Goal: Information Seeking & Learning: Find contact information

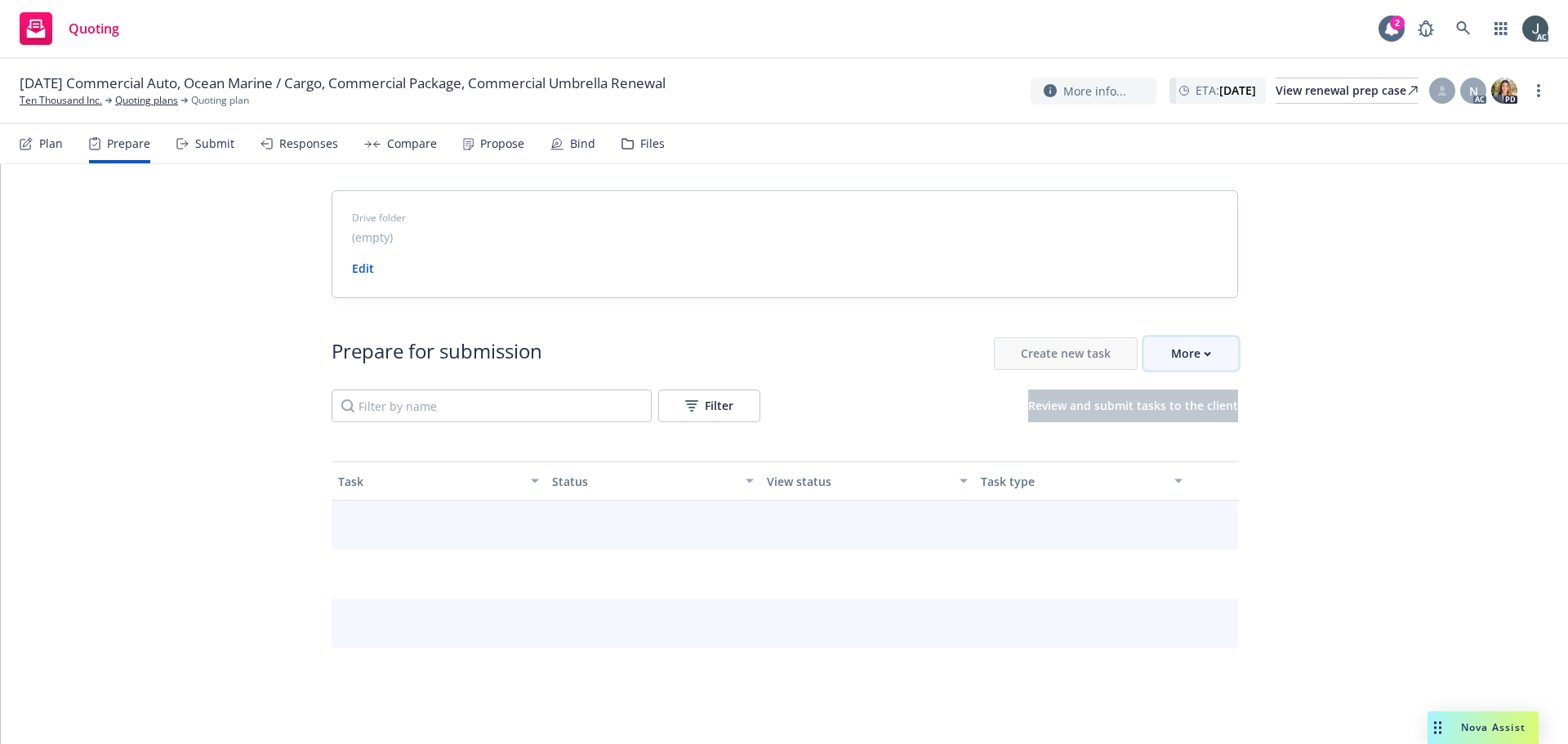
click at [1177, 350] on div "More" at bounding box center [1191, 354] width 40 height 31
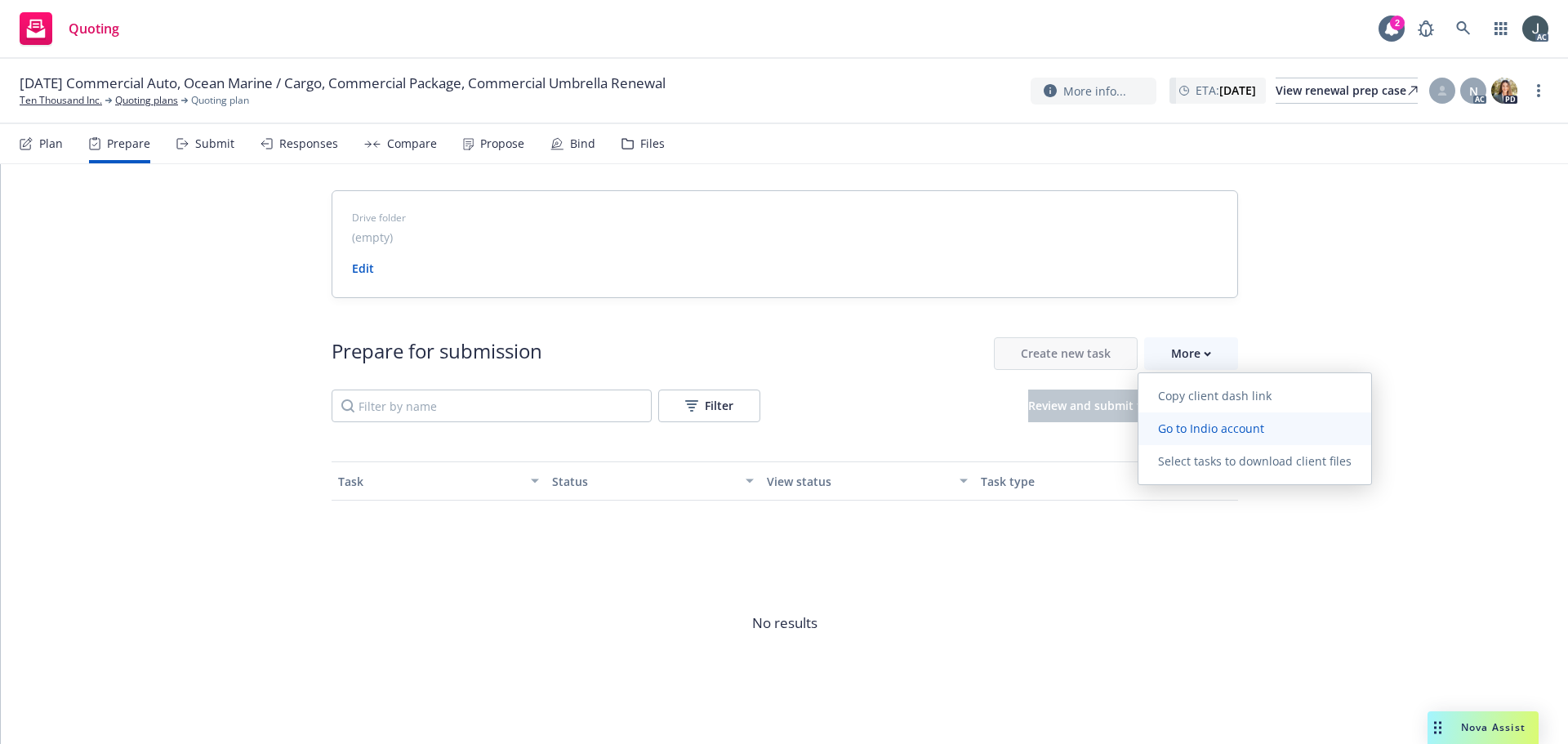
click at [1199, 424] on span "Go to Indio account" at bounding box center [1212, 428] width 145 height 16
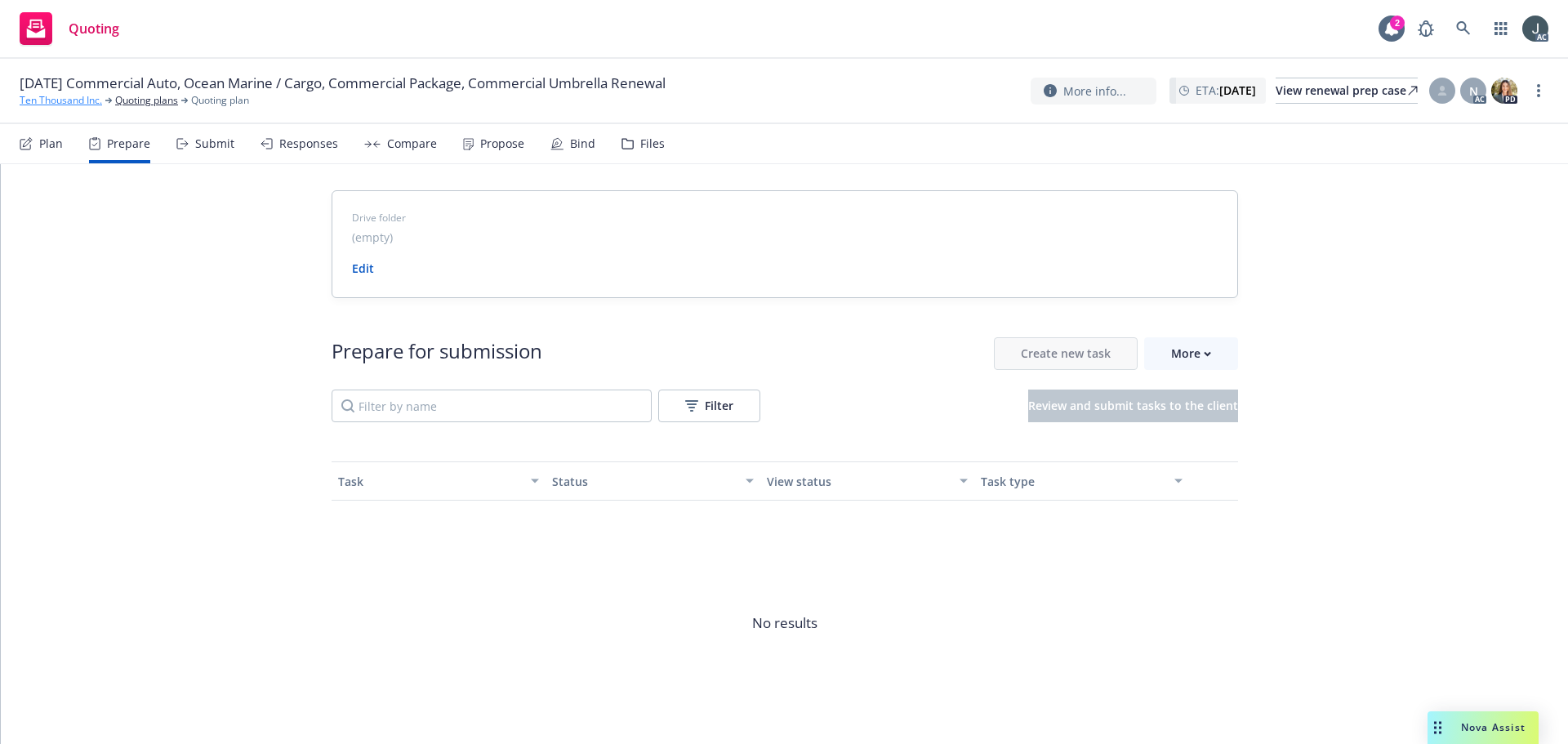
click at [66, 100] on link "Ten Thousand Inc." at bounding box center [60, 100] width 83 height 15
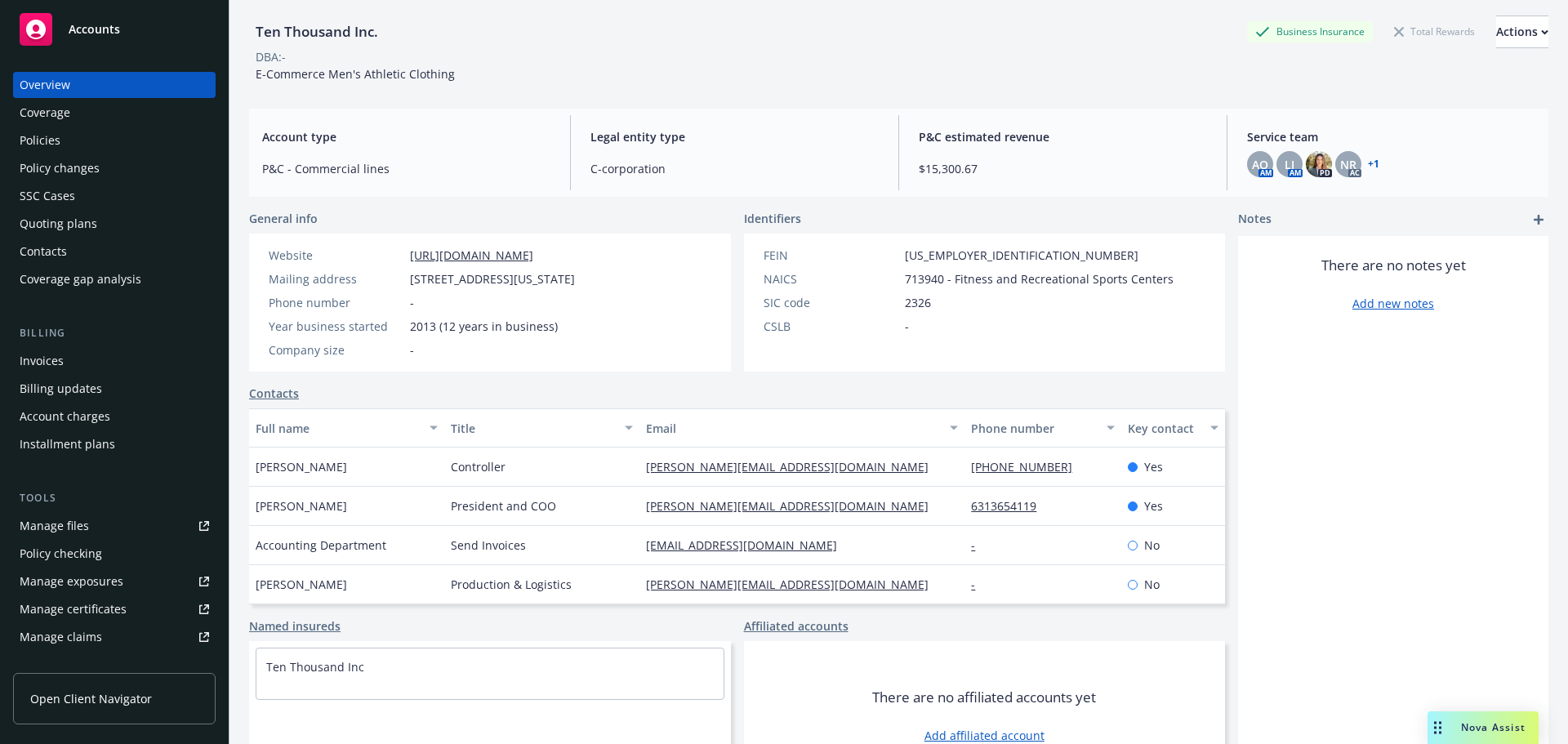
scroll to position [82, 0]
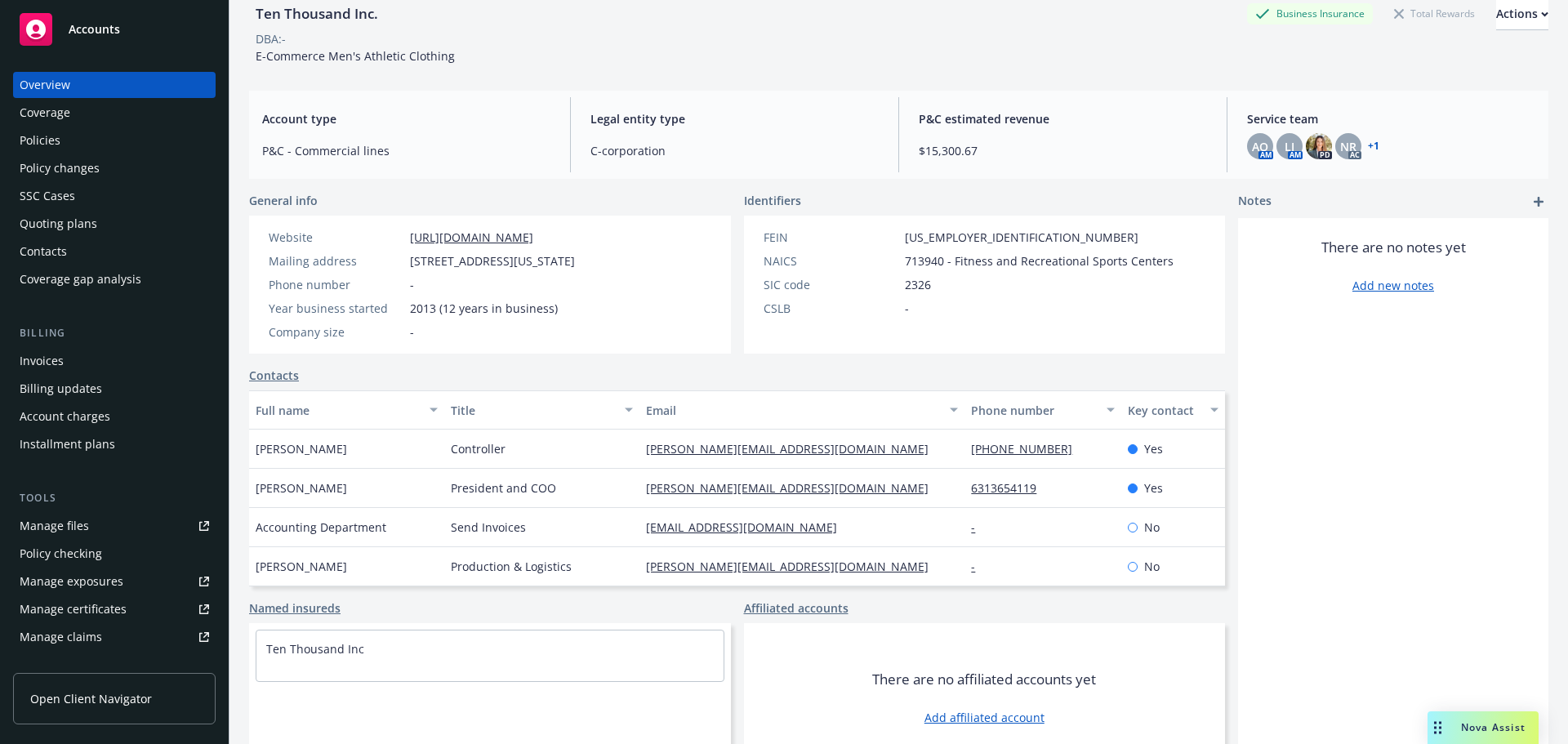
drag, startPoint x: 255, startPoint y: 564, endPoint x: 364, endPoint y: 569, distance: 109.1
click at [364, 569] on div "[PERSON_NAME]" at bounding box center [346, 567] width 195 height 39
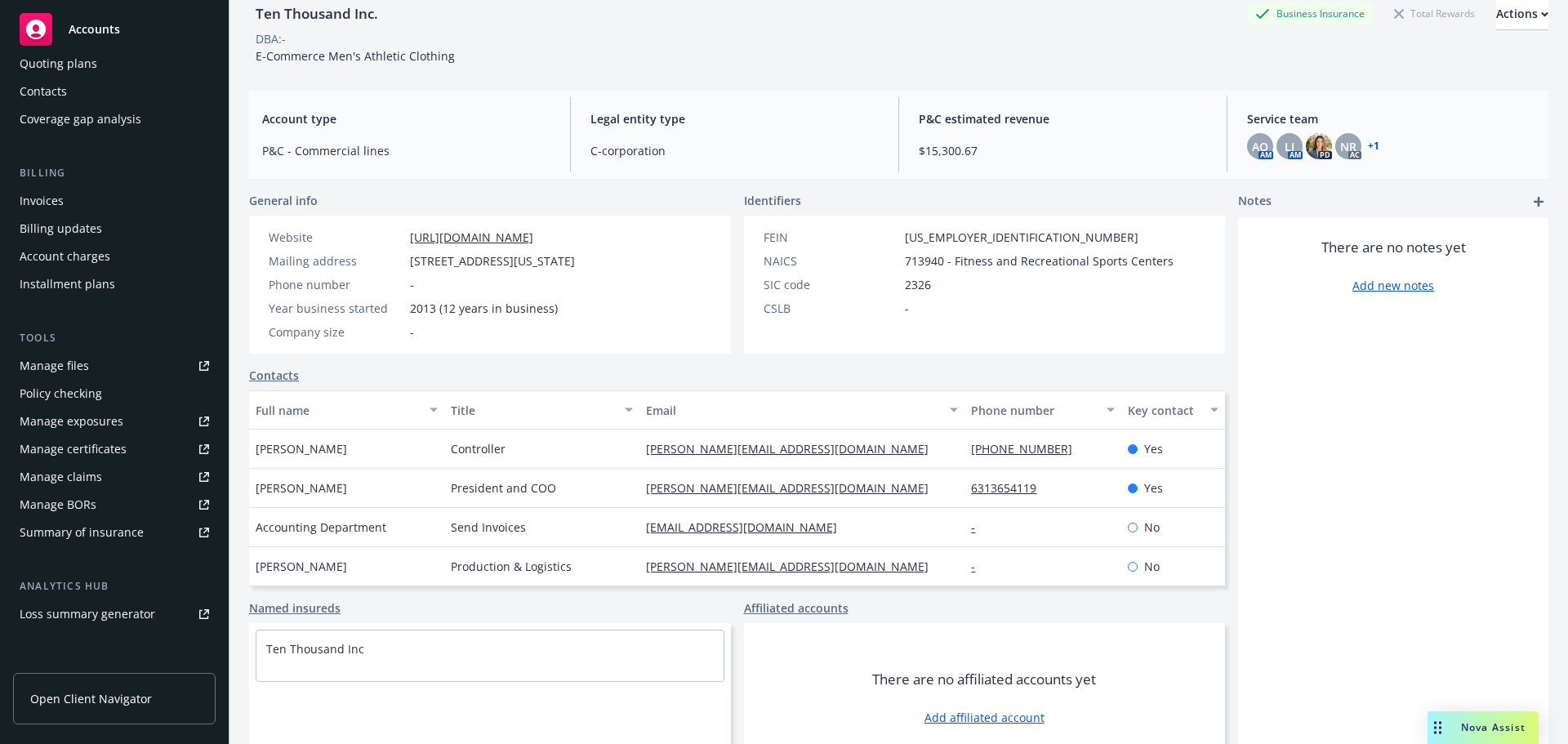
scroll to position [320, 0]
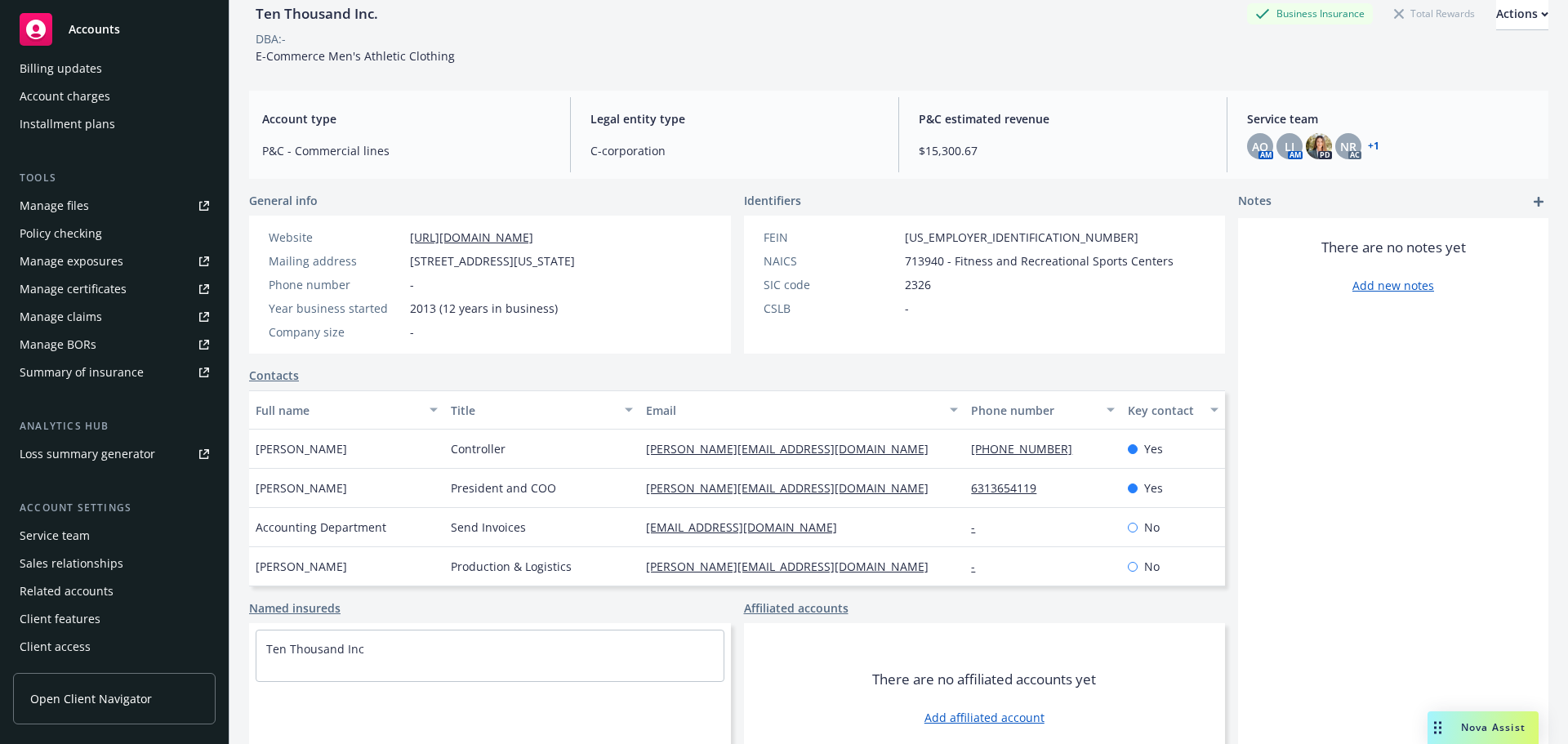
click at [80, 535] on div "Service team" at bounding box center [55, 536] width 70 height 26
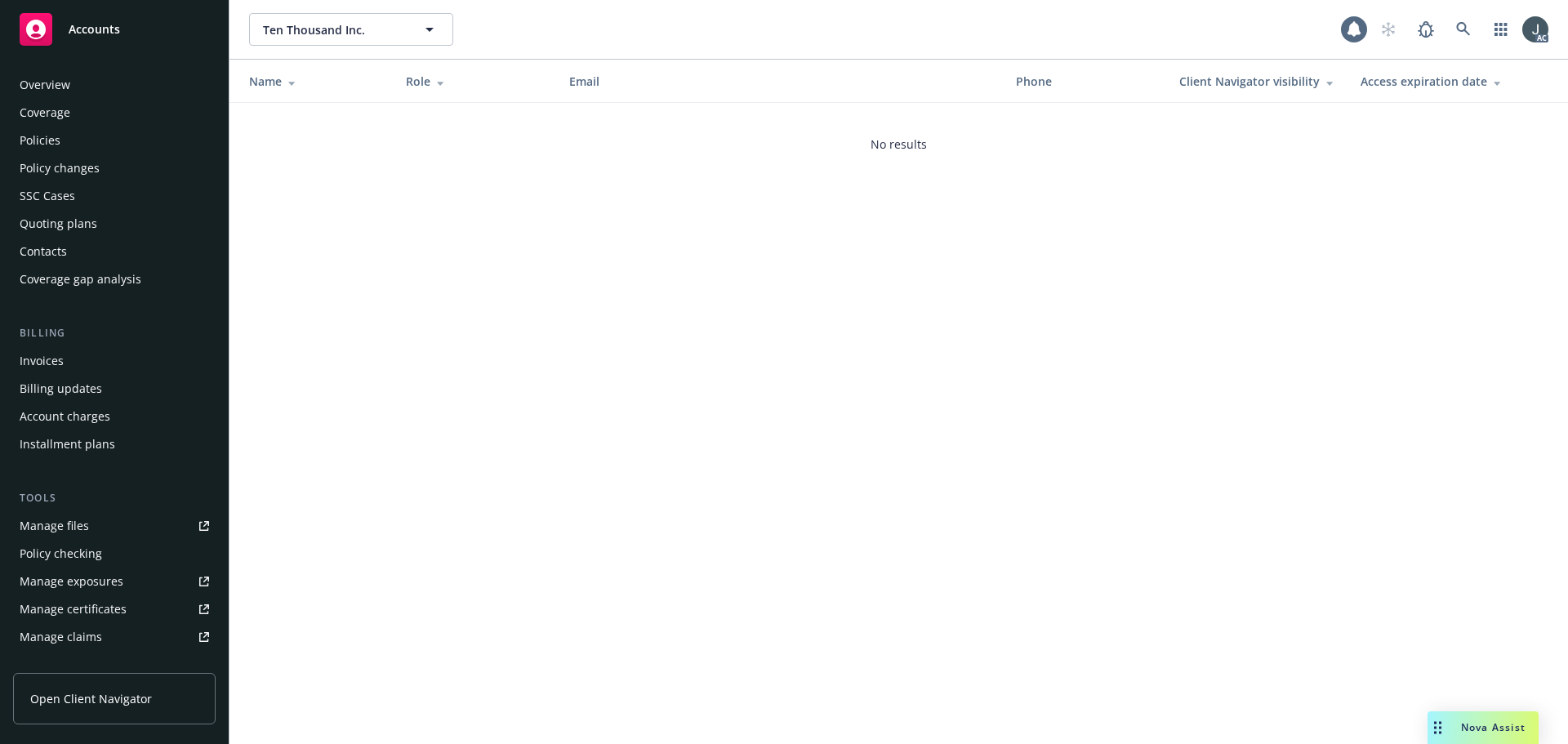
scroll to position [320, 0]
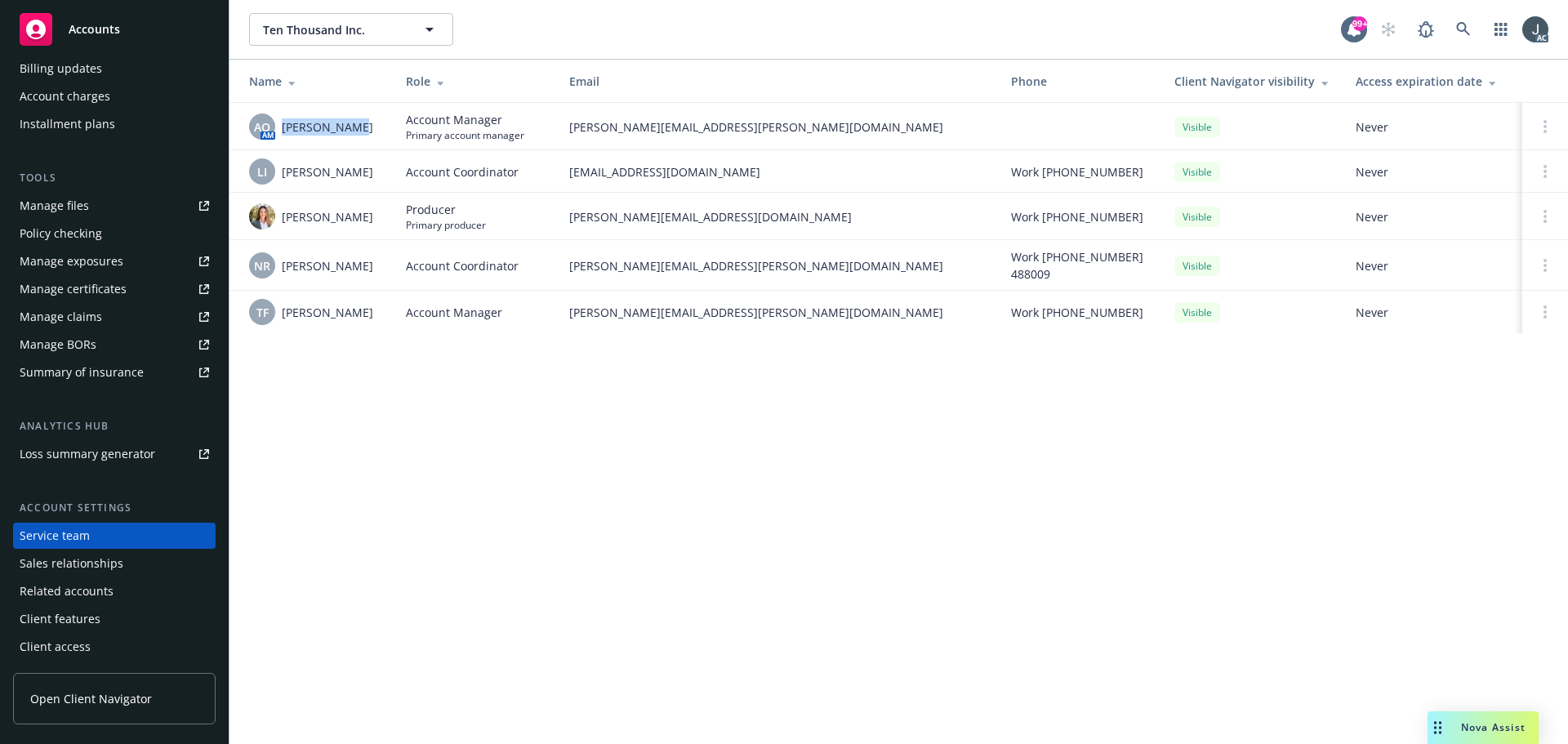
drag, startPoint x: 283, startPoint y: 127, endPoint x: 361, endPoint y: 131, distance: 78.1
click at [361, 131] on div "AO AM Adessa Owens" at bounding box center [315, 127] width 131 height 26
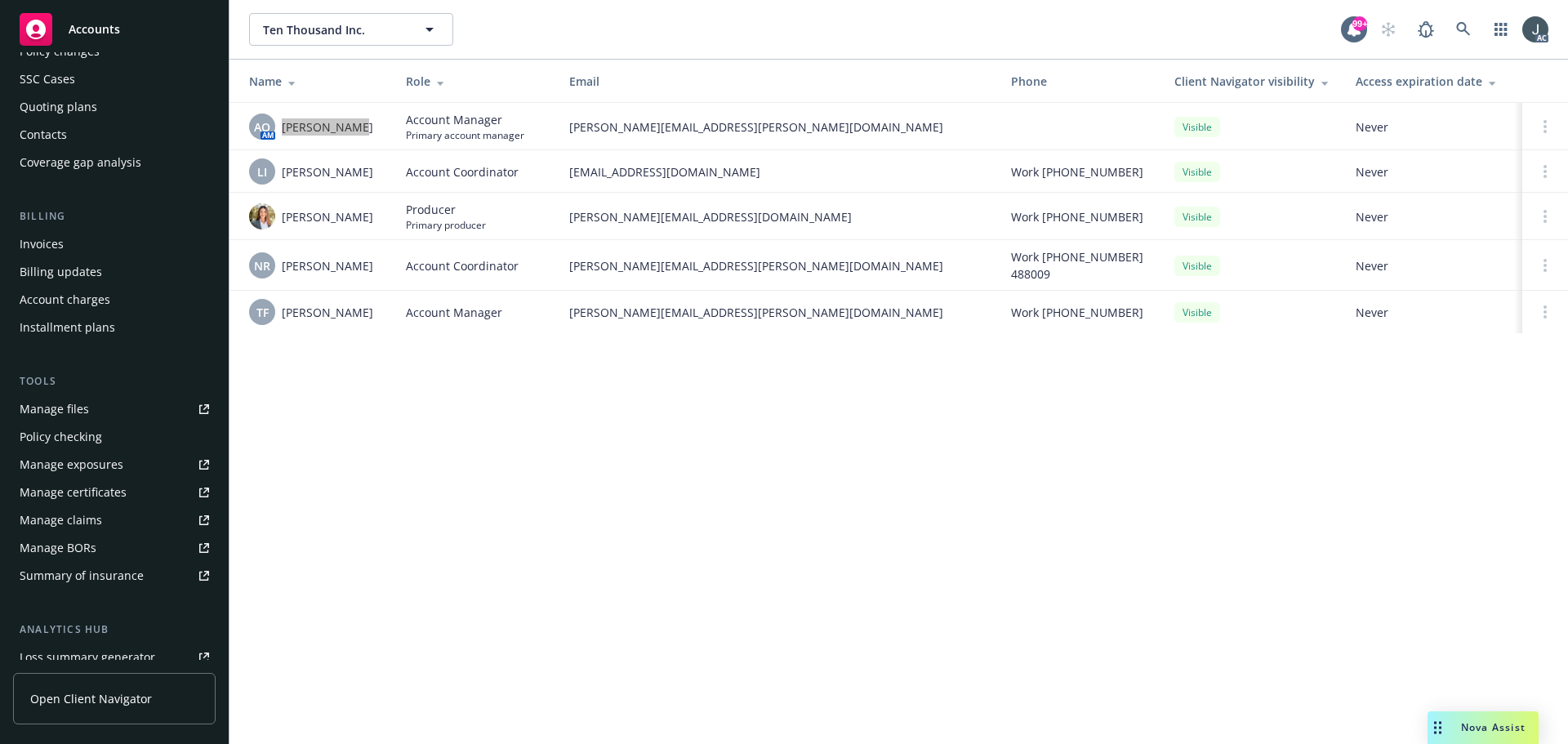
scroll to position [0, 0]
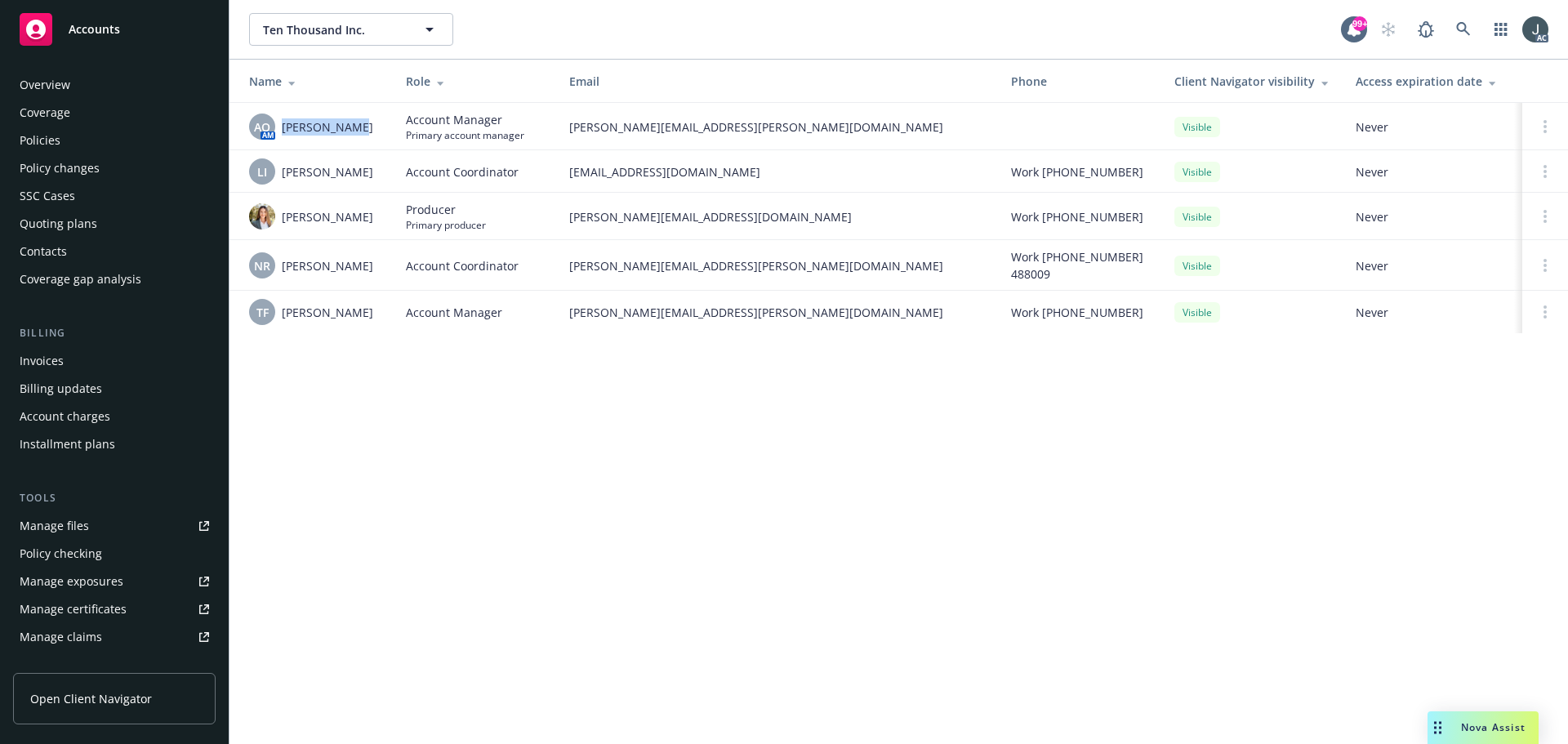
click at [47, 145] on div "Policies" at bounding box center [40, 140] width 41 height 26
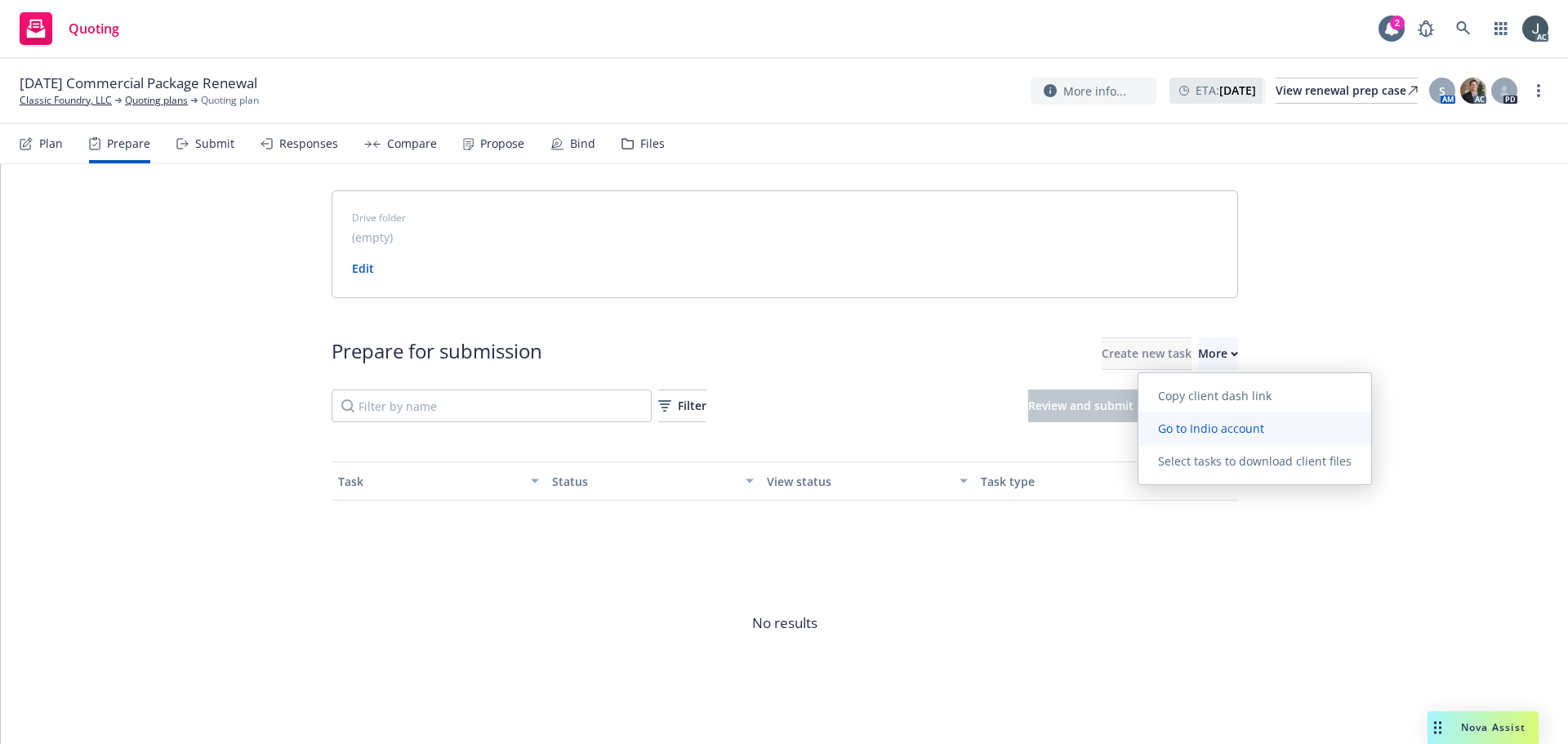
click at [1208, 420] on link "Go to Indio account" at bounding box center [1255, 429] width 233 height 33
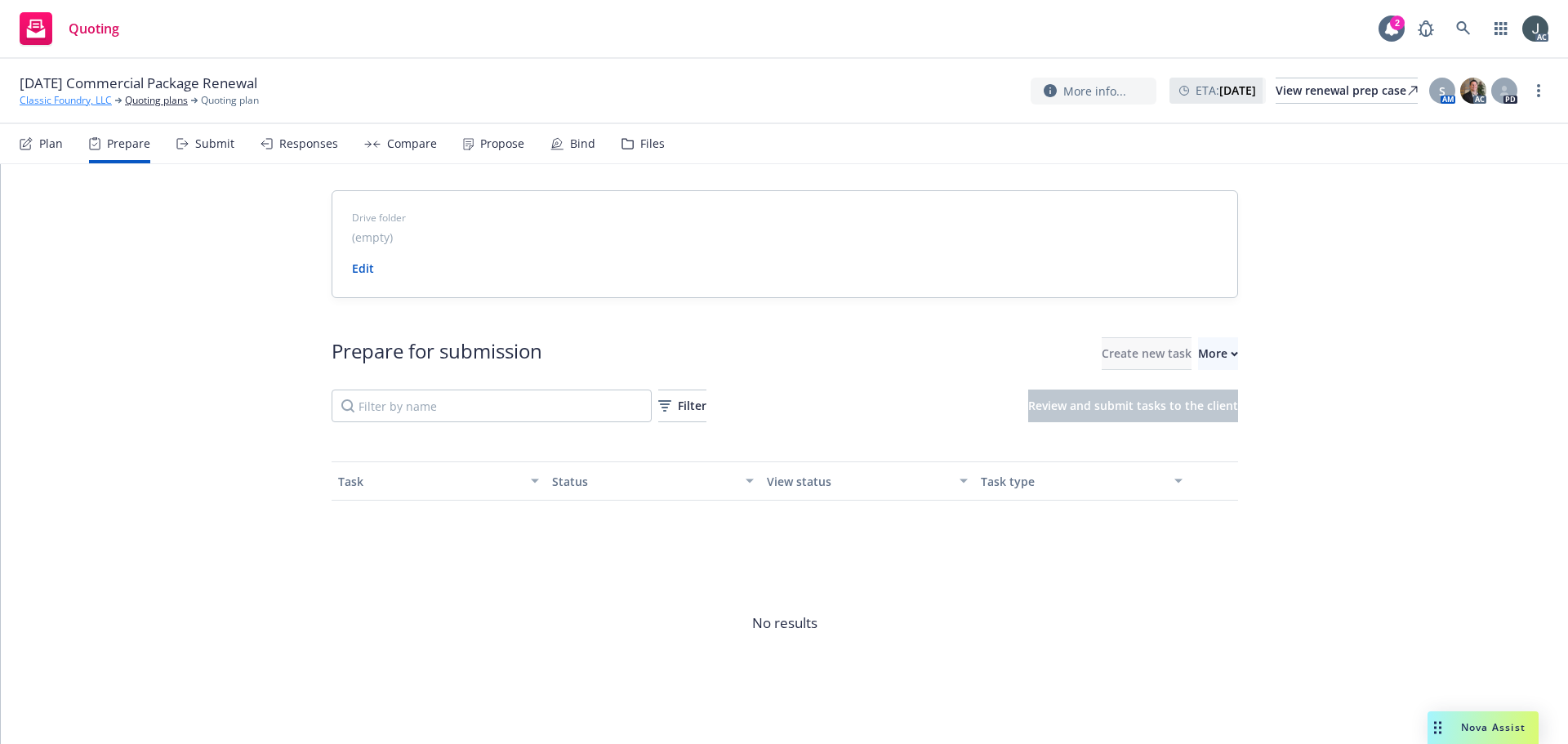
click at [68, 103] on link "Classic Foundry, LLC" at bounding box center [65, 100] width 92 height 15
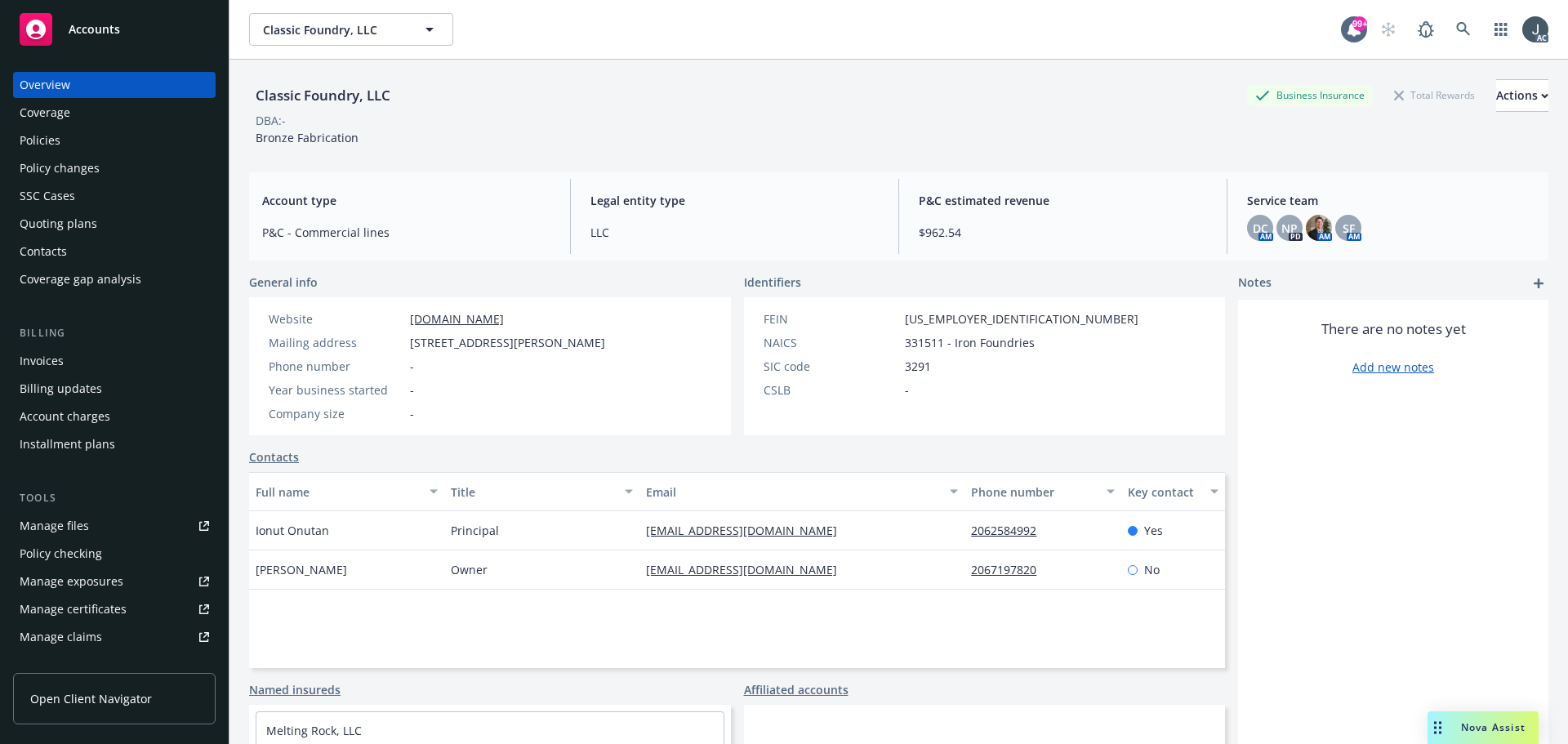
scroll to position [320, 0]
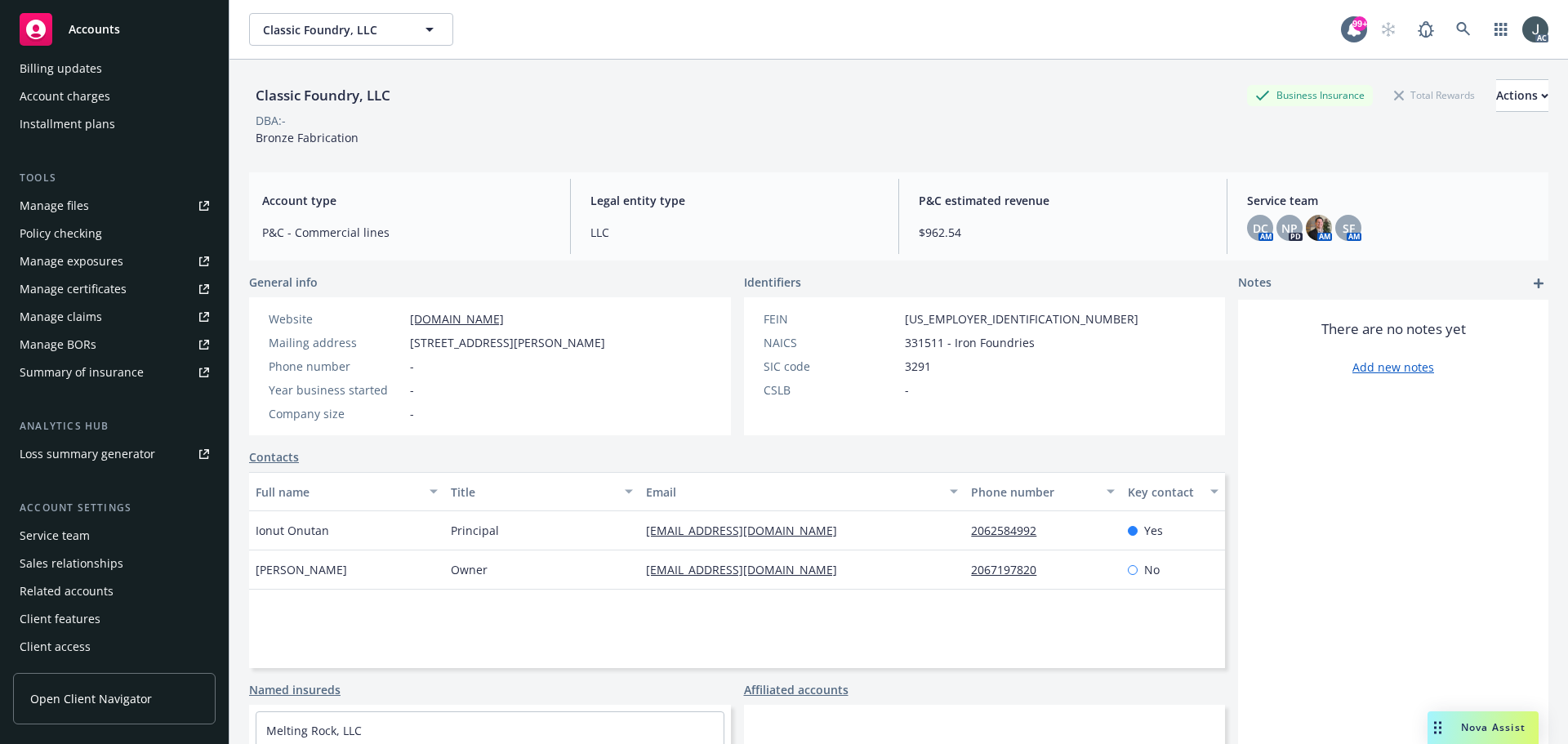
click at [60, 535] on div "Service team" at bounding box center [55, 536] width 70 height 26
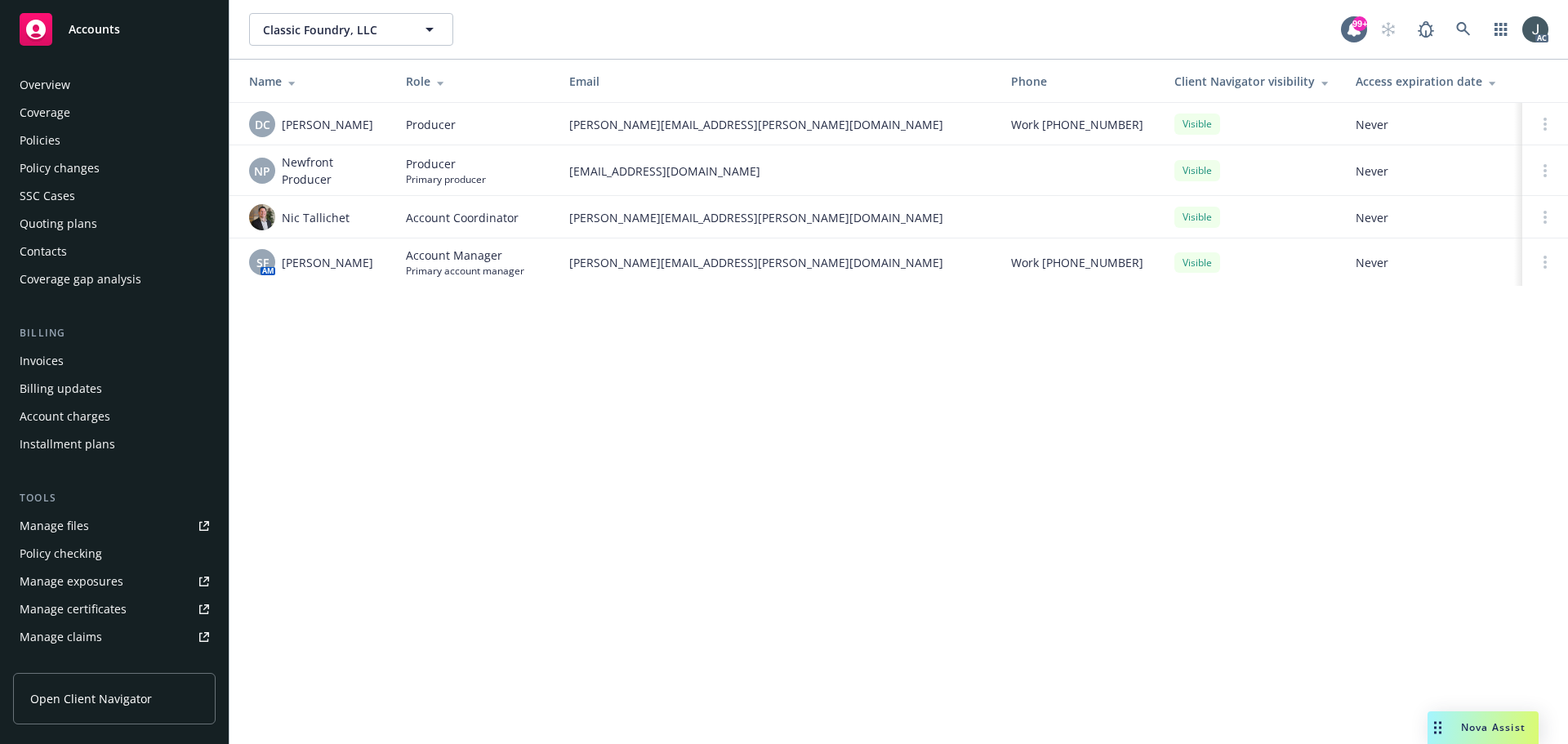
click at [65, 142] on div "Policies" at bounding box center [114, 140] width 190 height 26
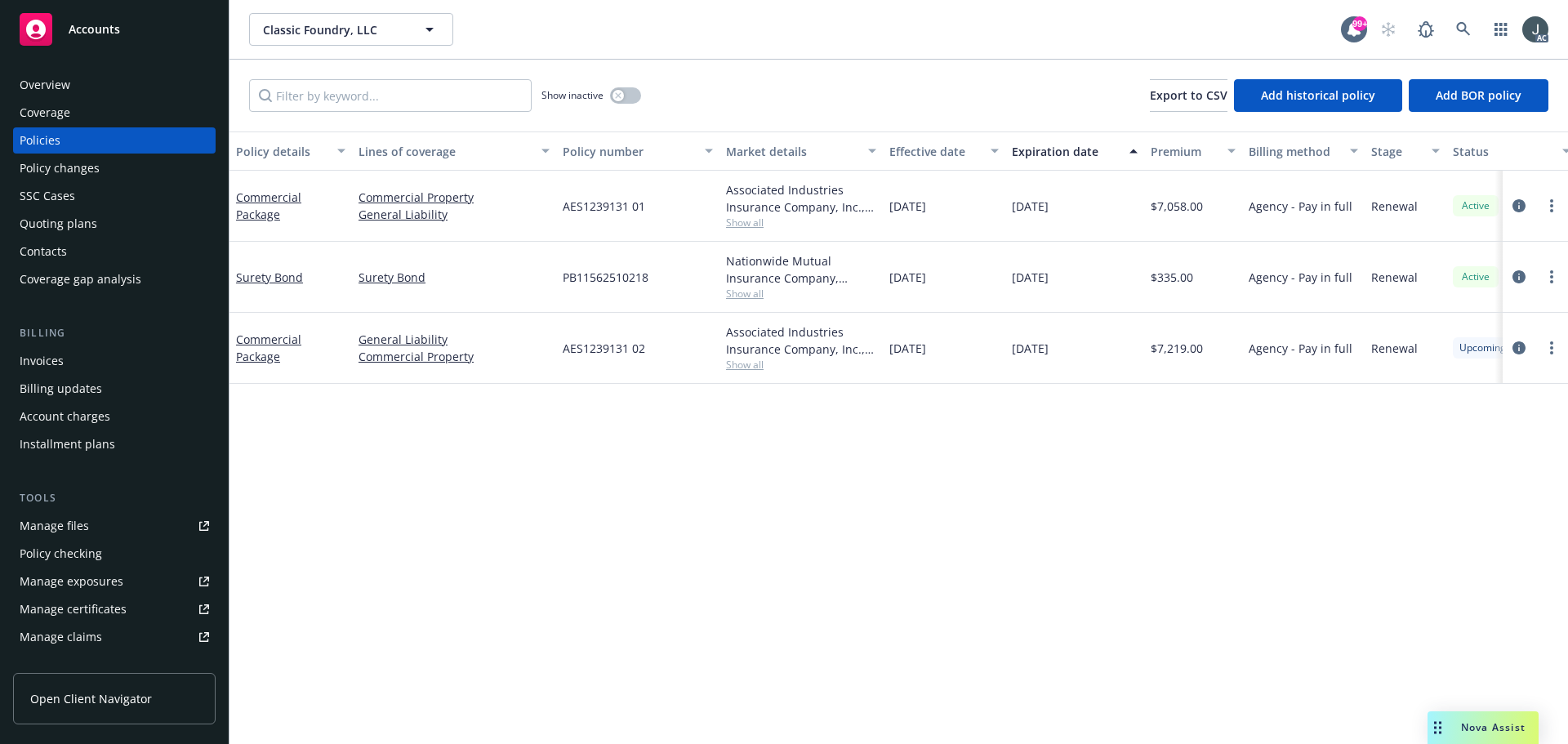
drag, startPoint x: 890, startPoint y: 210, endPoint x: 1072, endPoint y: 212, distance: 182.0
click at [1072, 212] on div "Commercial Package Commercial Property General Liability AES1239131 01 Associat…" at bounding box center [1017, 206] width 1576 height 71
drag, startPoint x: 887, startPoint y: 359, endPoint x: 1073, endPoint y: 357, distance: 186.0
click at [1079, 357] on div "Commercial Package General Liability Commercial Property AES1239131 02 Associat…" at bounding box center [1017, 348] width 1576 height 71
click at [1519, 347] on icon "circleInformation" at bounding box center [1519, 348] width 13 height 13
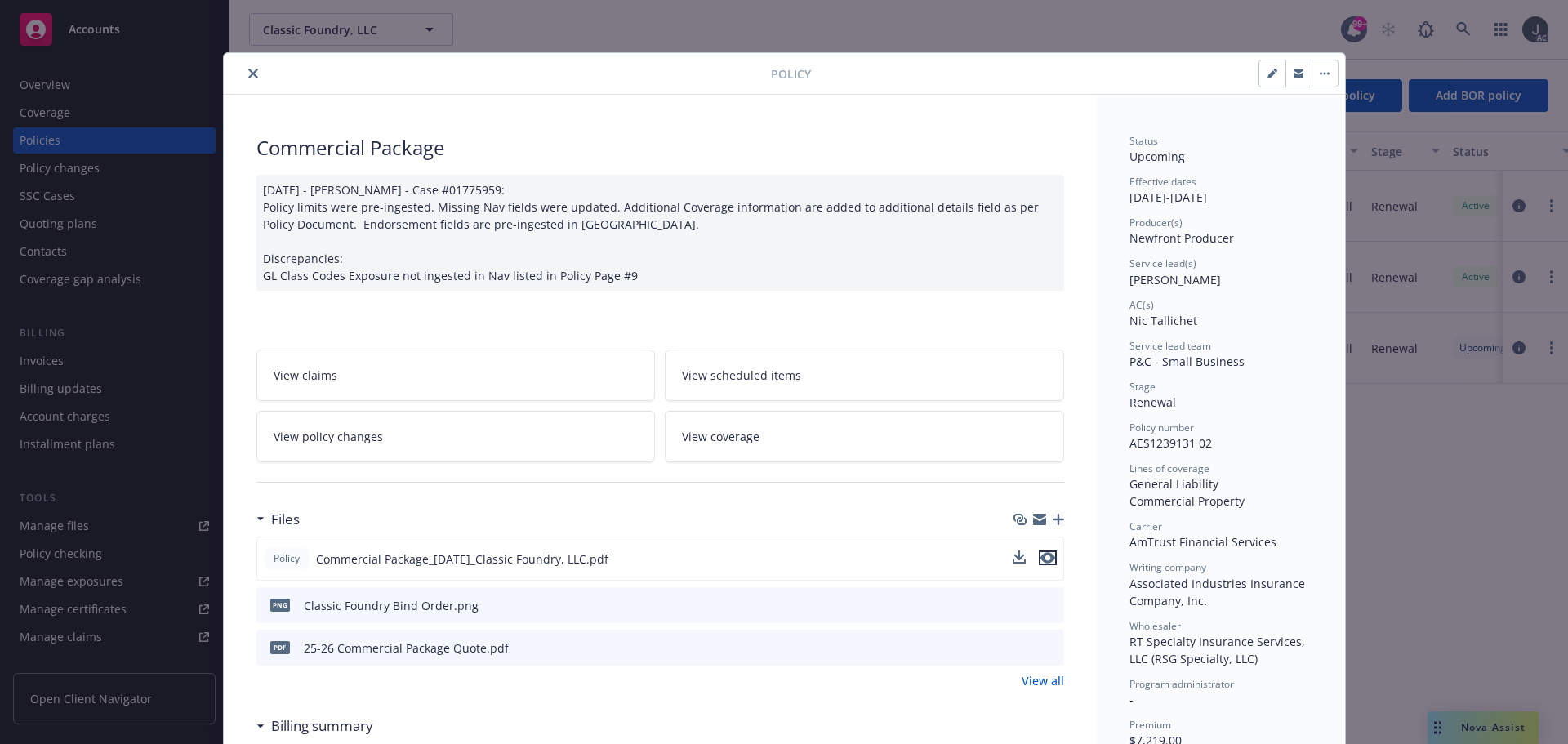
click at [1043, 560] on icon "preview file" at bounding box center [1048, 558] width 15 height 11
click at [248, 77] on icon "close" at bounding box center [253, 74] width 10 height 10
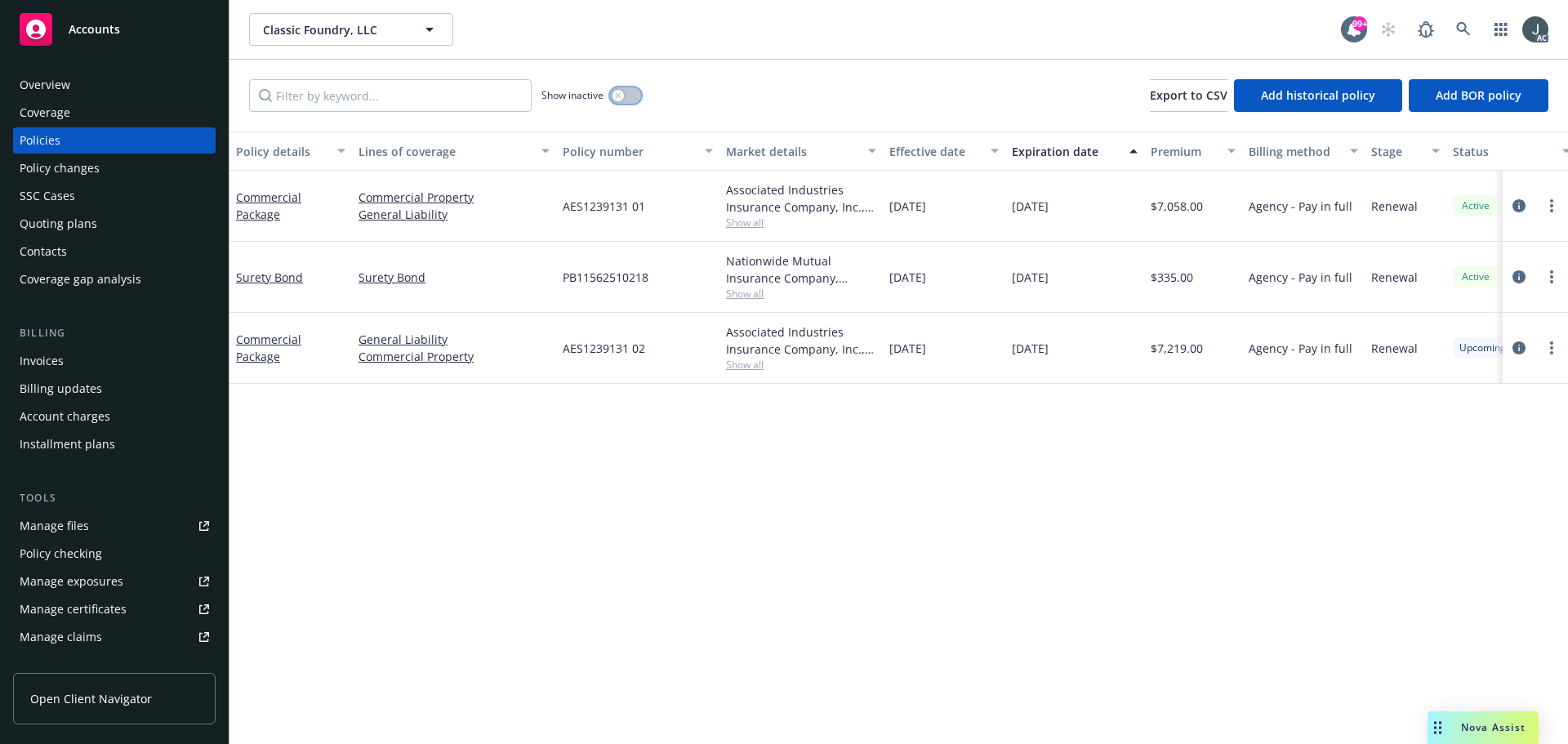
click at [628, 96] on button "button" at bounding box center [626, 96] width 31 height 16
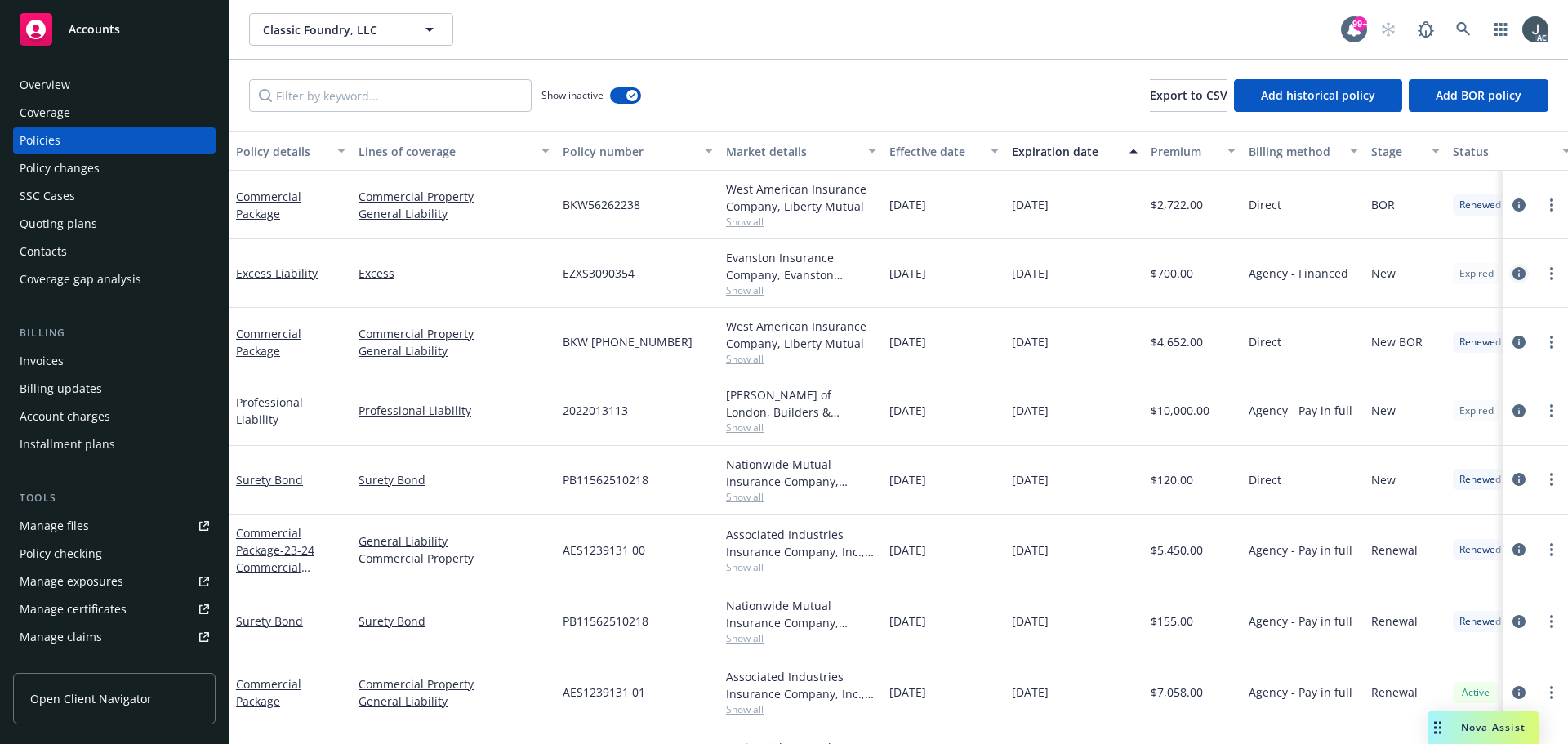
click at [1512, 270] on icon "circleInformation" at bounding box center [1519, 274] width 13 height 13
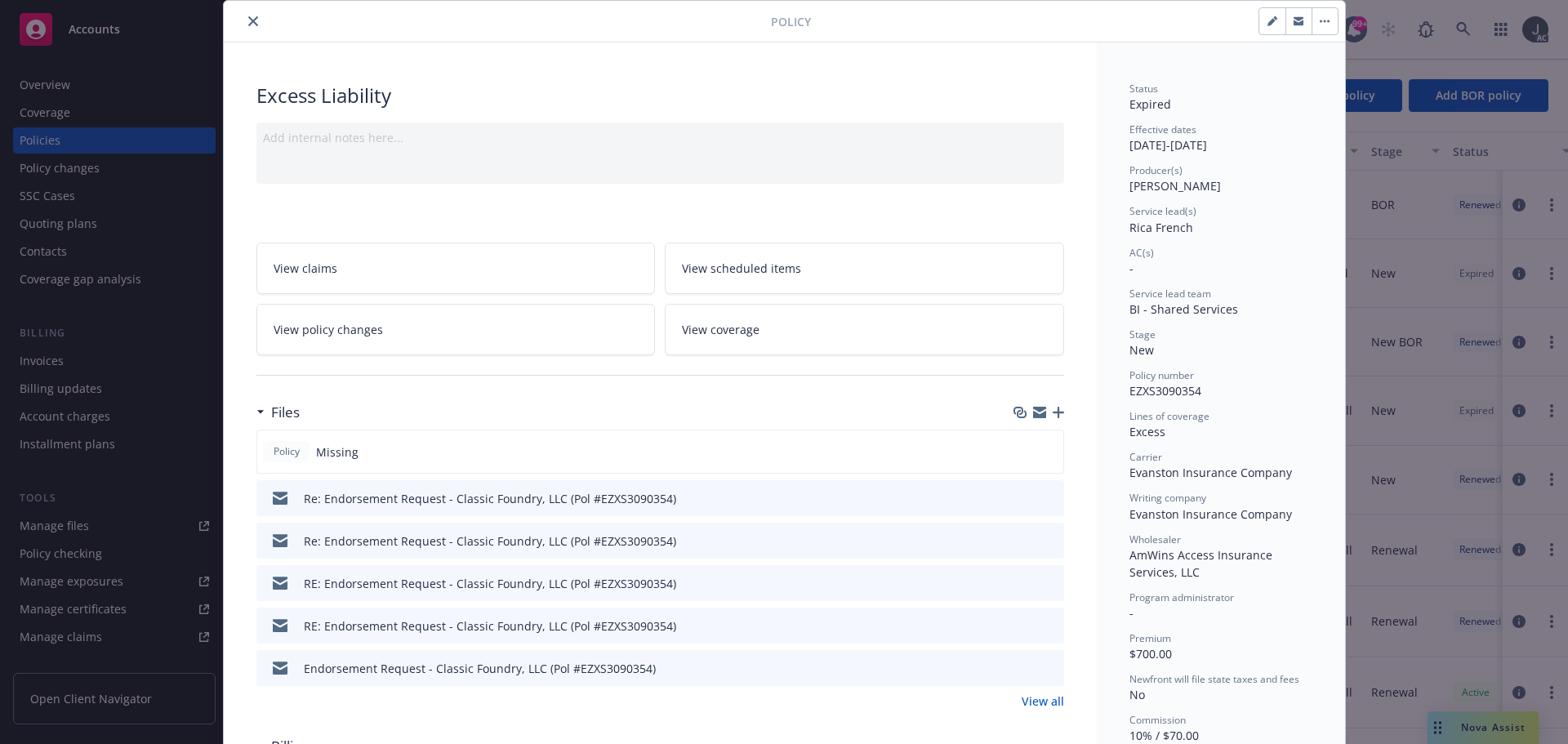
scroll to position [82, 0]
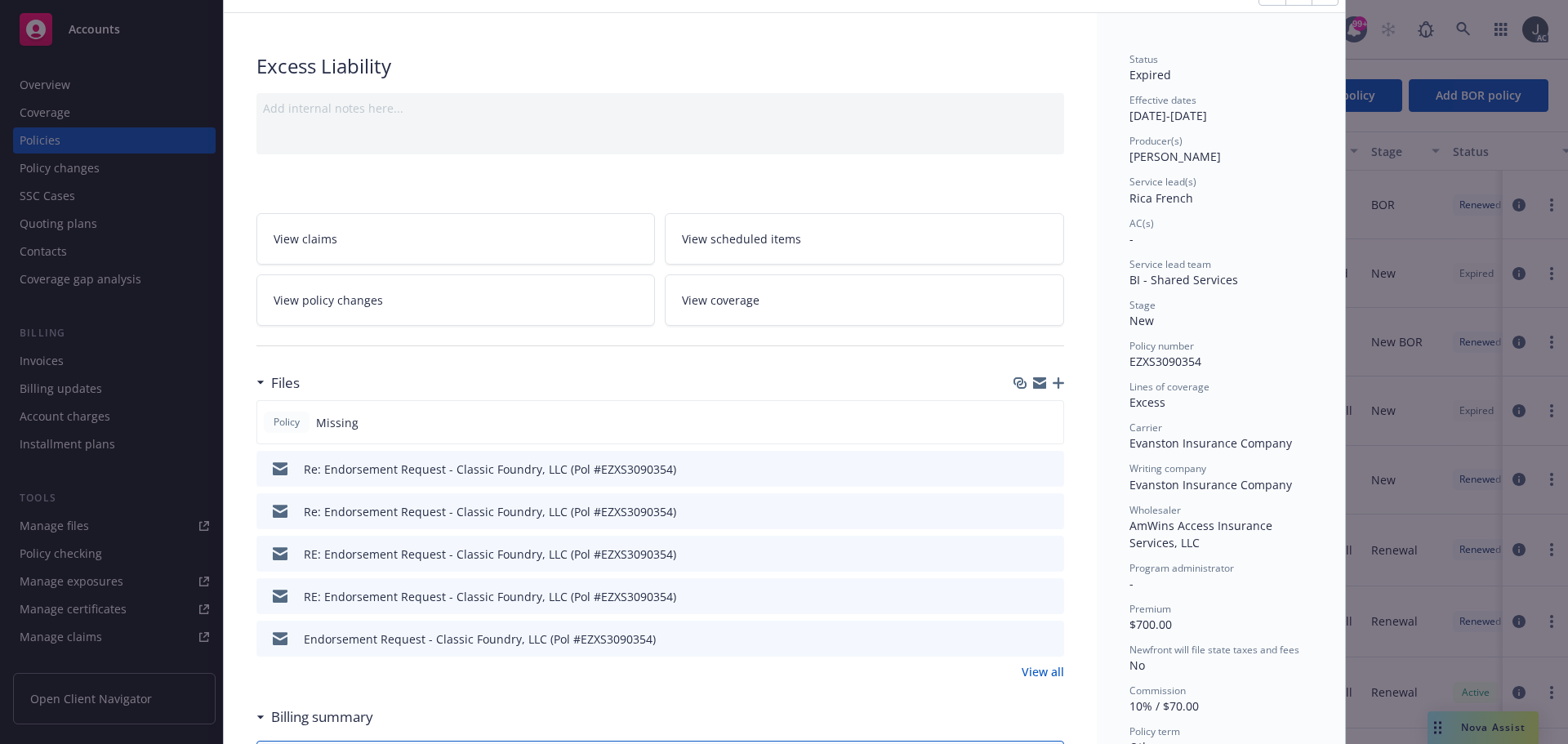
click at [1034, 672] on link "View all" at bounding box center [1043, 671] width 42 height 17
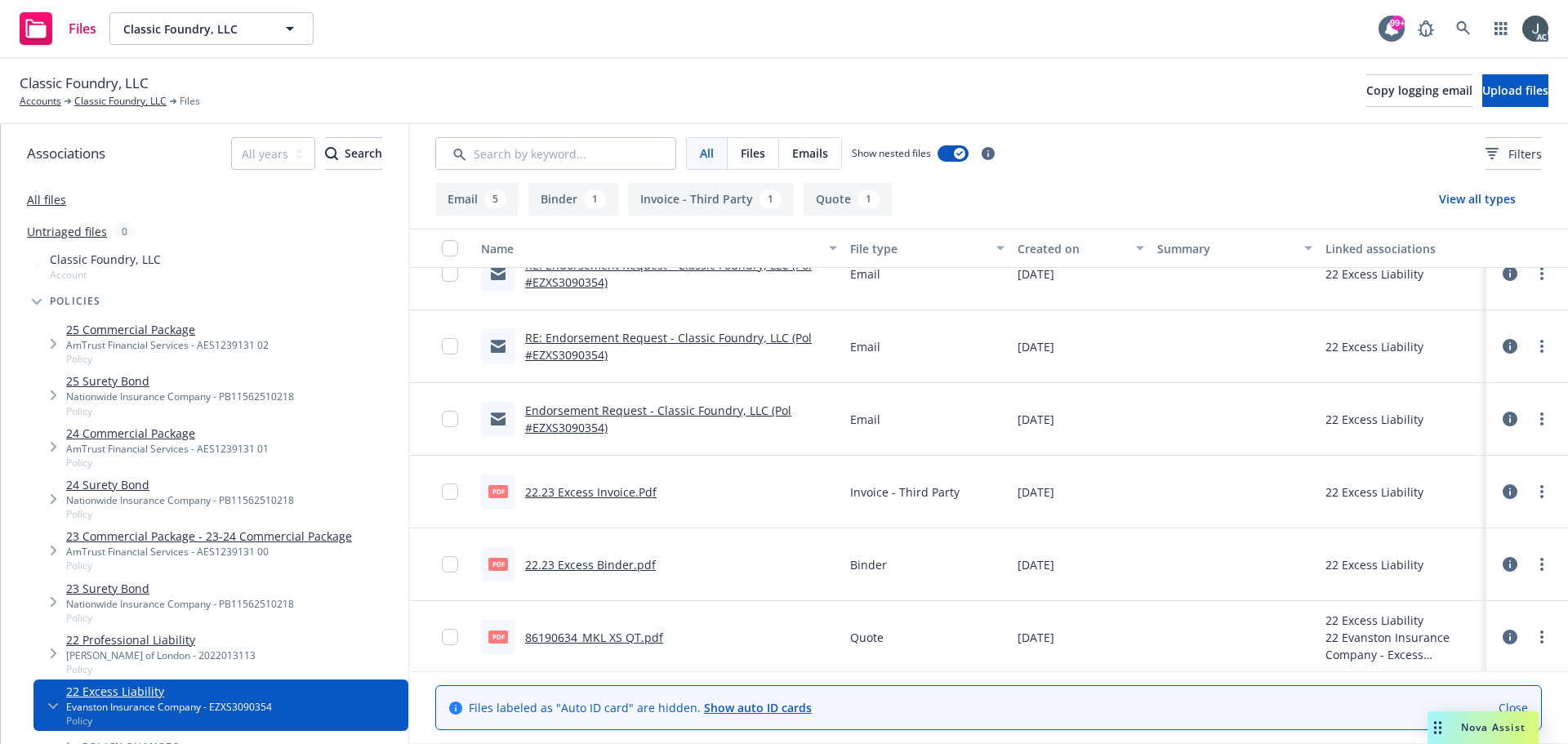
scroll to position [177, 0]
click at [595, 557] on link "22.23 Excess Binder.pdf" at bounding box center [591, 562] width 131 height 16
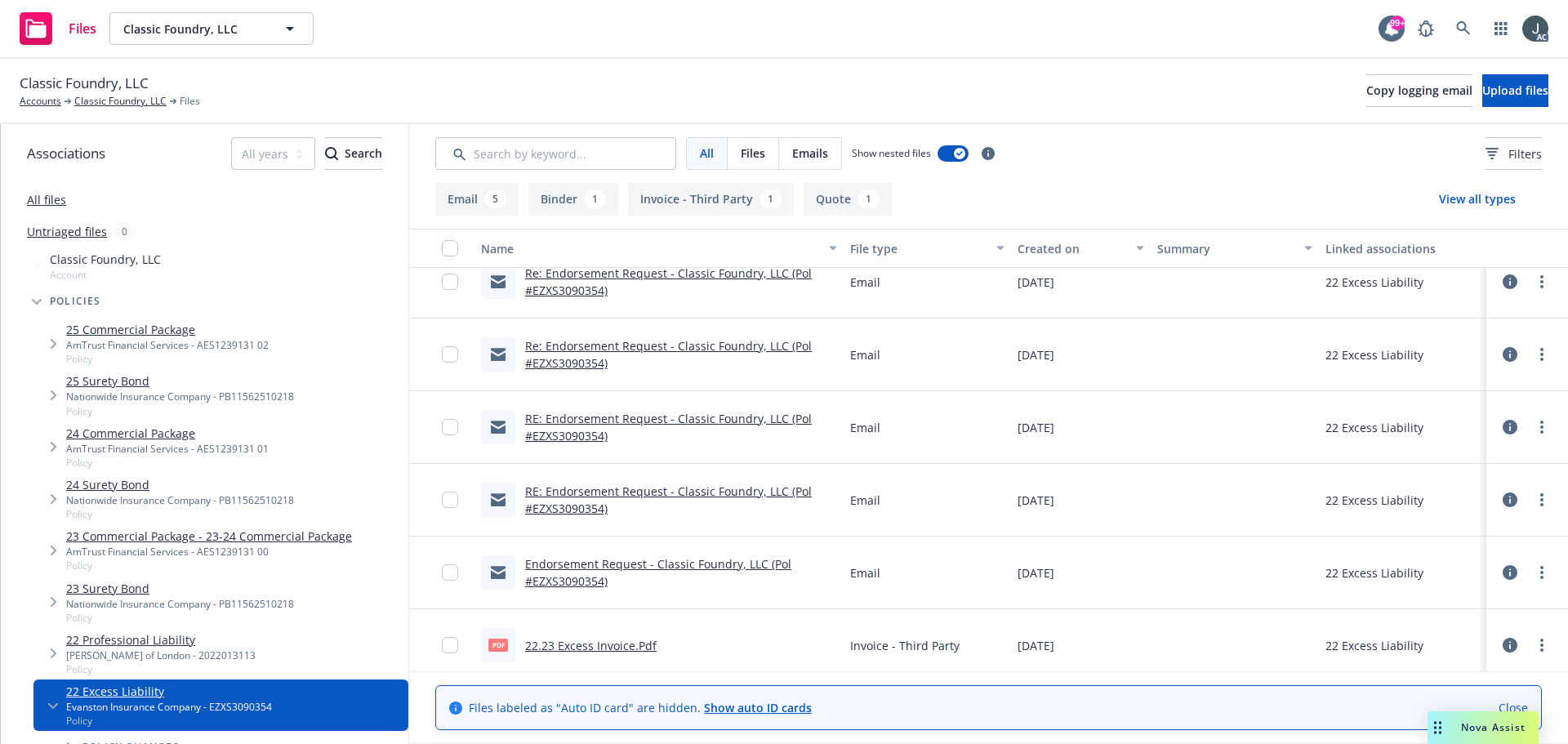
scroll to position [0, 0]
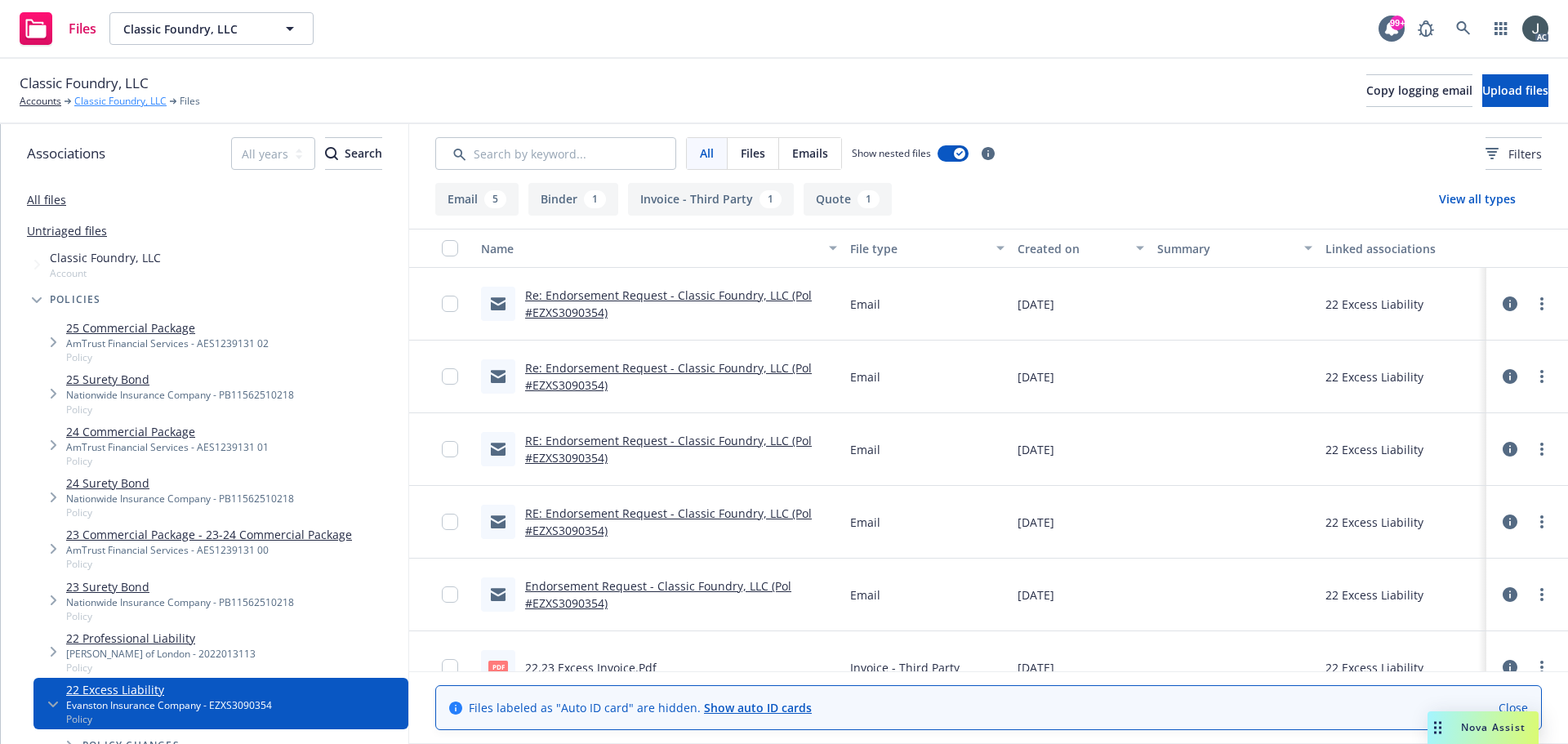
click at [101, 100] on link "Classic Foundry, LLC" at bounding box center [120, 101] width 92 height 15
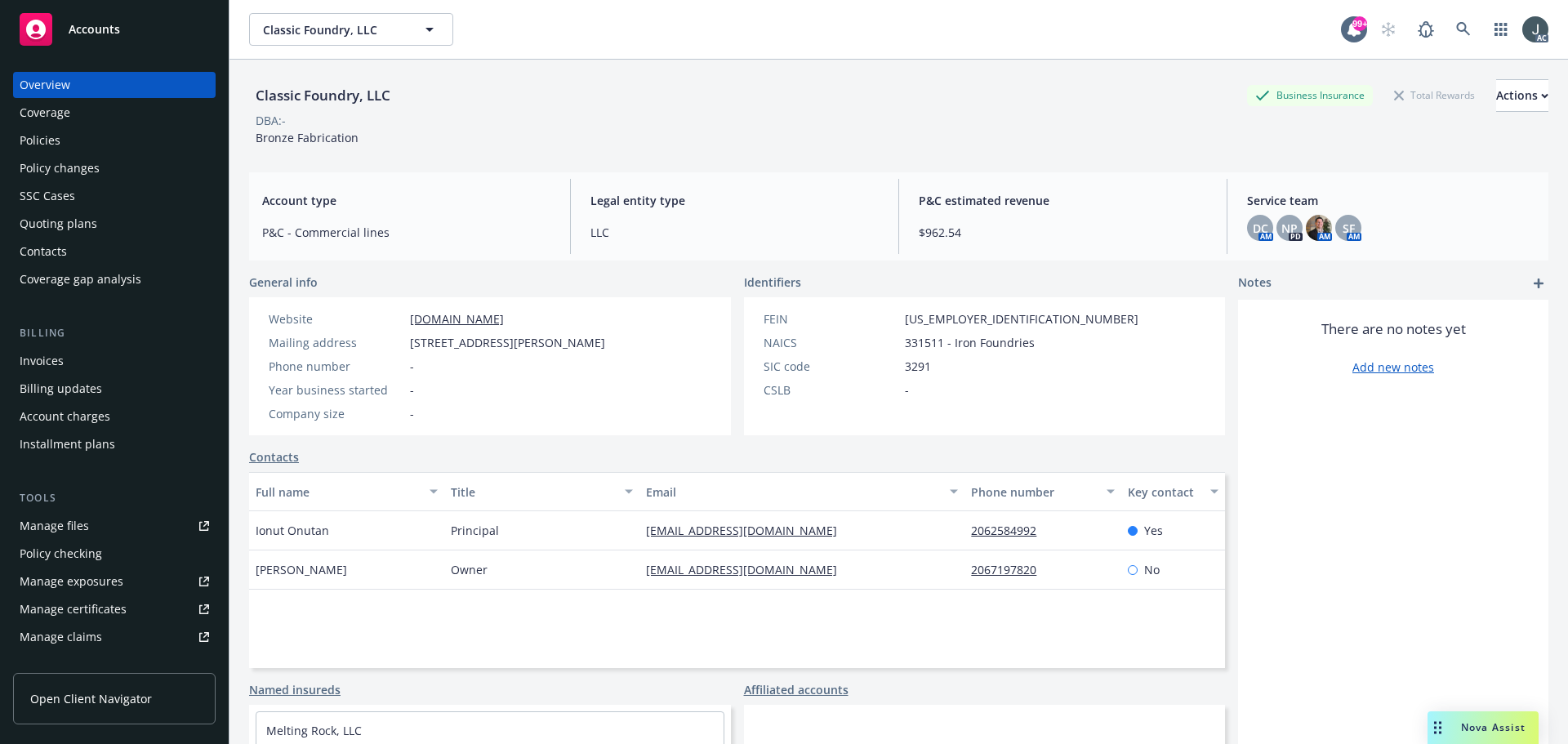
click at [74, 149] on div "Policies" at bounding box center [114, 140] width 190 height 26
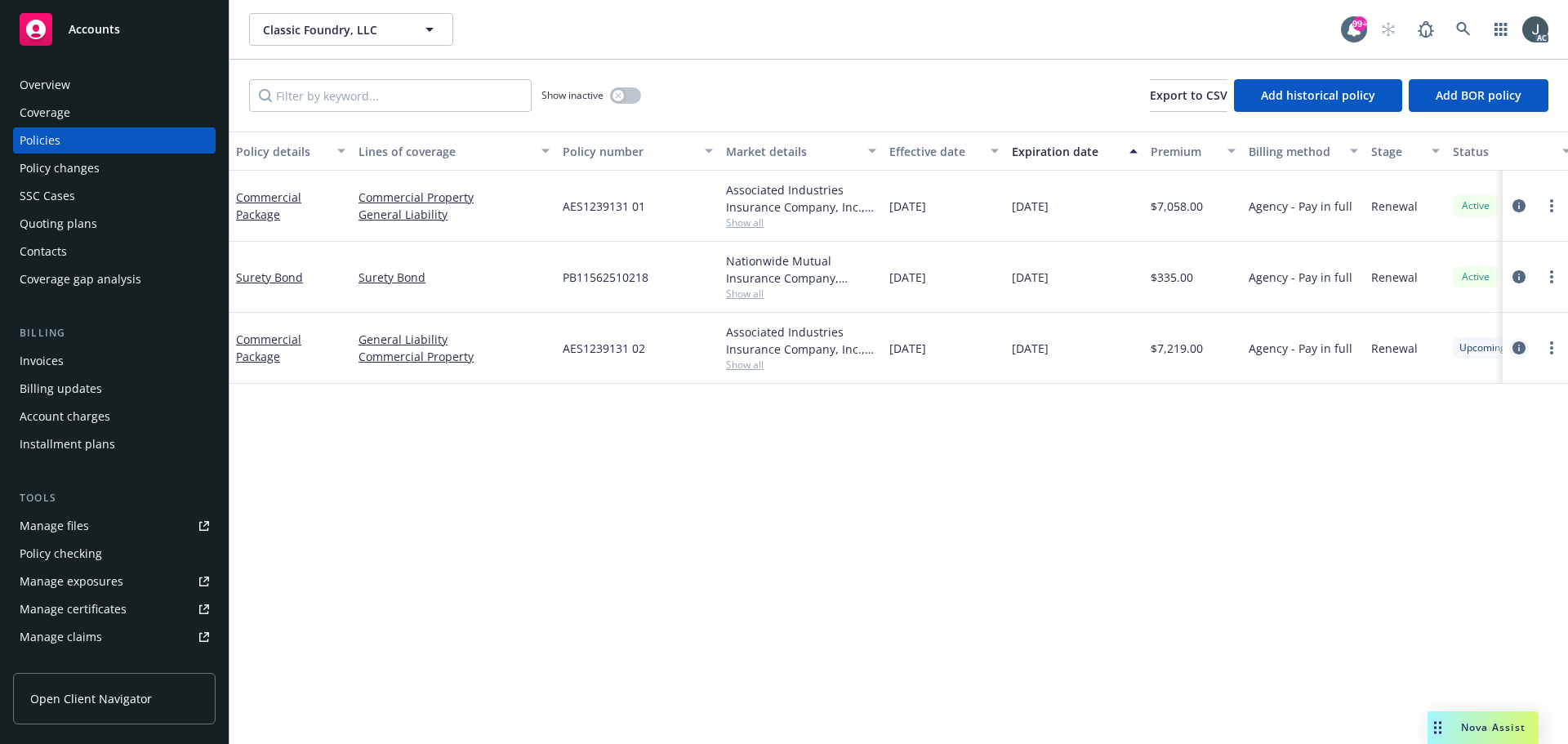
click at [1517, 349] on icon "circleInformation" at bounding box center [1519, 348] width 13 height 13
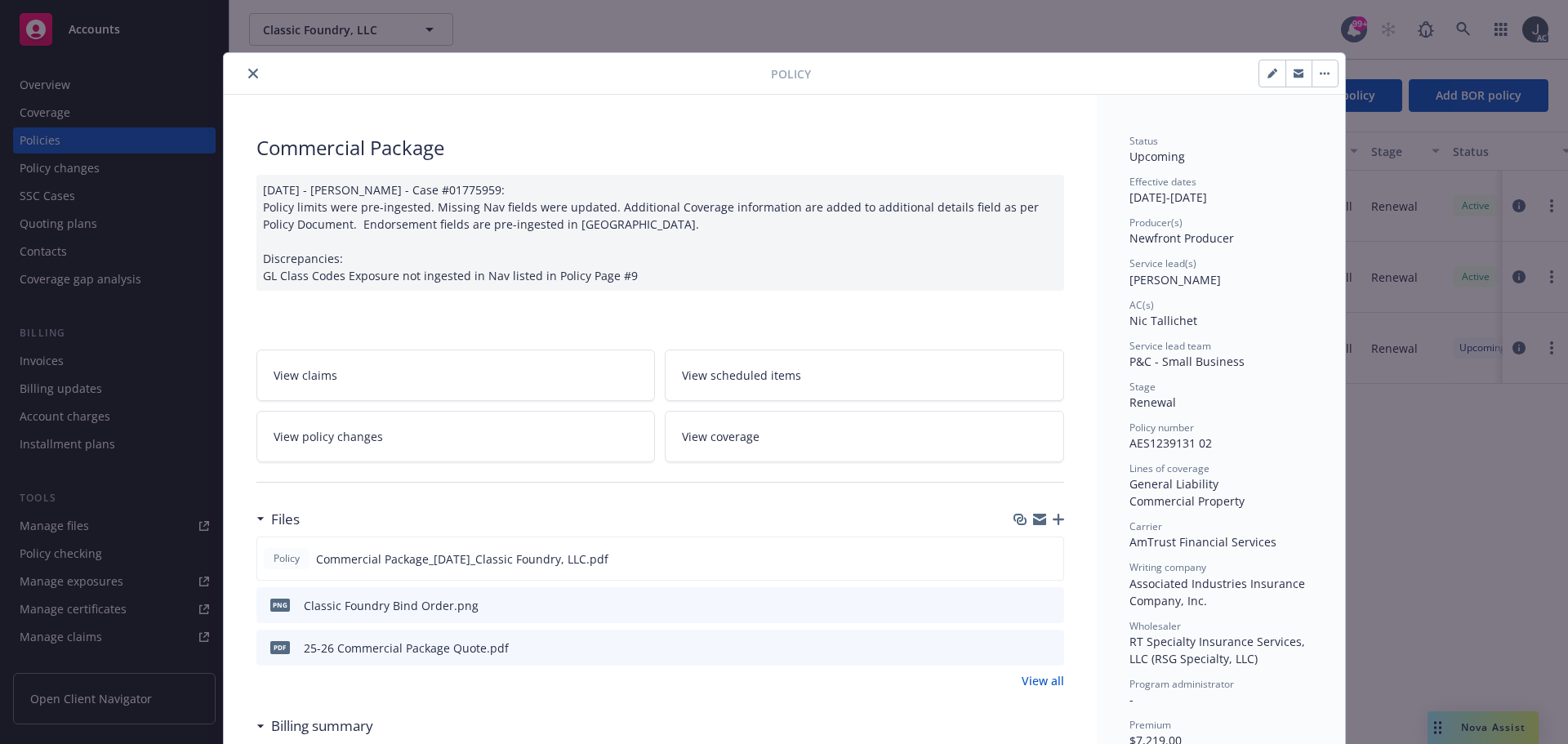
click at [248, 72] on icon "close" at bounding box center [253, 74] width 10 height 10
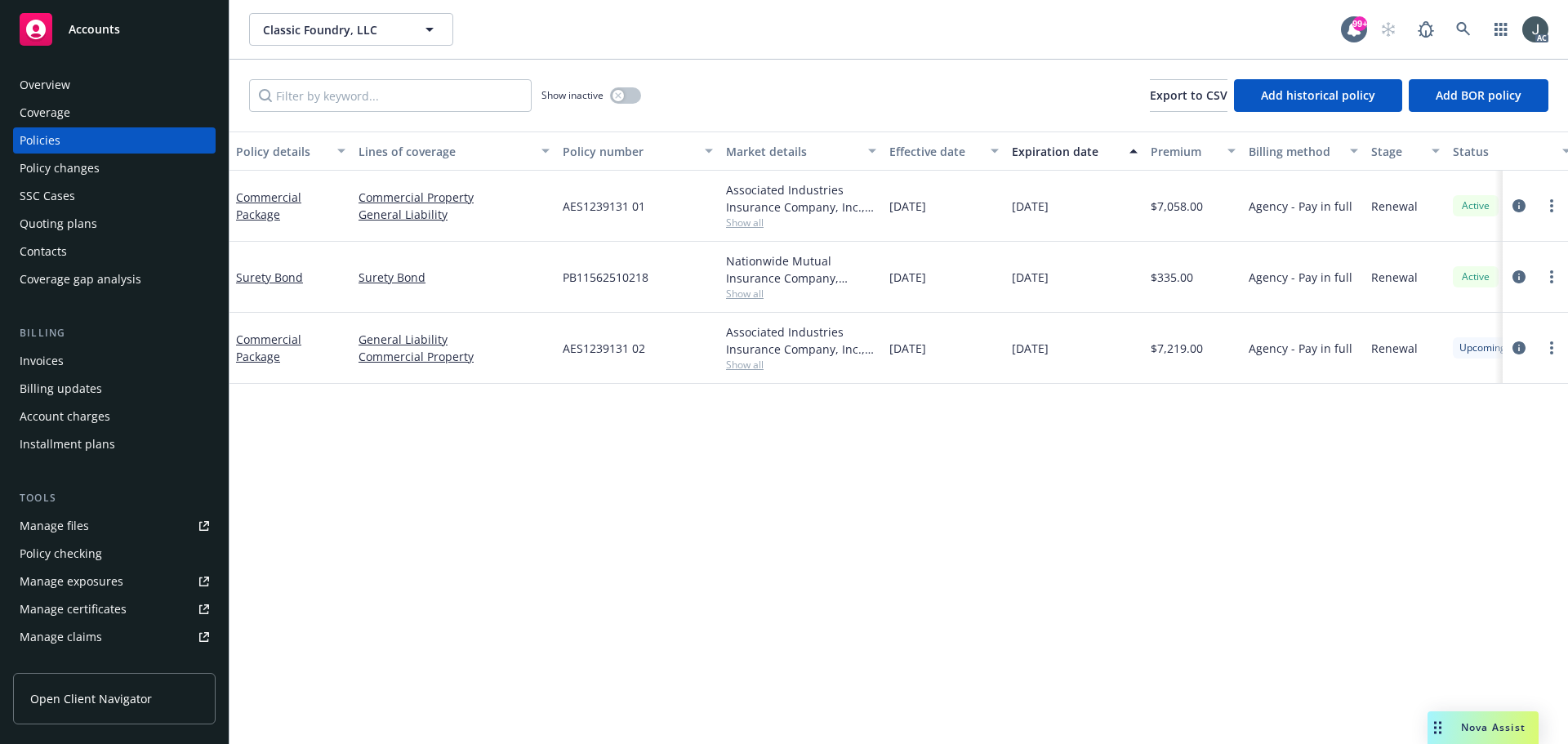
click at [604, 349] on span "AES1239131 02" at bounding box center [604, 348] width 83 height 17
drag, startPoint x: 565, startPoint y: 345, endPoint x: 668, endPoint y: 346, distance: 103.0
click at [668, 346] on div "AES1239131 02" at bounding box center [638, 348] width 163 height 71
copy span "AES1239131 02"
click at [753, 363] on span "Show all" at bounding box center [802, 364] width 150 height 14
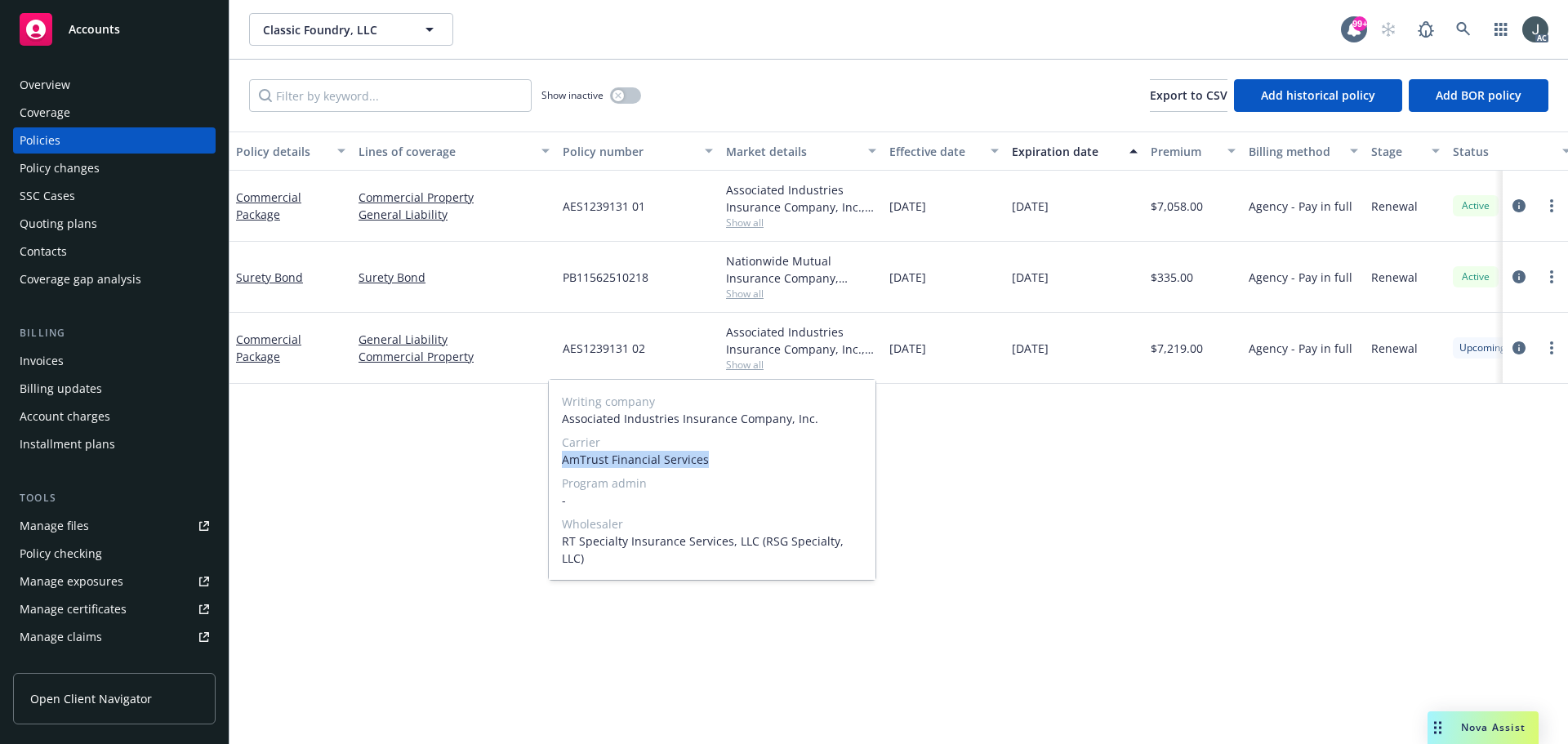
drag, startPoint x: 565, startPoint y: 462, endPoint x: 723, endPoint y: 464, distance: 158.0
click at [723, 464] on span "AmTrust Financial Services" at bounding box center [713, 459] width 301 height 17
copy span "AmTrust Financial Services"
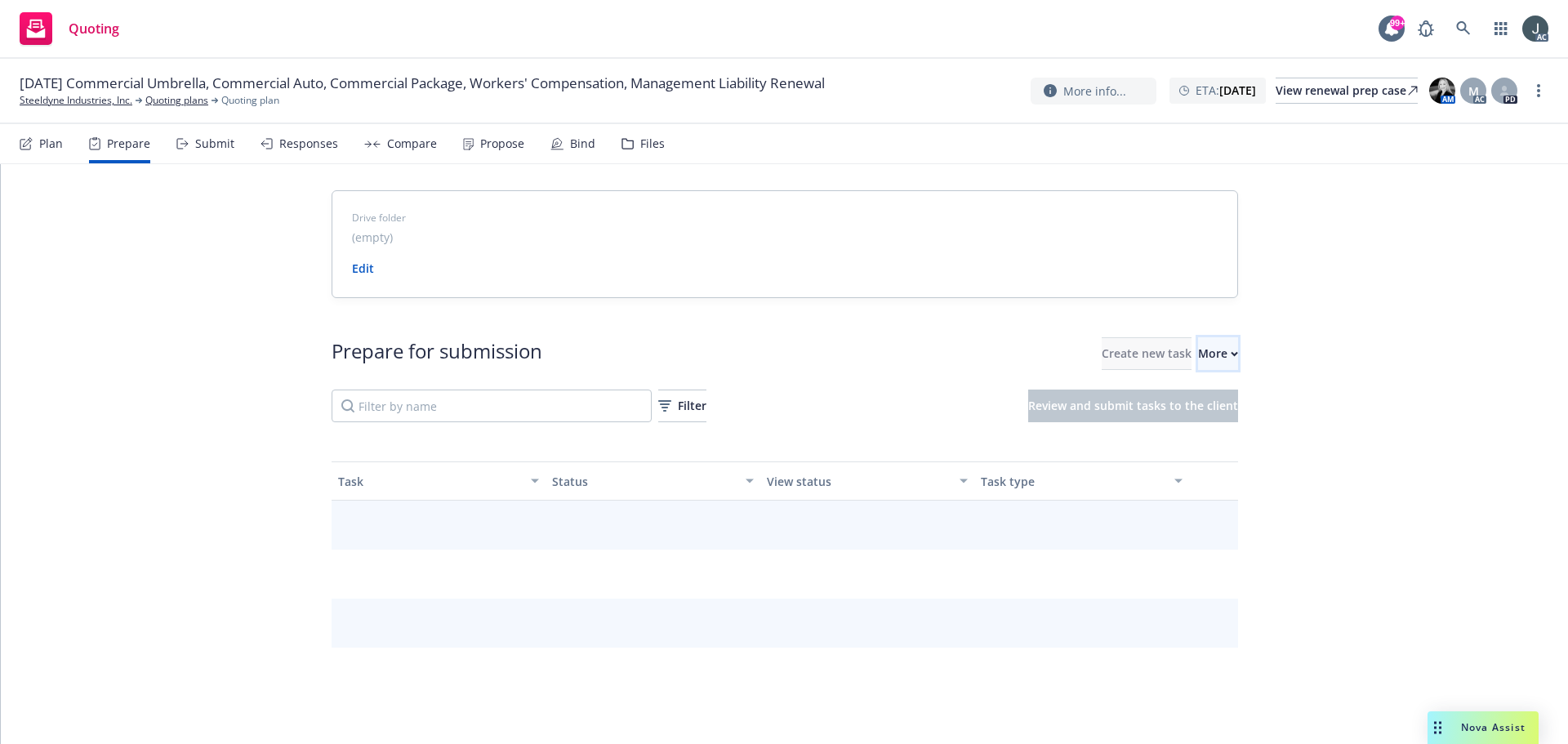
click at [1201, 362] on div "More" at bounding box center [1217, 354] width 40 height 31
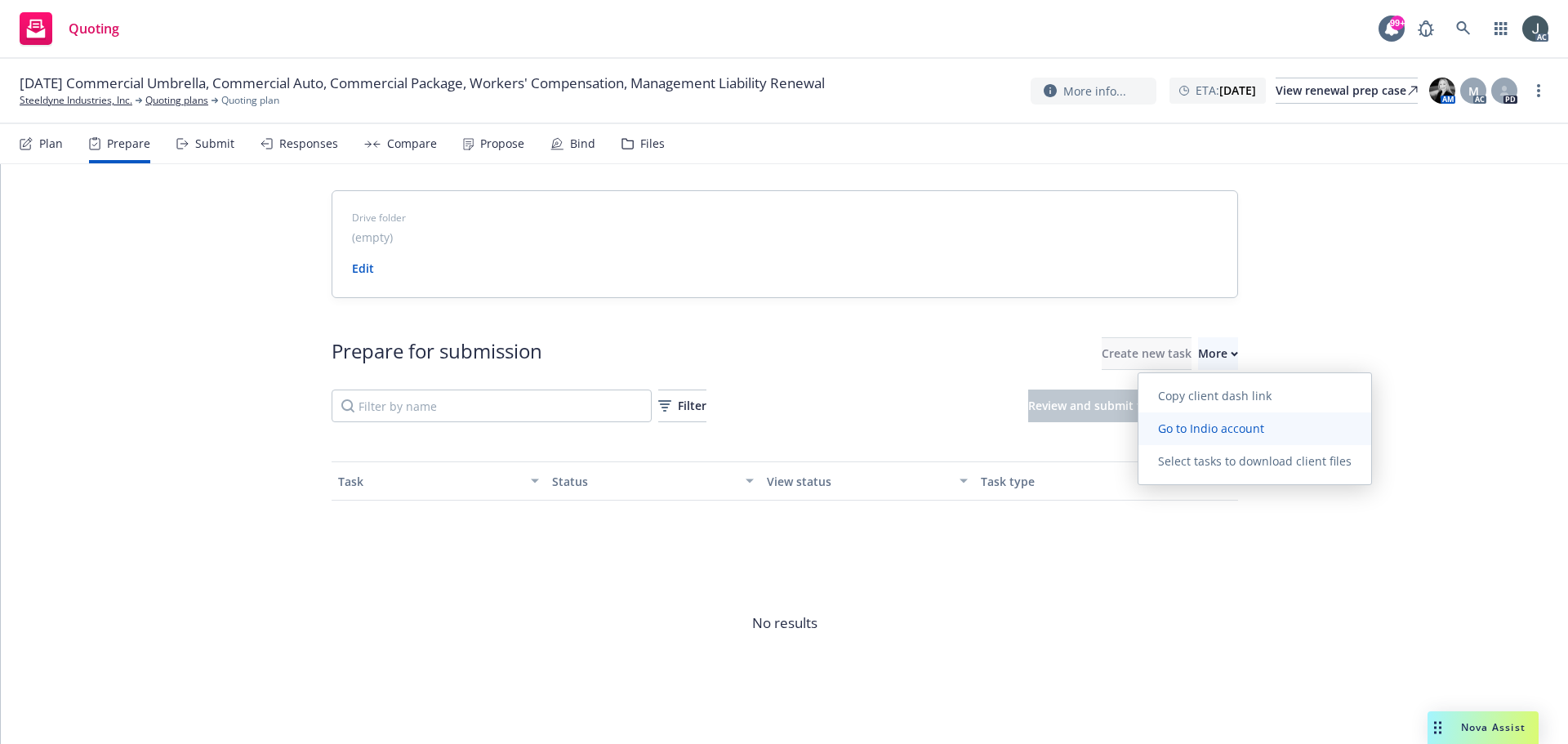
click at [1205, 429] on span "Go to Indio account" at bounding box center [1212, 428] width 145 height 16
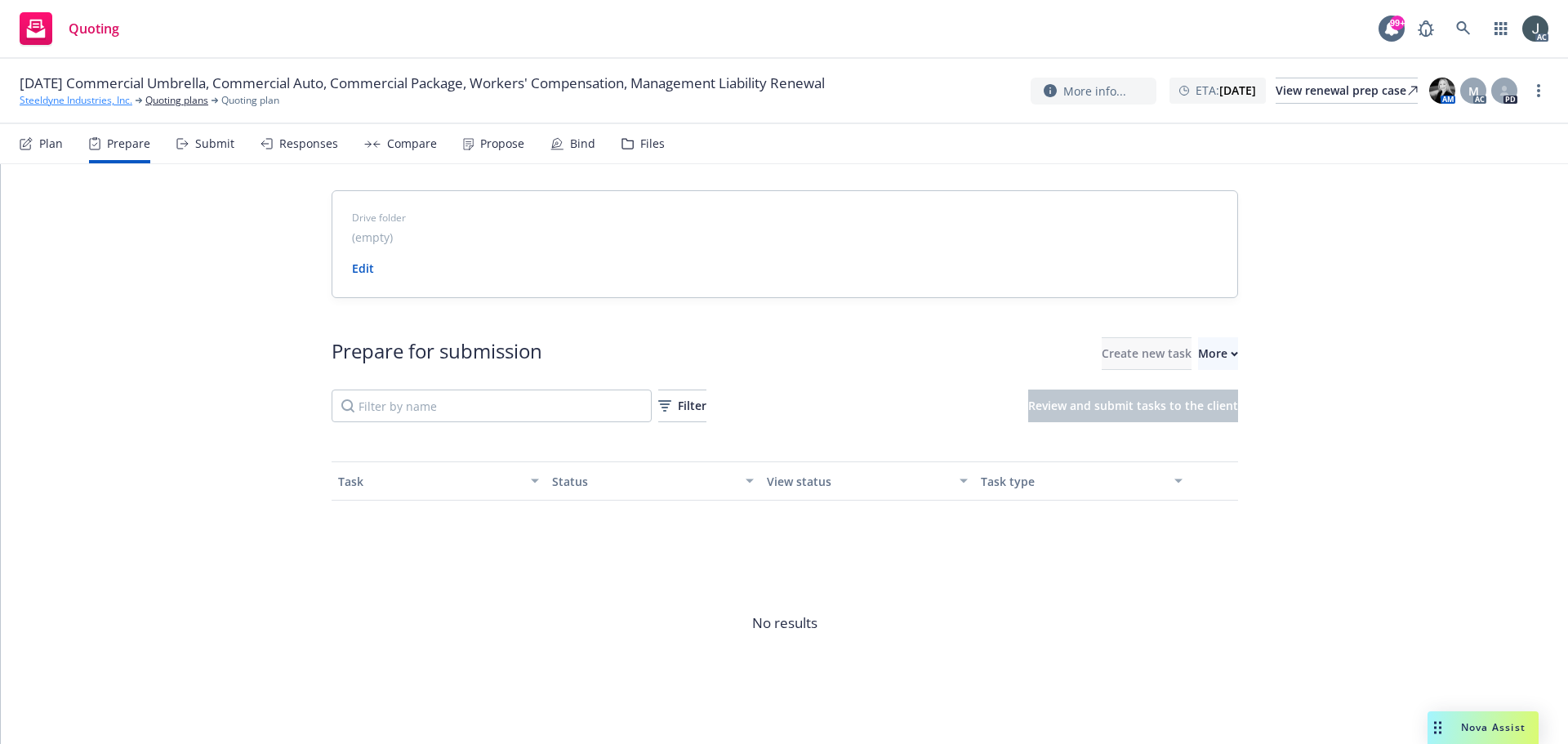
click at [100, 96] on link "Steeldyne Industries, Inc." at bounding box center [76, 100] width 113 height 15
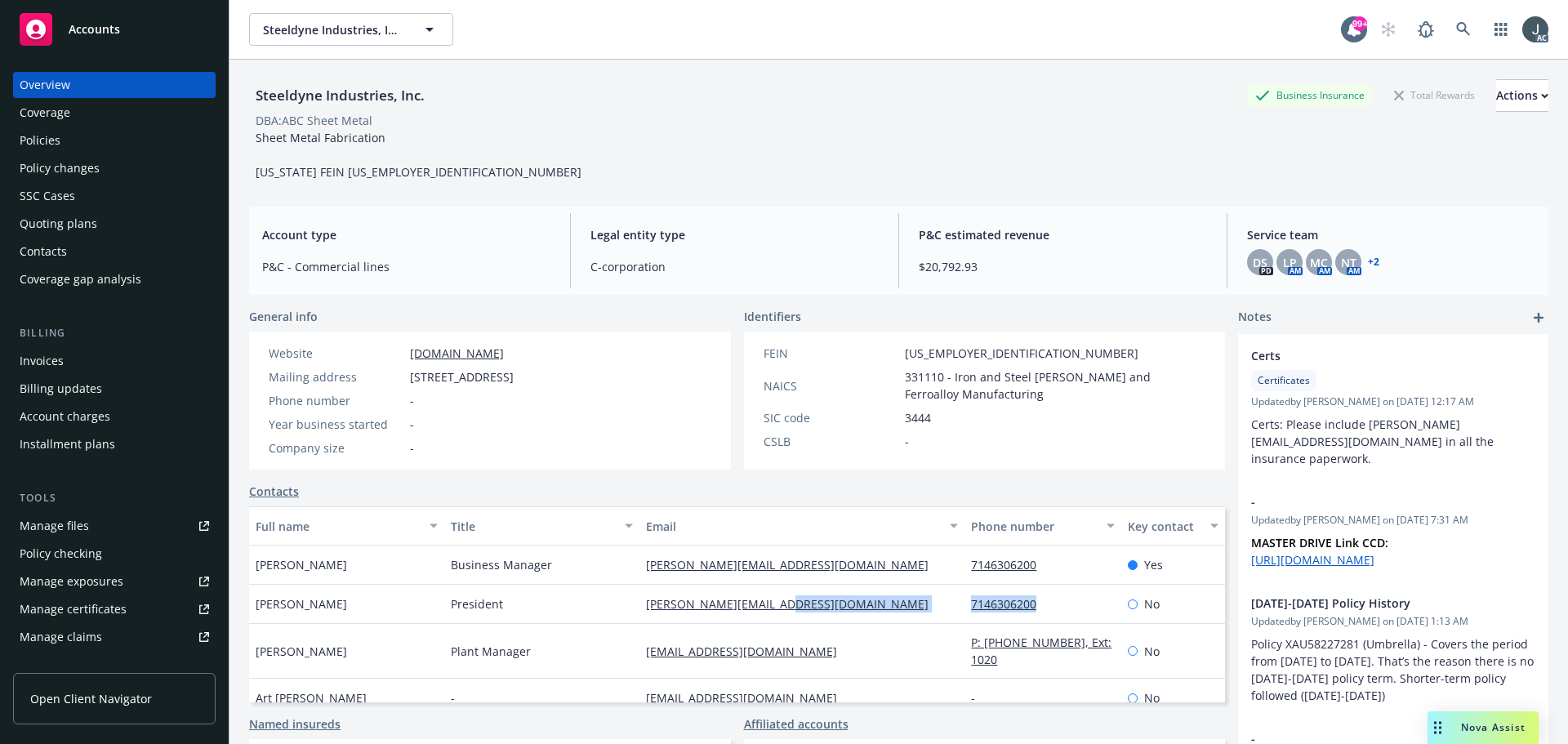
drag, startPoint x: 1039, startPoint y: 604, endPoint x: 945, endPoint y: 602, distance: 94.0
click at [945, 602] on div "Jeff Duveneck President jeff@abcsheetmetal.com 7146306200 No" at bounding box center [737, 604] width 976 height 39
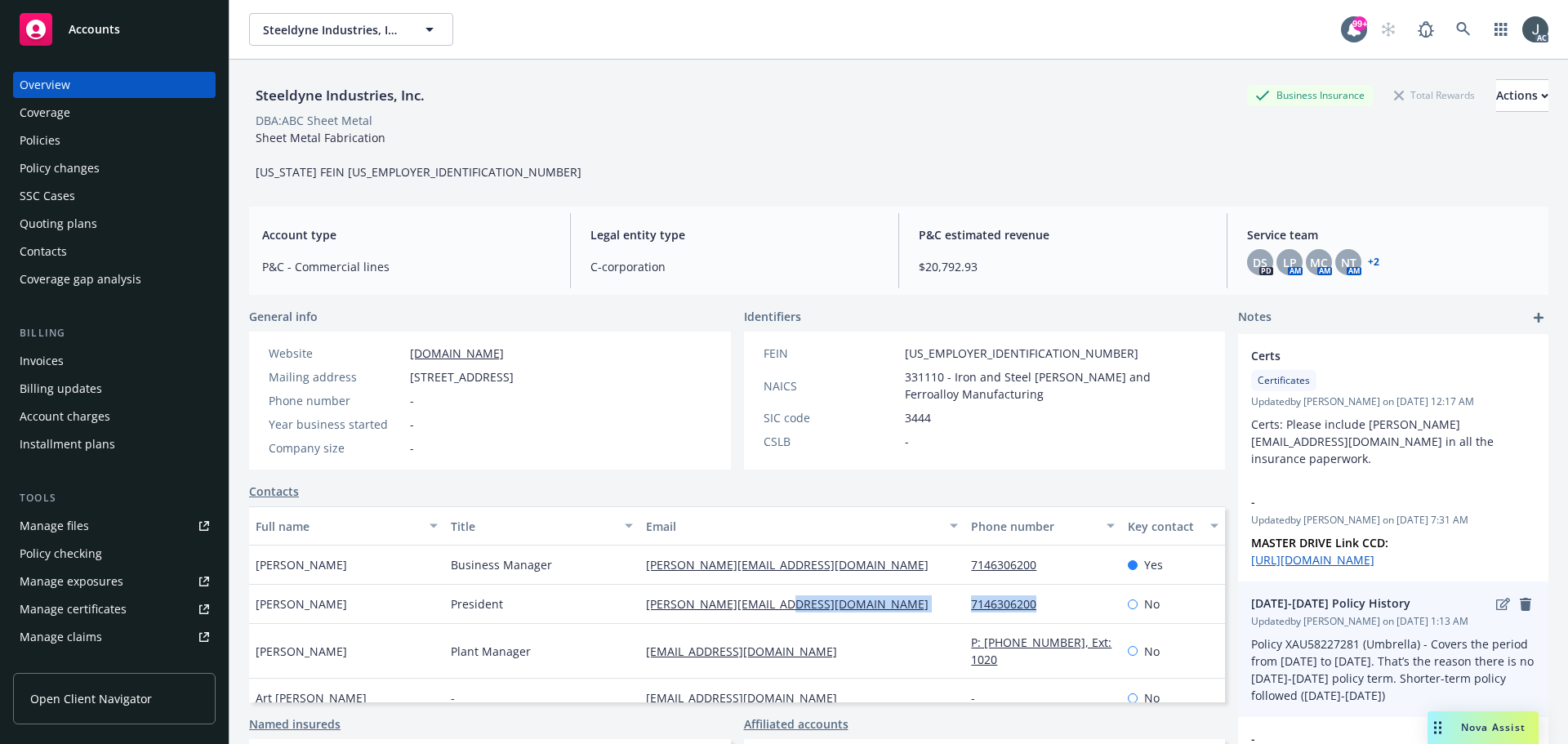
copy div "7146306200"
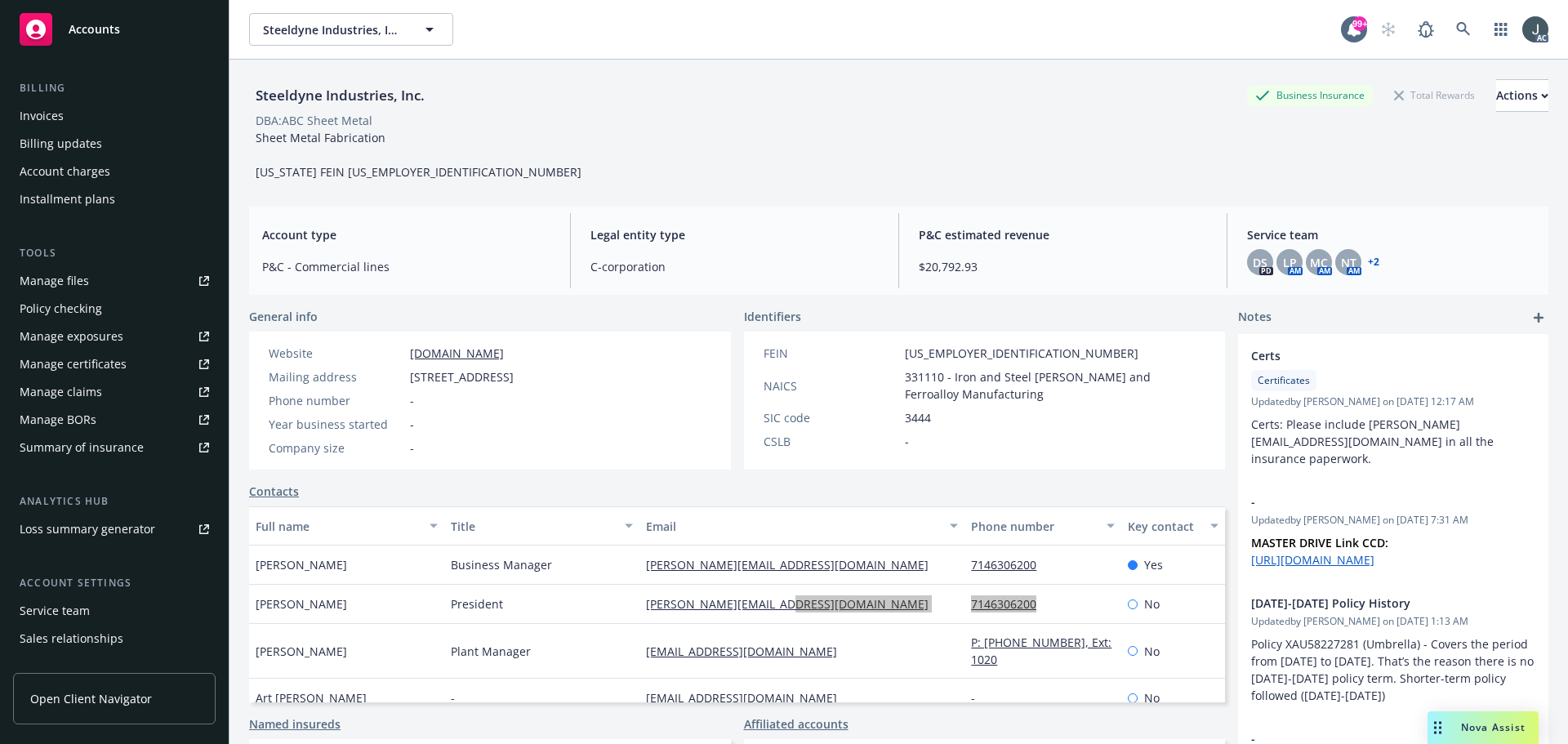
scroll to position [320, 0]
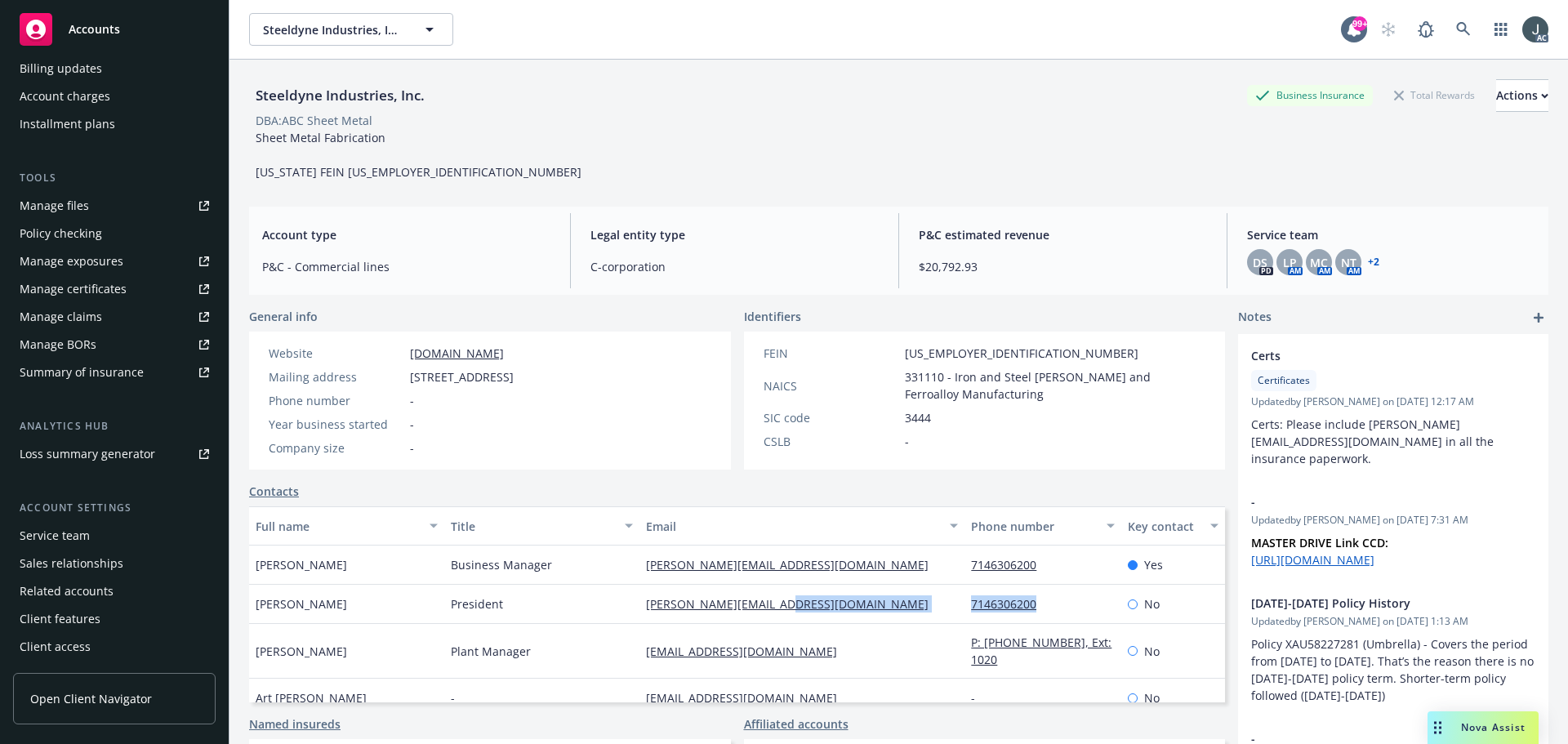
click at [74, 532] on div "Service team" at bounding box center [55, 536] width 70 height 26
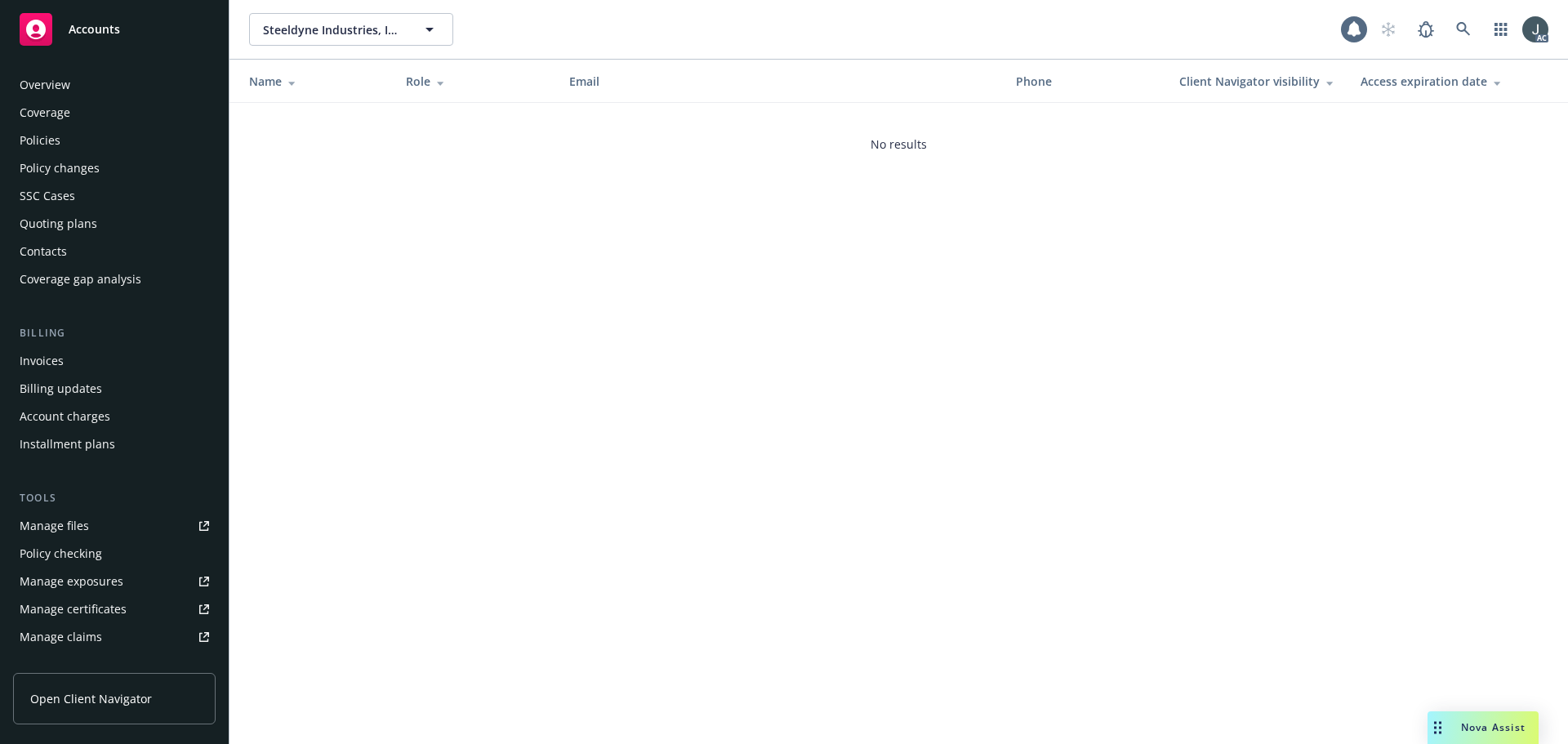
scroll to position [320, 0]
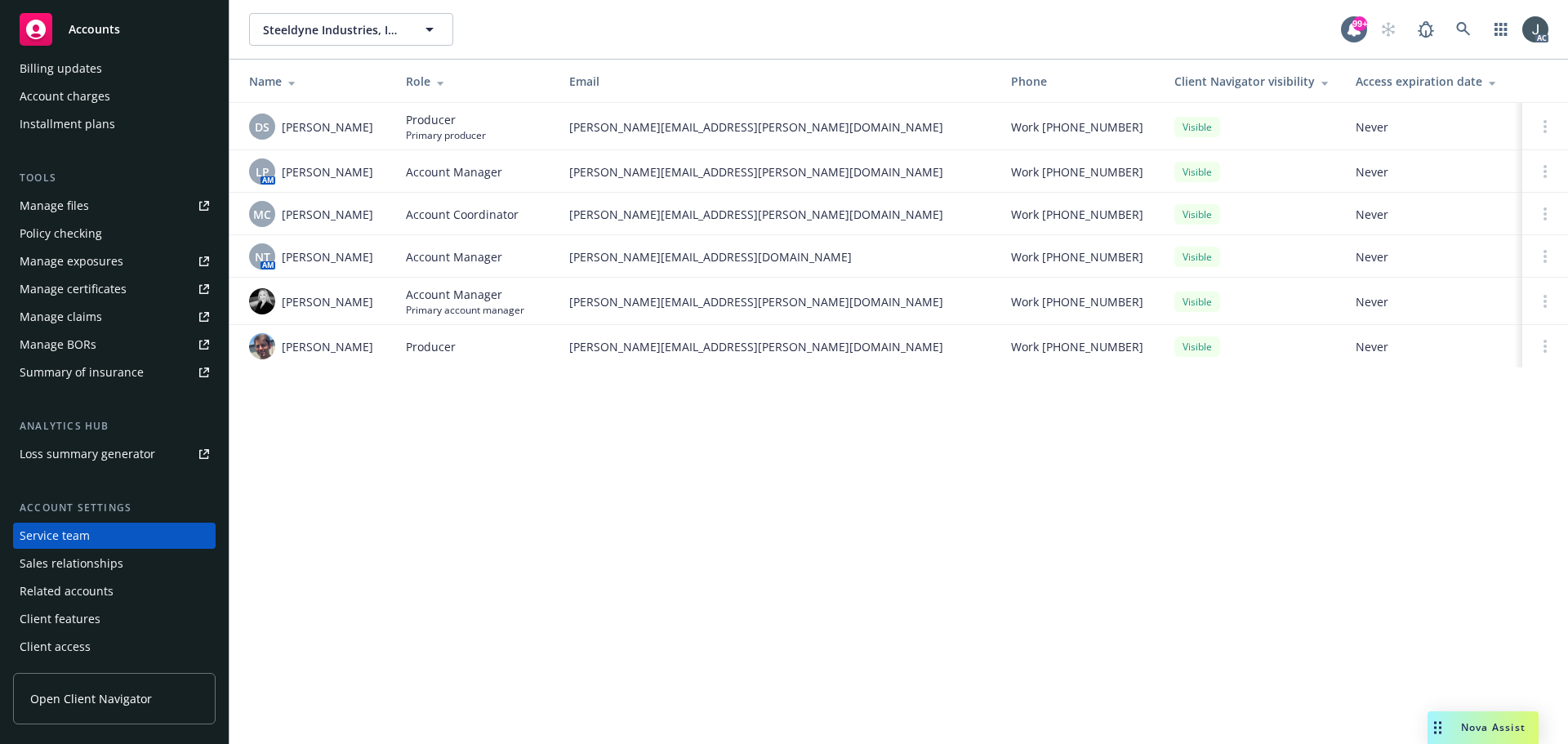
drag, startPoint x: 284, startPoint y: 170, endPoint x: 378, endPoint y: 176, distance: 94.2
click at [378, 176] on div "LP AM Linsey Piotrowski" at bounding box center [315, 172] width 131 height 26
copy span "Linsey Piotrowski"
drag, startPoint x: 284, startPoint y: 256, endPoint x: 331, endPoint y: 262, distance: 47.4
click at [331, 262] on div "NT AM Nina Teu" at bounding box center [315, 256] width 131 height 26
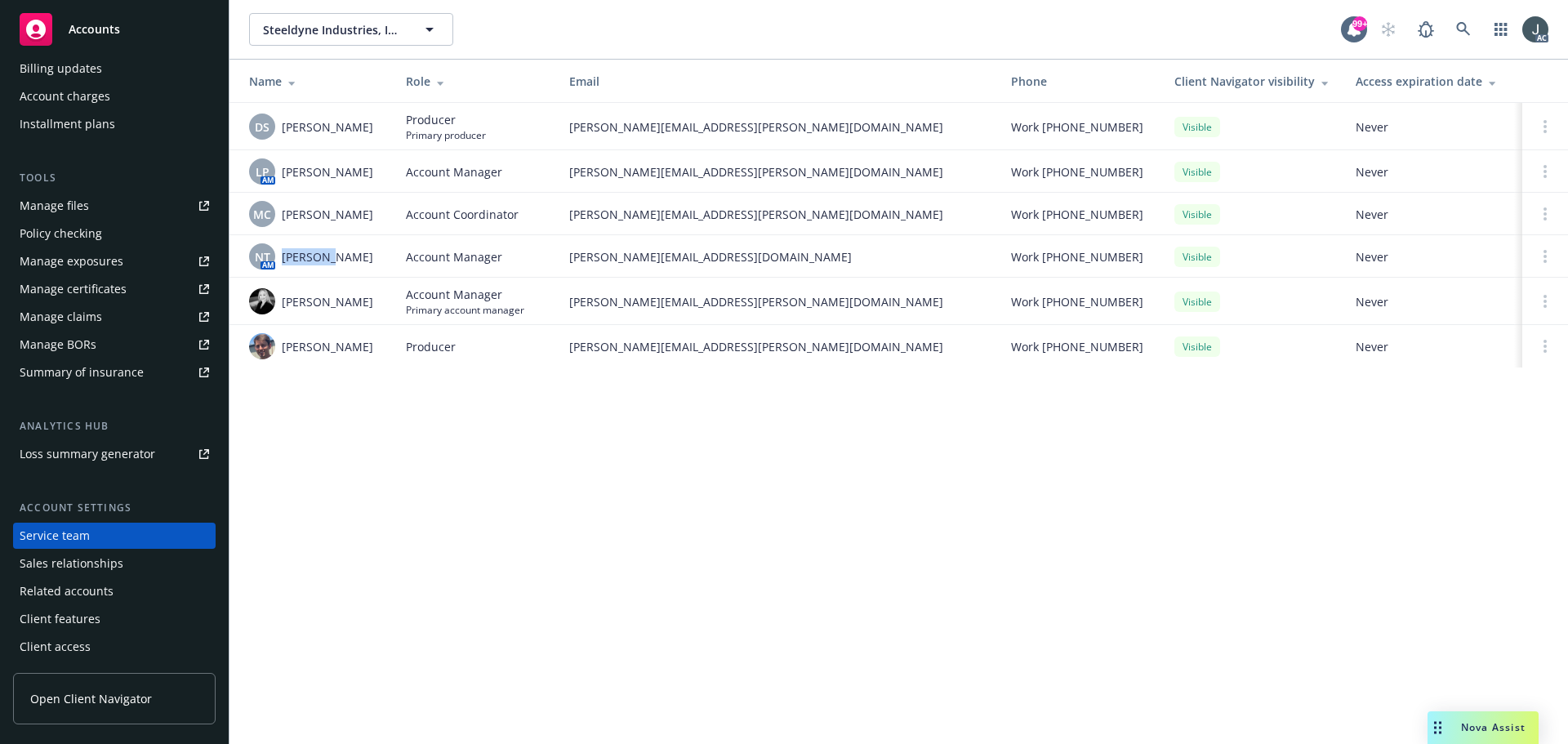
copy span "[PERSON_NAME]"
drag, startPoint x: 284, startPoint y: 299, endPoint x: 404, endPoint y: 301, distance: 120.0
click at [404, 301] on tr "Sarah Bowman Account Manager Primary account manager sarah.bowman@newfront.com …" at bounding box center [899, 301] width 1338 height 47
copy span "[PERSON_NAME]"
drag, startPoint x: 283, startPoint y: 345, endPoint x: 366, endPoint y: 350, distance: 83.2
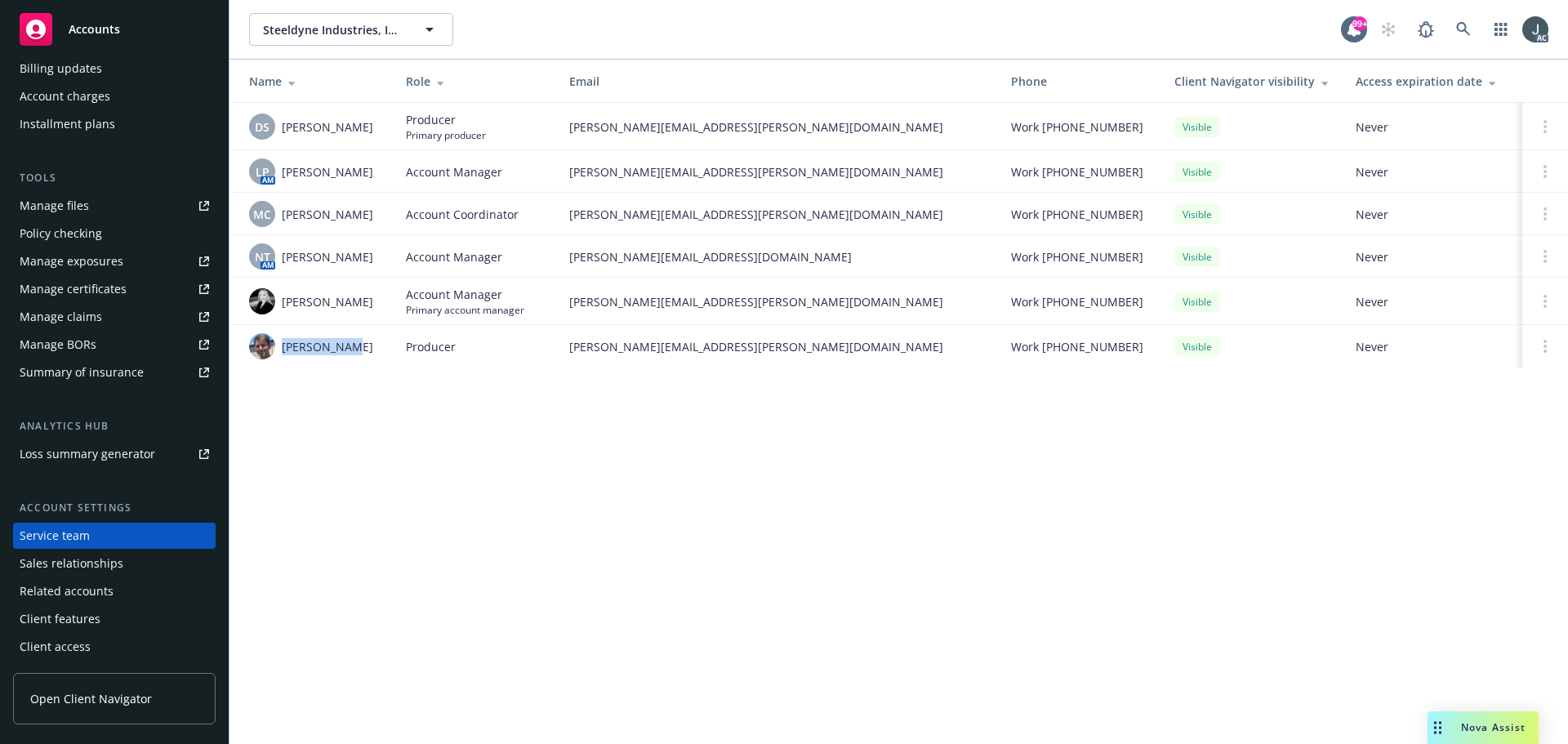
click at [366, 350] on div "[PERSON_NAME]" at bounding box center [315, 346] width 131 height 26
copy span "[PERSON_NAME]"
drag, startPoint x: 280, startPoint y: 255, endPoint x: 351, endPoint y: 257, distance: 71.0
click at [351, 257] on div "NT AM Nina Teu" at bounding box center [315, 256] width 131 height 26
copy span "[PERSON_NAME]"
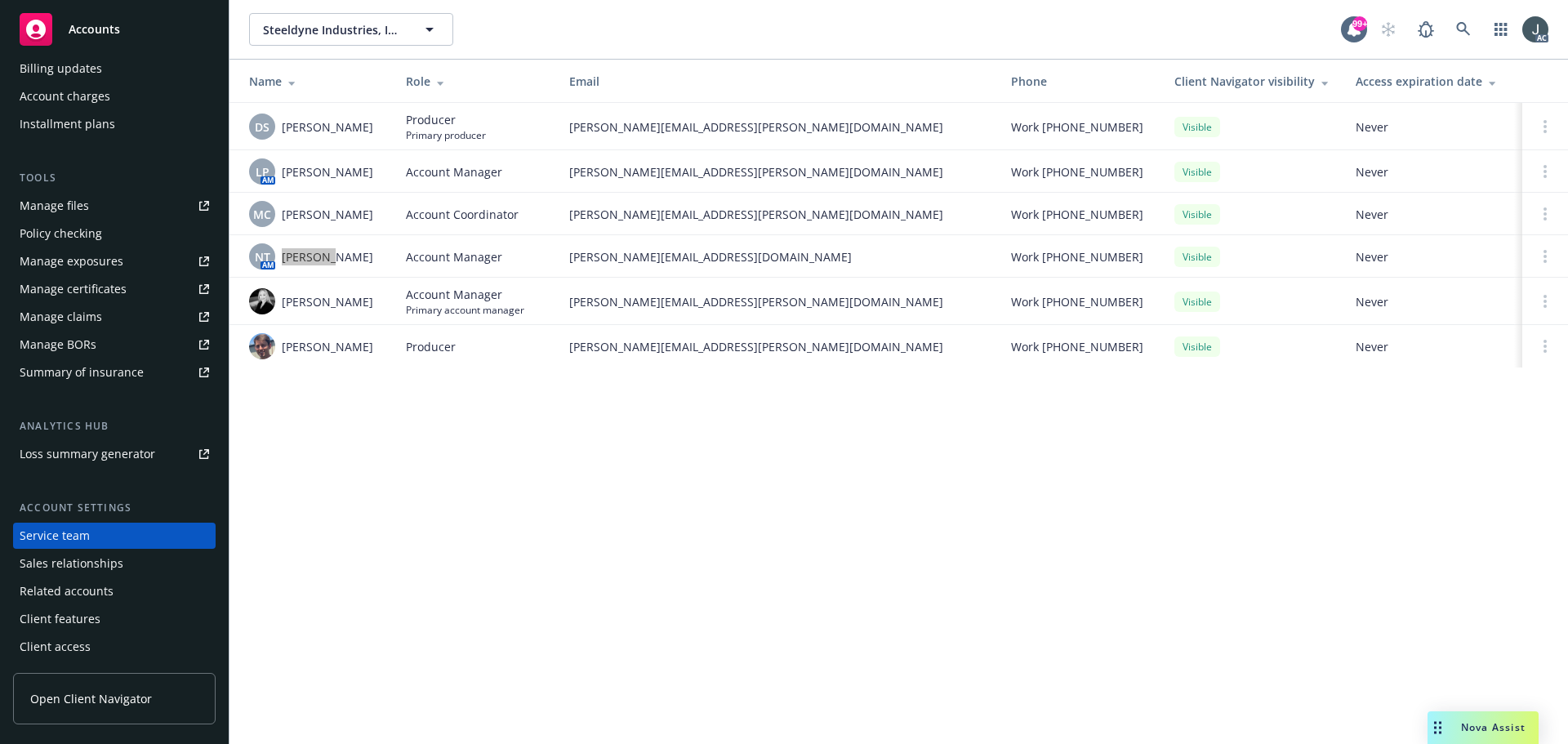
scroll to position [0, 0]
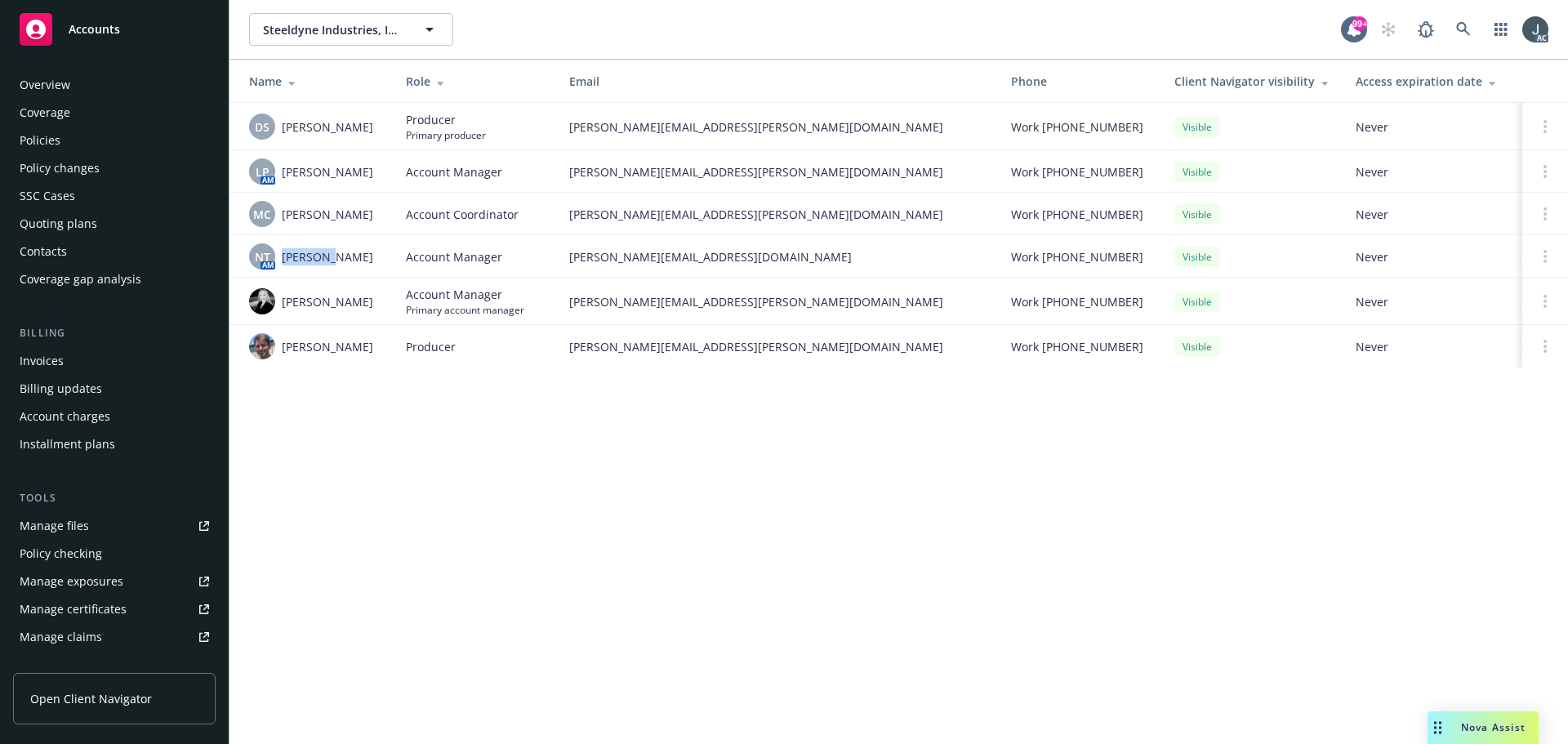
click at [50, 140] on div "Policies" at bounding box center [40, 140] width 41 height 26
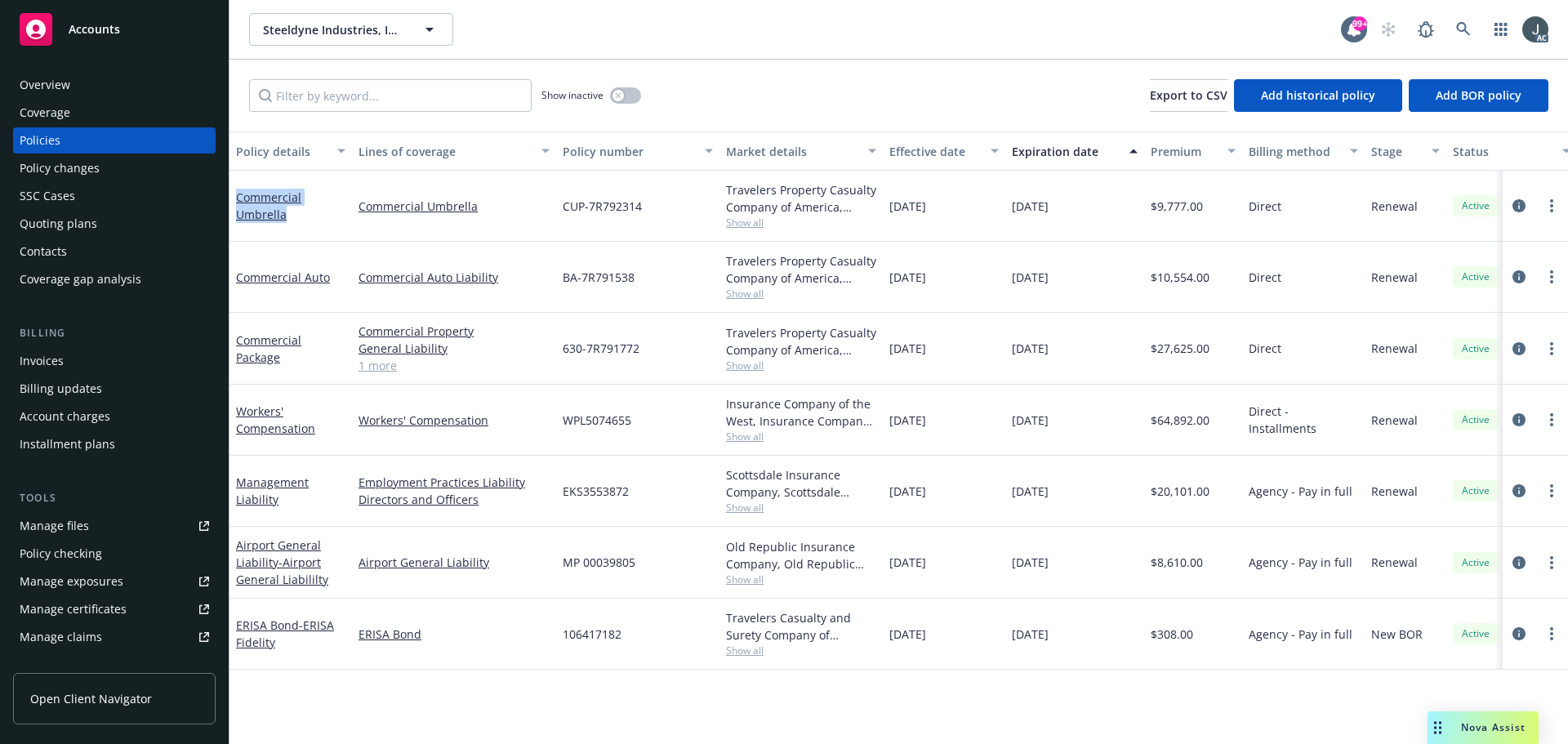
drag, startPoint x: 302, startPoint y: 227, endPoint x: 233, endPoint y: 201, distance: 73.7
click at [233, 201] on div "Commercial Umbrella" at bounding box center [291, 206] width 123 height 71
copy link "Commercial Umbrella"
drag, startPoint x: 337, startPoint y: 292, endPoint x: 237, endPoint y: 286, distance: 100.2
click at [237, 286] on div "Commercial Auto" at bounding box center [291, 277] width 123 height 71
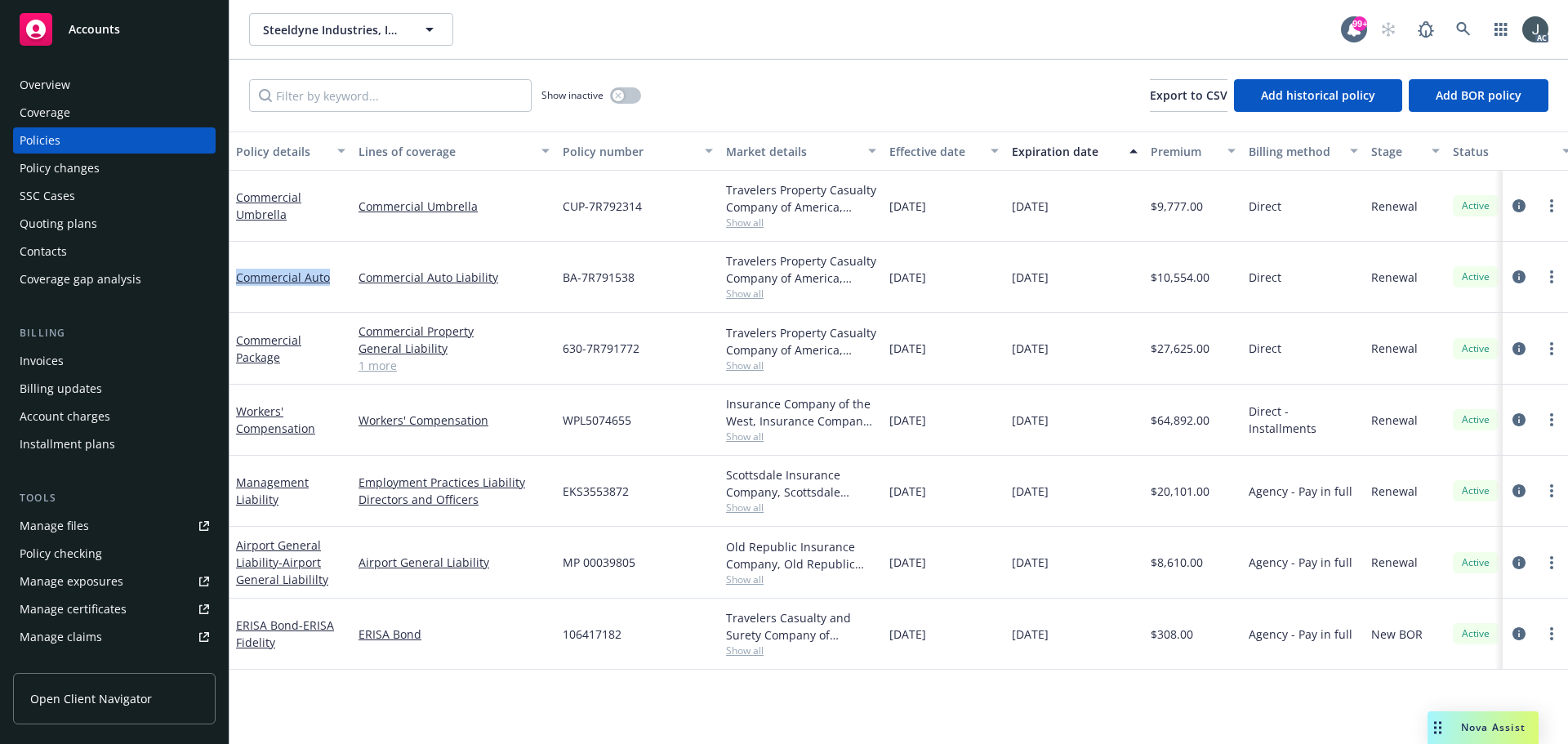
copy link "Commercial Auto"
drag, startPoint x: 295, startPoint y: 374, endPoint x: 236, endPoint y: 341, distance: 67.6
click at [236, 341] on div "Commercial Package" at bounding box center [291, 349] width 123 height 72
copy link "Commercial Package"
drag, startPoint x: 331, startPoint y: 432, endPoint x: 233, endPoint y: 403, distance: 102.2
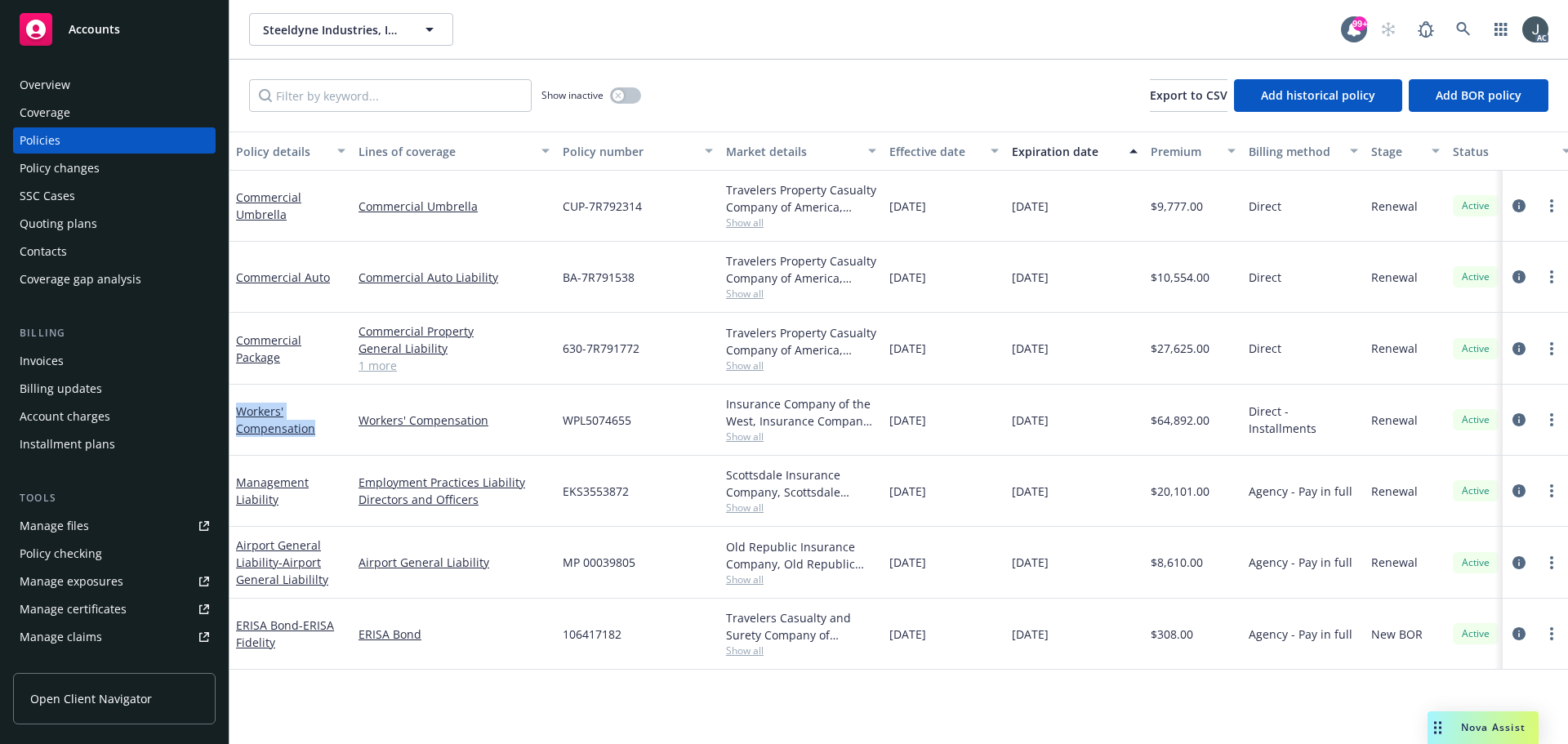
click at [233, 403] on div "Workers' Compensation" at bounding box center [291, 420] width 123 height 71
copy link "Workers' Compensation"
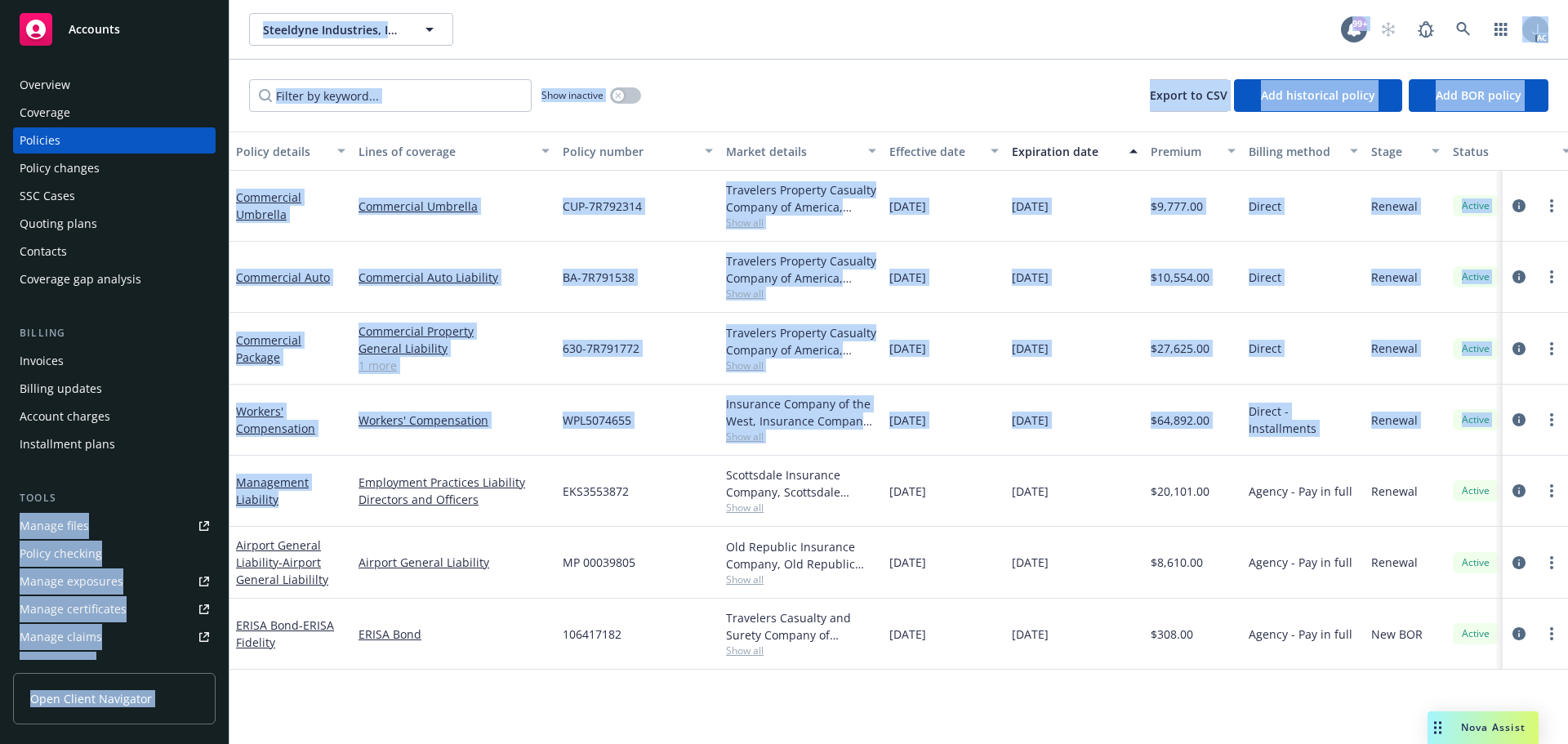
drag, startPoint x: 292, startPoint y: 509, endPoint x: 228, endPoint y: 480, distance: 70.3
click at [228, 480] on div "Accounts Overview Coverage Policies Policy changes SSC Cases Quoting plans Cont…" at bounding box center [784, 372] width 1568 height 744
click at [319, 507] on div "Management Liability" at bounding box center [291, 491] width 109 height 34
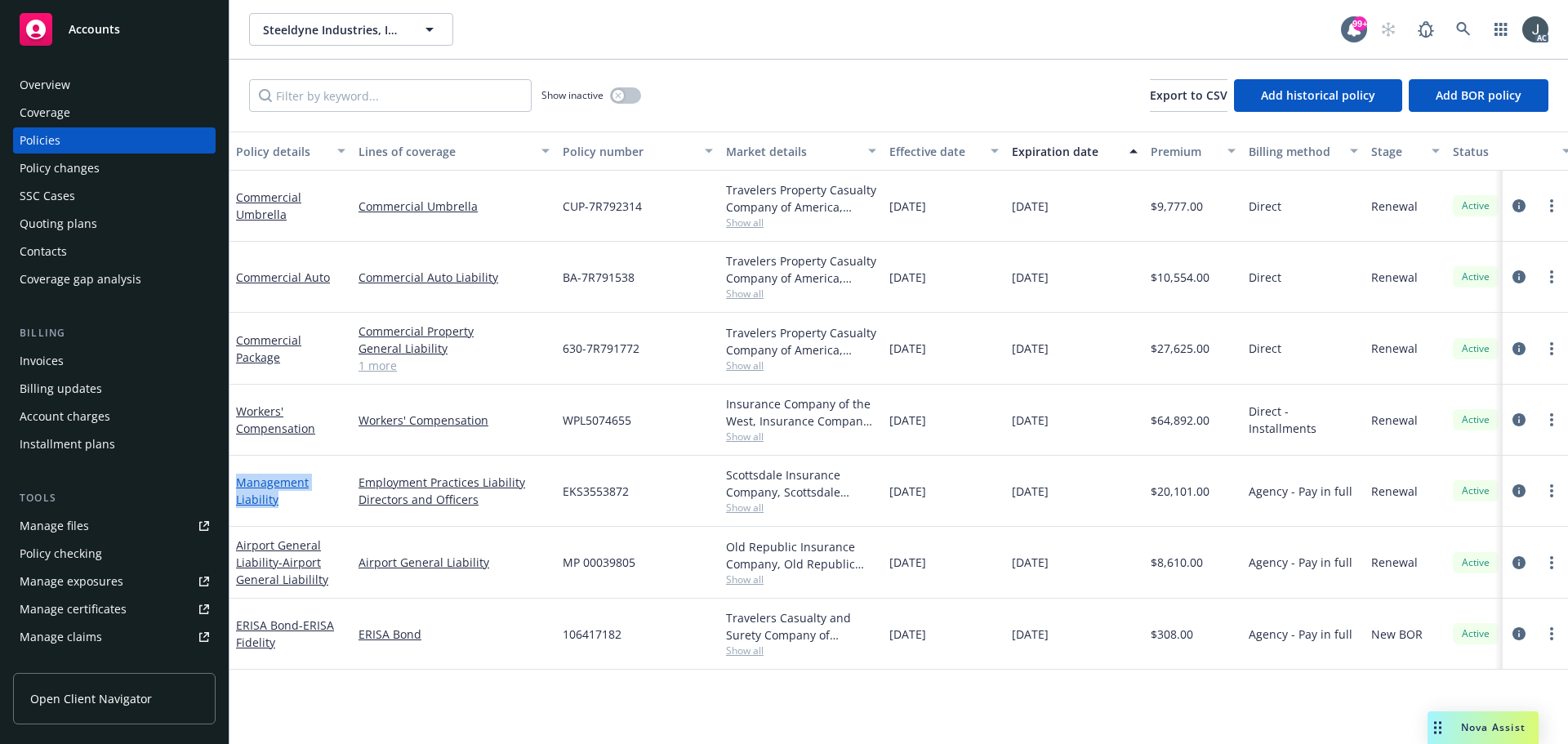
drag, startPoint x: 295, startPoint y: 510, endPoint x: 236, endPoint y: 483, distance: 64.9
click at [236, 483] on div "Management Liability" at bounding box center [291, 491] width 123 height 71
click at [1518, 347] on icon "circleInformation" at bounding box center [1519, 349] width 13 height 13
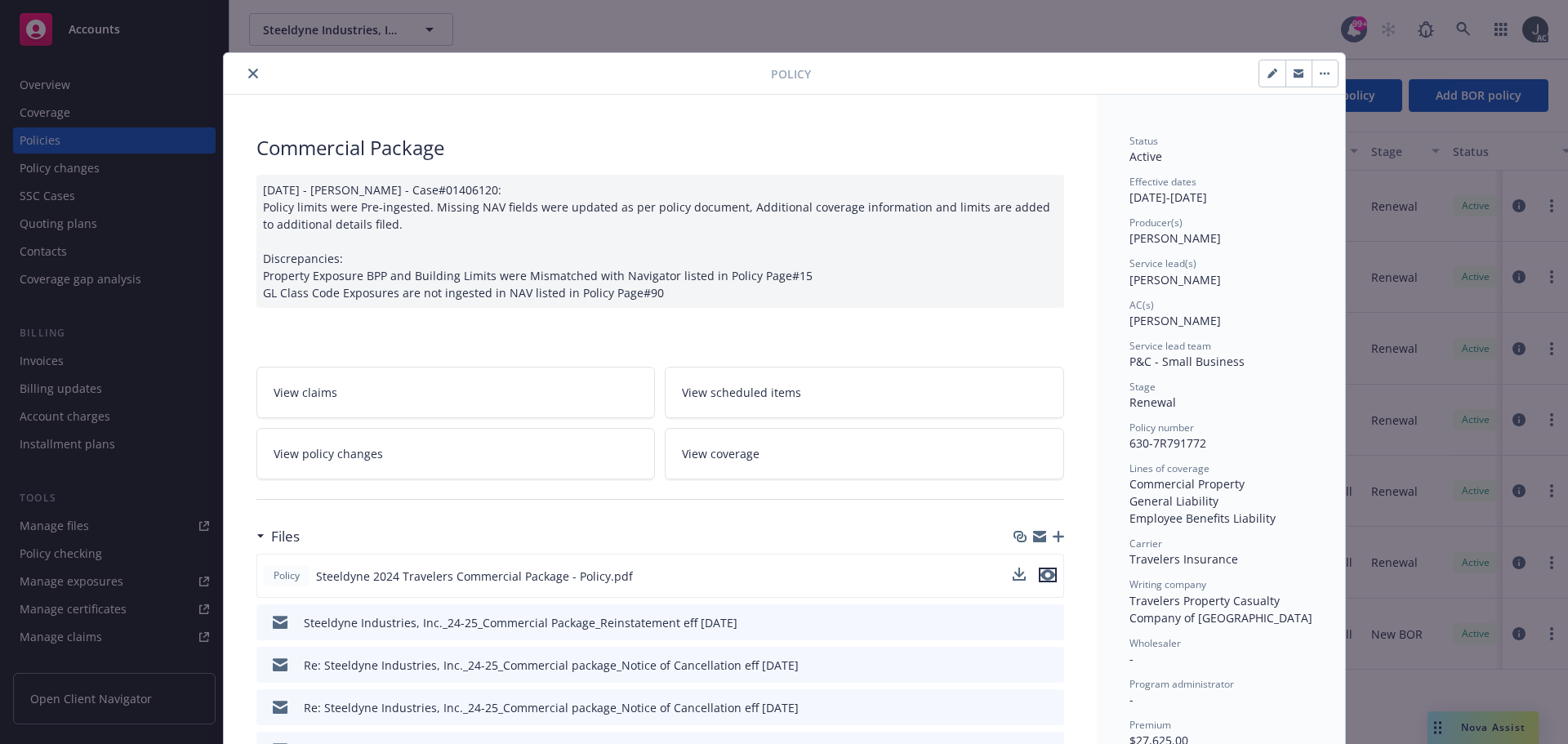
click at [1043, 577] on icon "preview file" at bounding box center [1048, 575] width 15 height 11
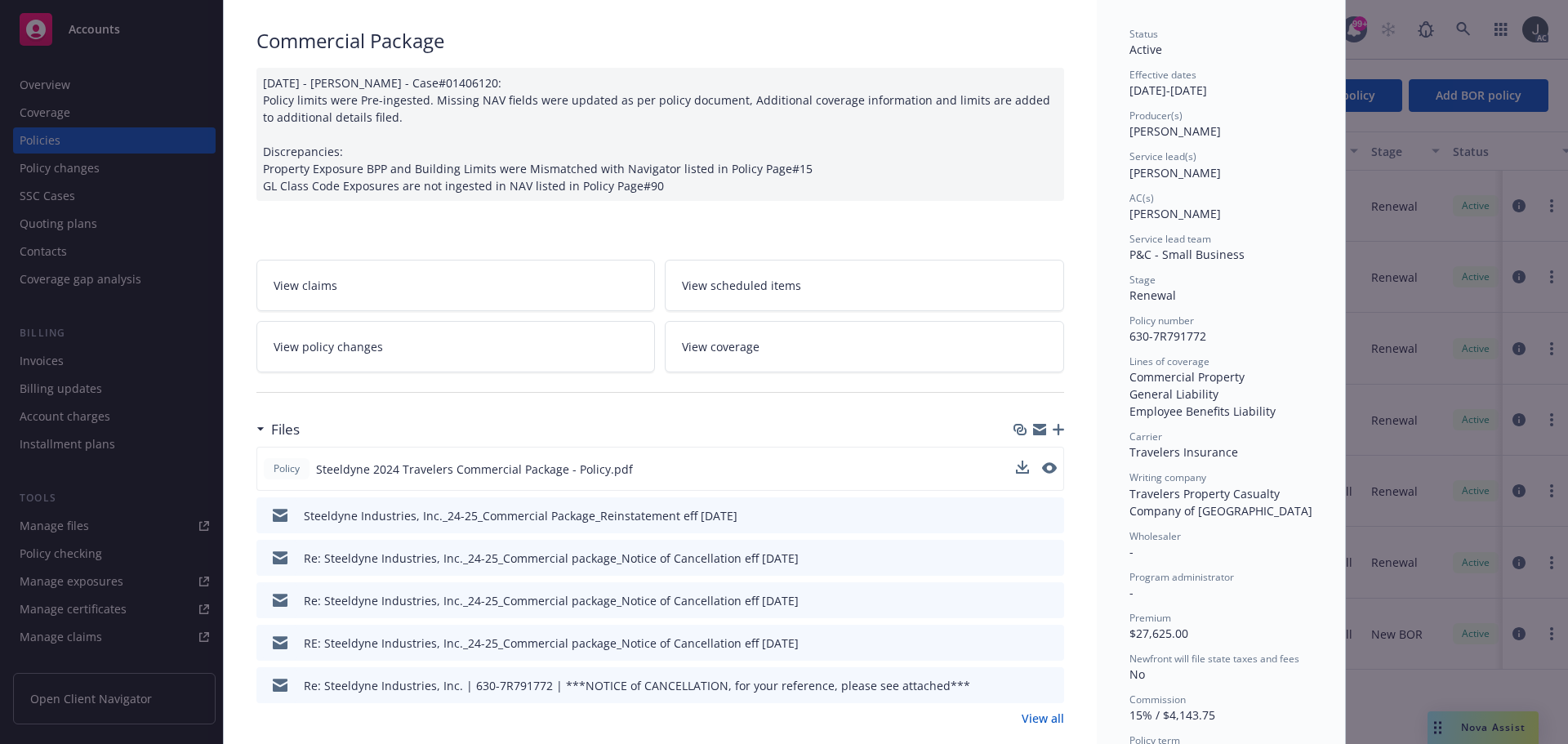
scroll to position [163, 0]
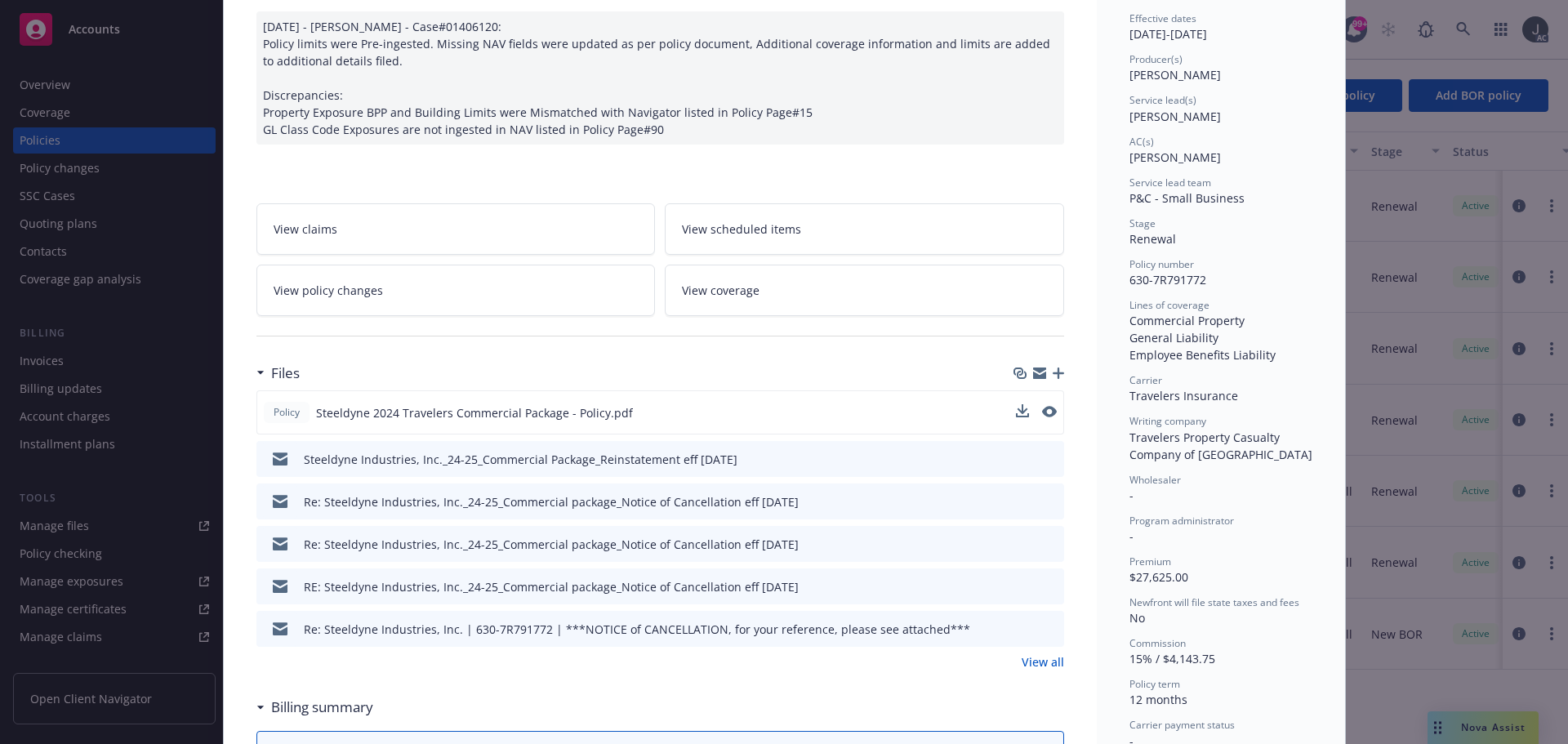
click at [1049, 659] on link "View all" at bounding box center [1043, 662] width 42 height 17
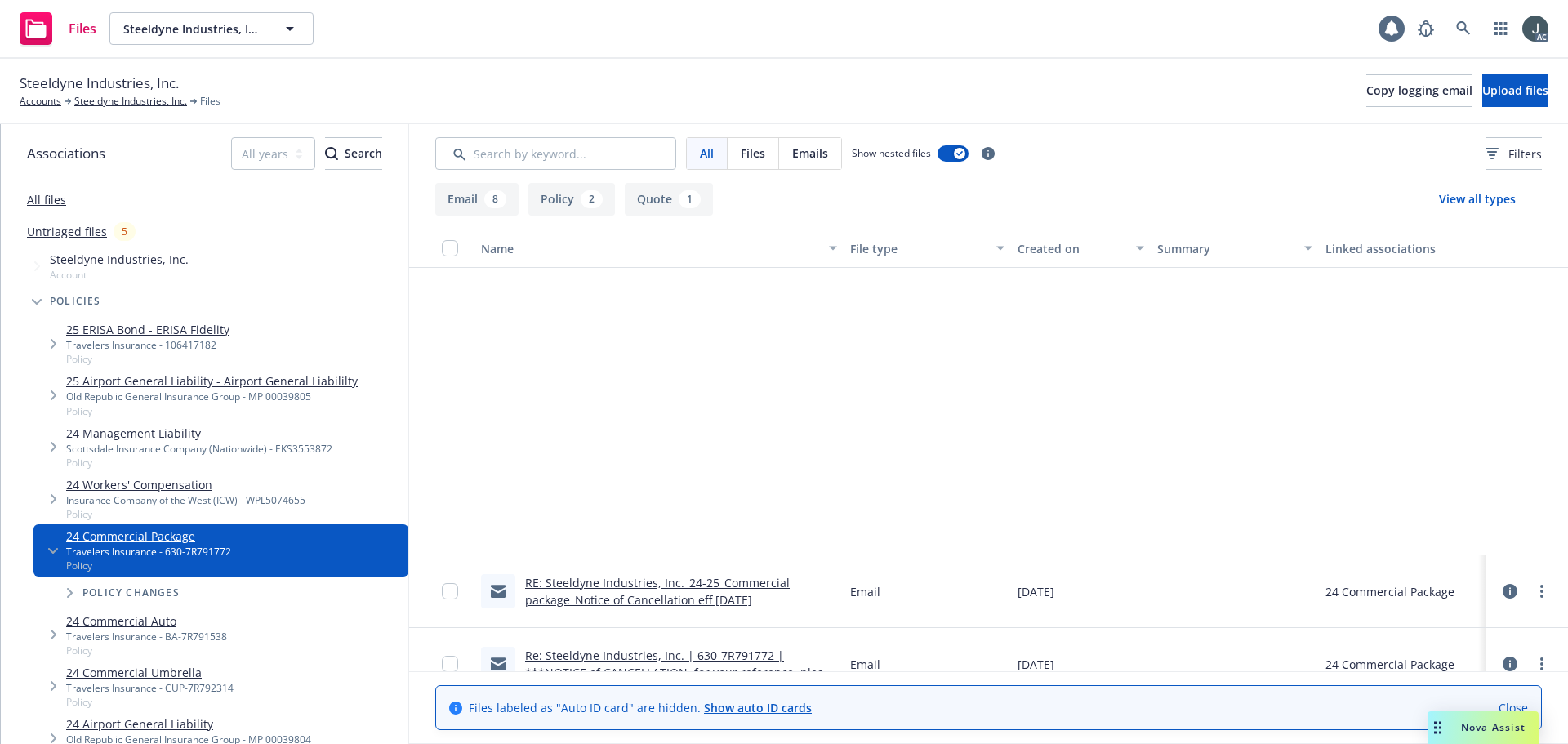
scroll to position [393, 0]
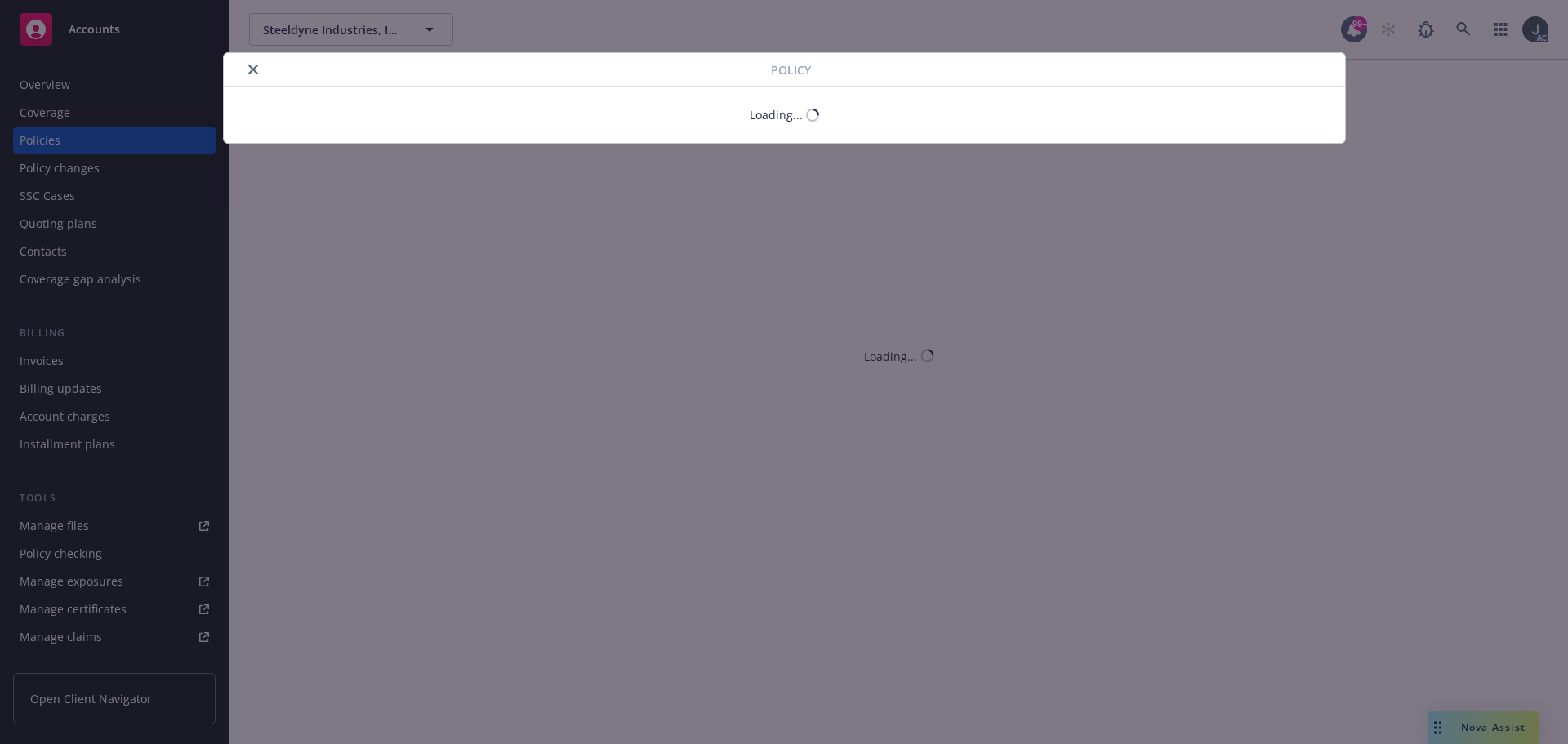
click at [252, 71] on icon "close" at bounding box center [253, 69] width 10 height 10
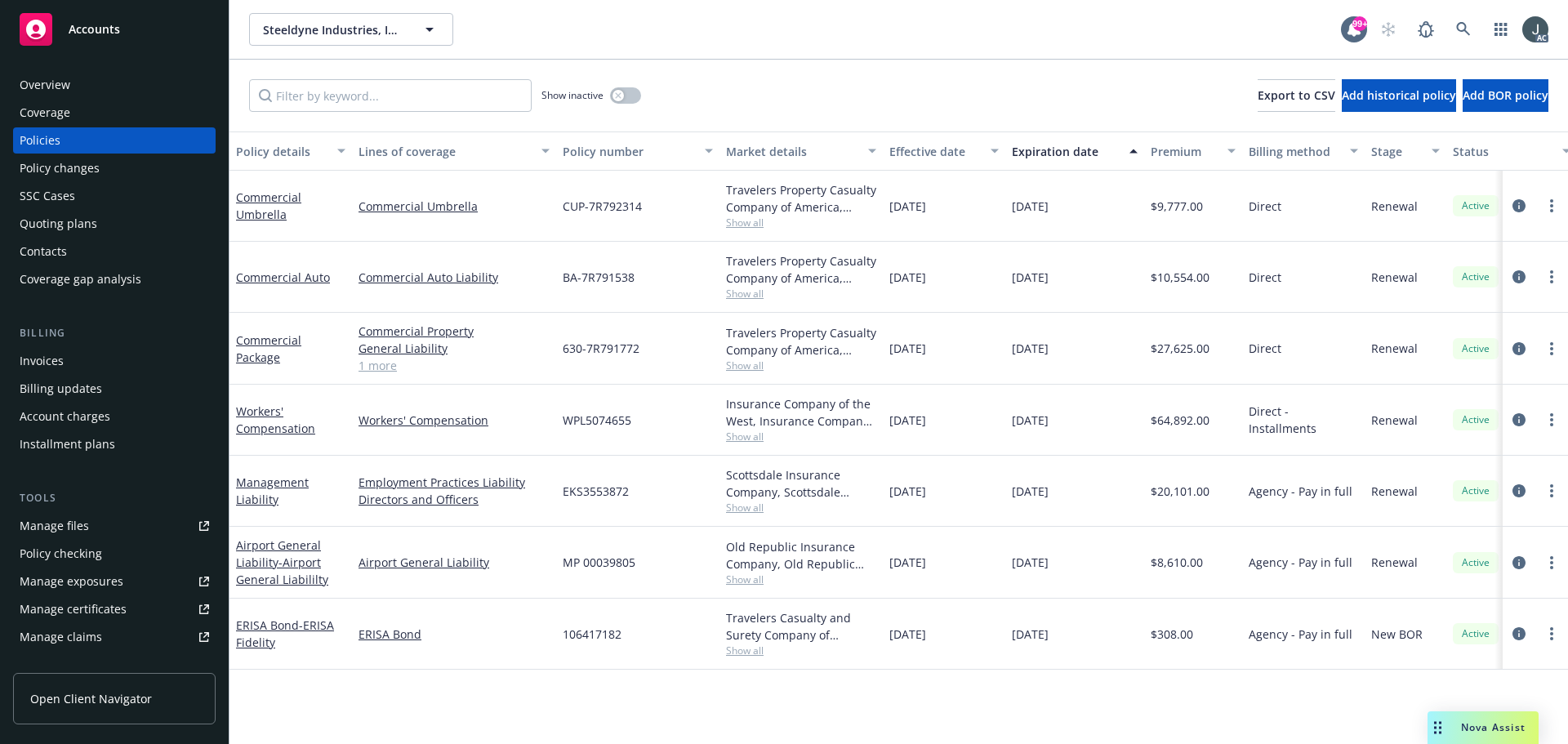
click at [65, 524] on div "Manage files" at bounding box center [54, 526] width 69 height 26
click at [84, 87] on div "Overview" at bounding box center [114, 85] width 190 height 26
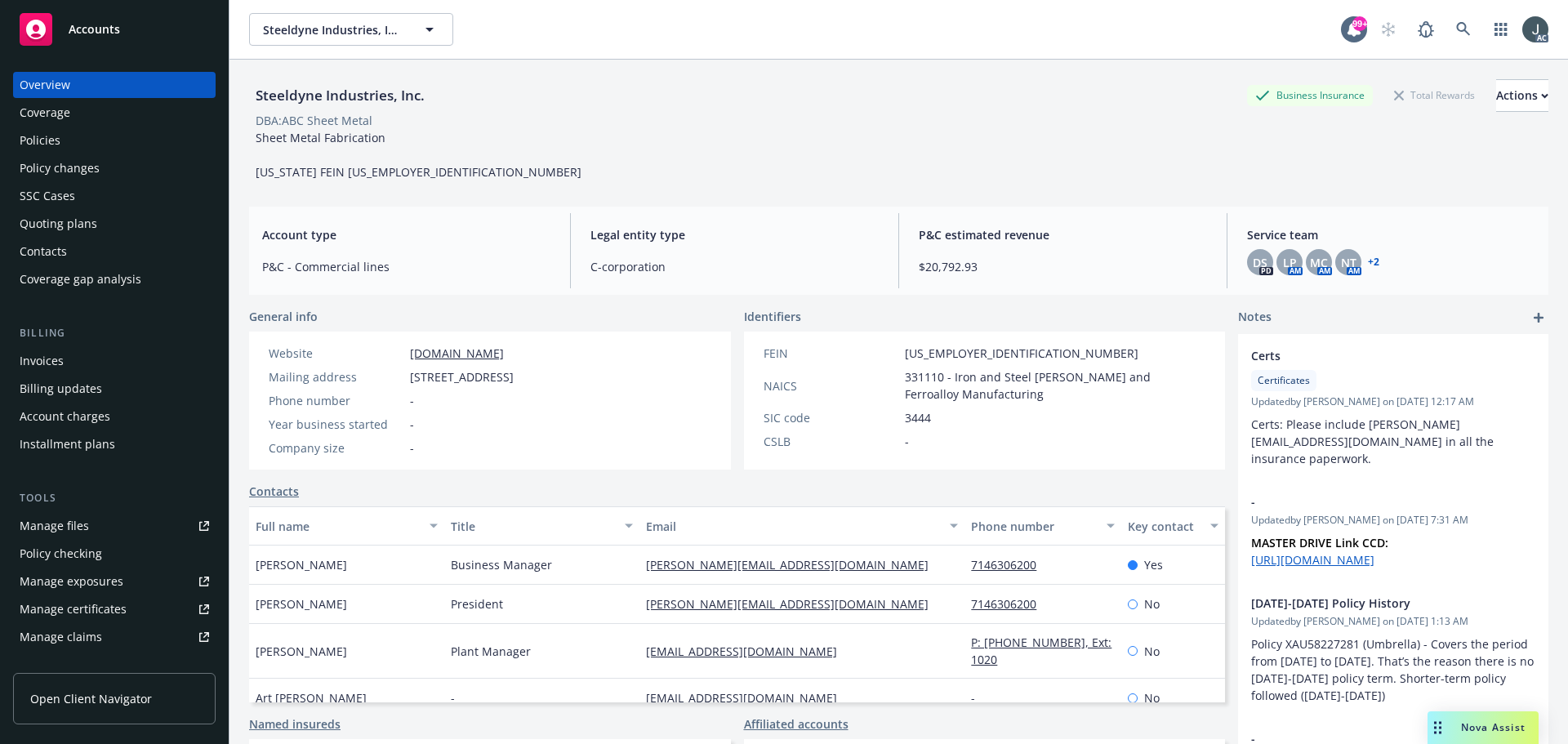
click at [920, 372] on span "331110 - Iron and Steel [PERSON_NAME] and Ferroalloy Manufacturing" at bounding box center [1056, 385] width 302 height 34
copy span "331110"
click at [252, 172] on div "Sheet Metal Fabrication Idaho FEIN 82-0523790" at bounding box center [418, 154] width 339 height 51
click at [73, 134] on div "Policies" at bounding box center [114, 140] width 190 height 26
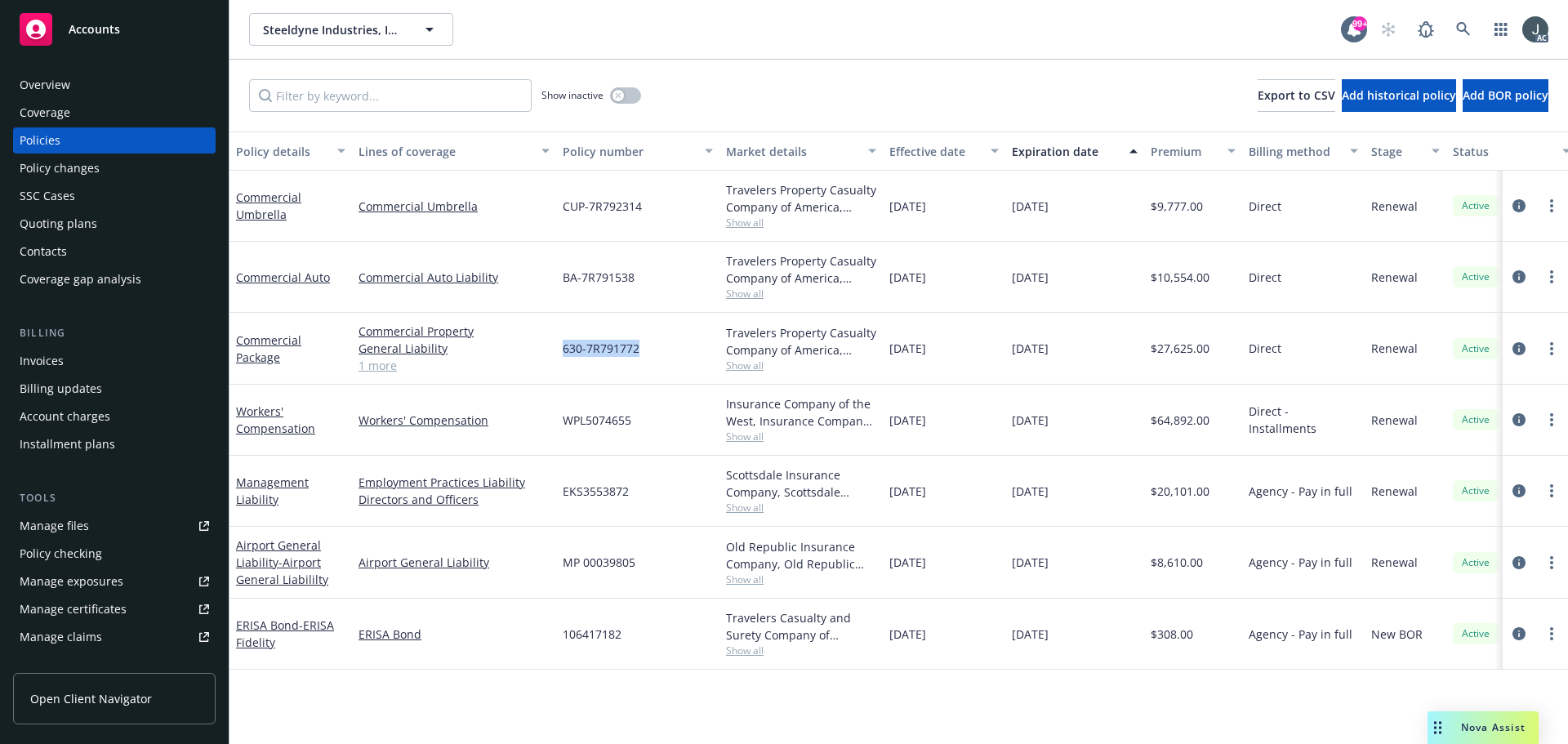
drag, startPoint x: 564, startPoint y: 350, endPoint x: 669, endPoint y: 352, distance: 105.0
click at [669, 352] on div "630-7R791772" at bounding box center [638, 349] width 163 height 72
copy span "630-7R791772"
click at [364, 368] on link "1 more" at bounding box center [454, 365] width 191 height 17
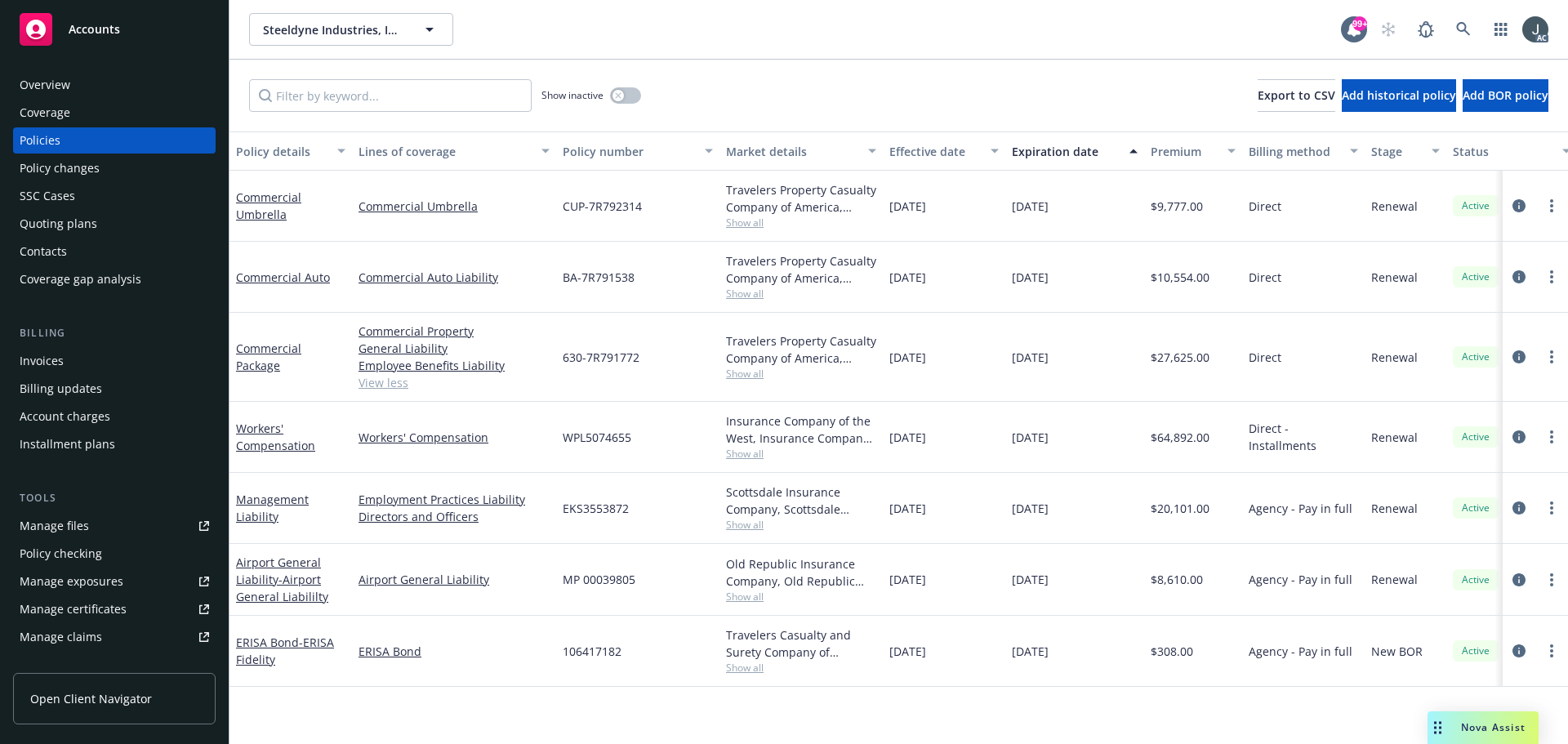
click at [739, 375] on span "Show all" at bounding box center [802, 373] width 150 height 14
click at [896, 383] on div "12/16/2024" at bounding box center [945, 357] width 123 height 89
click at [1174, 360] on span "$27,625.00" at bounding box center [1181, 357] width 59 height 17
copy span "27,625.00"
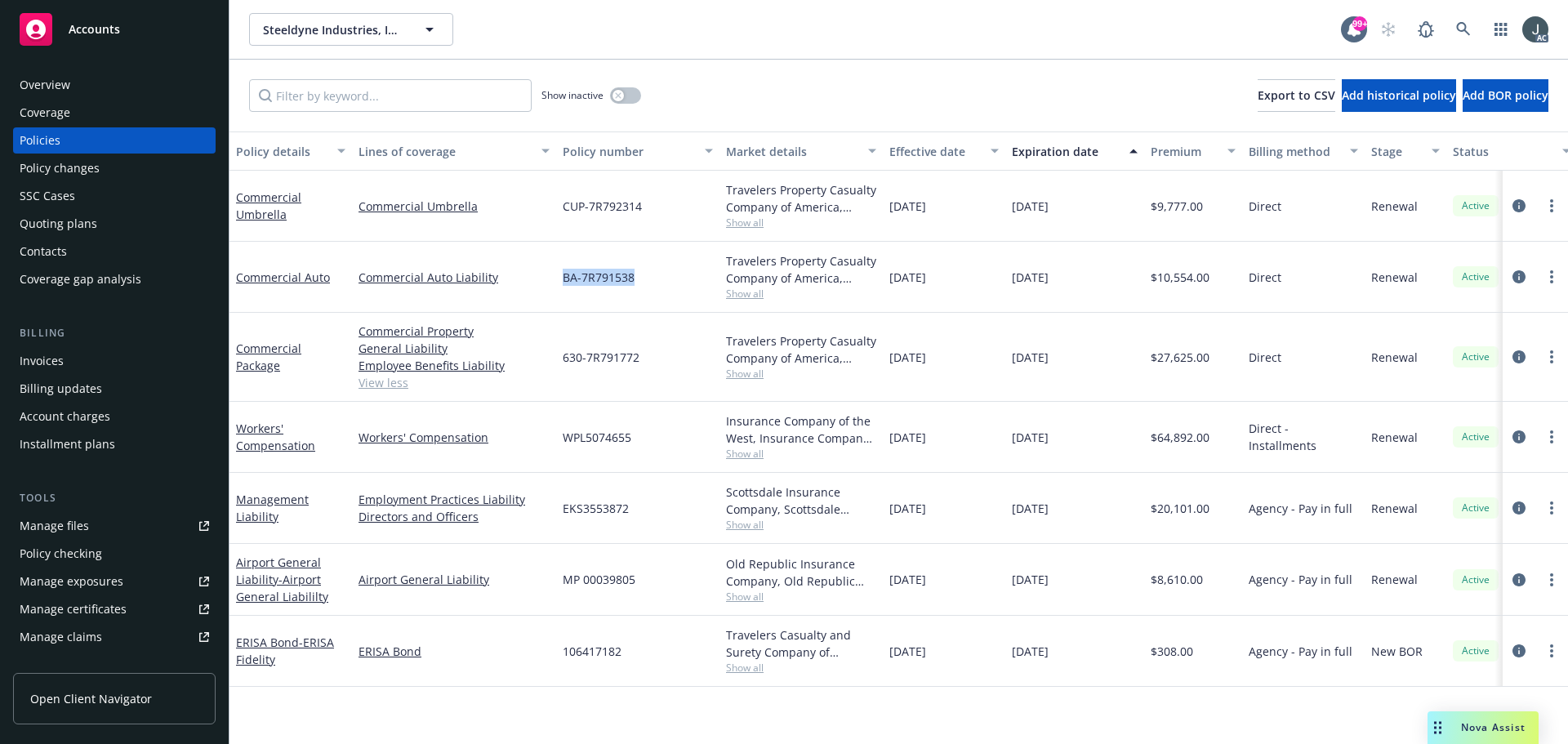
drag, startPoint x: 564, startPoint y: 278, endPoint x: 663, endPoint y: 282, distance: 99.1
click at [663, 282] on div "BA-7R791538" at bounding box center [638, 277] width 163 height 71
copy span "BA-7R791538"
click at [757, 292] on span "Show all" at bounding box center [802, 293] width 150 height 14
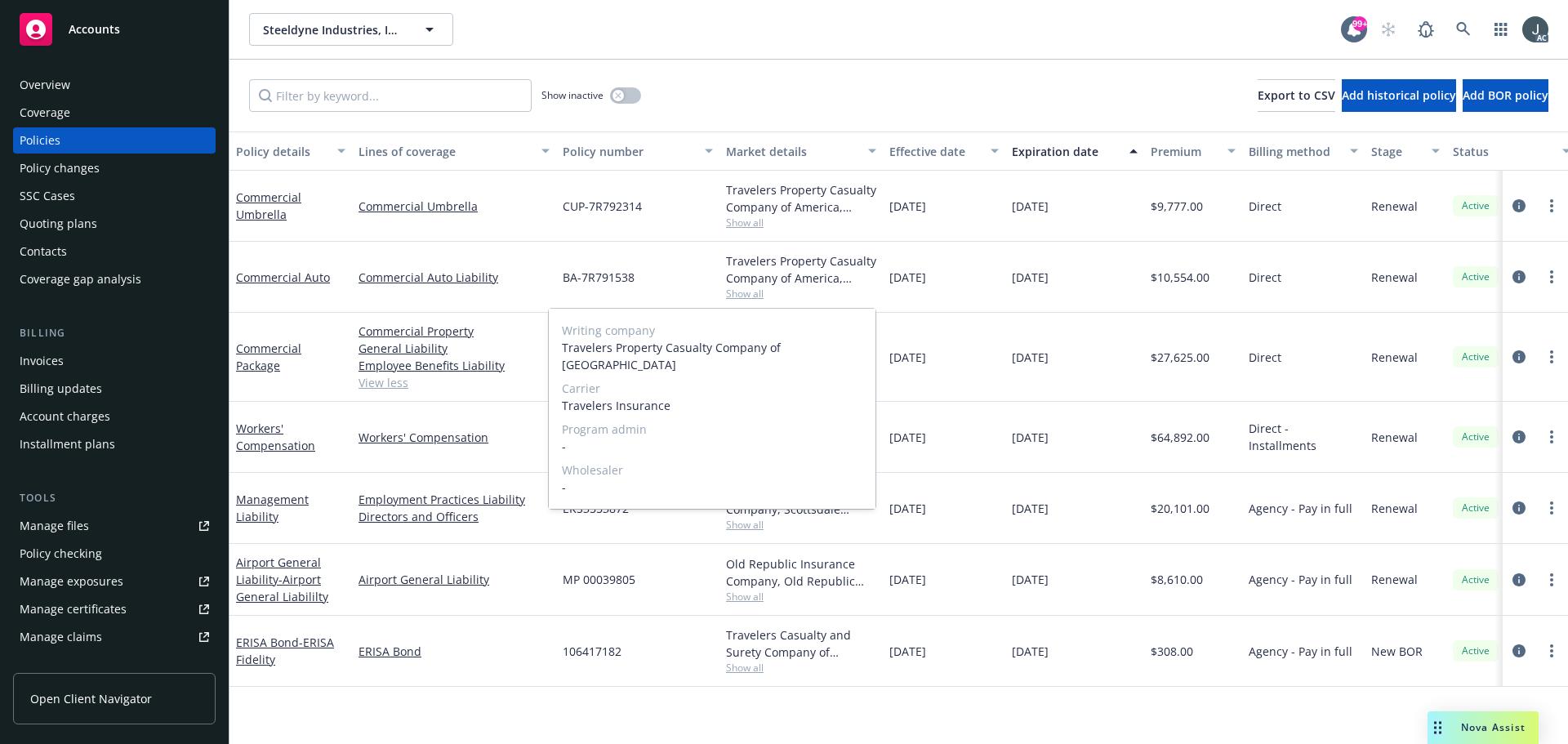
click at [757, 292] on span "Show all" at bounding box center [802, 293] width 150 height 14
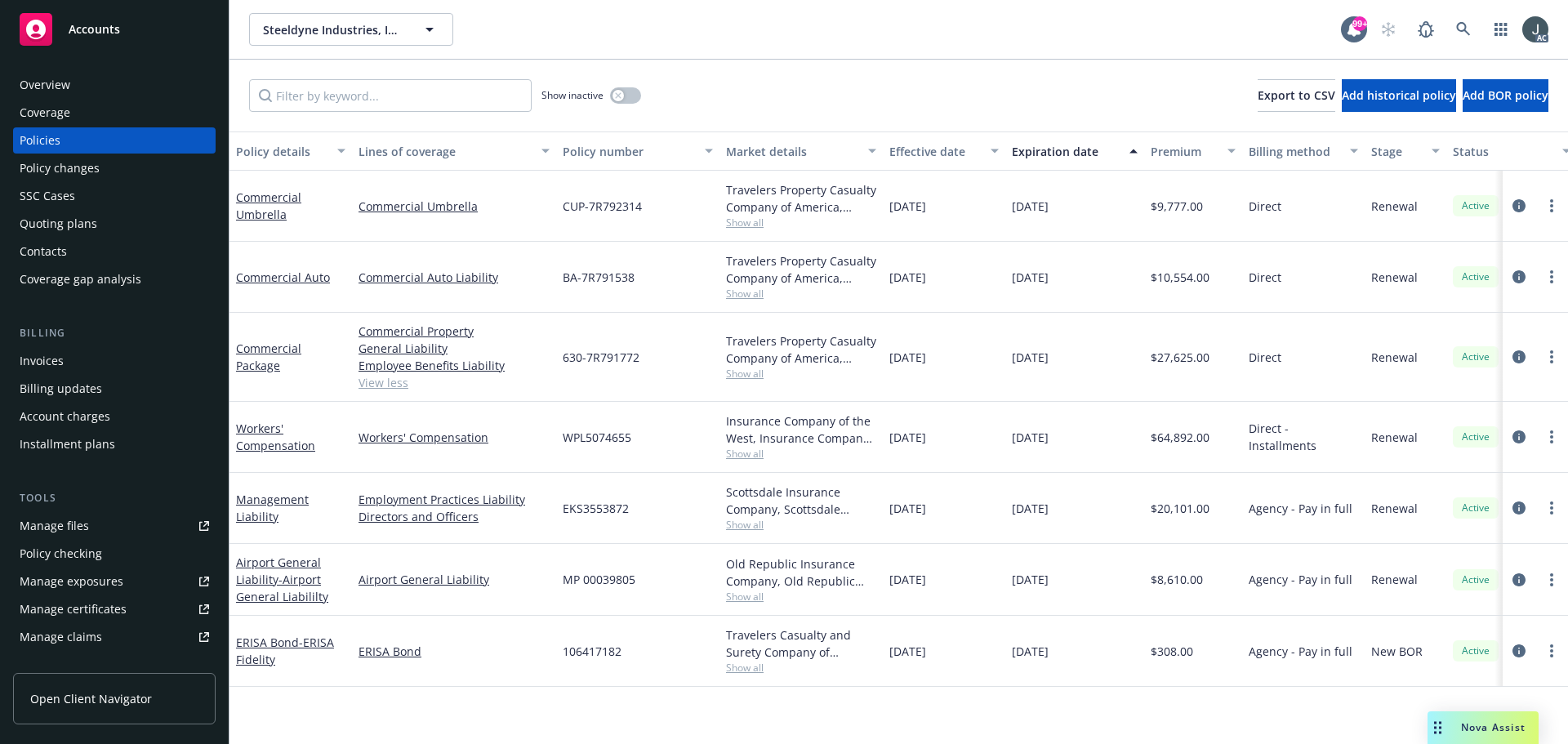
click at [1195, 278] on span "$10,554.00" at bounding box center [1181, 277] width 59 height 17
copy span "10,554.00"
drag, startPoint x: 565, startPoint y: 209, endPoint x: 647, endPoint y: 210, distance: 82.0
click at [647, 210] on div "CUP-7R792314" at bounding box center [638, 206] width 163 height 71
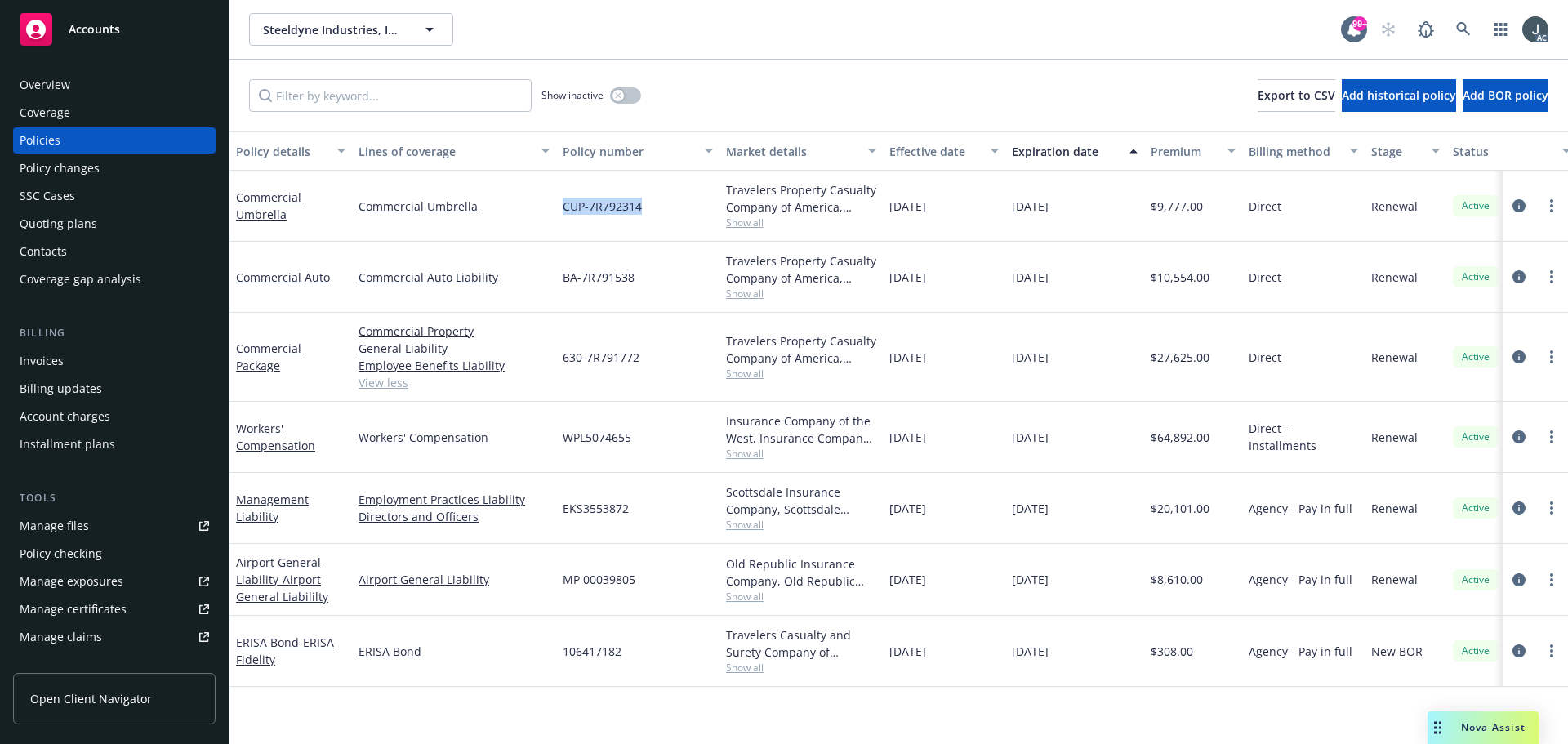
copy span "CUP-7R792314"
click at [744, 219] on span "Show all" at bounding box center [802, 222] width 150 height 14
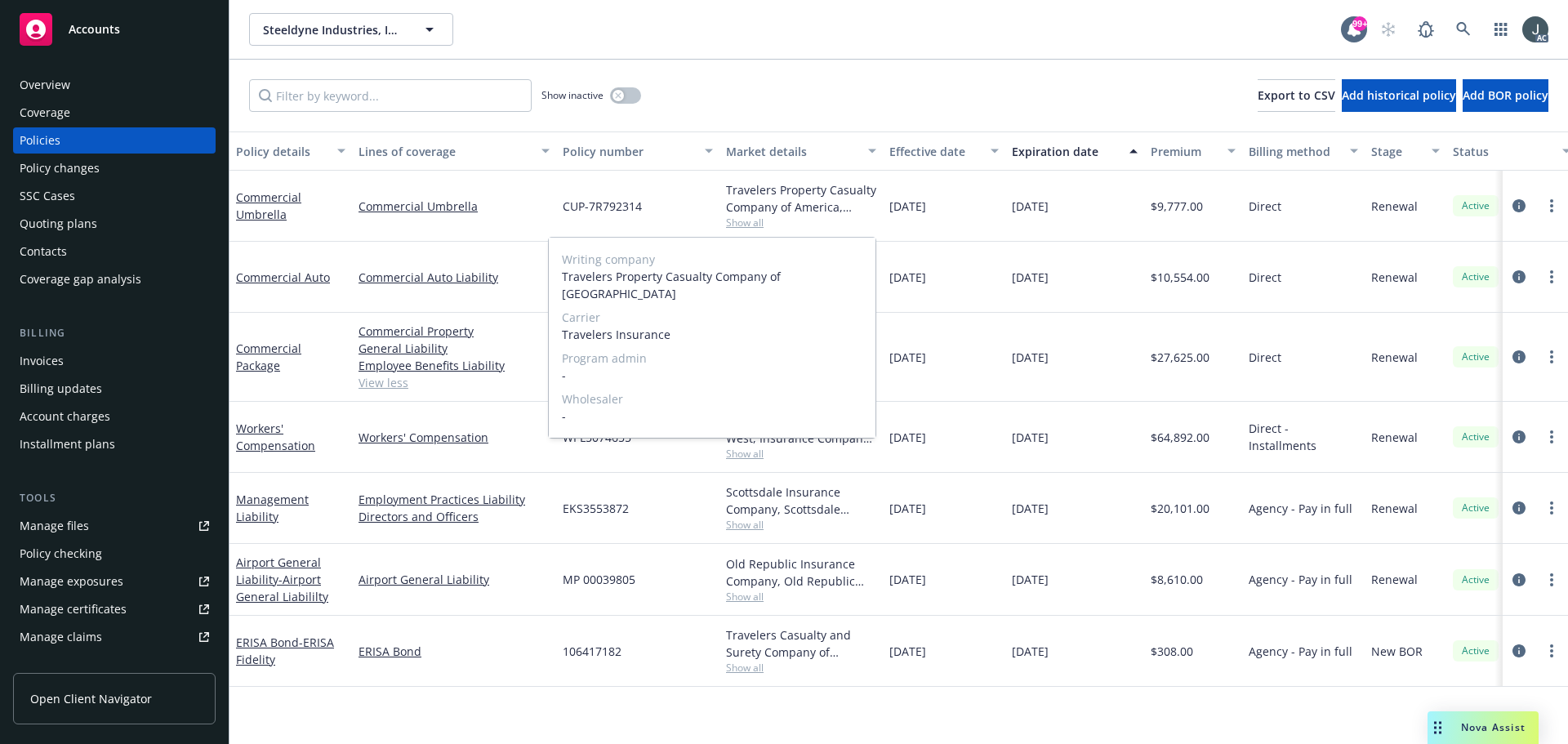
click at [744, 219] on span "Show all" at bounding box center [802, 222] width 150 height 14
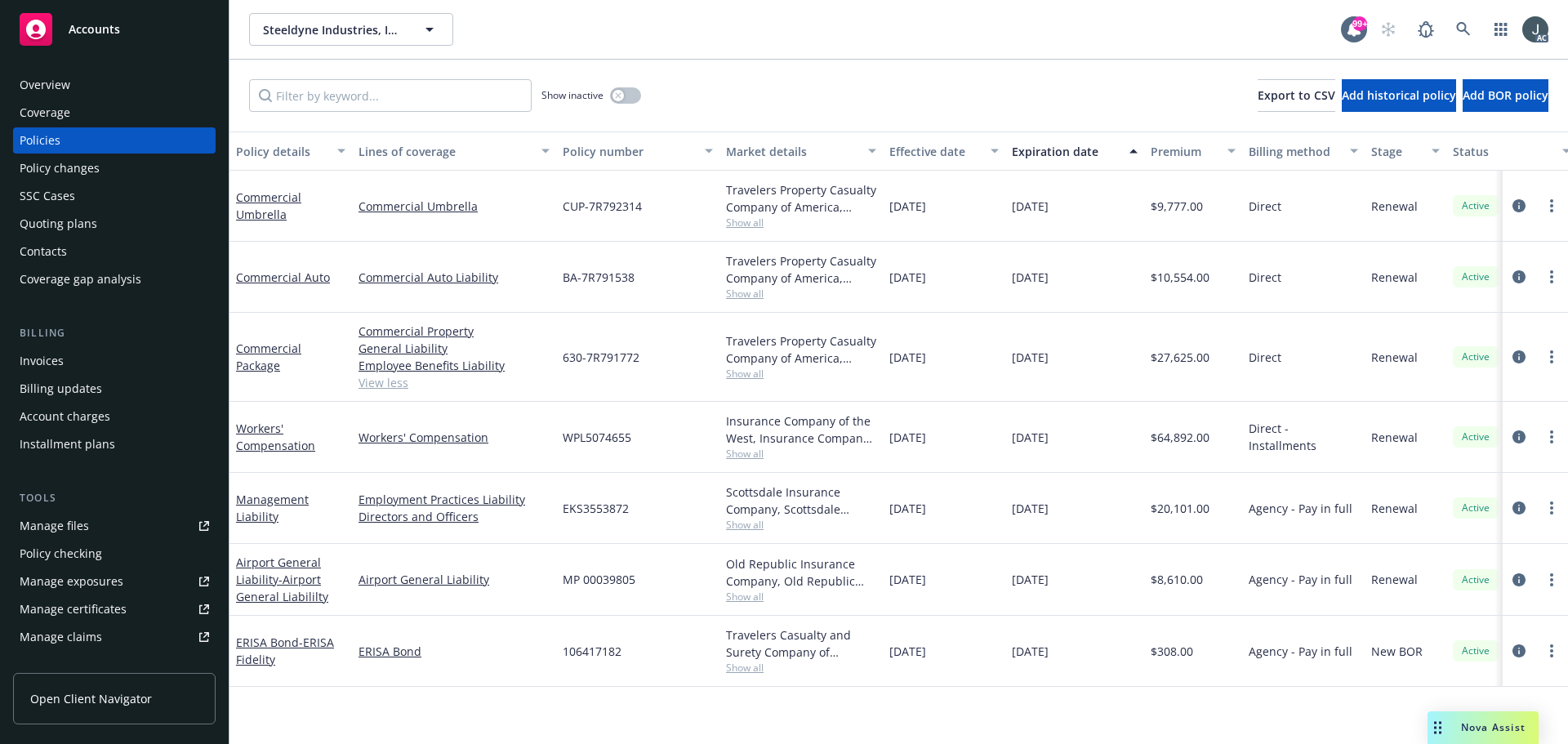
click at [1191, 200] on span "$9,777.00" at bounding box center [1177, 206] width 52 height 17
copy span "9,777.00"
click at [619, 98] on icon "button" at bounding box center [619, 96] width 7 height 7
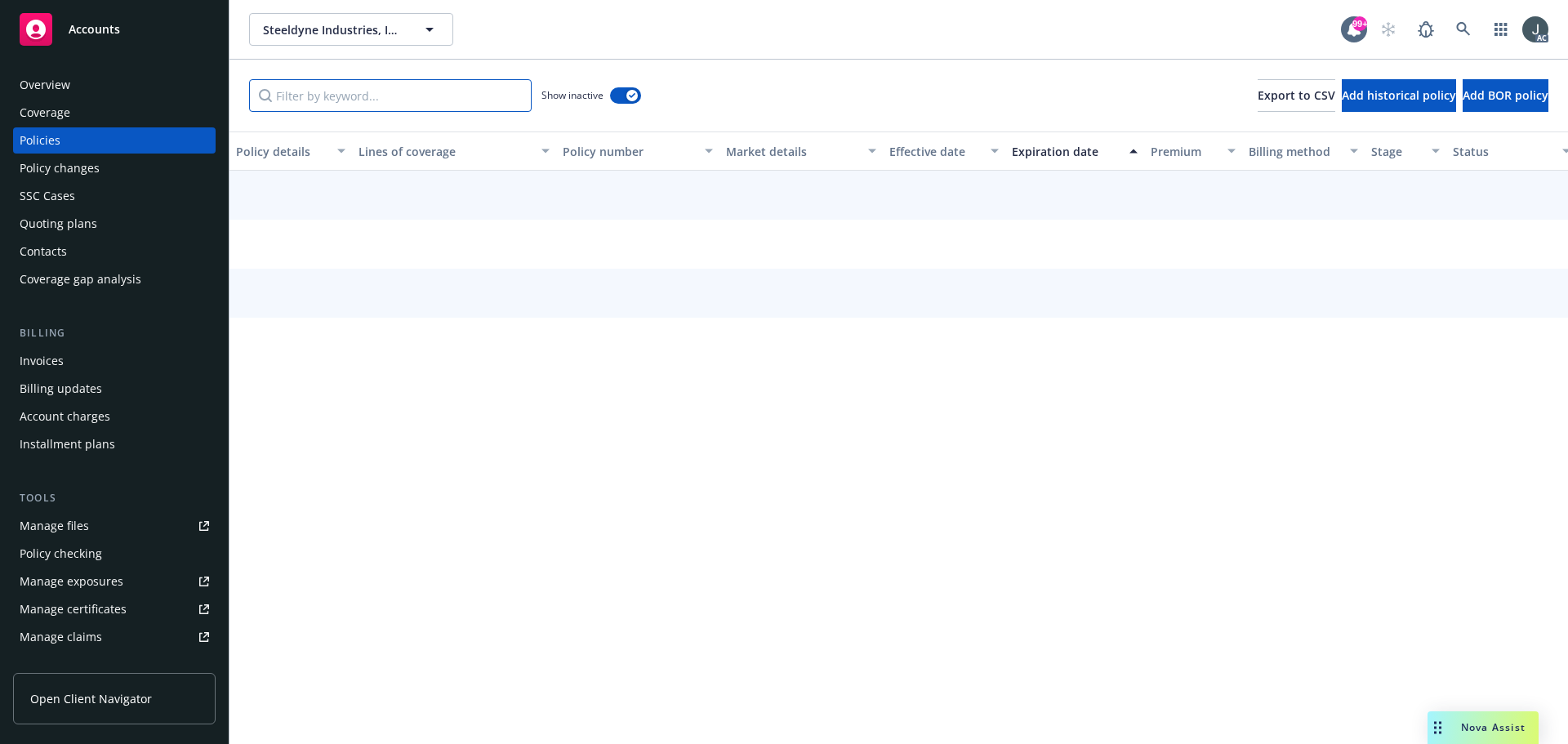
click at [382, 93] on input "Filter by keyword..." at bounding box center [391, 96] width 283 height 33
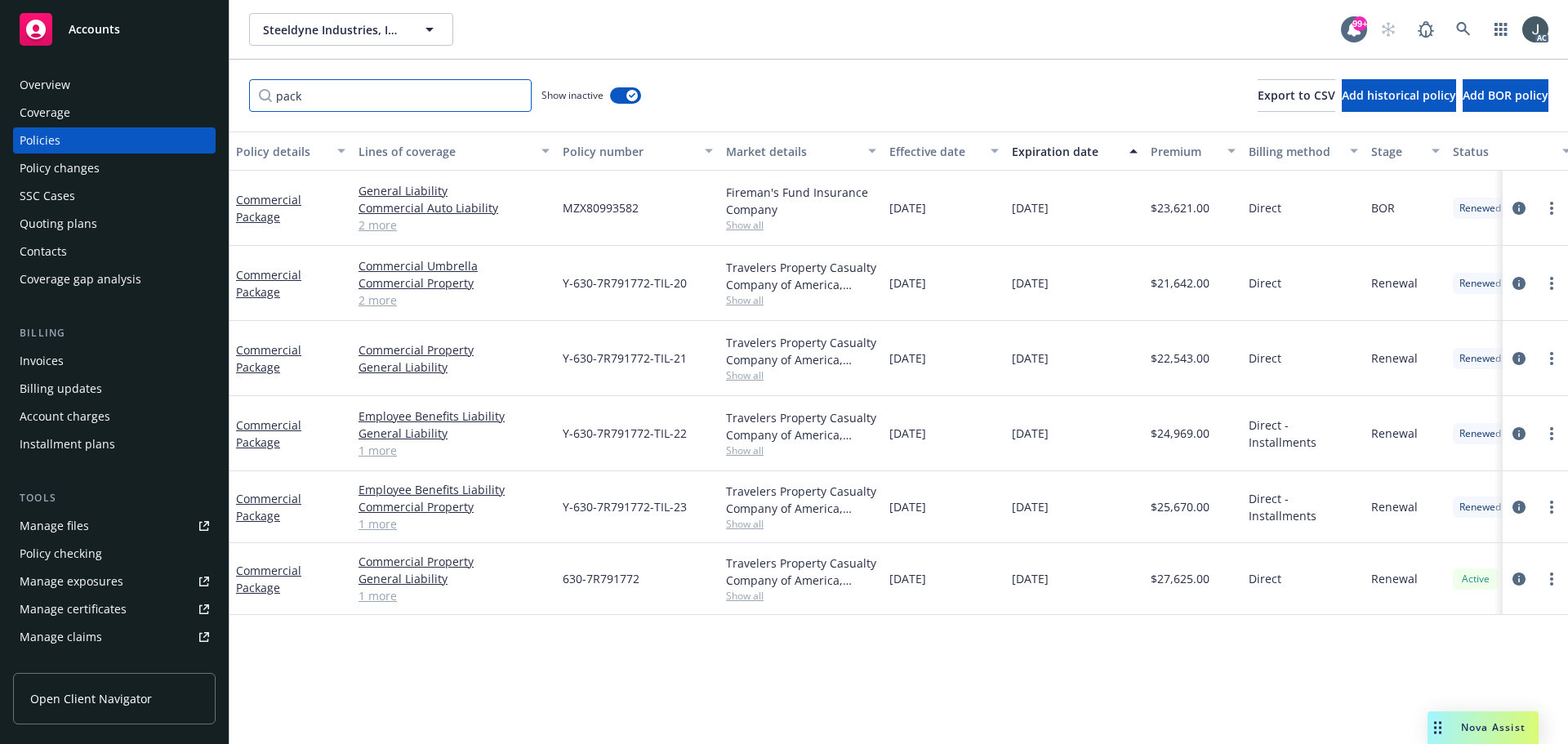
click at [322, 104] on input "pack" at bounding box center [391, 96] width 283 height 33
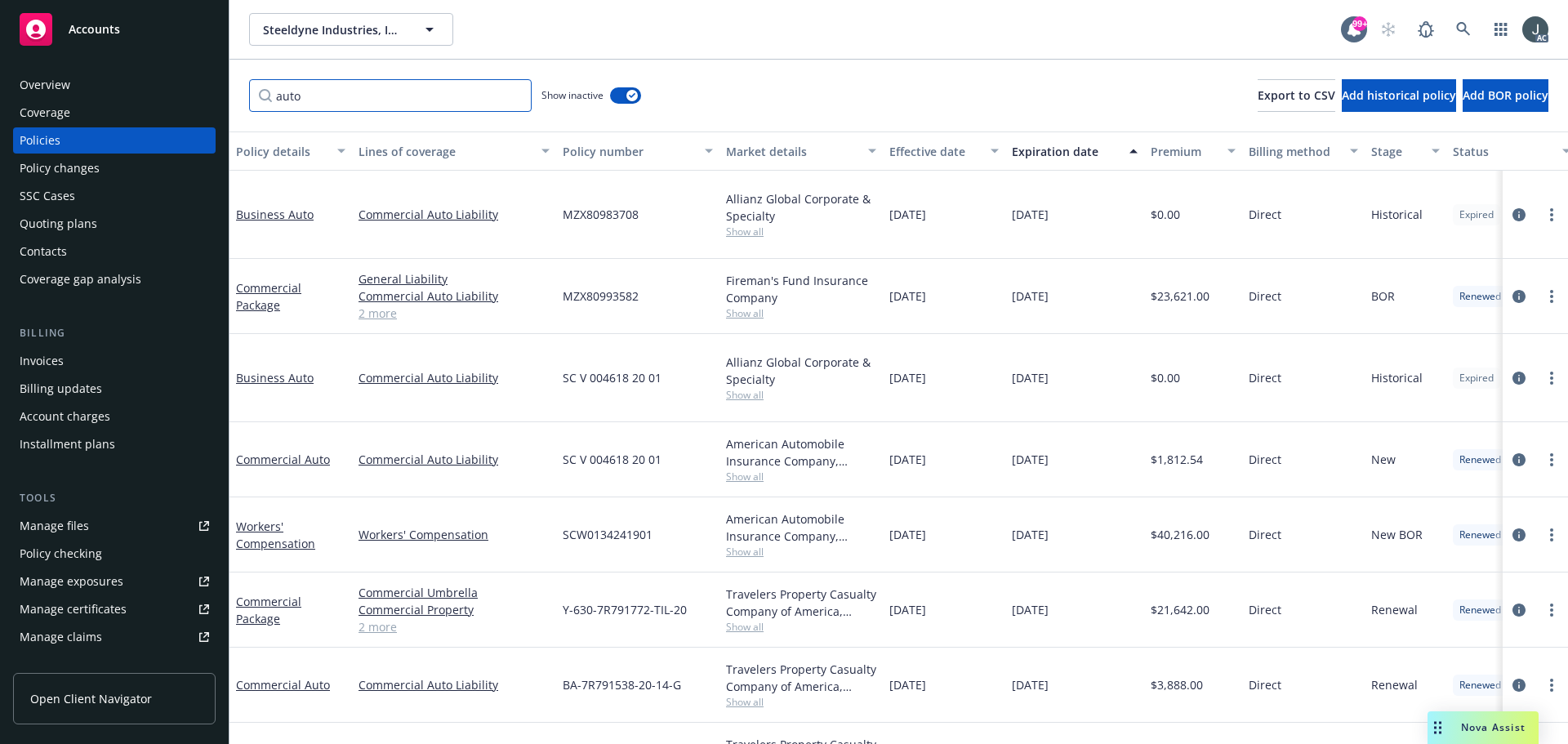
scroll to position [248, 0]
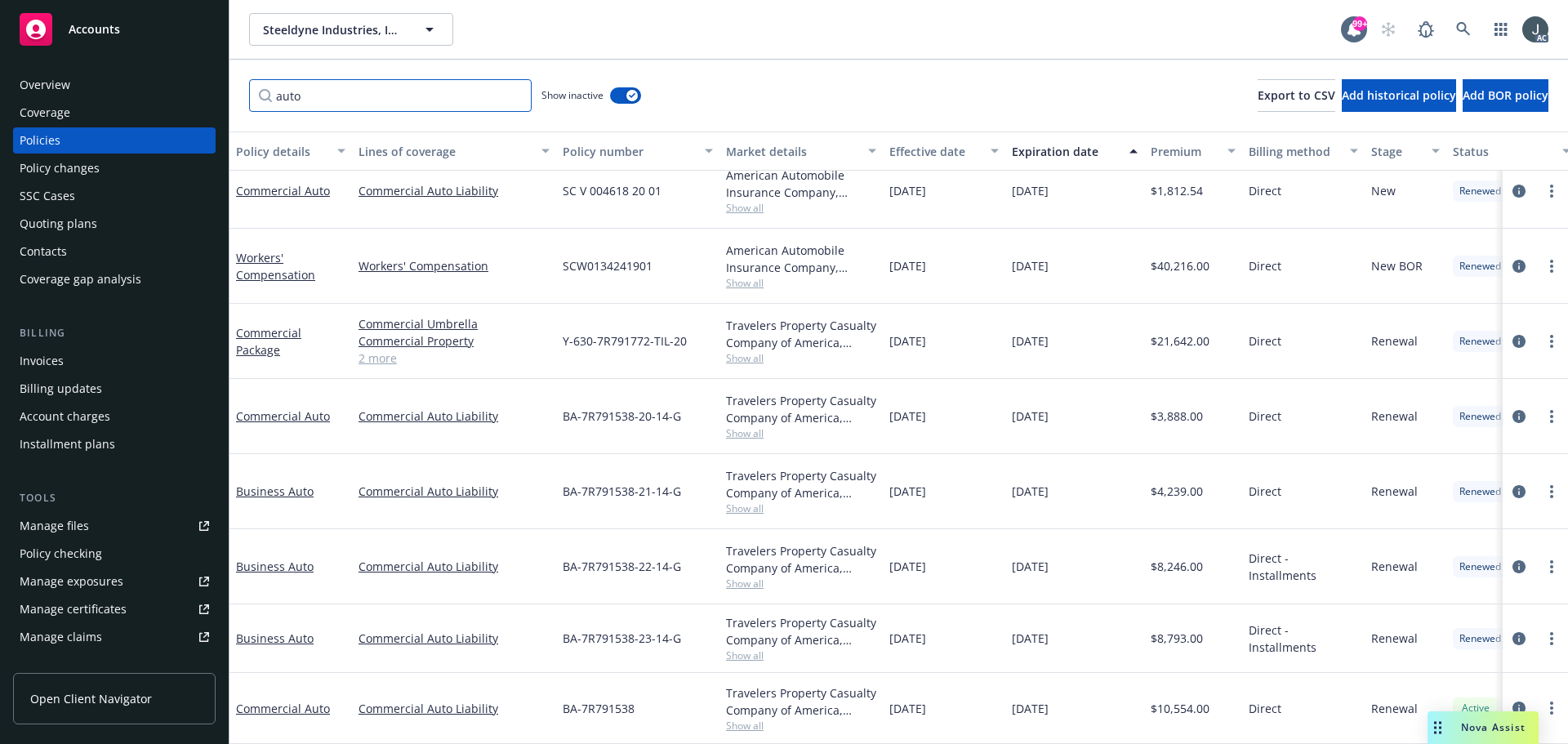
click at [286, 101] on input "auto" at bounding box center [391, 96] width 283 height 33
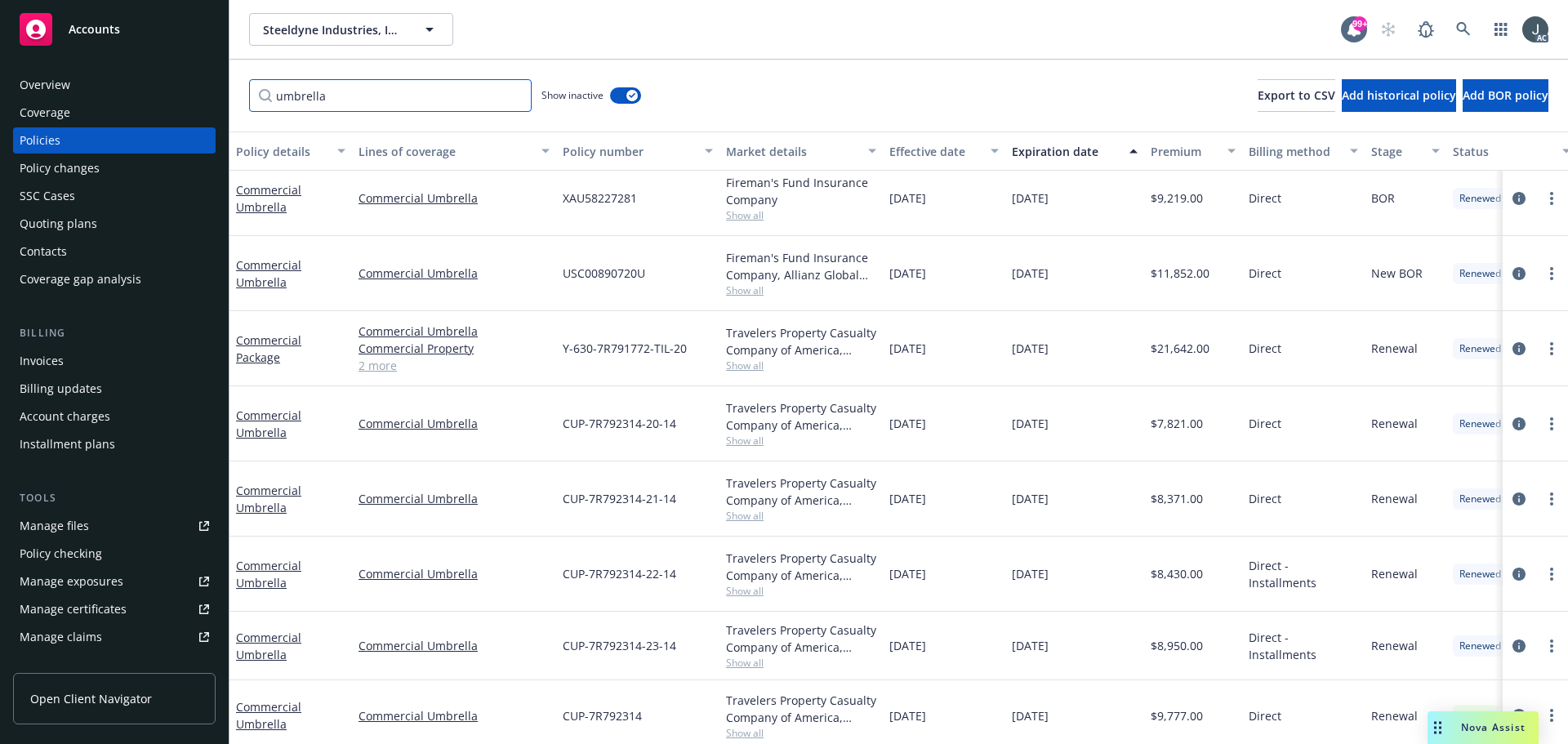
scroll to position [105, 0]
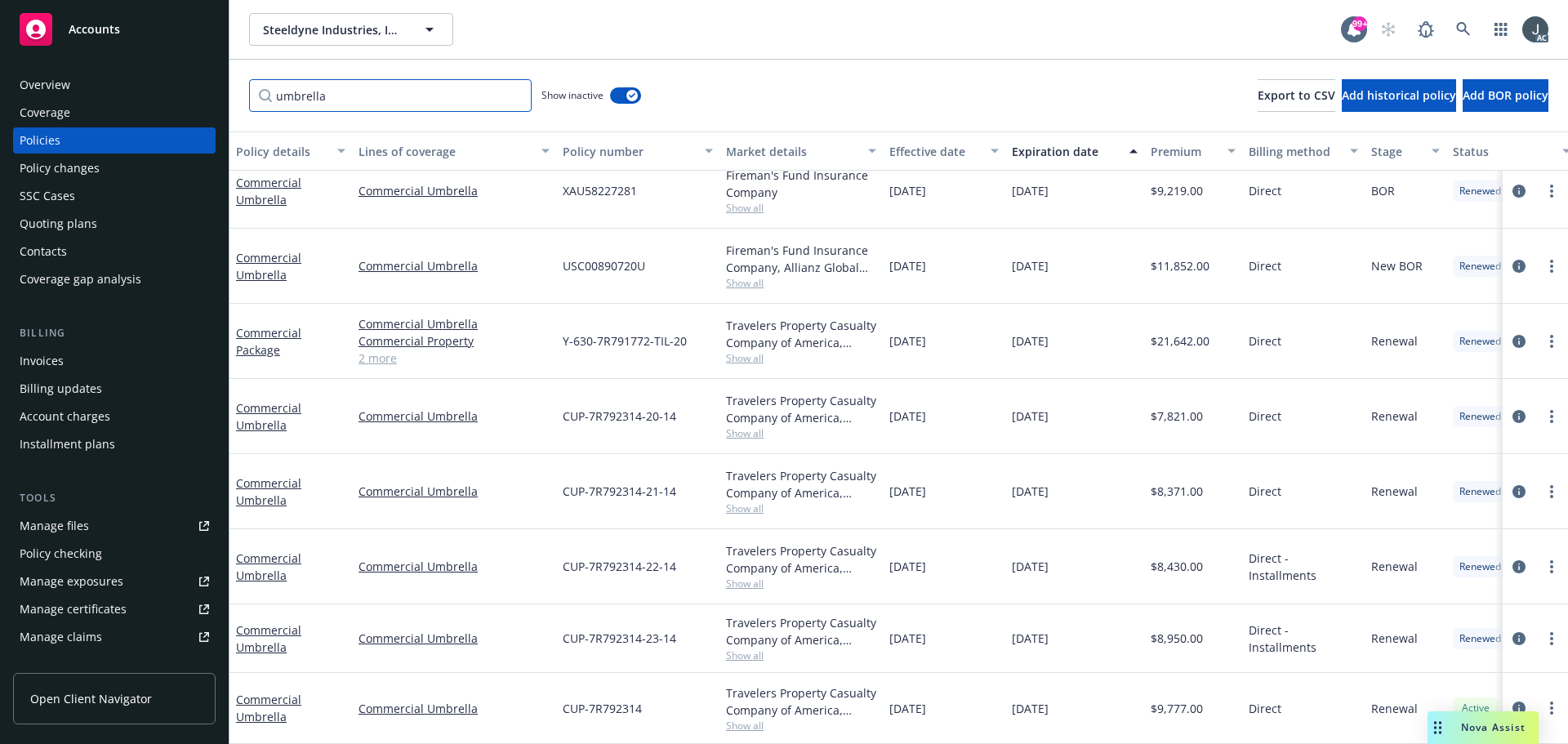
type input "umbrella"
click at [633, 92] on div "button" at bounding box center [632, 96] width 11 height 11
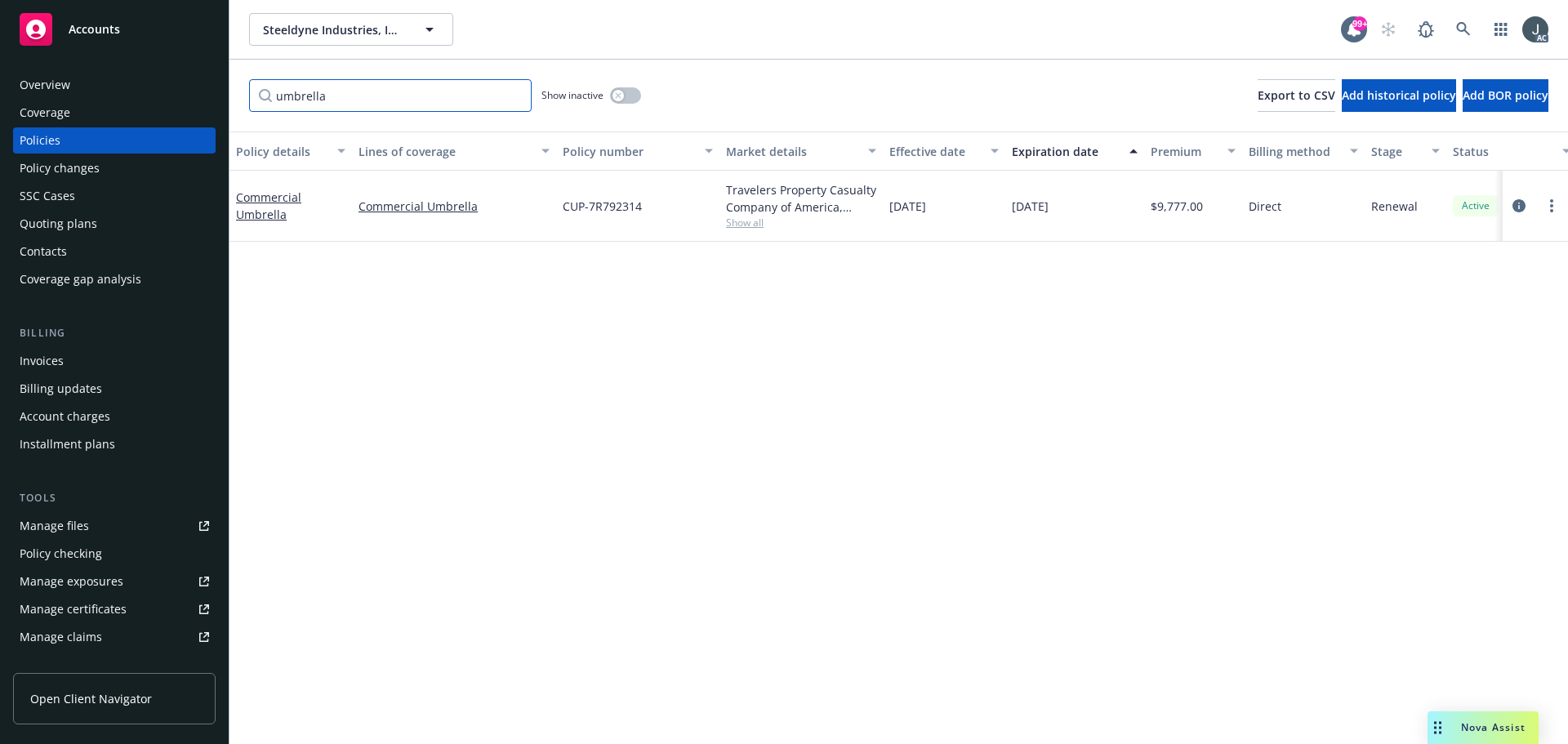
click at [508, 94] on input "umbrella" at bounding box center [391, 96] width 283 height 33
click at [510, 94] on input "umbrella" at bounding box center [391, 96] width 283 height 33
click at [514, 93] on input "umbrella" at bounding box center [391, 96] width 283 height 33
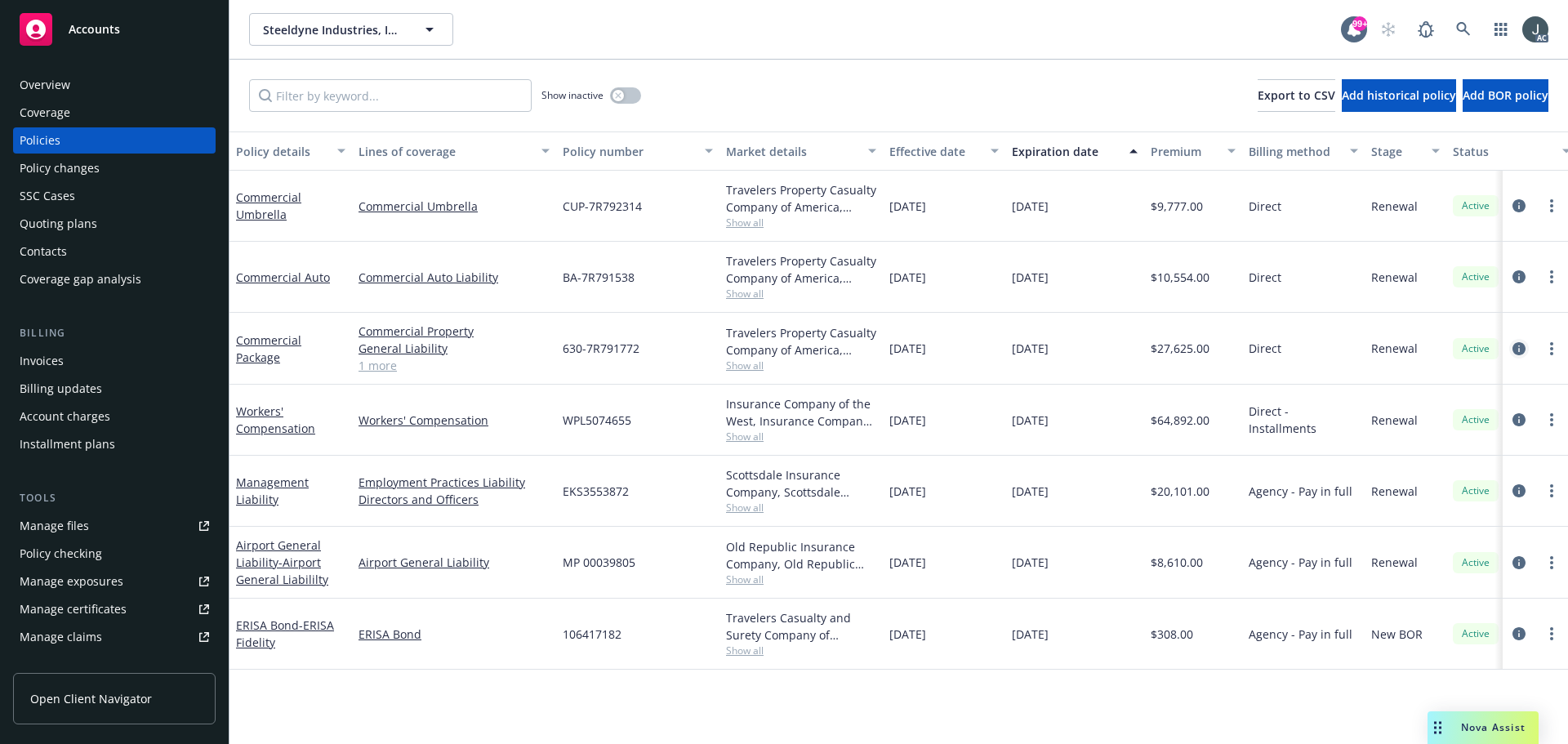
click at [1515, 350] on icon "circleInformation" at bounding box center [1519, 349] width 13 height 13
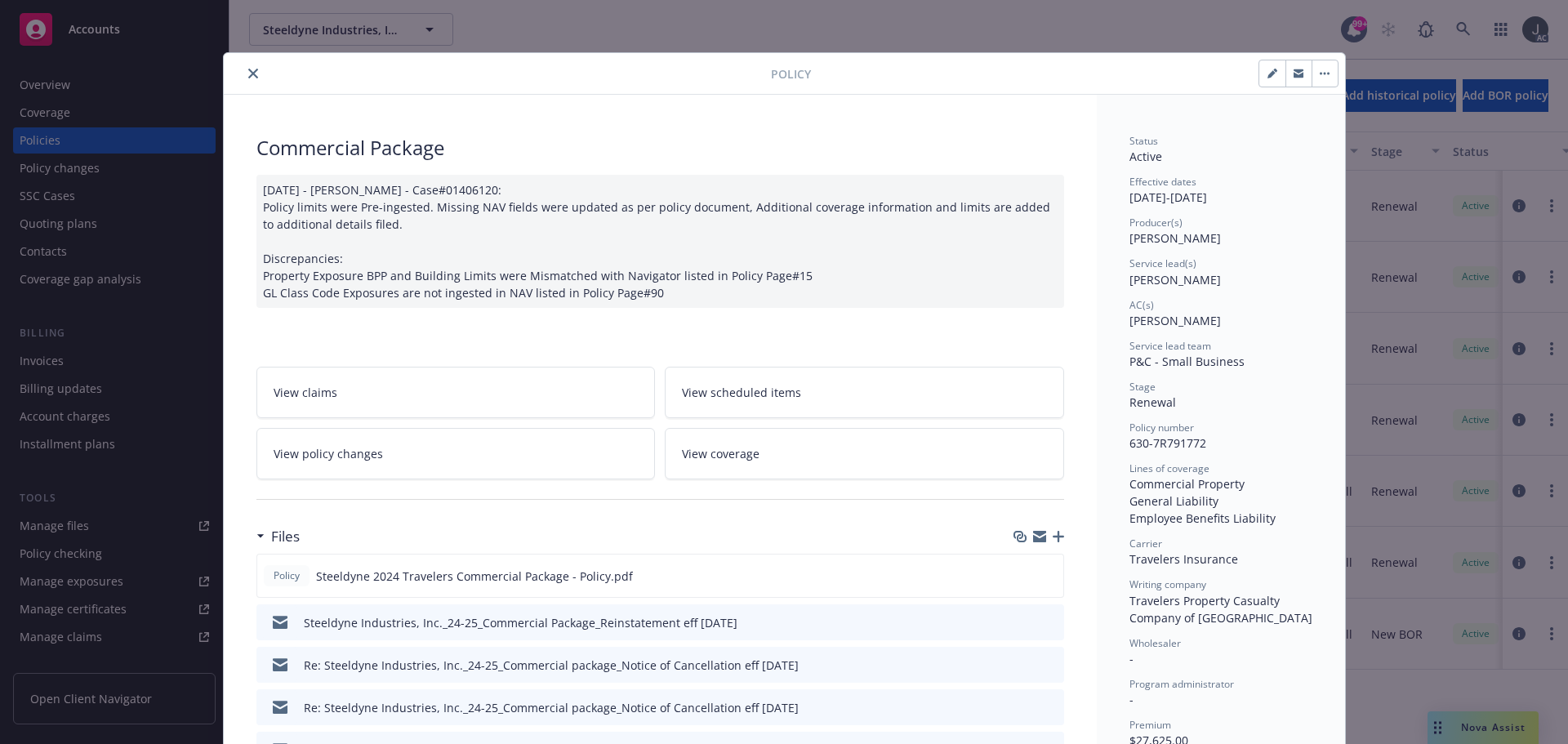
click at [248, 67] on button "close" at bounding box center [253, 74] width 20 height 20
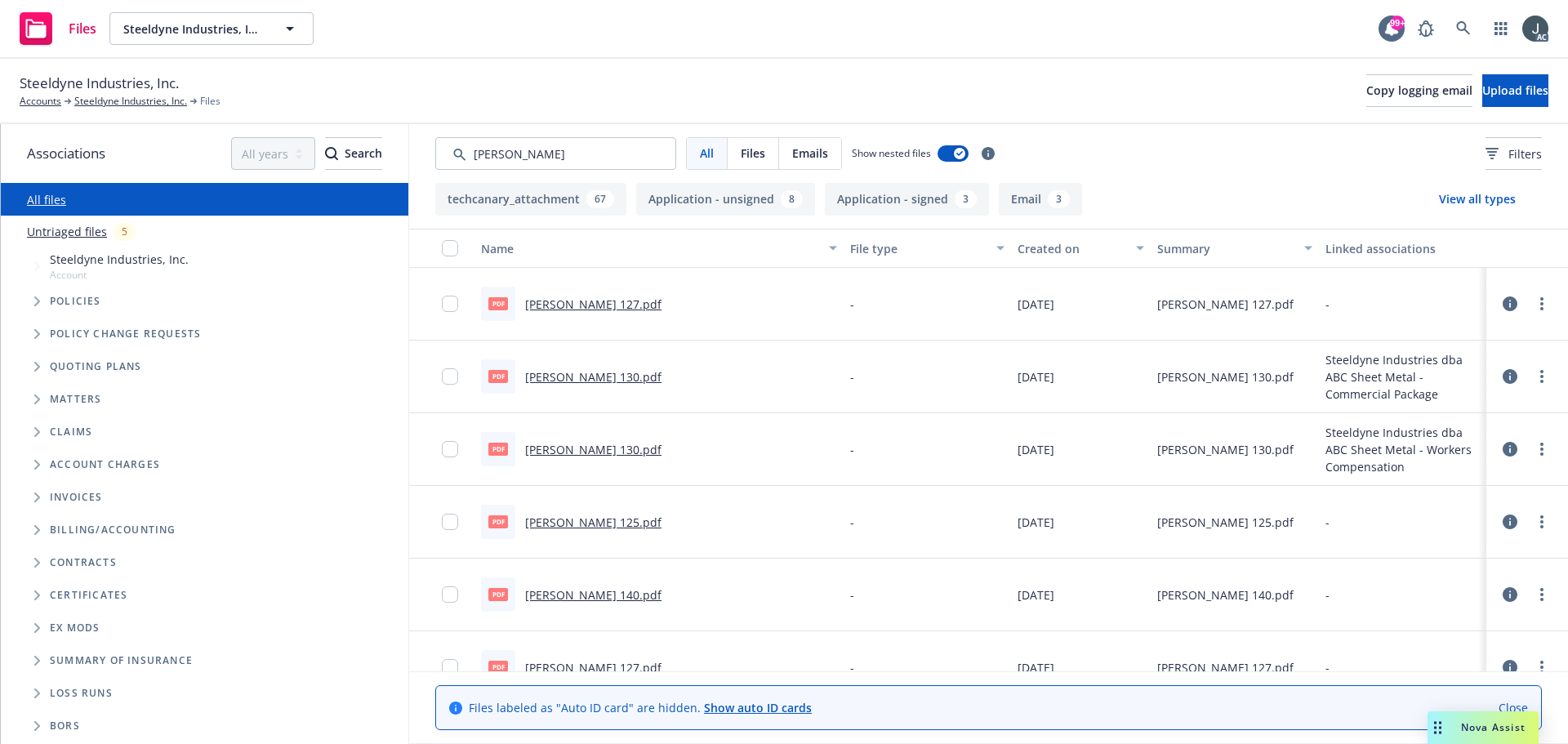
click at [1054, 250] on div "Created on" at bounding box center [1072, 248] width 109 height 17
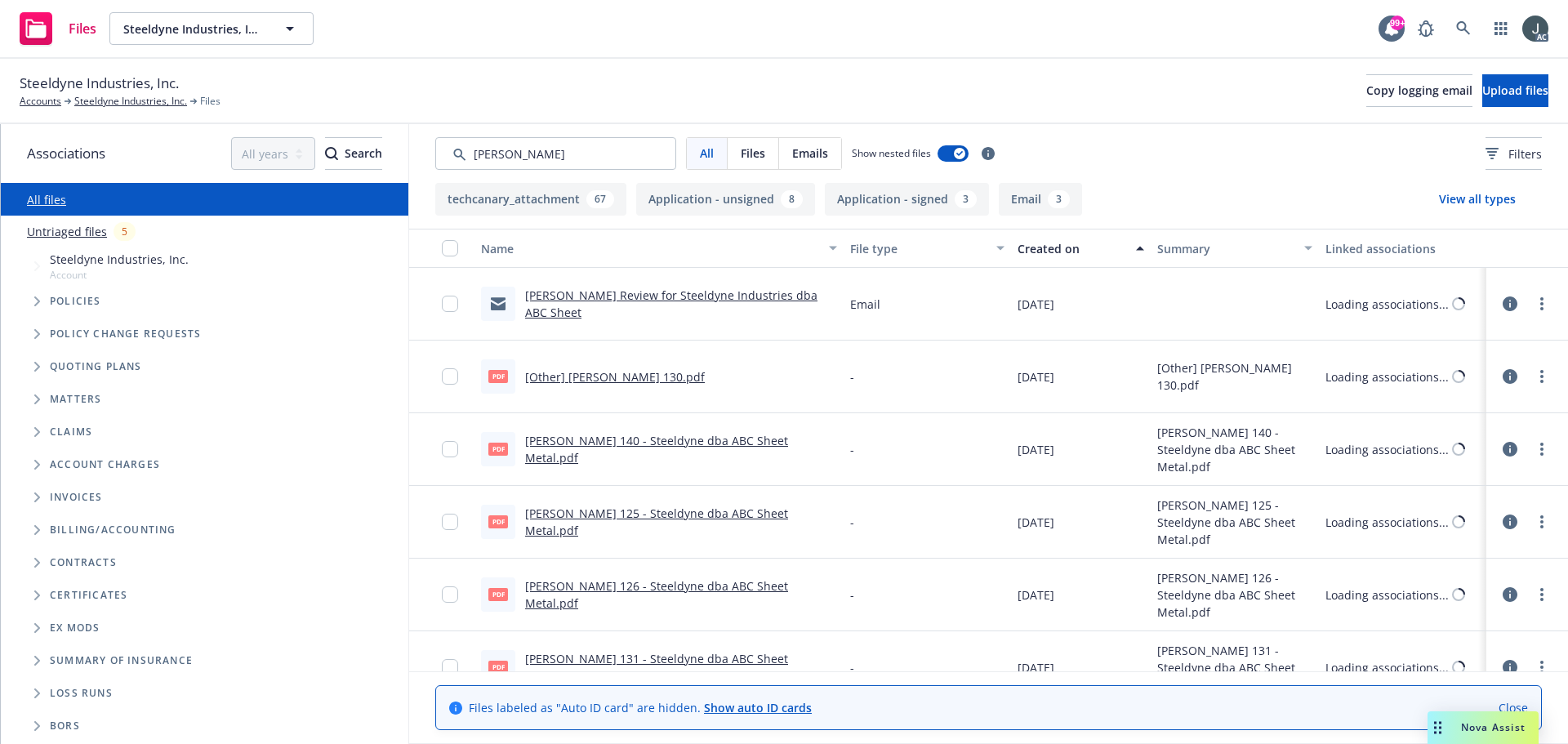
click at [1054, 250] on div "Created on" at bounding box center [1072, 248] width 109 height 17
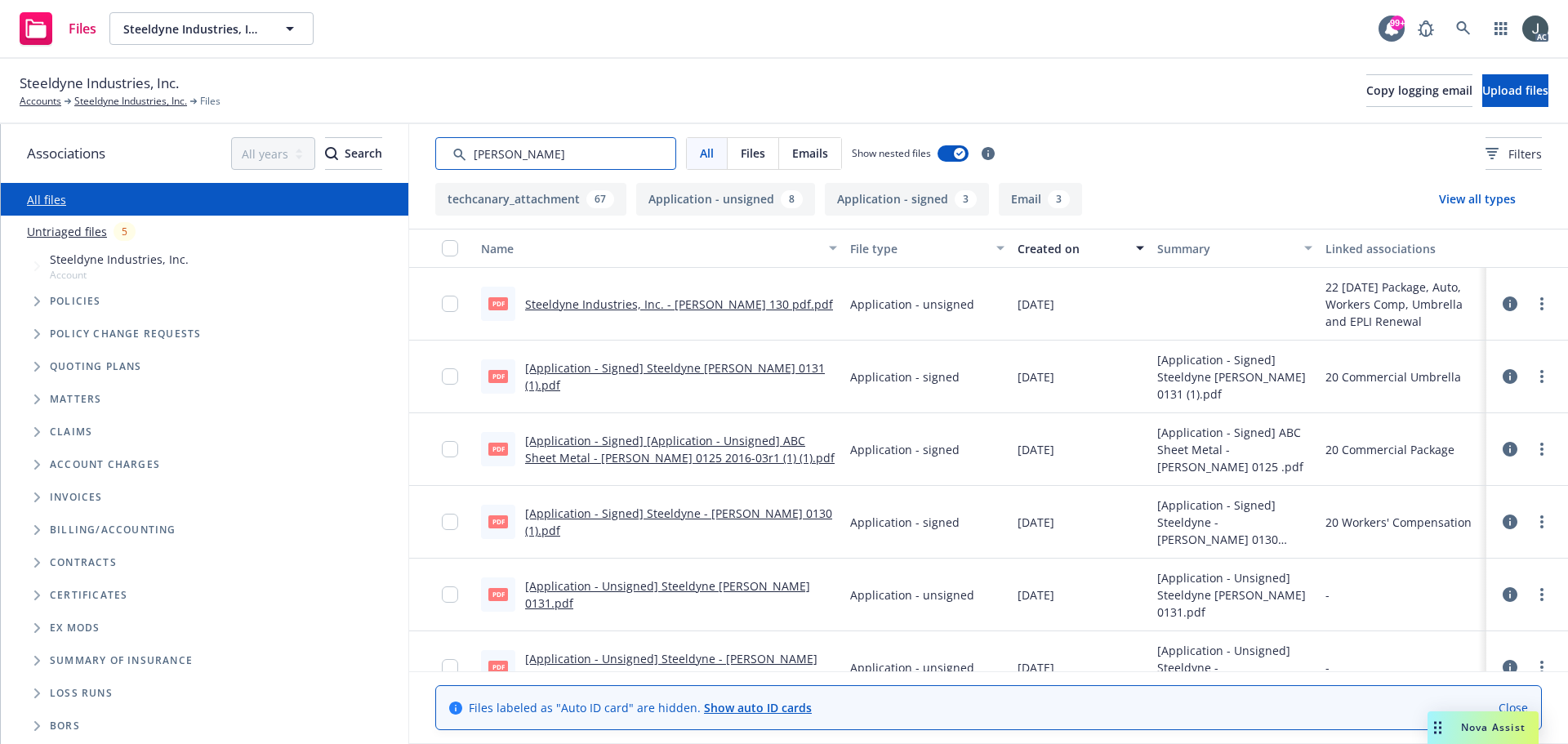
click at [491, 154] on input "Search by keyword..." at bounding box center [556, 154] width 241 height 33
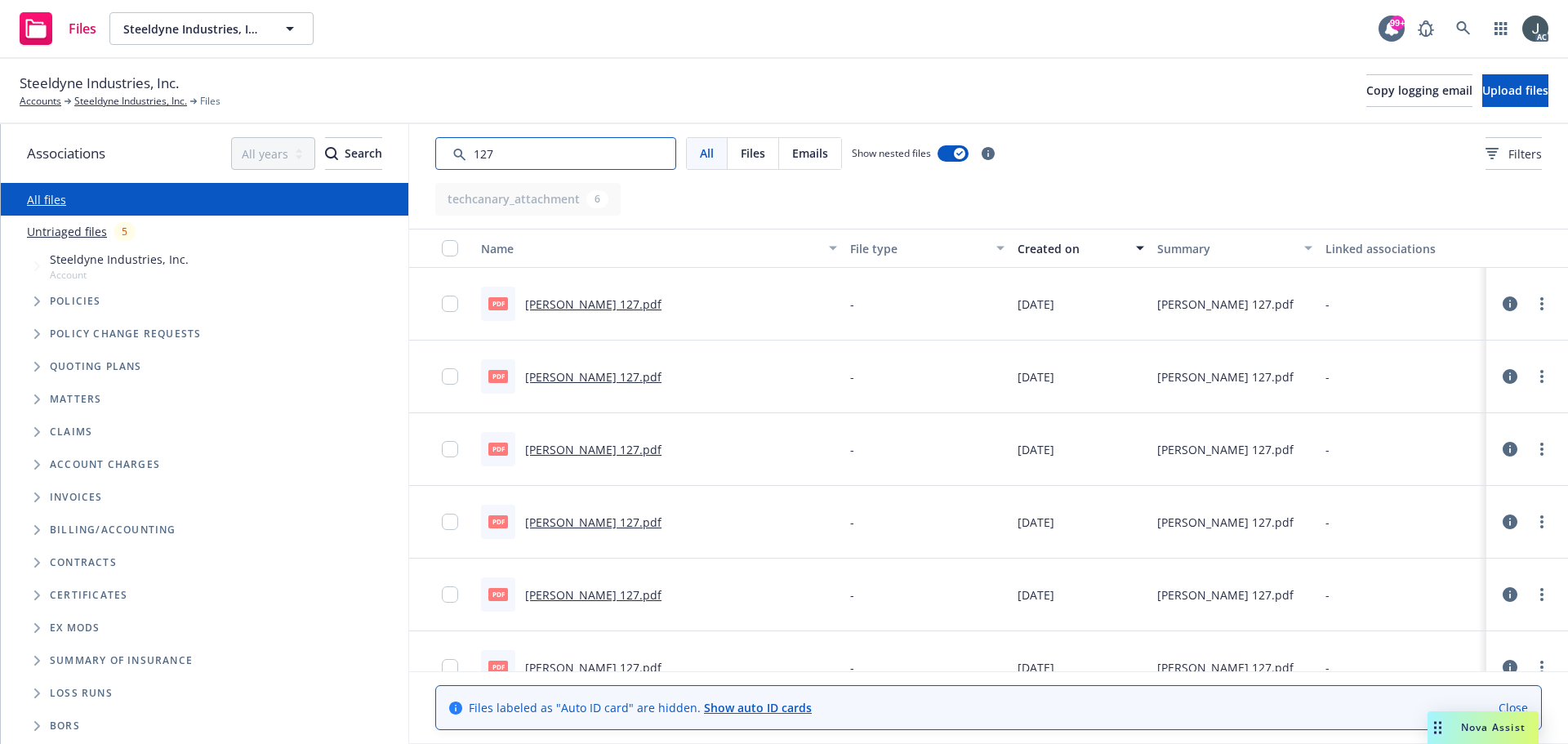
click at [519, 154] on input "Search by keyword..." at bounding box center [556, 154] width 241 height 33
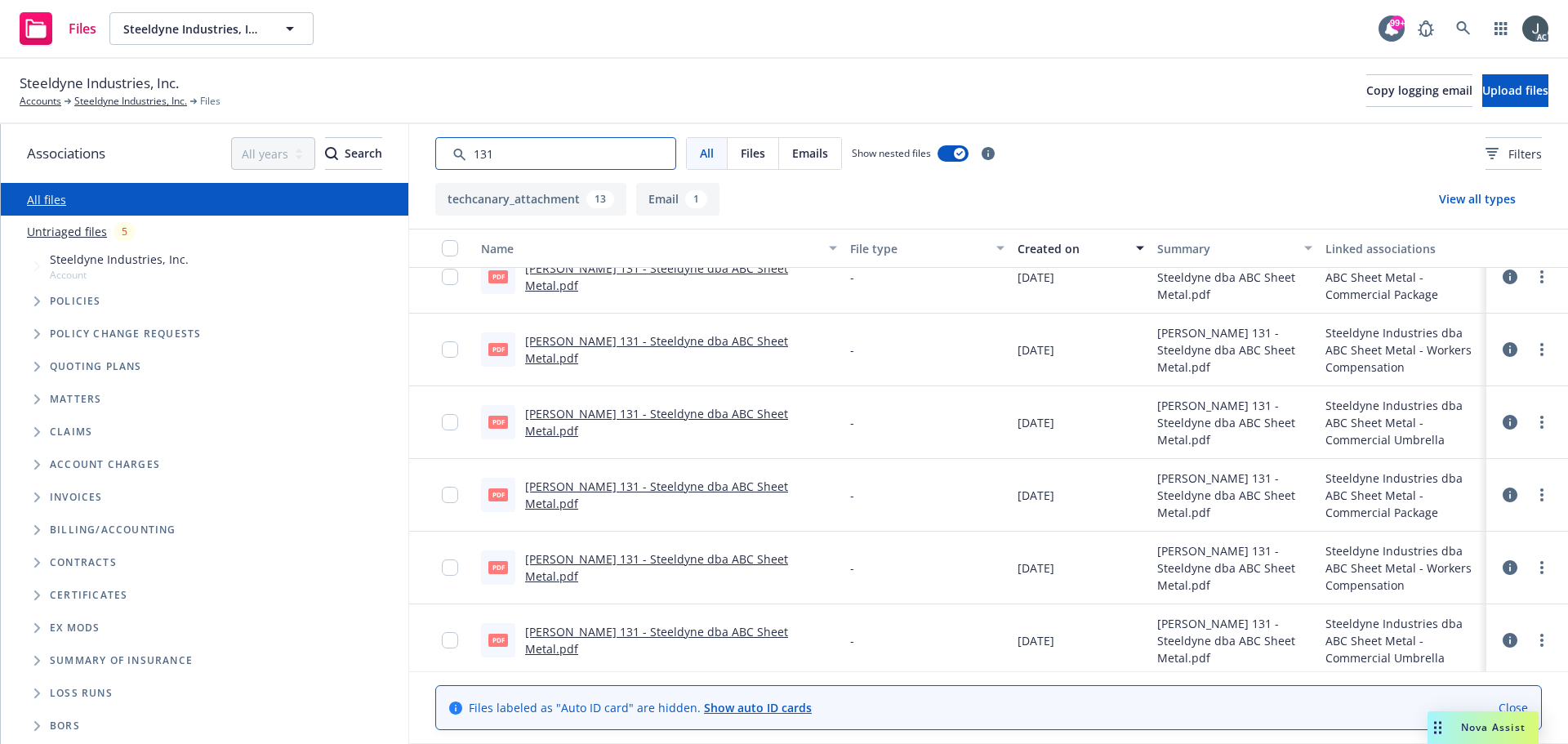
scroll to position [608, 0]
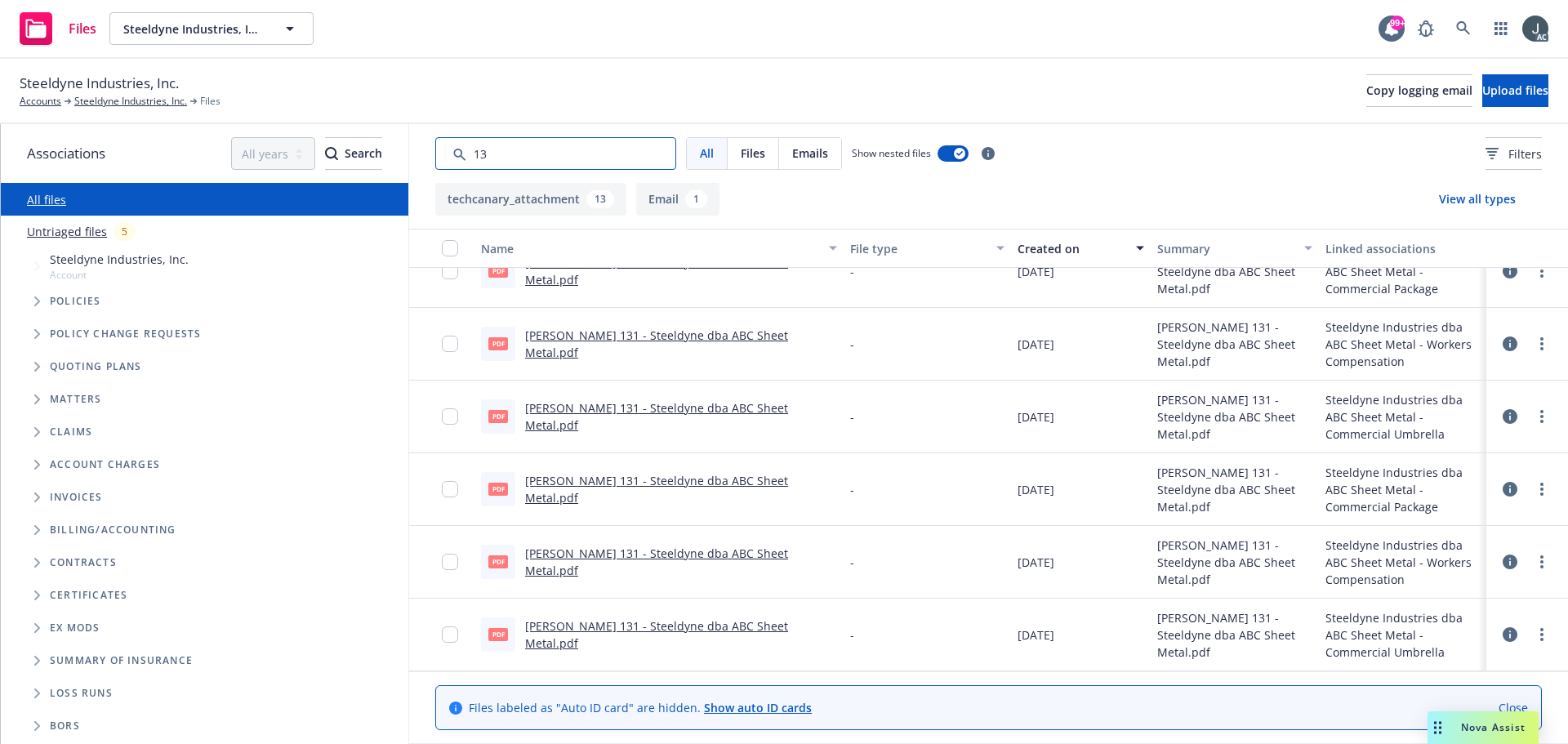
type input "130"
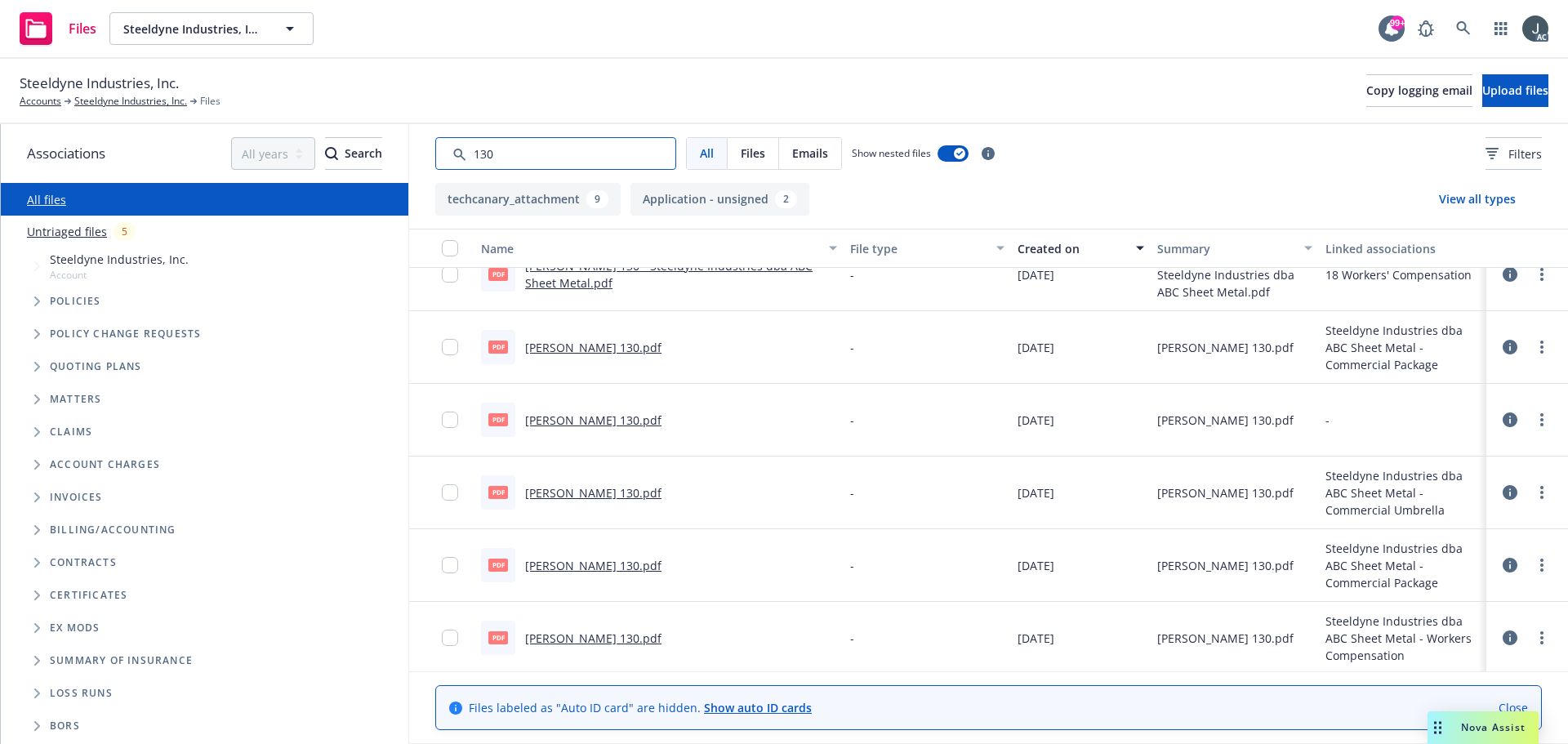
scroll to position [393, 0]
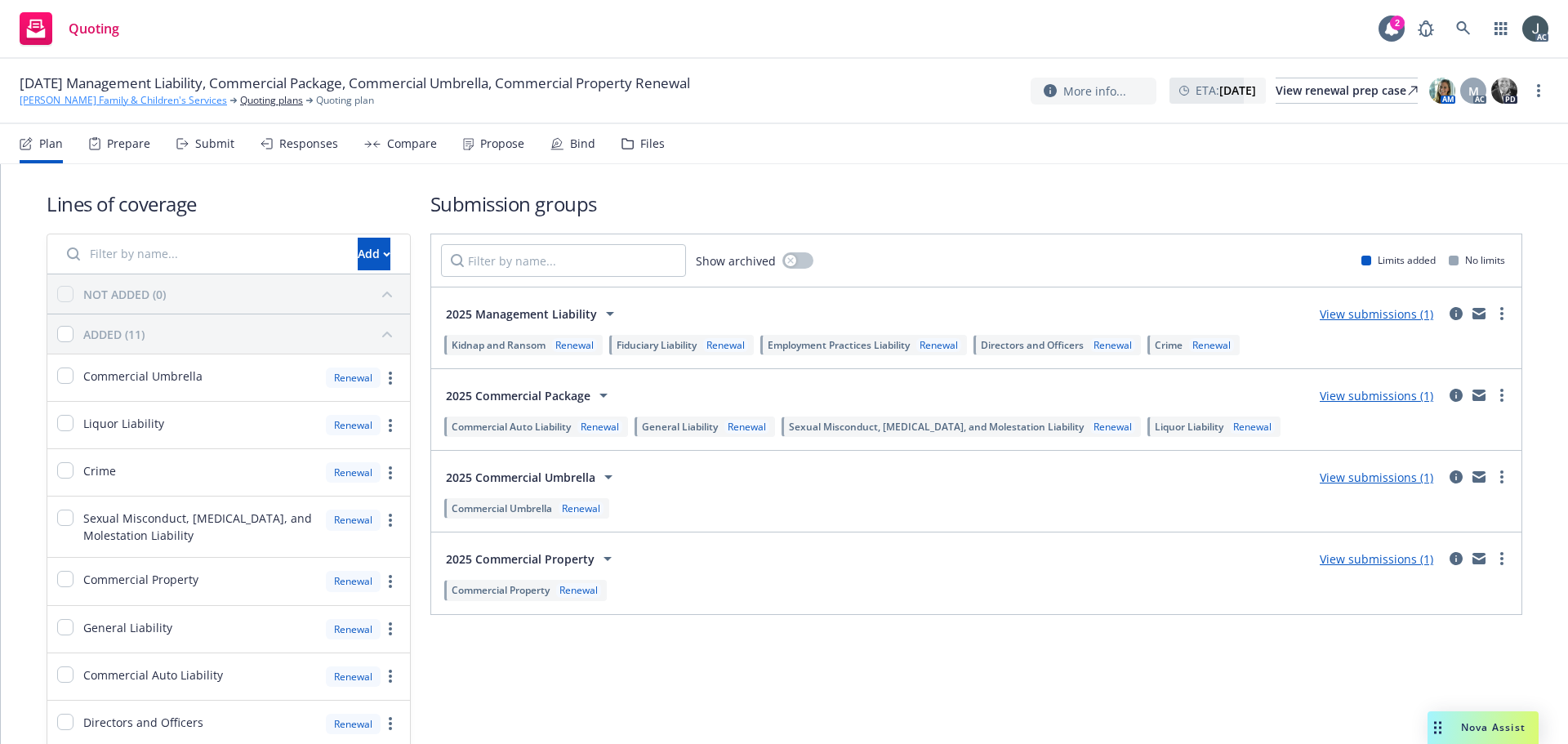
click at [87, 93] on link "[PERSON_NAME] Family & Children's Services" at bounding box center [123, 100] width 208 height 15
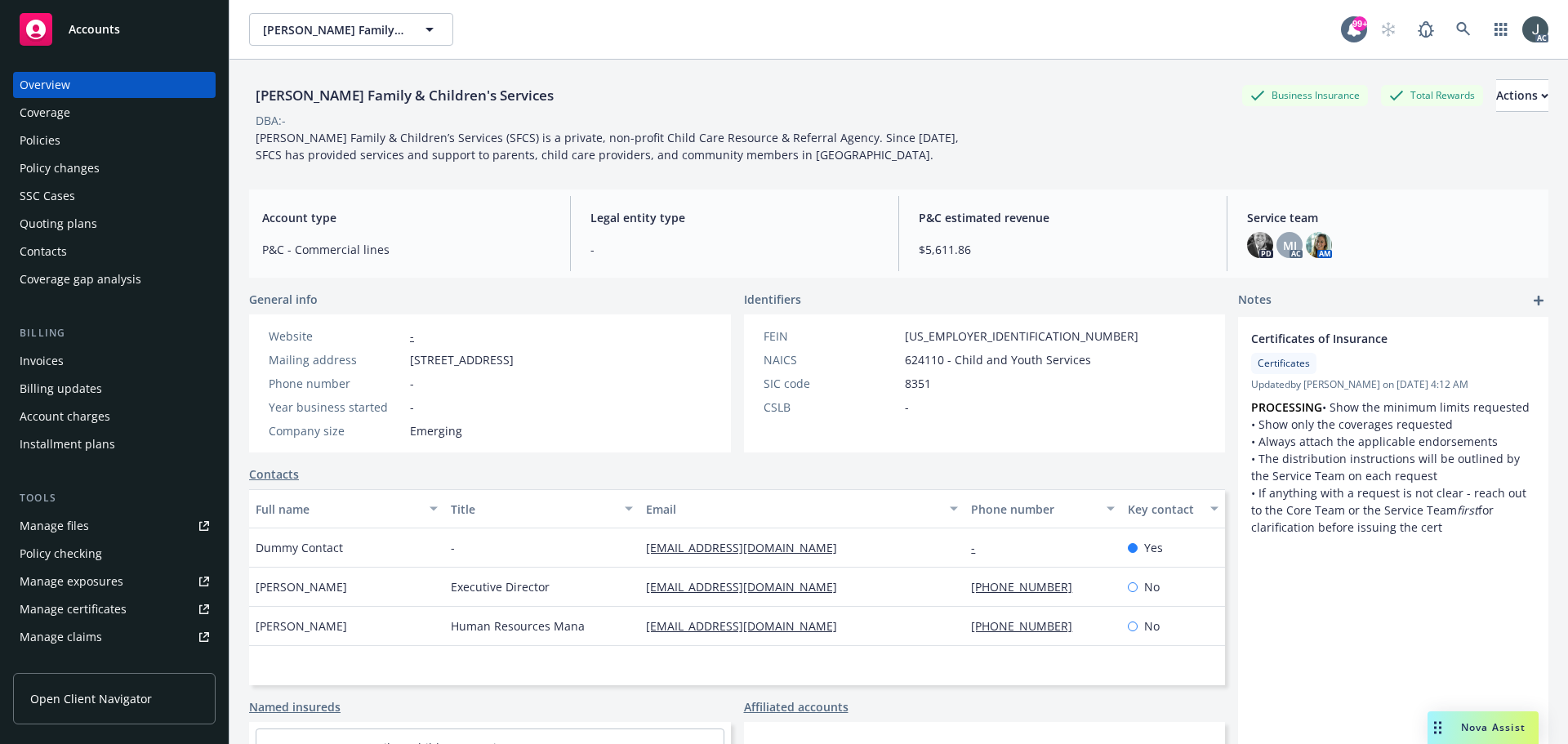
click at [71, 144] on div "Policies" at bounding box center [114, 140] width 190 height 26
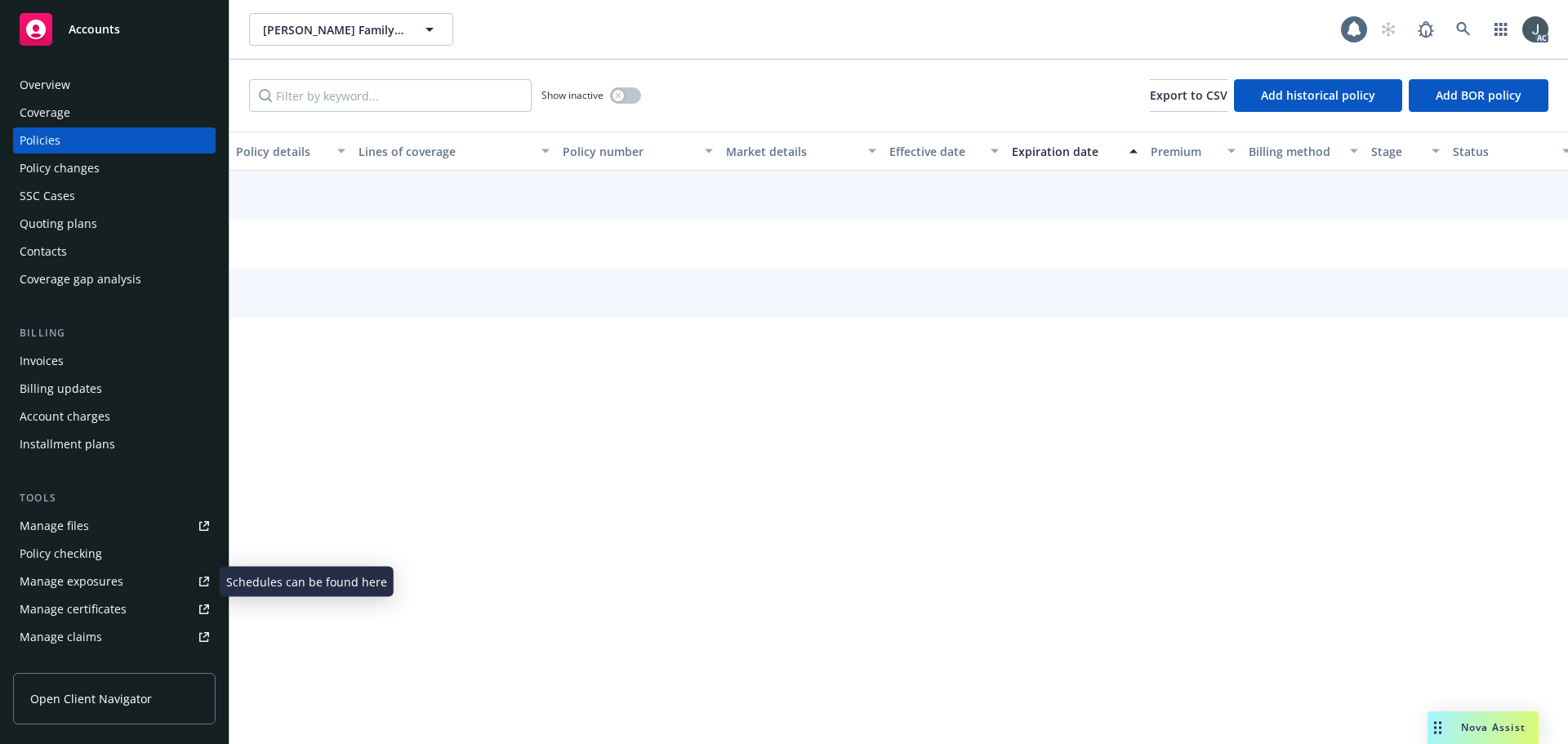
click at [60, 575] on div "Manage exposures" at bounding box center [71, 581] width 104 height 26
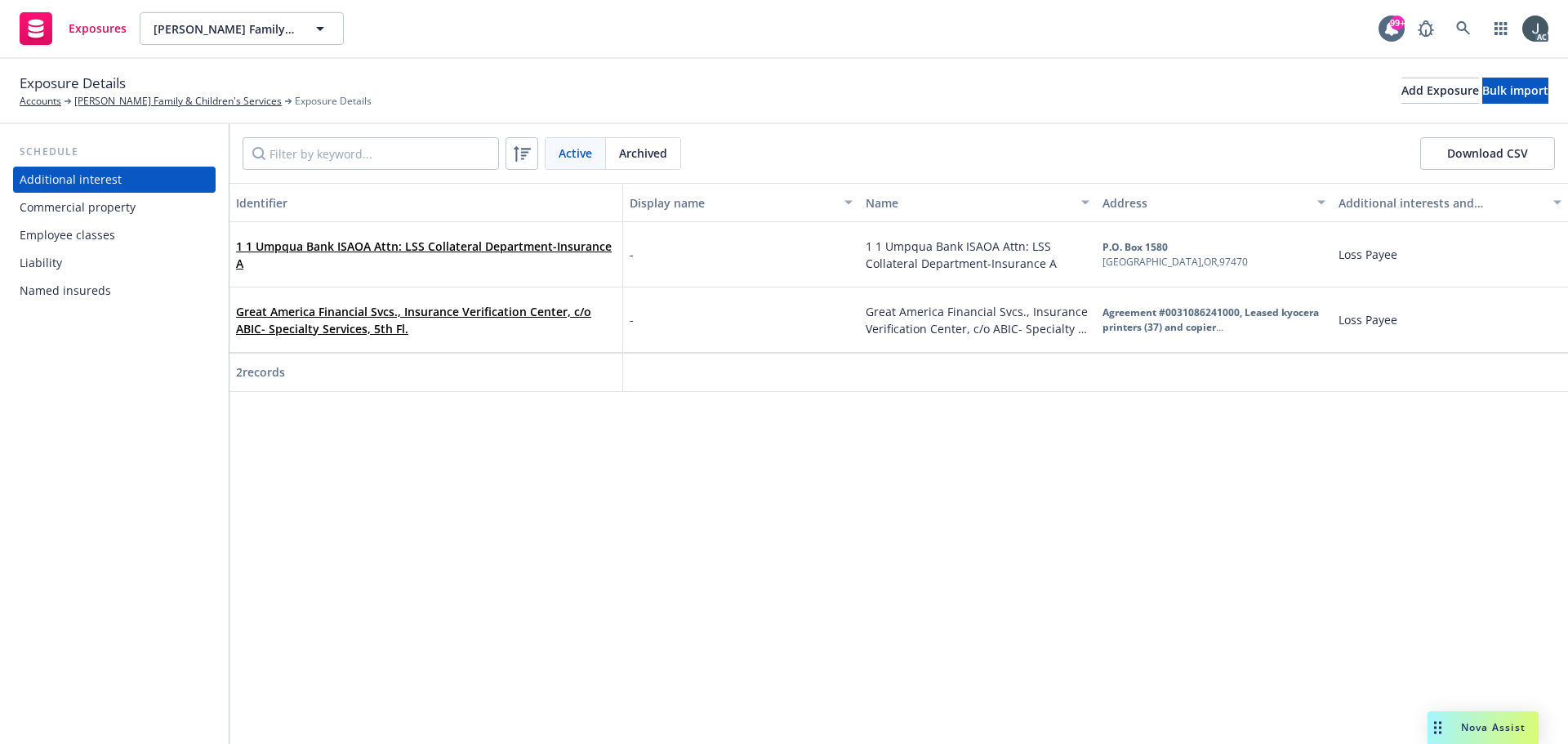
click at [111, 210] on div "Commercial property" at bounding box center [78, 207] width 116 height 26
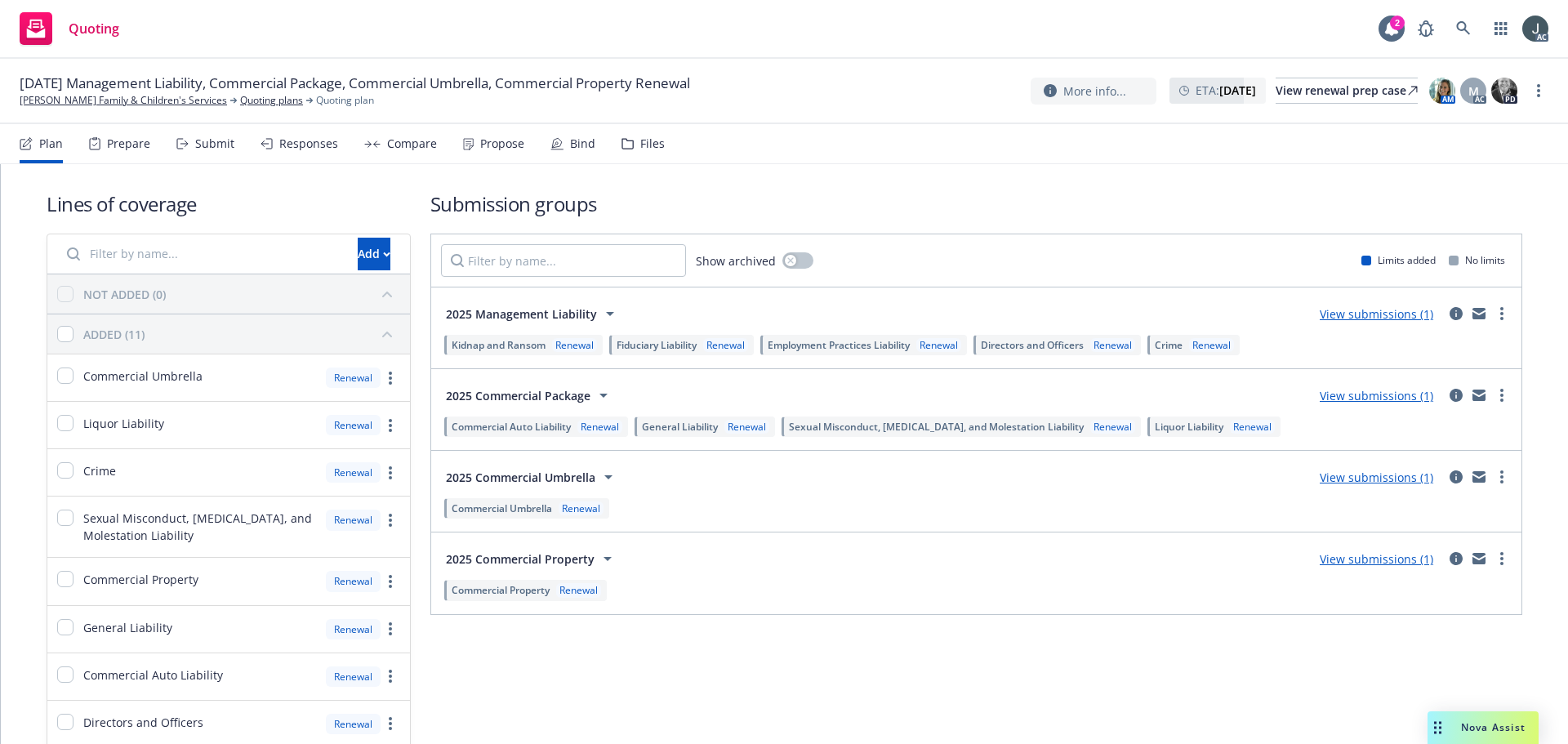
click at [130, 145] on div "Prepare" at bounding box center [128, 144] width 43 height 13
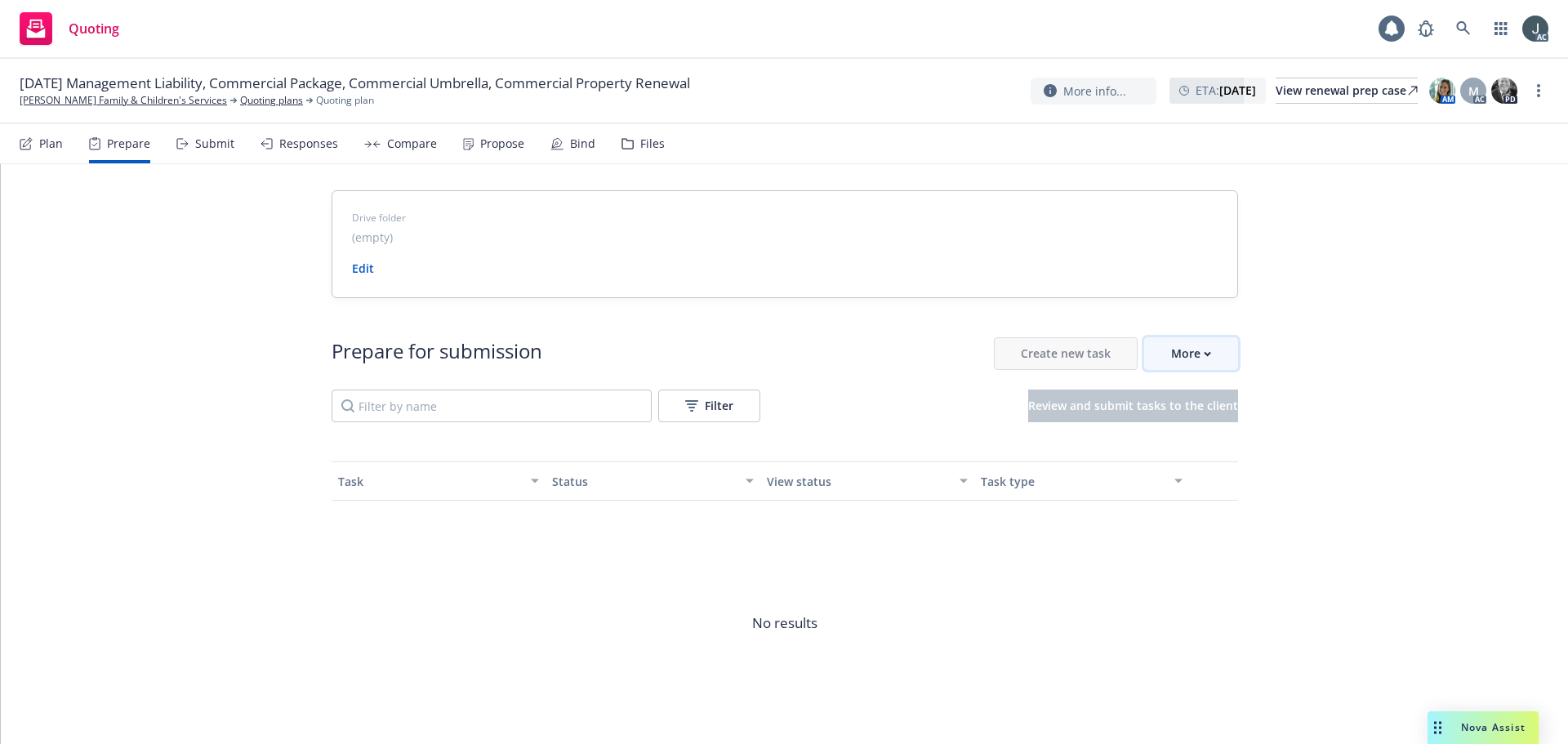
click at [1183, 352] on div "More" at bounding box center [1191, 354] width 40 height 31
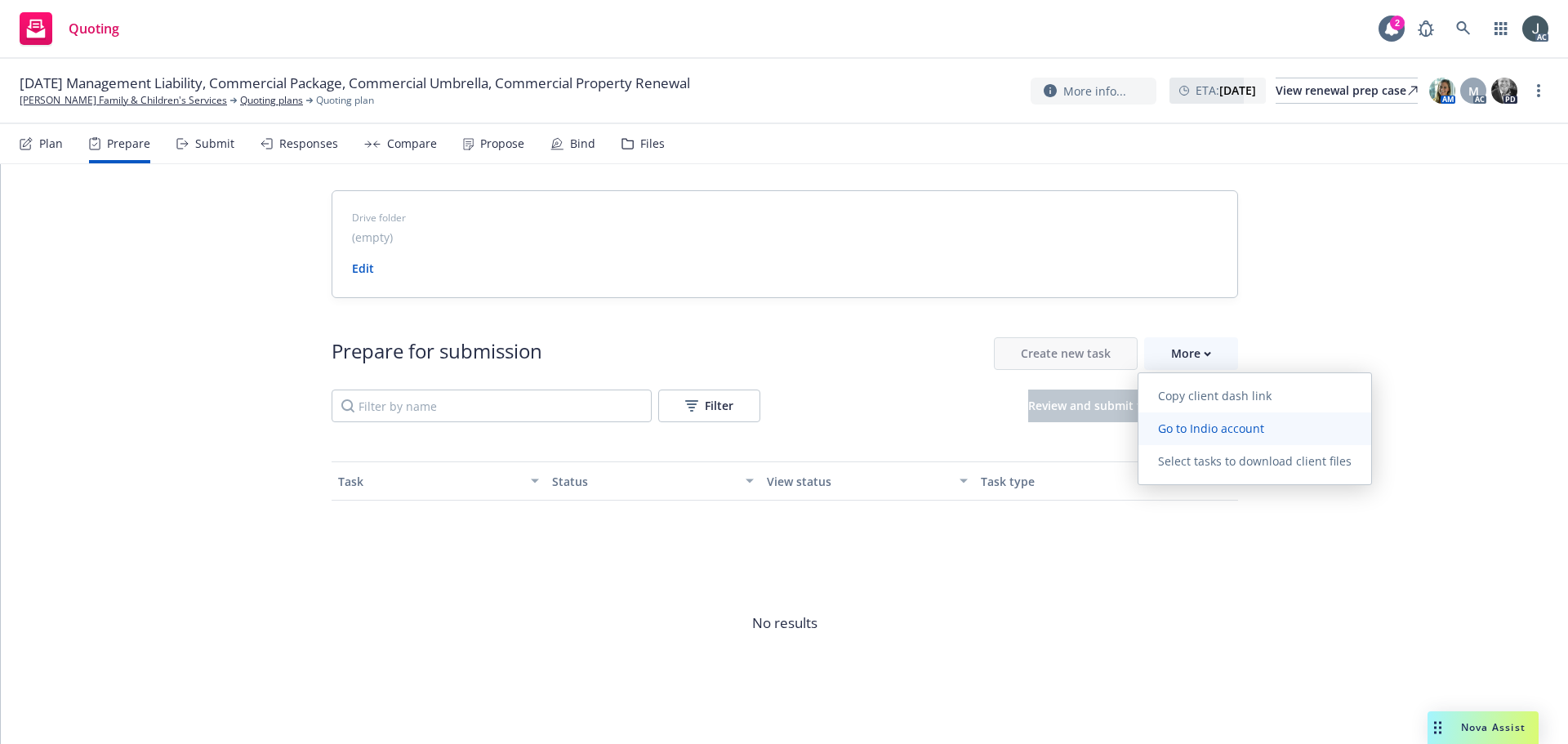
click at [1197, 428] on span "Go to Indio account" at bounding box center [1212, 428] width 145 height 16
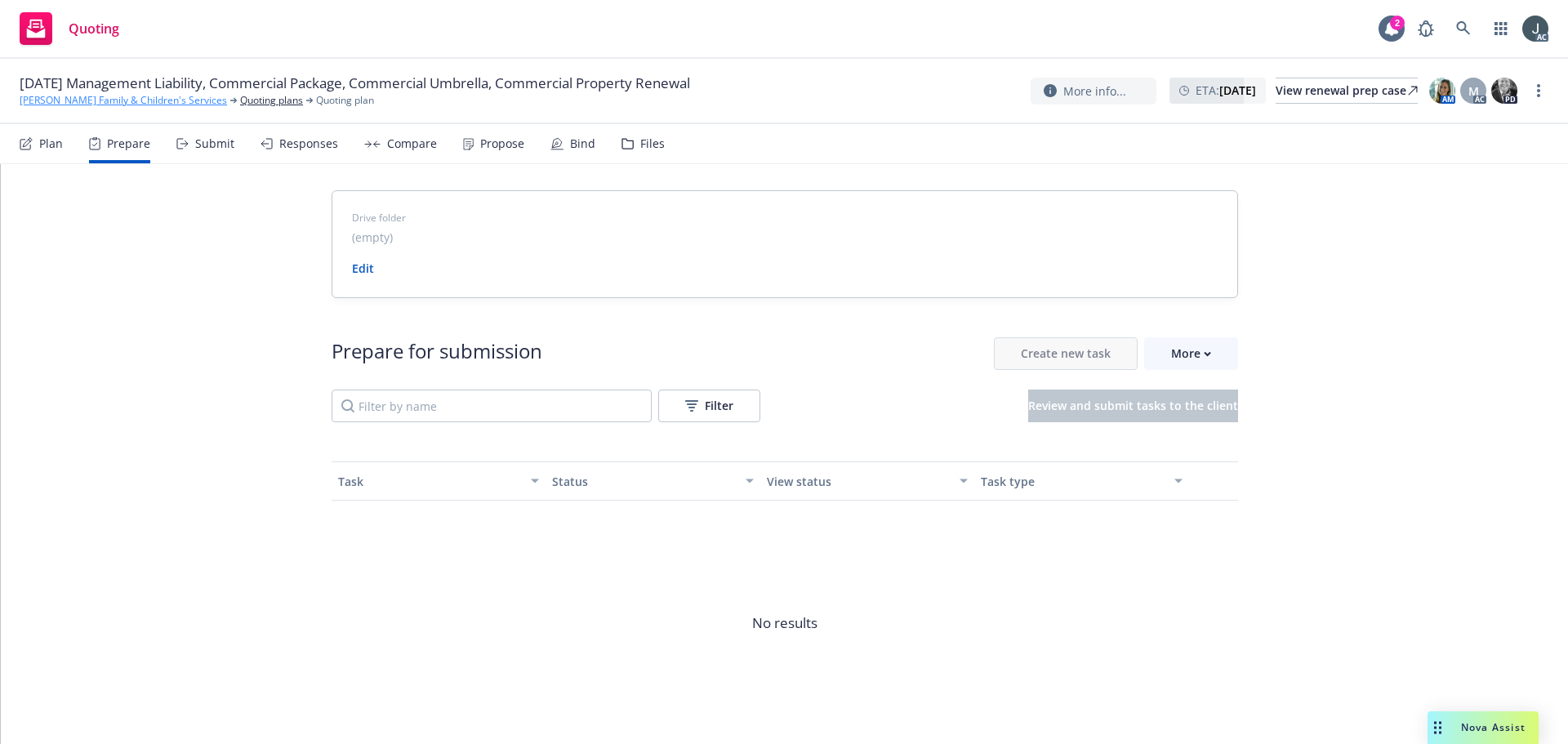
click at [99, 105] on link "[PERSON_NAME] Family & Children's Services" at bounding box center [123, 100] width 208 height 15
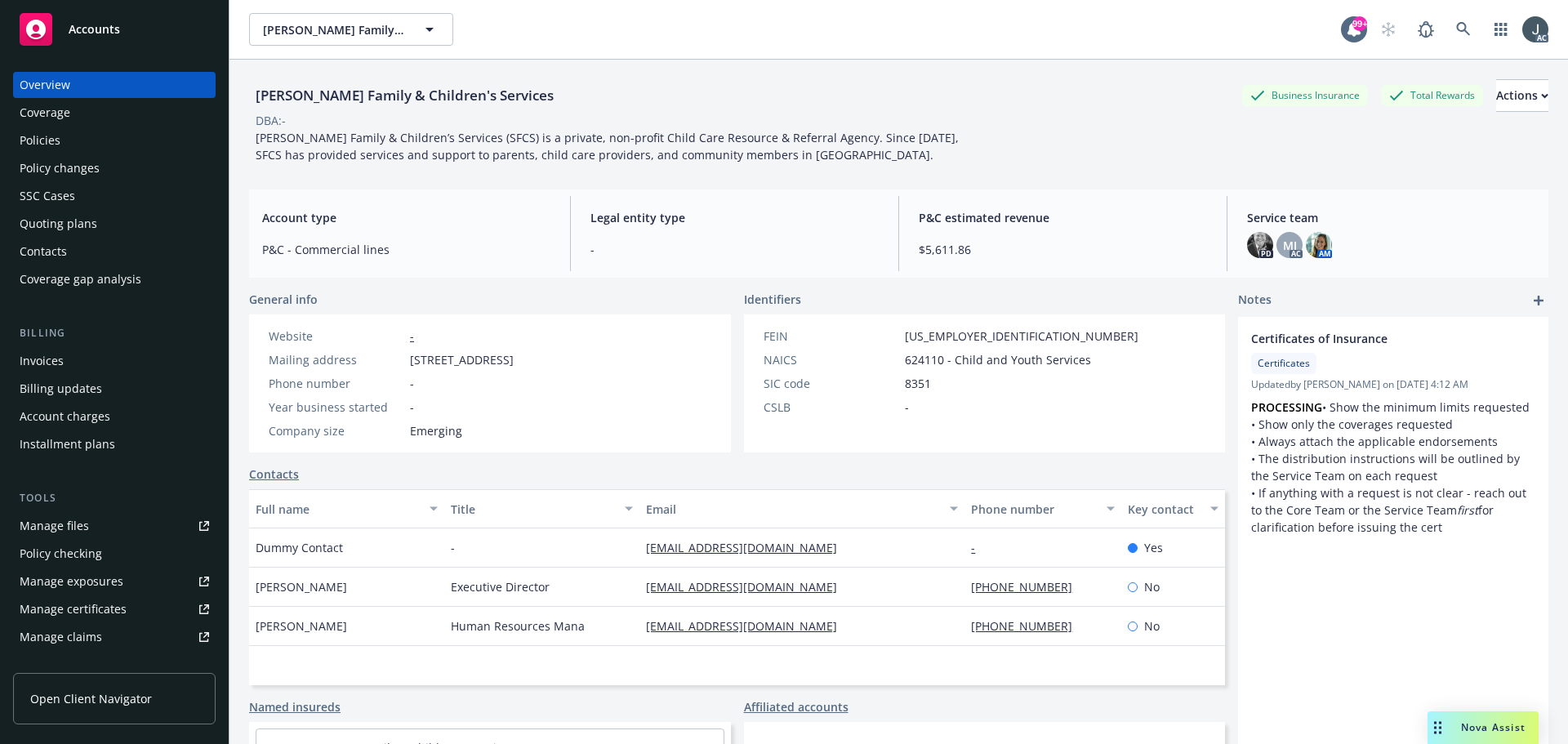
scroll to position [320, 0]
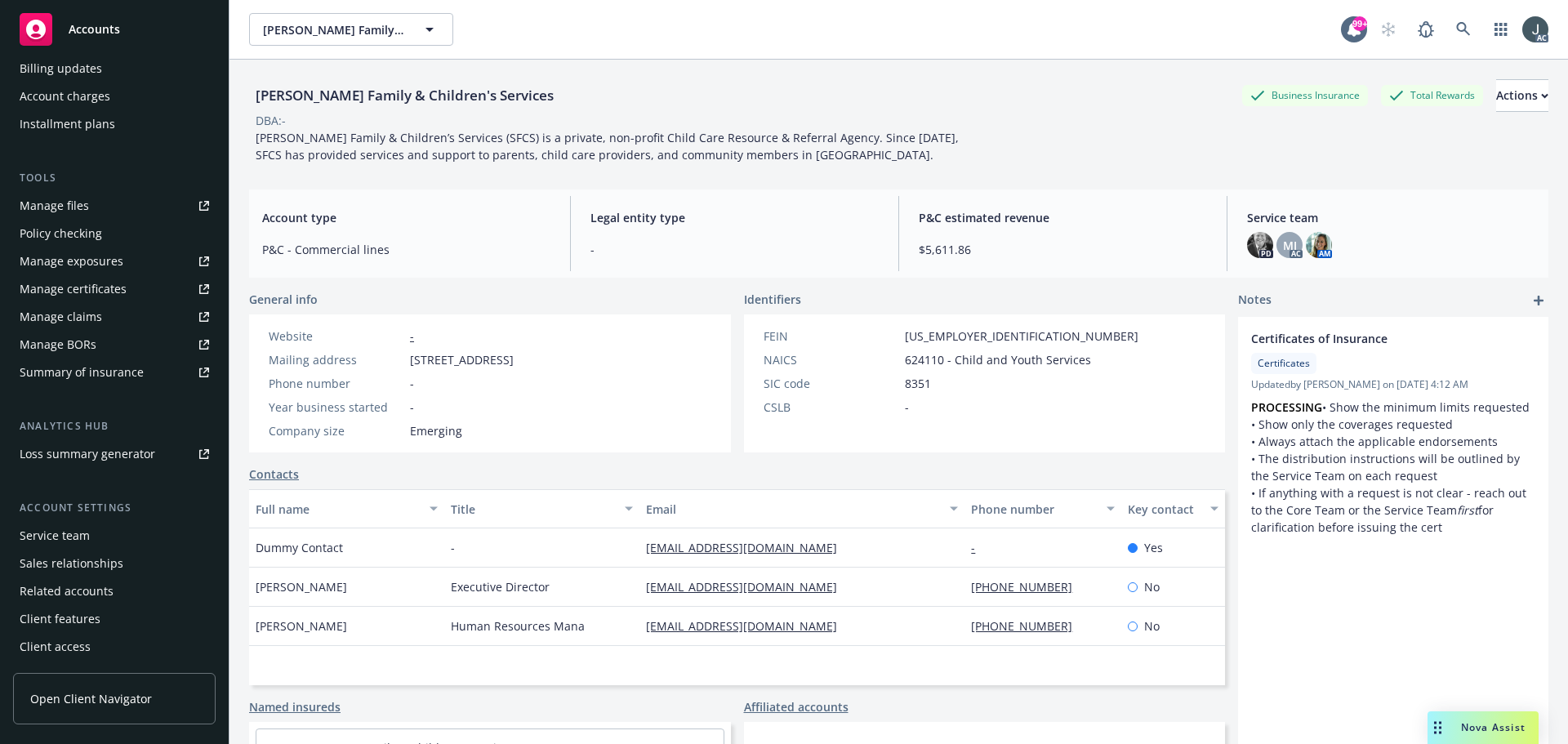
click at [63, 538] on div "Service team" at bounding box center [55, 536] width 70 height 26
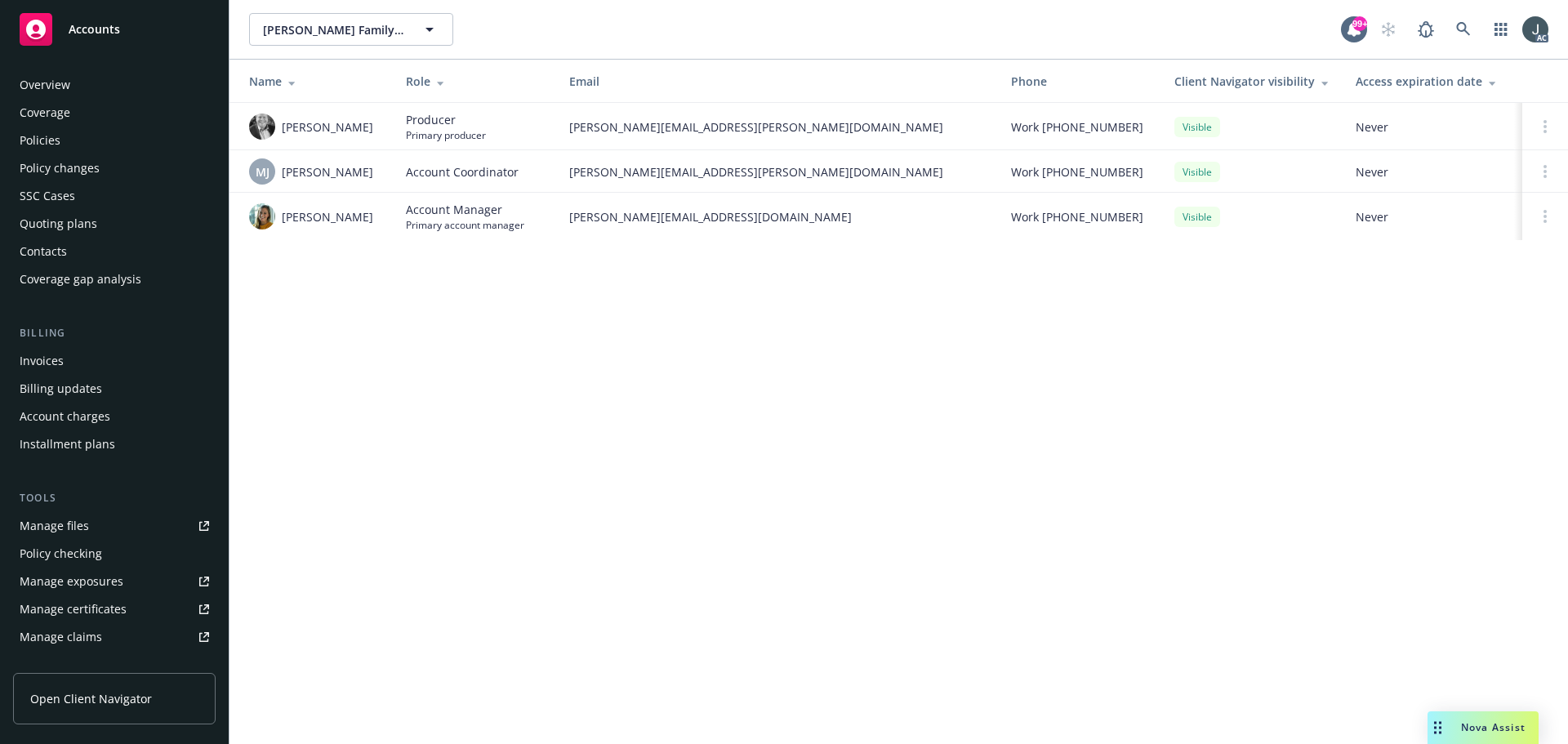
click at [42, 131] on div "Policies" at bounding box center [40, 140] width 41 height 26
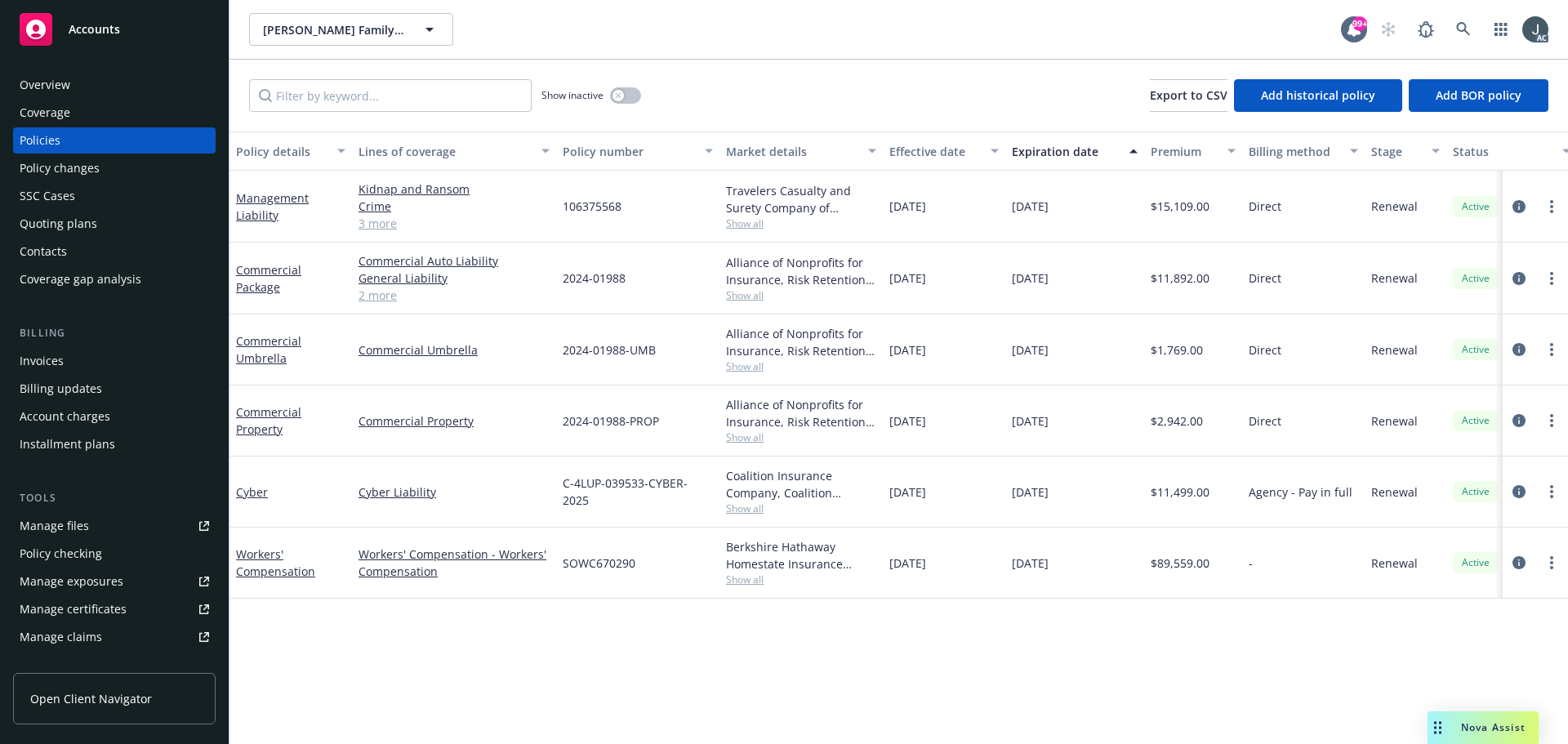
drag, startPoint x: 1085, startPoint y: 424, endPoint x: 223, endPoint y: 184, distance: 894.8
click at [223, 184] on div "Accounts Overview Coverage Policies Policy changes SSC Cases Quoting plans Cont…" at bounding box center [784, 372] width 1568 height 744
click at [1132, 631] on div "Policy details Lines of coverage Policy number Market details Effective date Ex…" at bounding box center [899, 438] width 1338 height 613
drag, startPoint x: 297, startPoint y: 292, endPoint x: 234, endPoint y: 272, distance: 66.1
click at [234, 272] on div "Commercial Package" at bounding box center [291, 278] width 123 height 72
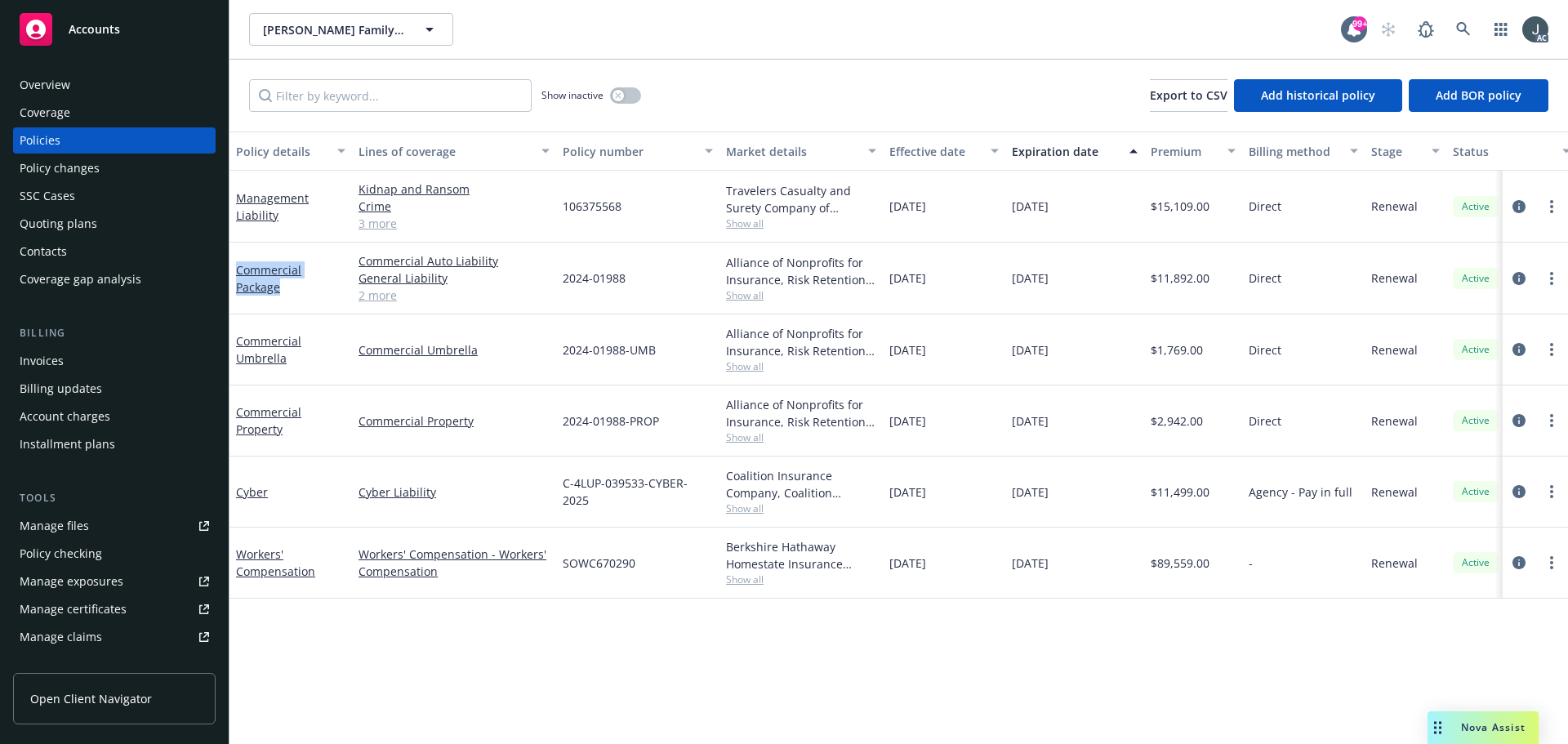
copy link "Commercial Package"
drag, startPoint x: 310, startPoint y: 368, endPoint x: 241, endPoint y: 339, distance: 74.8
click at [241, 339] on div "Commercial Umbrella" at bounding box center [291, 350] width 123 height 71
click at [325, 376] on div "Commercial Umbrella" at bounding box center [291, 350] width 123 height 71
drag, startPoint x: 299, startPoint y: 371, endPoint x: 239, endPoint y: 341, distance: 67.1
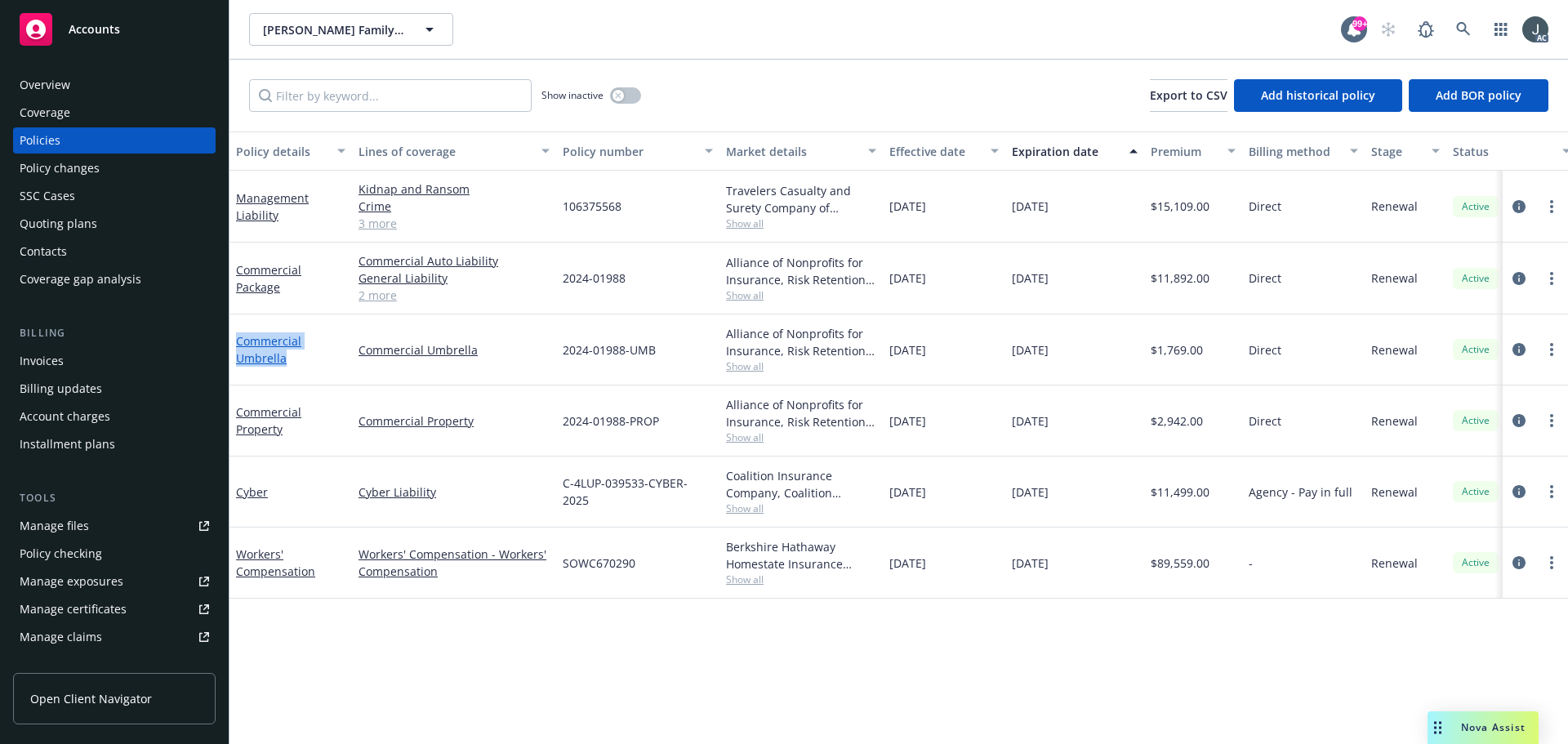
click at [239, 341] on div "Commercial Umbrella" at bounding box center [291, 350] width 123 height 71
copy link "Commercial Umbrella"
drag, startPoint x: 301, startPoint y: 443, endPoint x: 238, endPoint y: 412, distance: 70.2
click at [238, 412] on div "Commercial Property" at bounding box center [291, 421] width 123 height 71
copy link "Commercial Property"
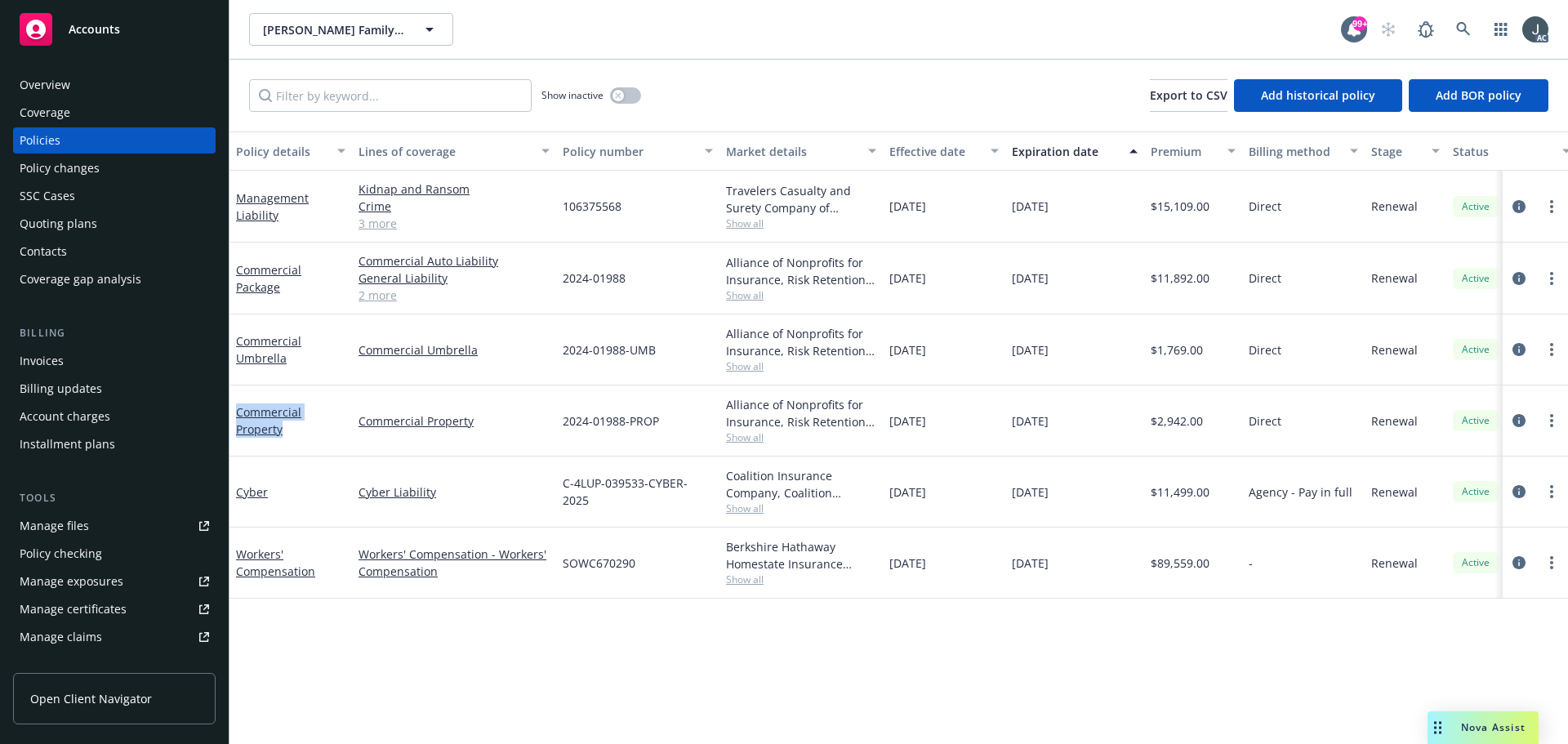
click at [81, 523] on div "Manage files" at bounding box center [54, 526] width 69 height 26
click at [383, 295] on link "2 more" at bounding box center [454, 295] width 191 height 17
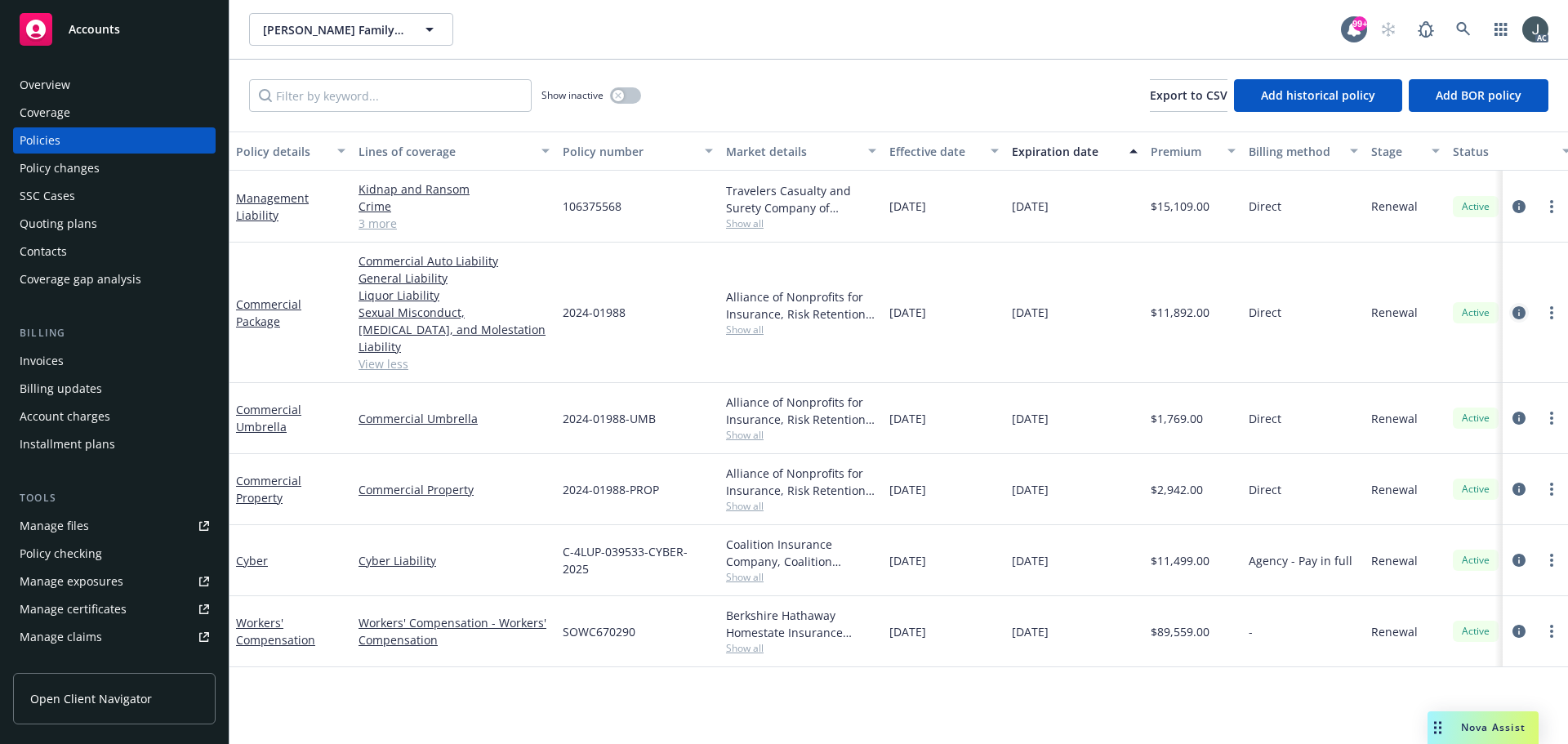
click at [1520, 306] on icon "circleInformation" at bounding box center [1519, 313] width 13 height 13
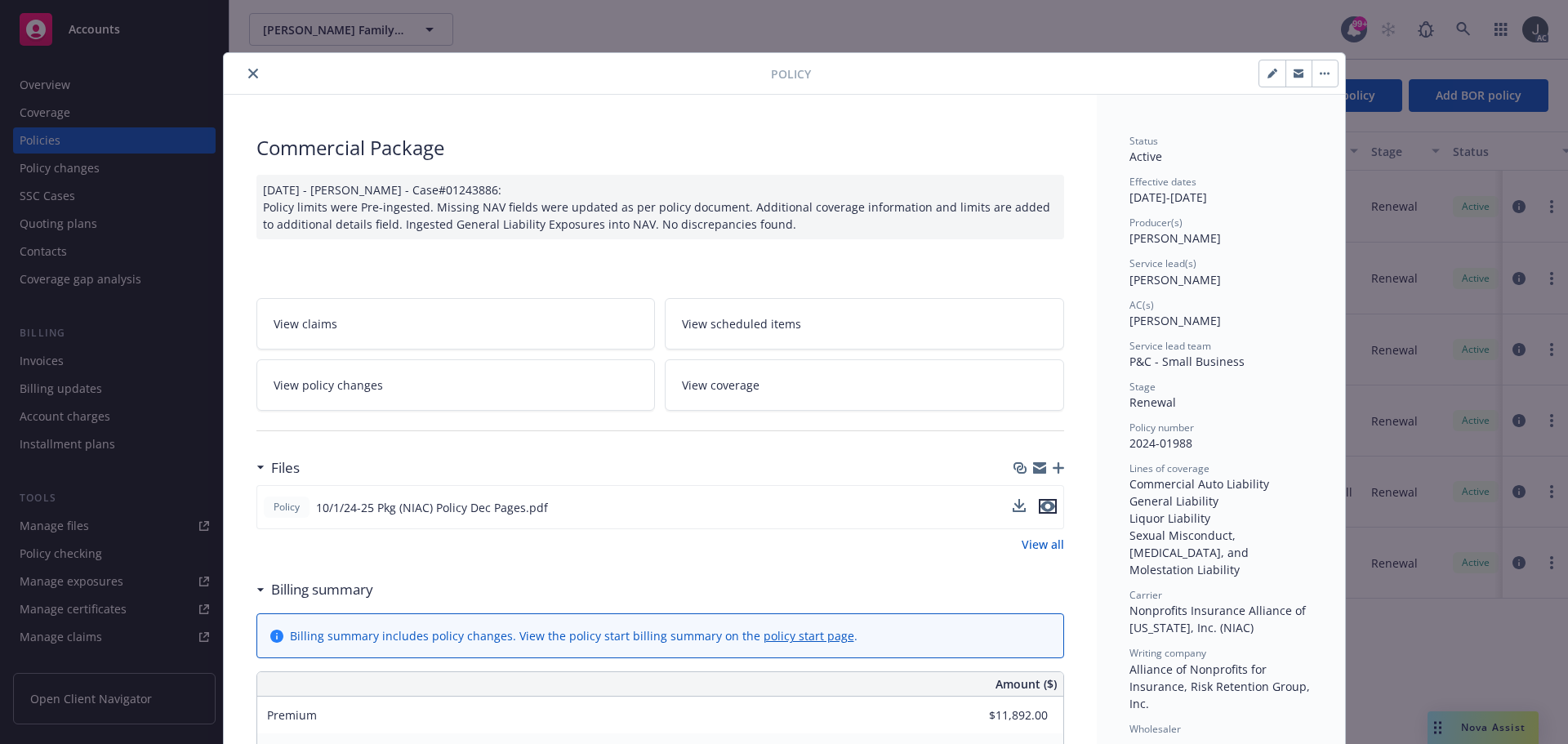
click at [1041, 505] on icon "preview file" at bounding box center [1048, 506] width 15 height 11
click at [248, 73] on icon "close" at bounding box center [253, 74] width 10 height 10
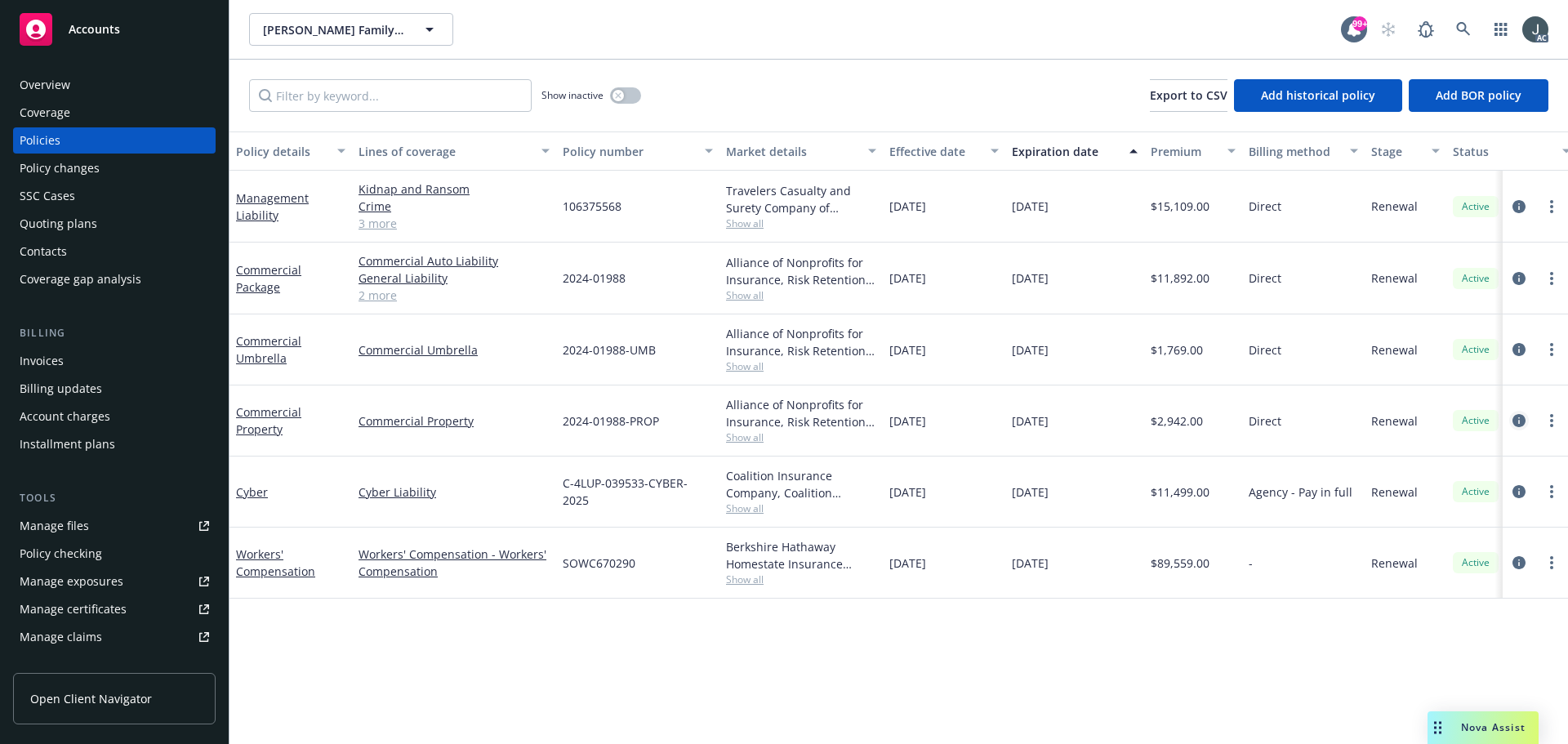
click at [1519, 422] on icon "circleInformation" at bounding box center [1519, 421] width 13 height 13
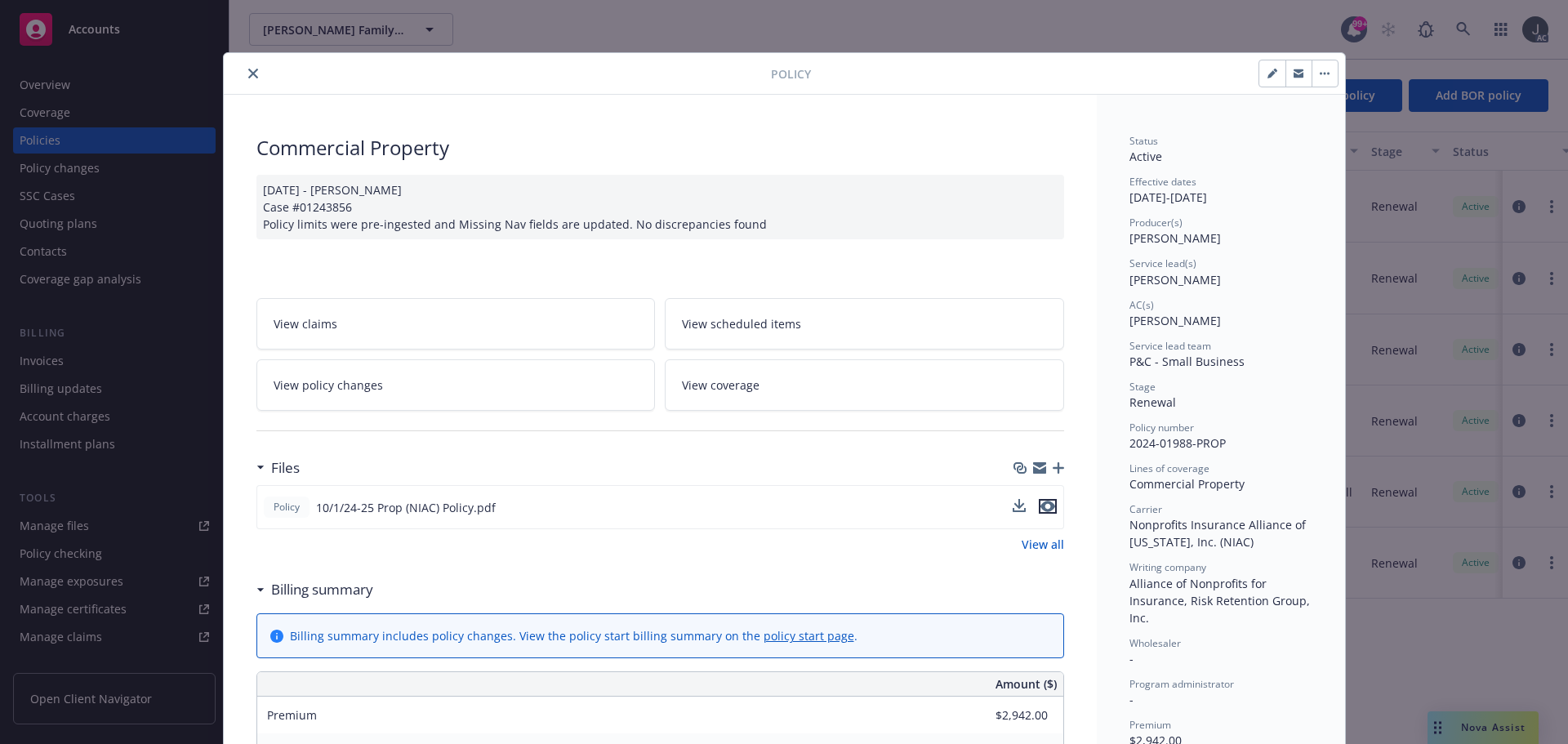
click at [1043, 506] on icon "preview file" at bounding box center [1048, 506] width 15 height 11
click at [248, 70] on icon "close" at bounding box center [253, 74] width 10 height 10
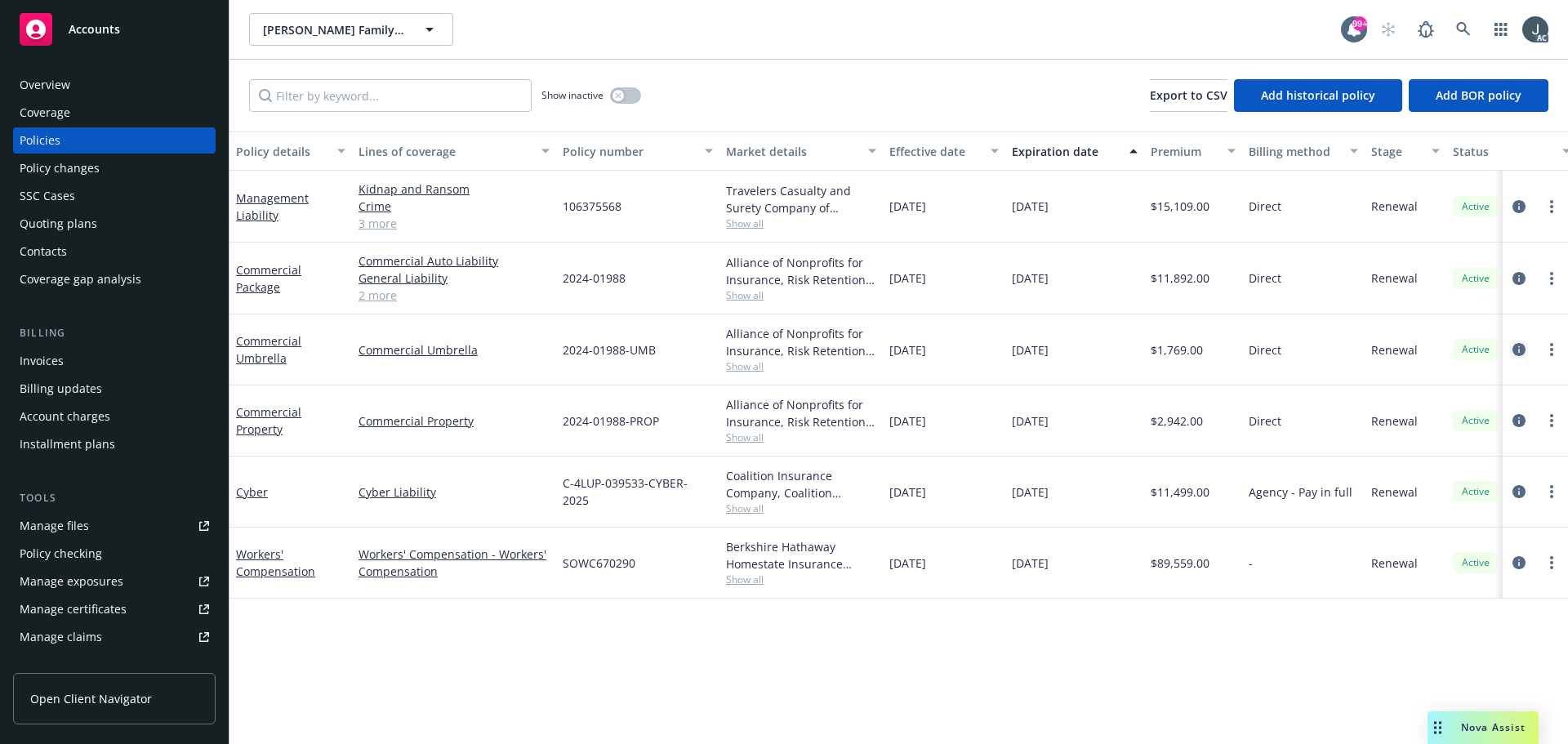
click at [1522, 345] on icon "circleInformation" at bounding box center [1519, 350] width 13 height 13
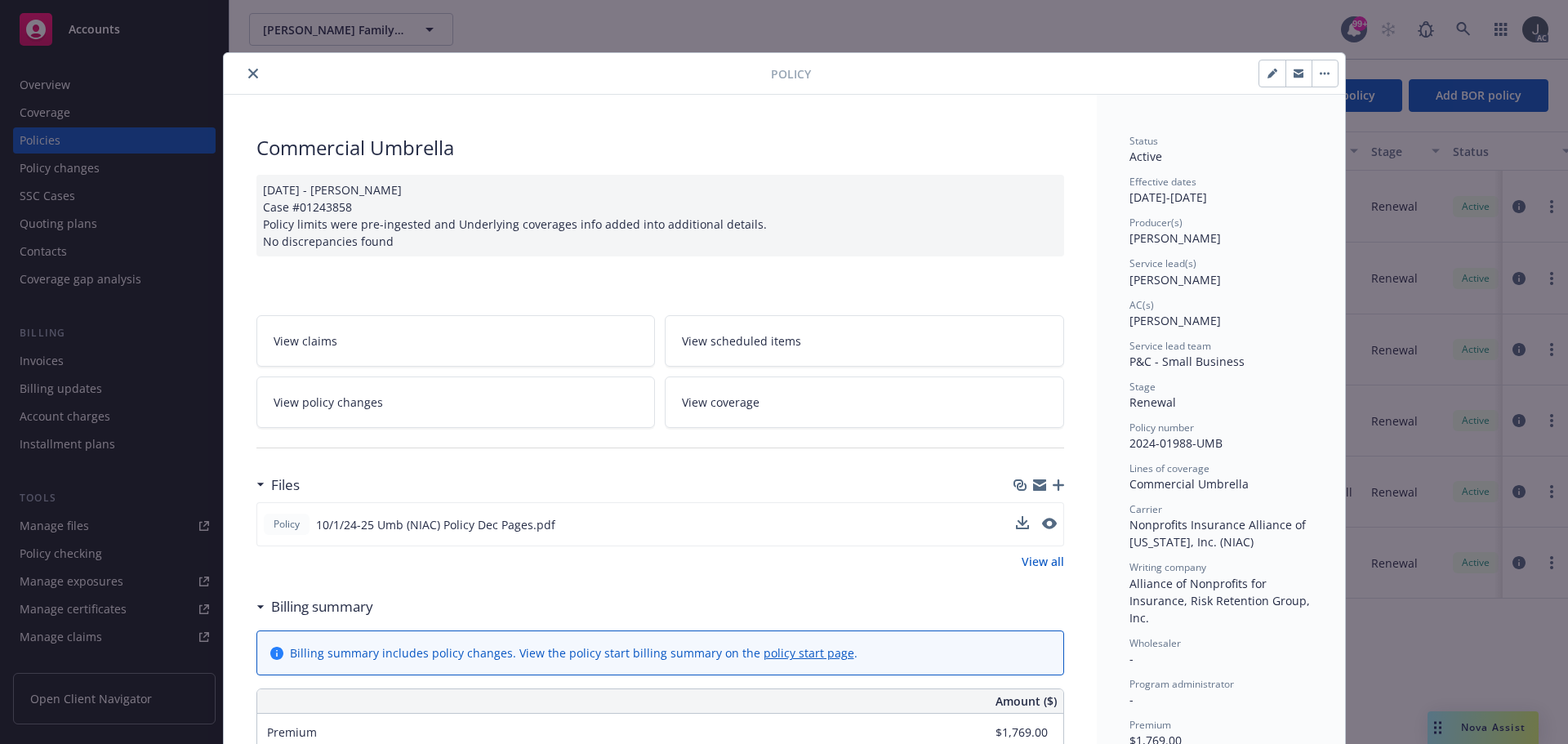
click at [1051, 522] on div "Policy 10/1/24-25 Umb (NIAC) Policy Dec Pages.pdf" at bounding box center [660, 524] width 808 height 44
click at [1050, 523] on button "preview file" at bounding box center [1048, 523] width 18 height 15
click at [248, 75] on icon "close" at bounding box center [253, 74] width 10 height 10
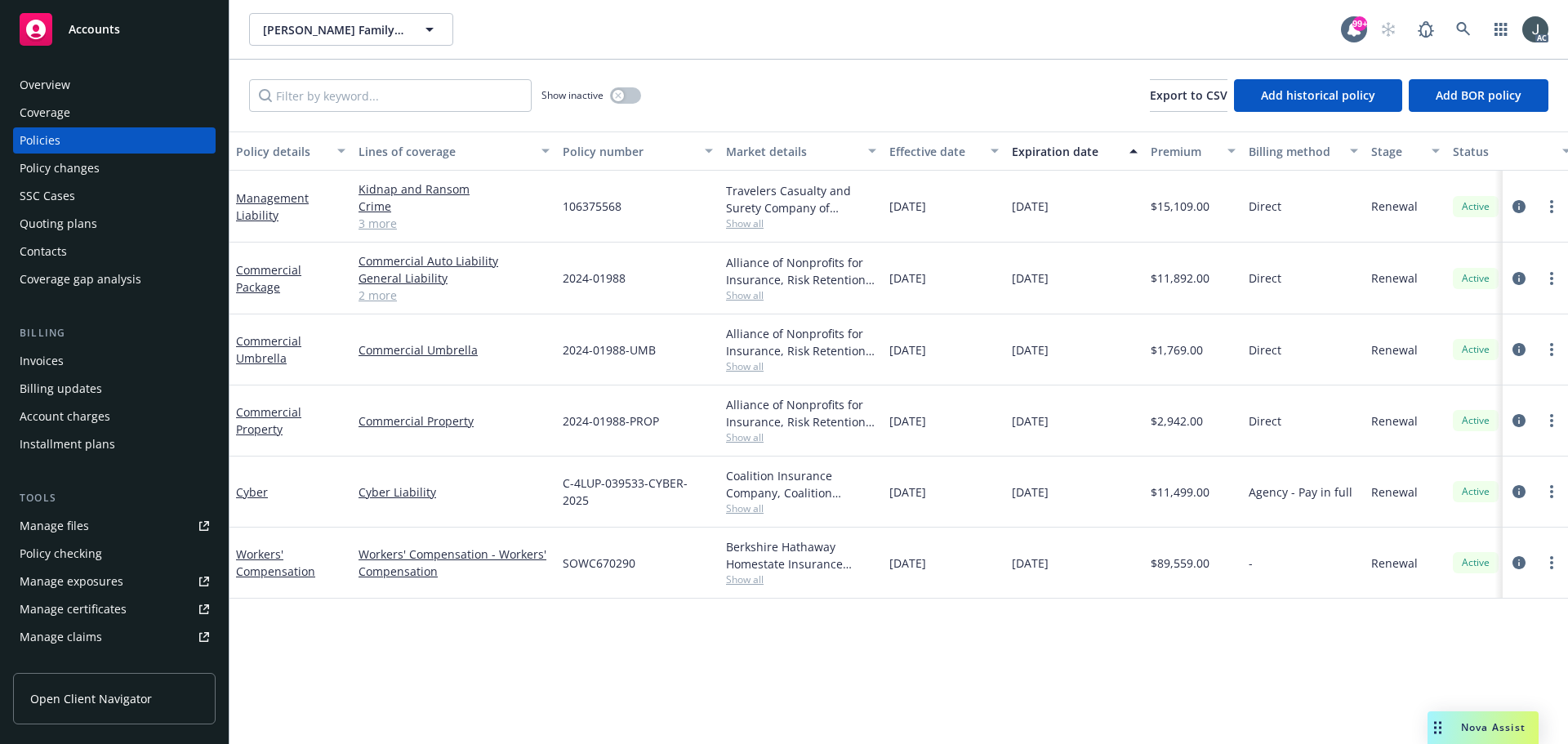
click at [388, 296] on link "2 more" at bounding box center [454, 295] width 191 height 17
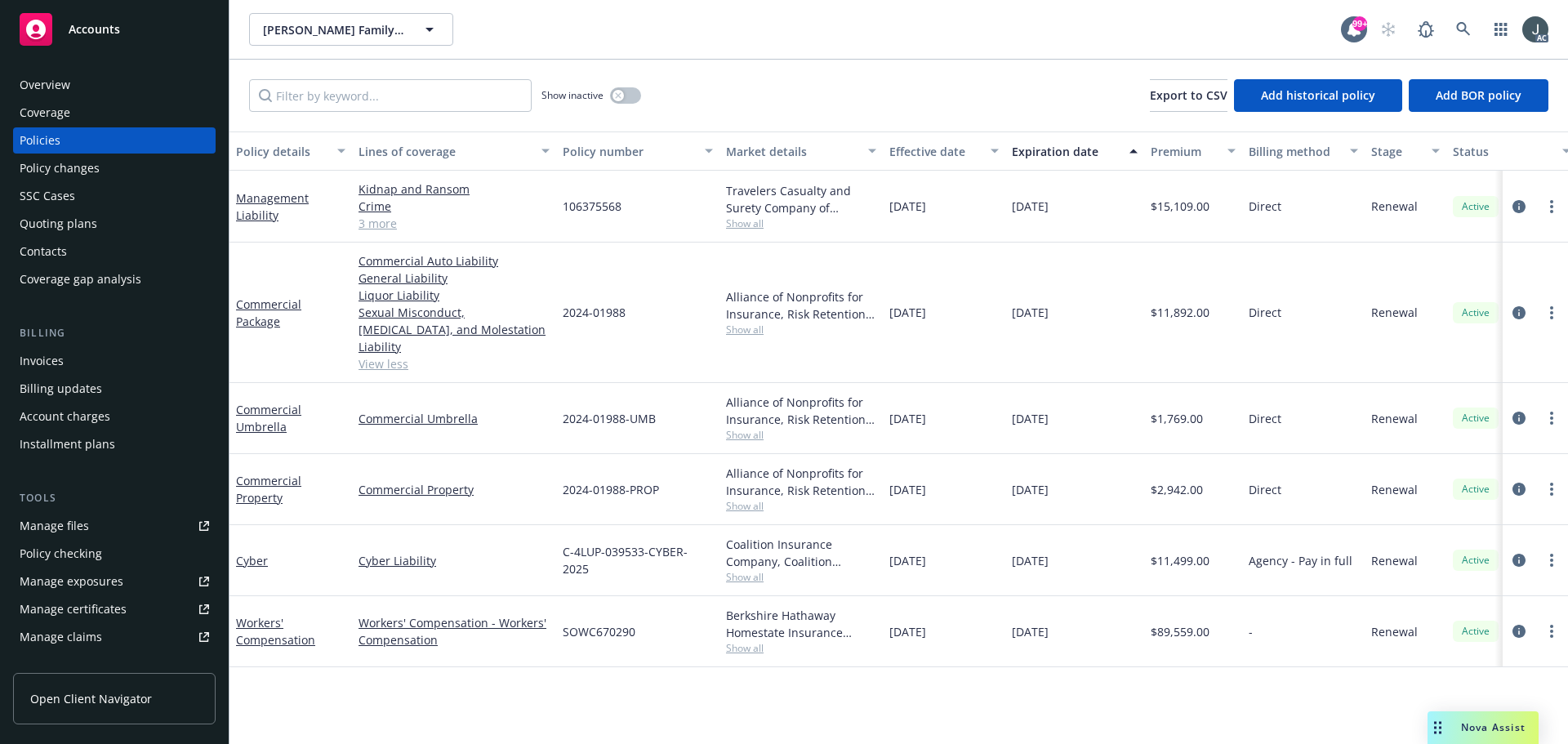
click at [96, 88] on div "Overview" at bounding box center [114, 85] width 190 height 26
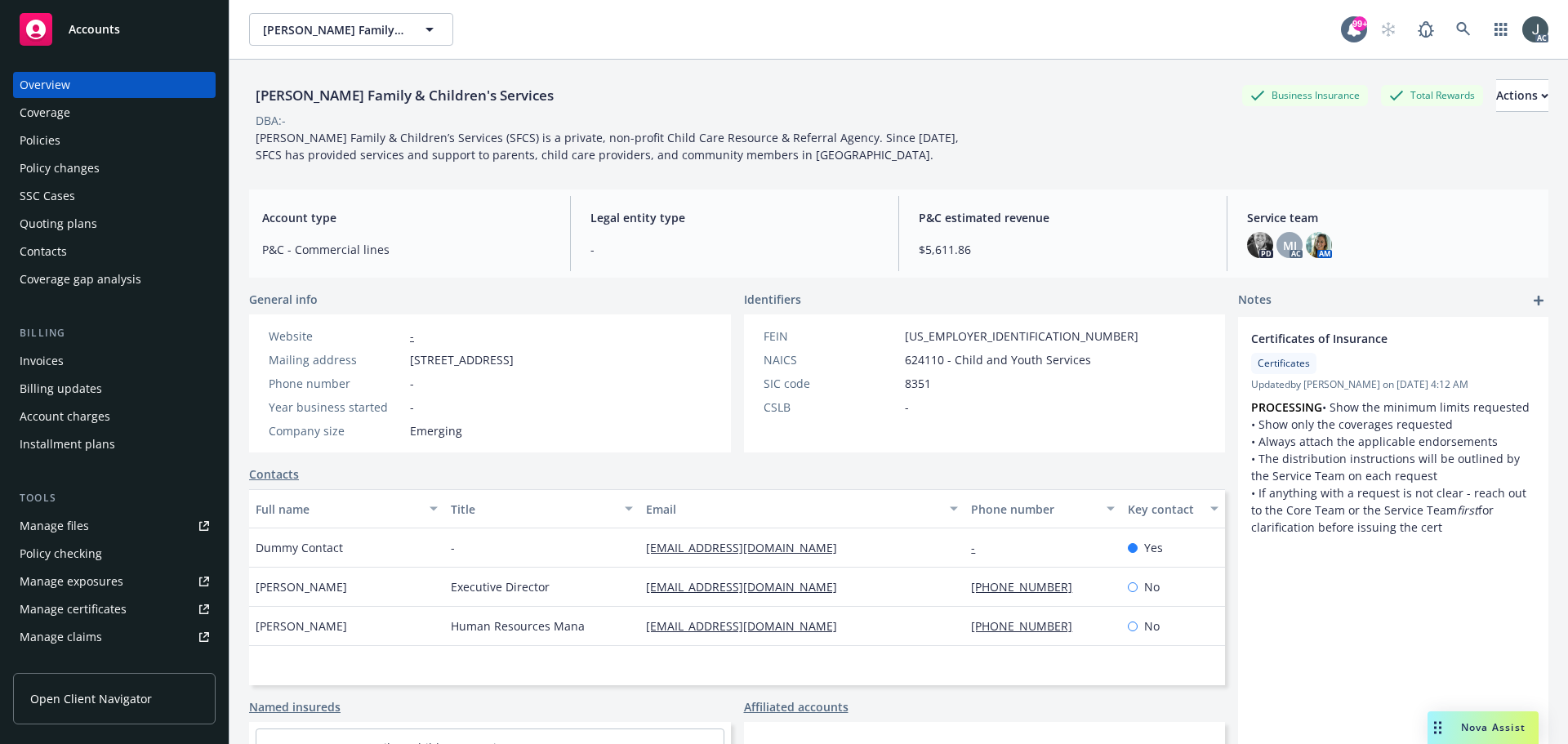
click at [914, 355] on span "624110 - Child and Youth Services" at bounding box center [998, 359] width 186 height 17
drag, startPoint x: 320, startPoint y: 600, endPoint x: 254, endPoint y: 602, distance: 66.0
click at [255, 602] on div "Kathy Lago" at bounding box center [346, 587] width 195 height 39
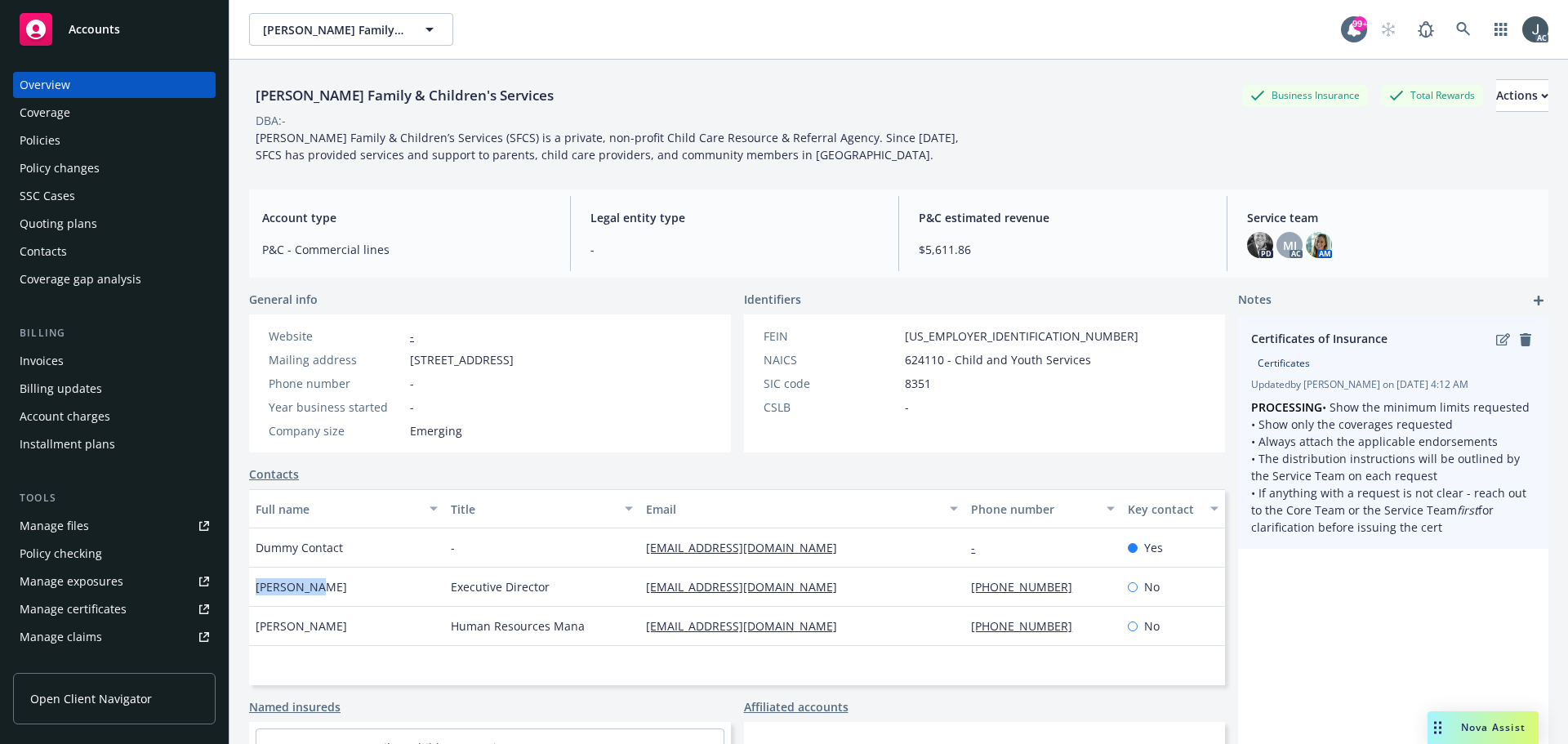
copy span "Kathy Lago"
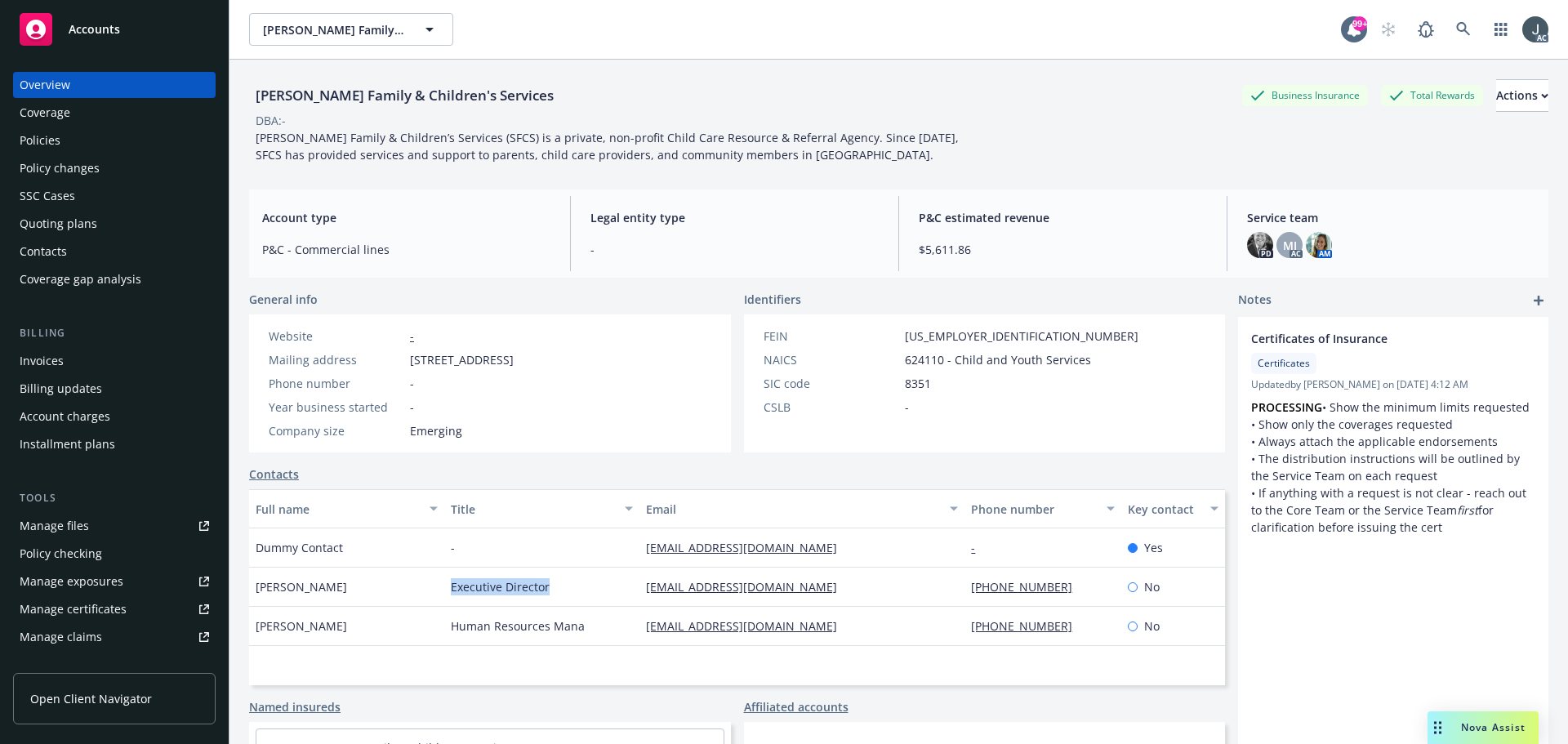
drag, startPoint x: 545, startPoint y: 605, endPoint x: 444, endPoint y: 603, distance: 101.0
click at [444, 603] on div "Executive Director" at bounding box center [542, 587] width 195 height 39
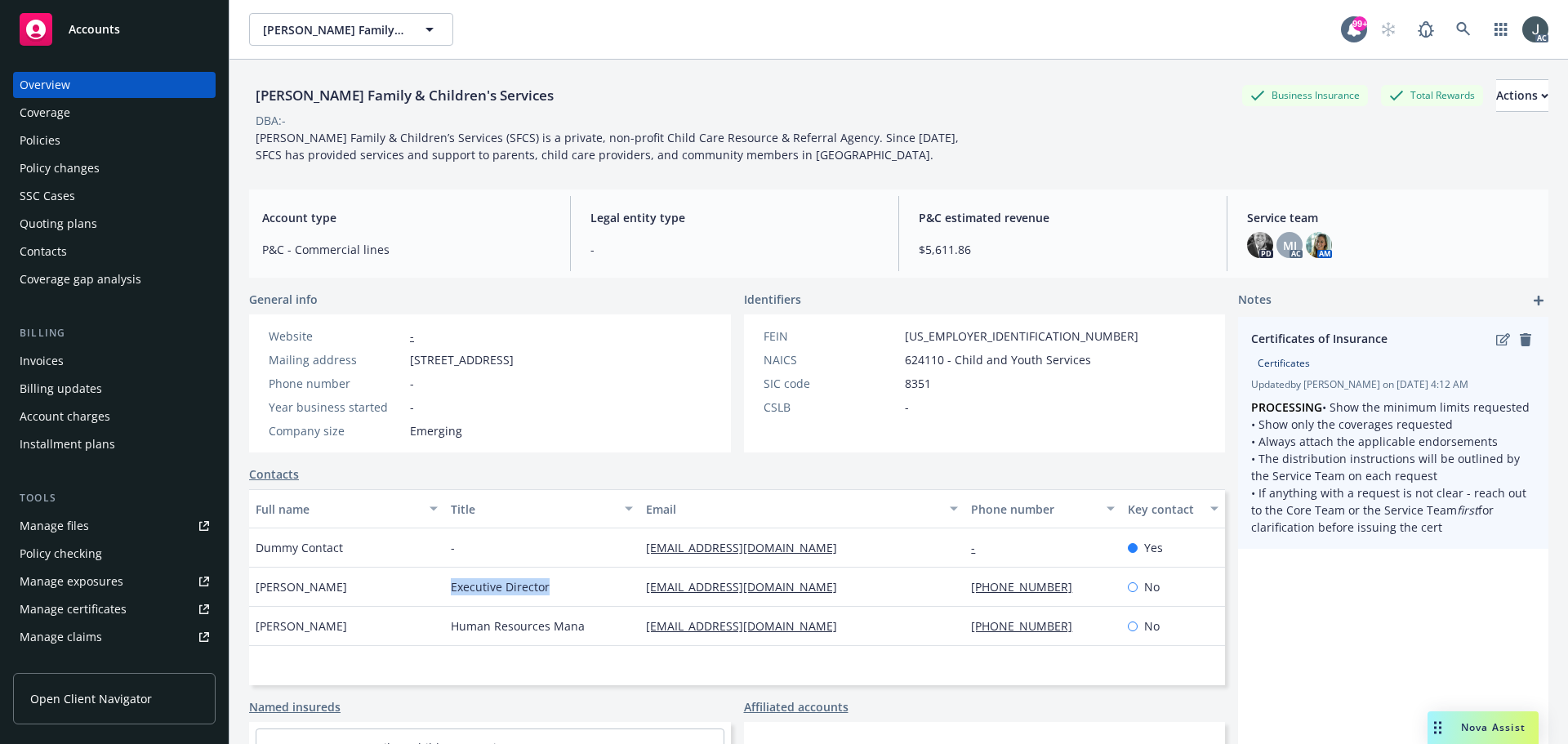
copy span "Executive Director"
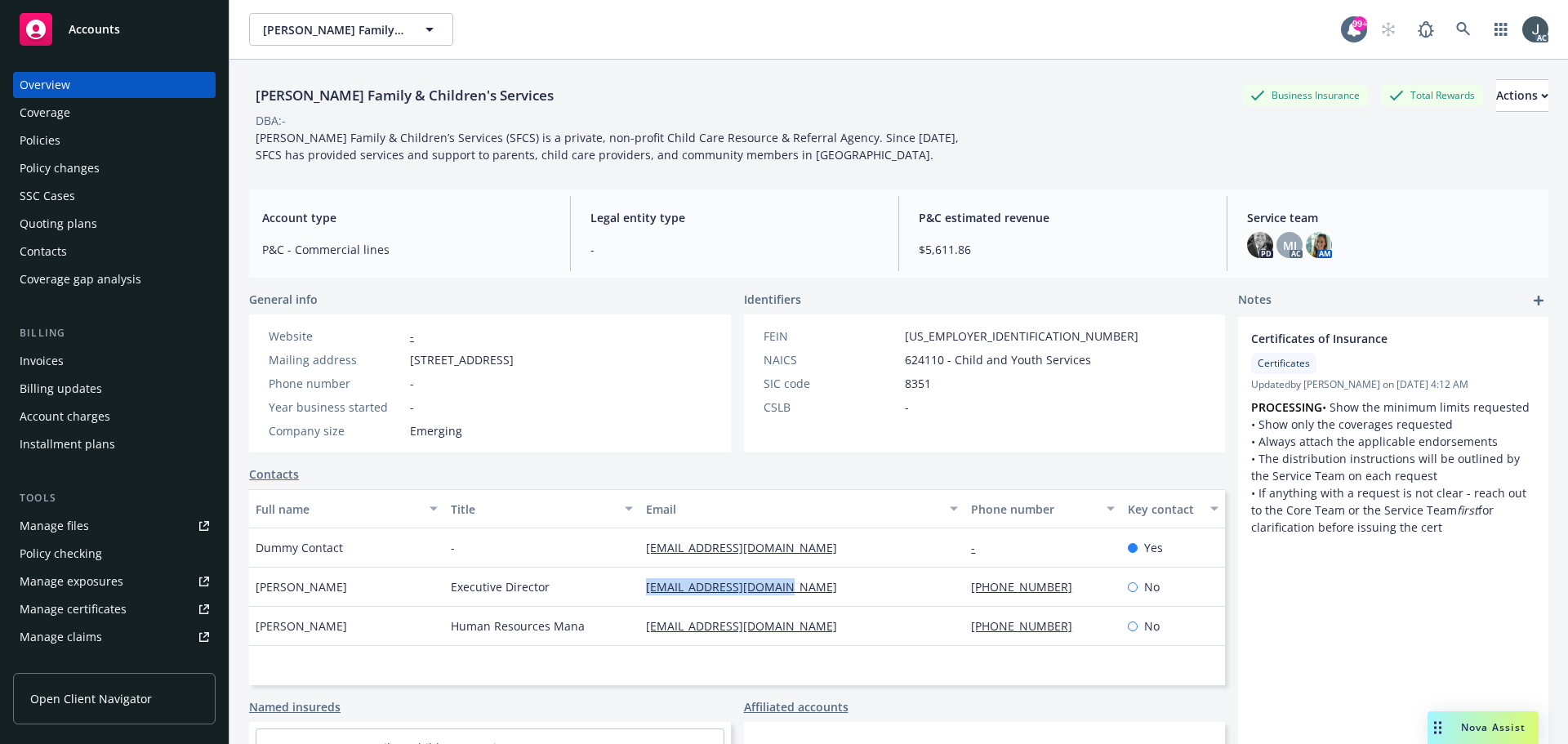
drag, startPoint x: 856, startPoint y: 605, endPoint x: 640, endPoint y: 604, distance: 216.0
click at [640, 604] on div "klago@solanofamily.org" at bounding box center [802, 587] width 325 height 39
copy link "klago@solanofamily.org"
drag, startPoint x: 1070, startPoint y: 601, endPoint x: 957, endPoint y: 601, distance: 113.0
click at [965, 601] on div "(707) 864-4600" at bounding box center [1043, 587] width 156 height 39
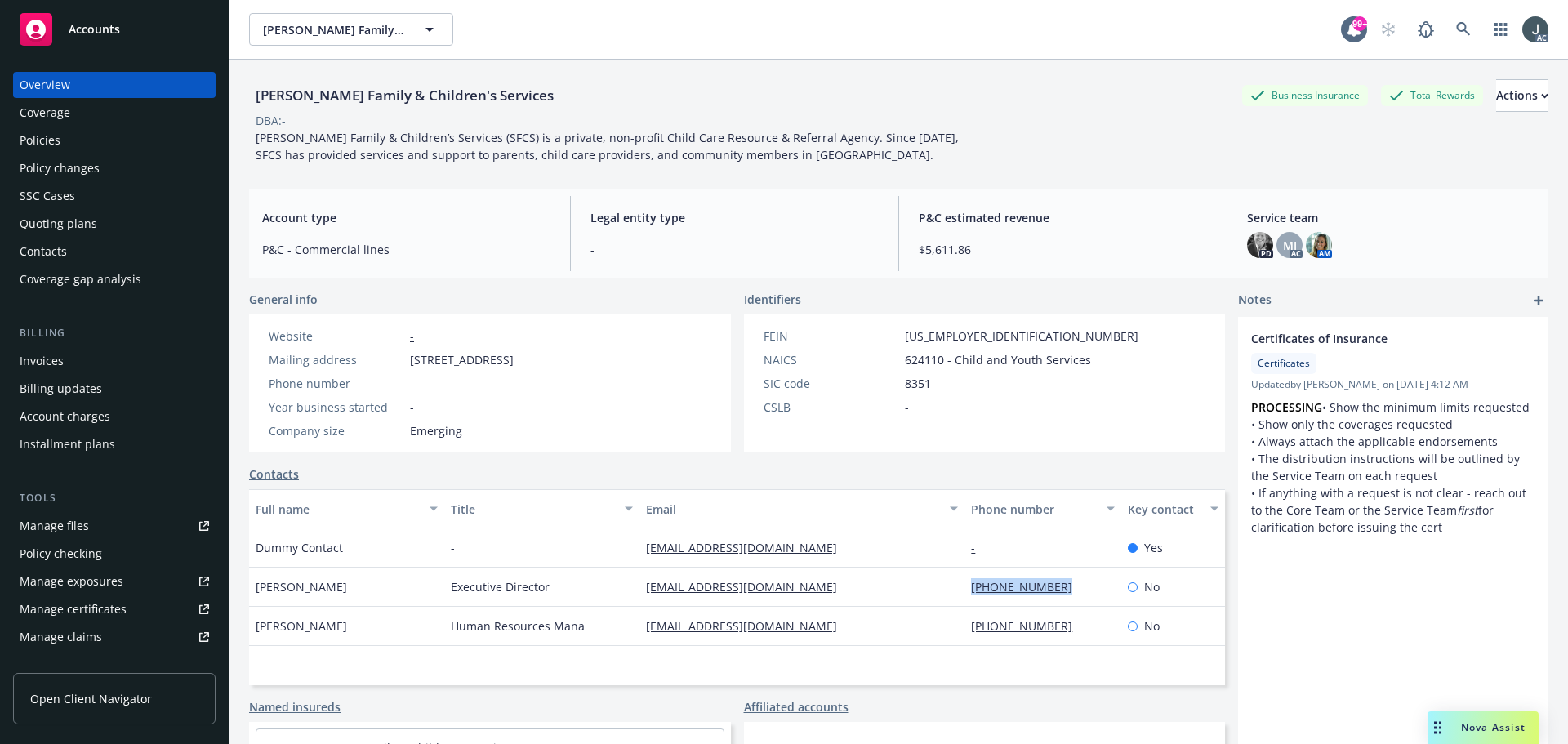
copy link "(707) 864-4600"
drag, startPoint x: 342, startPoint y: 636, endPoint x: 251, endPoint y: 642, distance: 91.2
click at [251, 642] on div "Kay Parkham" at bounding box center [346, 626] width 195 height 39
copy span "Kay Parkham"
drag, startPoint x: 610, startPoint y: 639, endPoint x: 452, endPoint y: 644, distance: 158.1
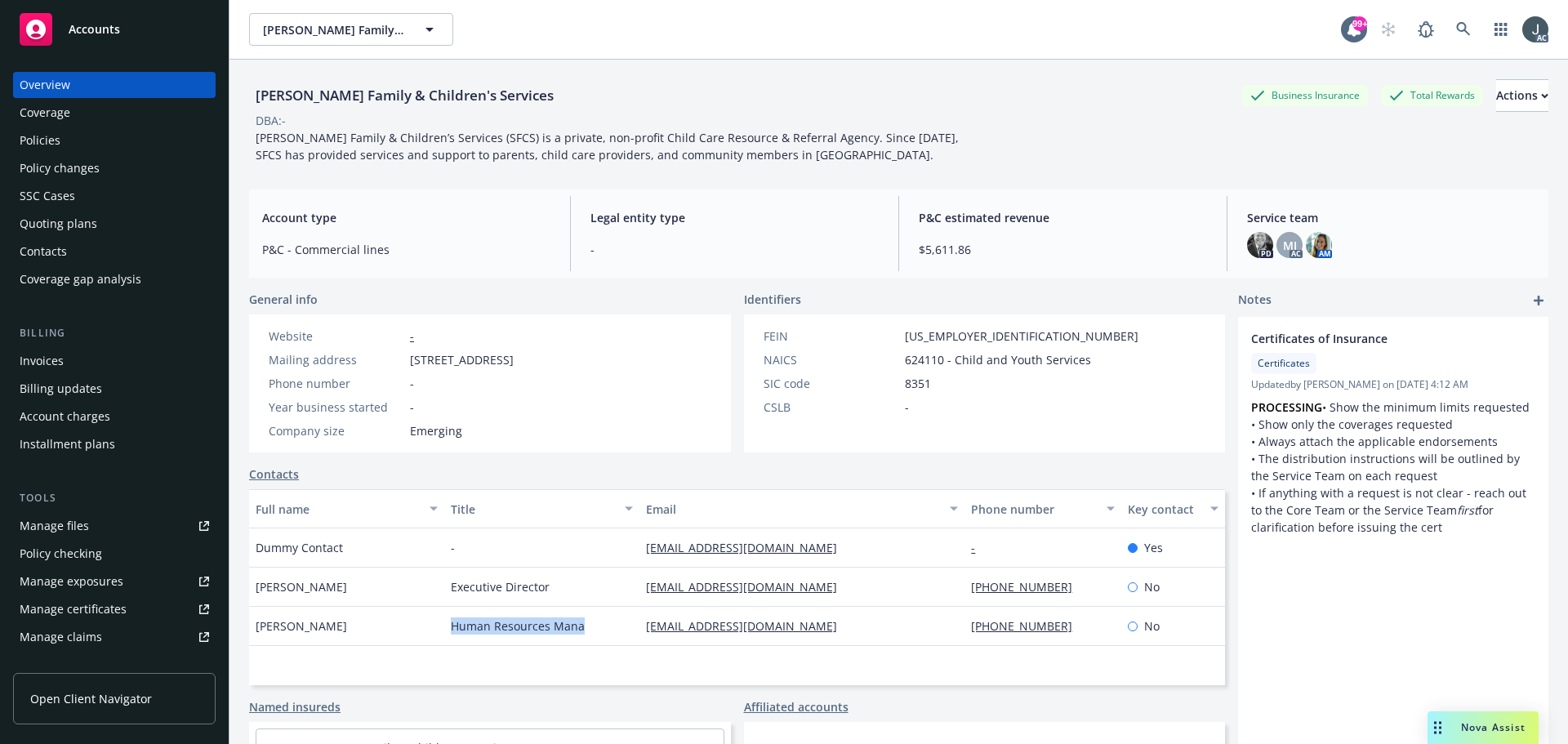
click at [452, 644] on div "Human Resources Mana" at bounding box center [542, 626] width 195 height 39
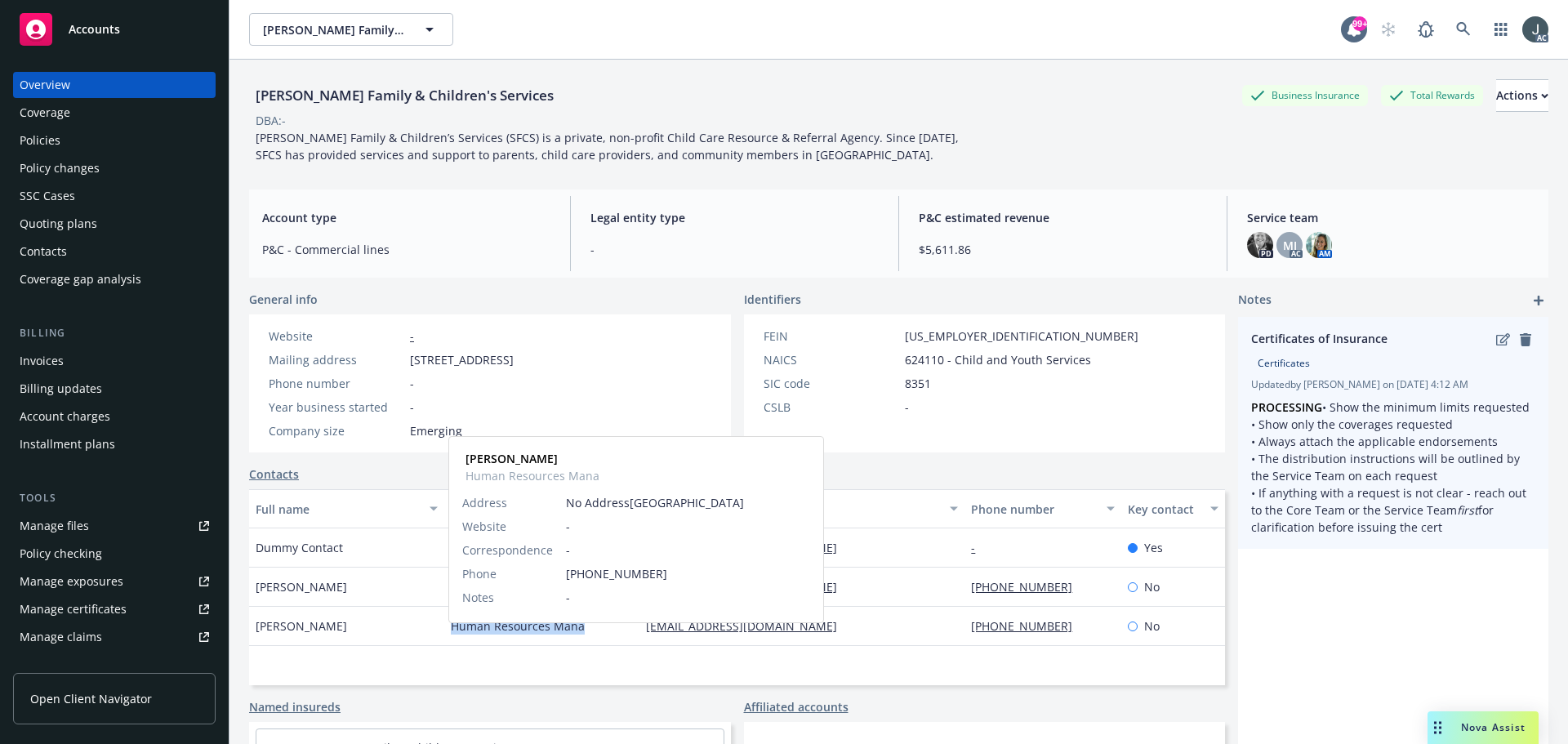
copy span "Human Resources Mana"
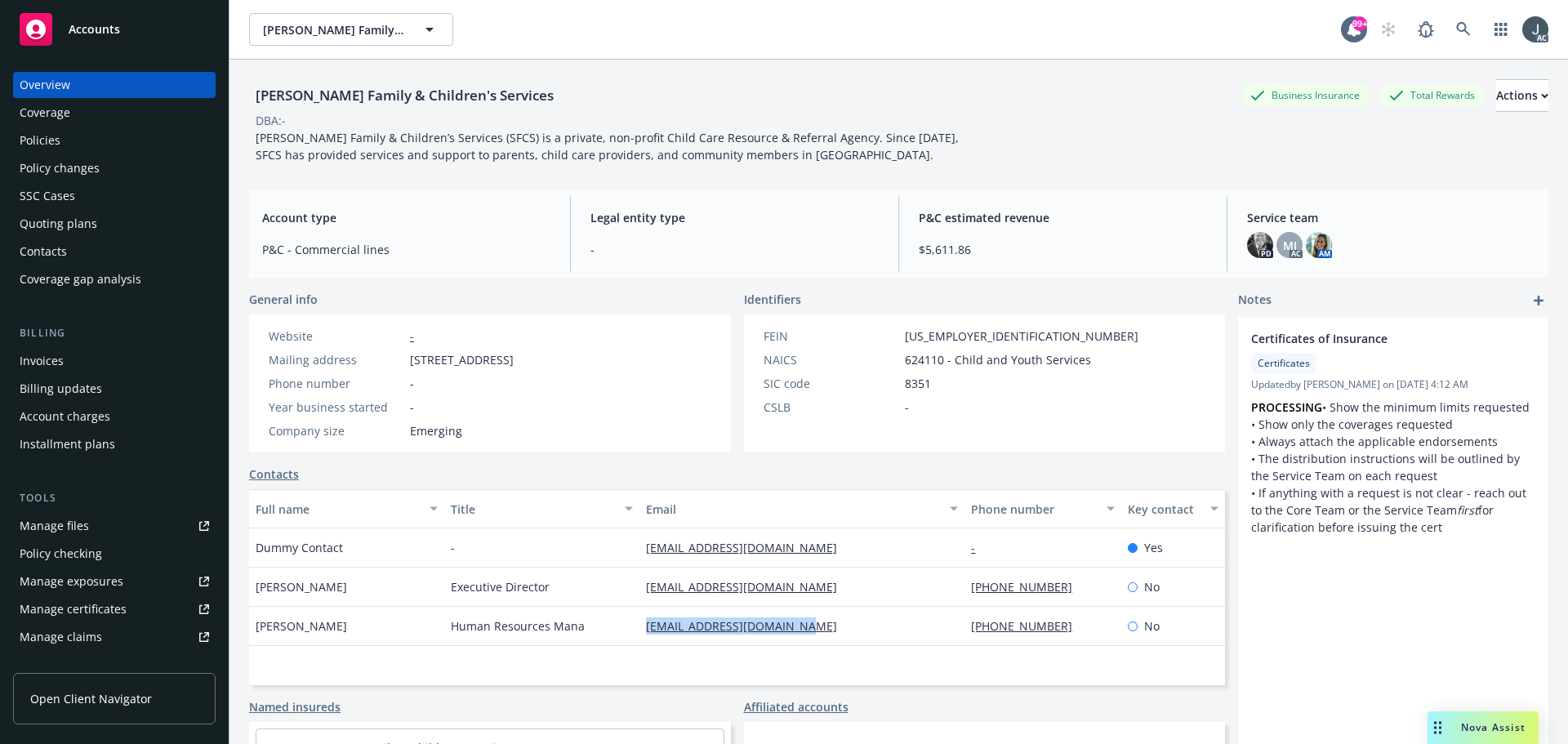
drag, startPoint x: 846, startPoint y: 646, endPoint x: 641, endPoint y: 643, distance: 205.0
click at [641, 643] on div "kparkham@solanofamily.org" at bounding box center [802, 626] width 325 height 39
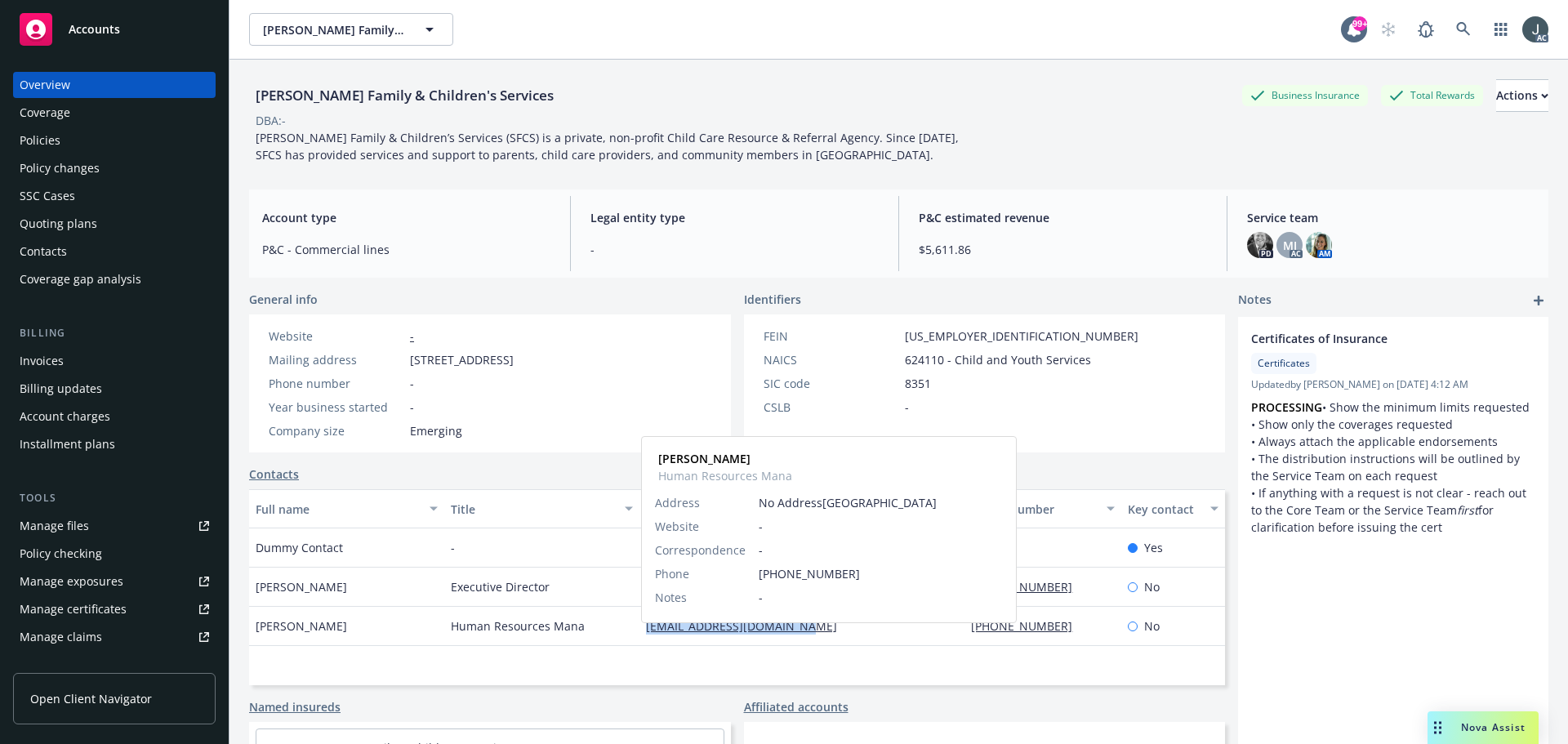
copy link "kparkham@solanofamily.org"
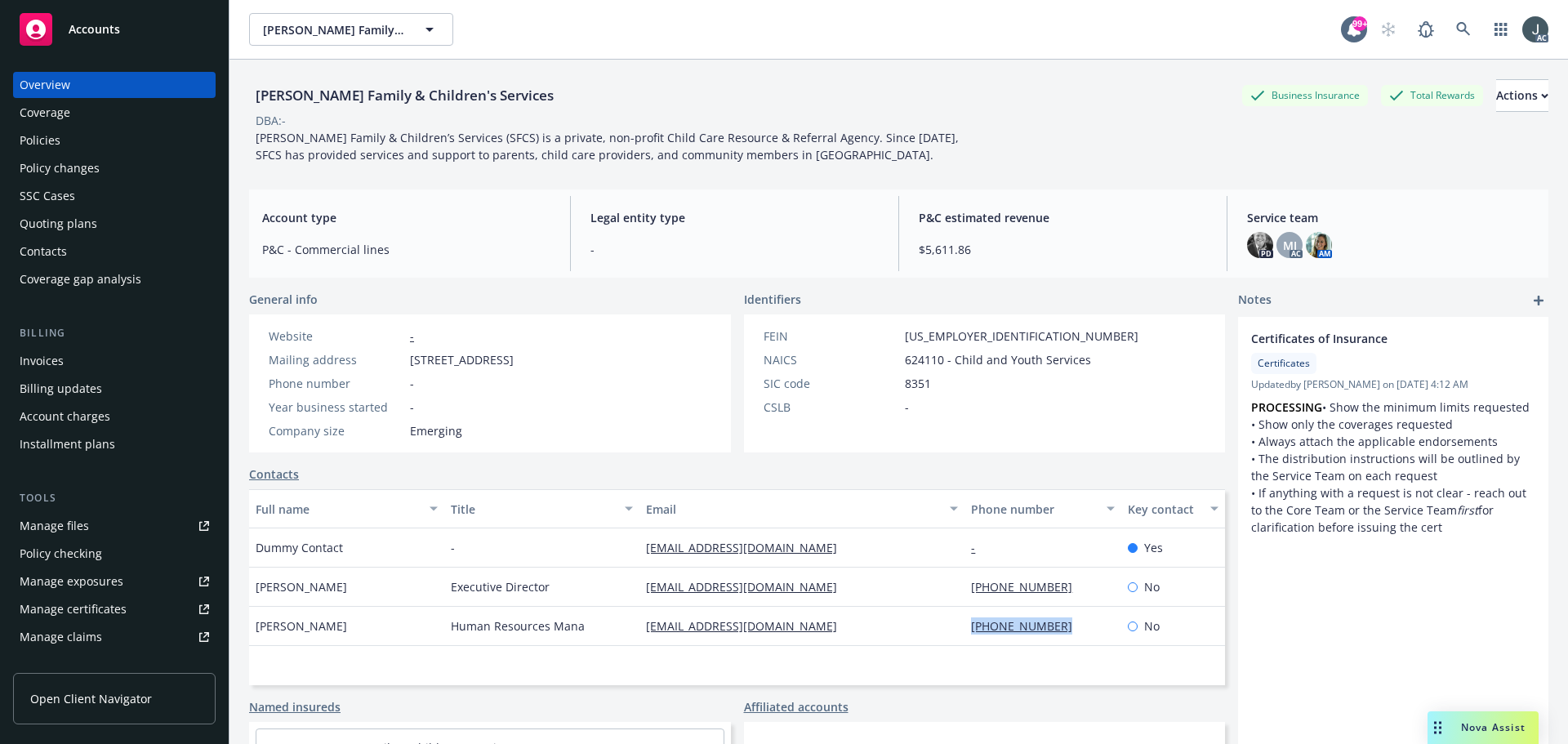
drag, startPoint x: 1059, startPoint y: 644, endPoint x: 962, endPoint y: 644, distance: 97.0
click at [965, 644] on div "(707) 864-4636" at bounding box center [1043, 626] width 156 height 39
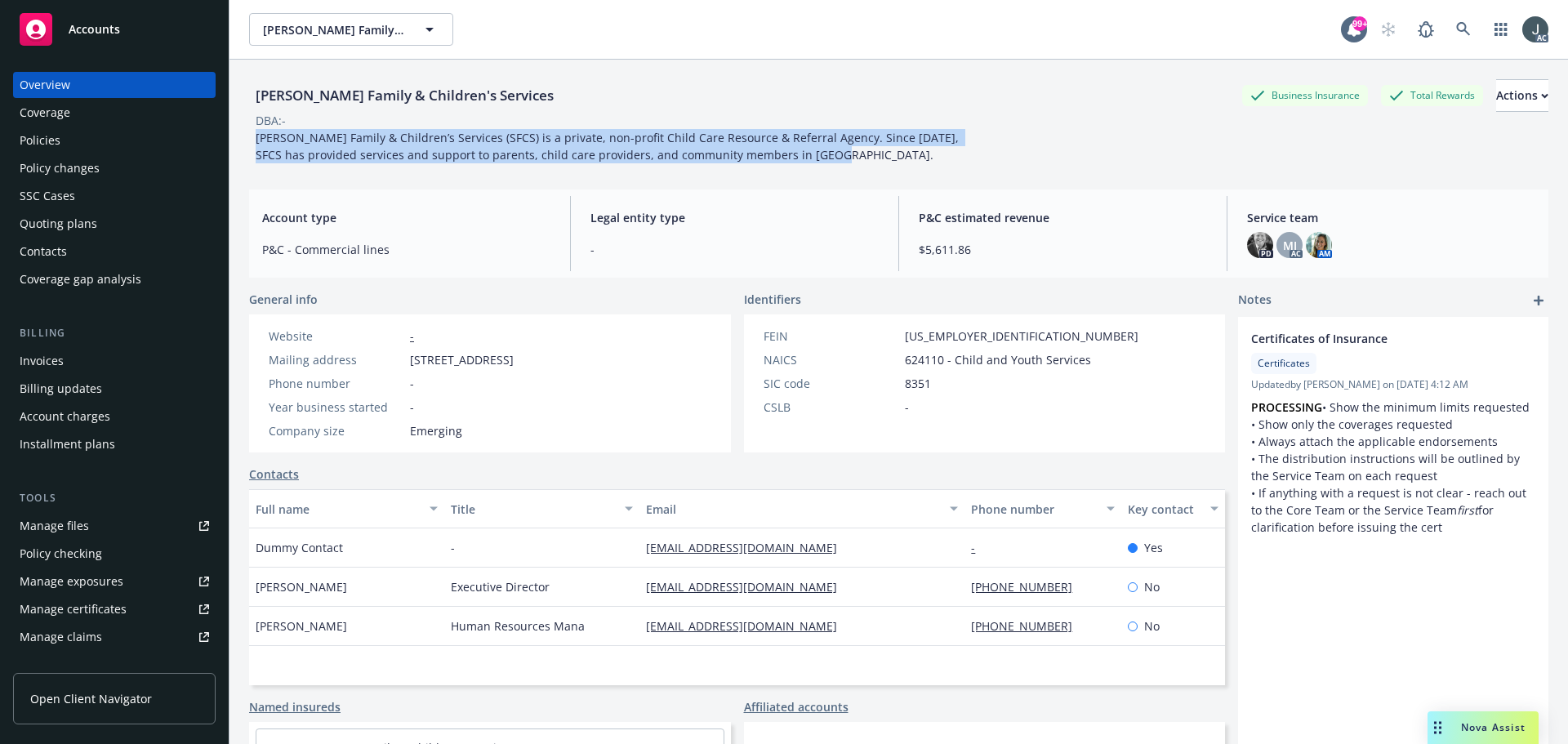
drag, startPoint x: 257, startPoint y: 138, endPoint x: 806, endPoint y: 165, distance: 549.7
click at [806, 165] on div "Solano Family & Children's Services Business Insurance Total Rewards Actions DB…" at bounding box center [899, 118] width 1299 height 117
click at [67, 145] on div "Policies" at bounding box center [114, 140] width 190 height 26
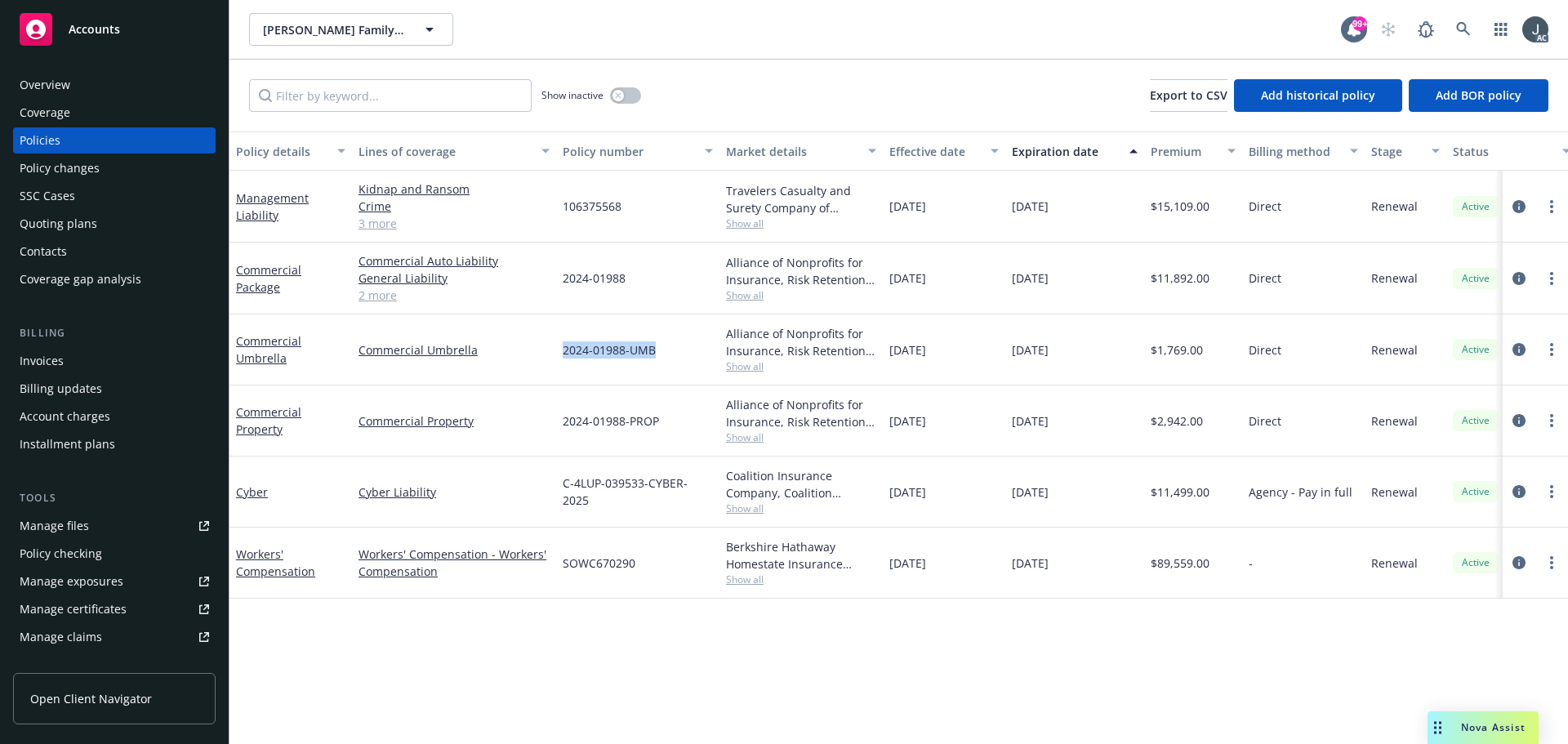
drag, startPoint x: 570, startPoint y: 352, endPoint x: 664, endPoint y: 354, distance: 94.0
click at [664, 354] on div "2024-01988-UMB" at bounding box center [638, 350] width 163 height 71
click at [733, 370] on span "Show all" at bounding box center [802, 366] width 150 height 14
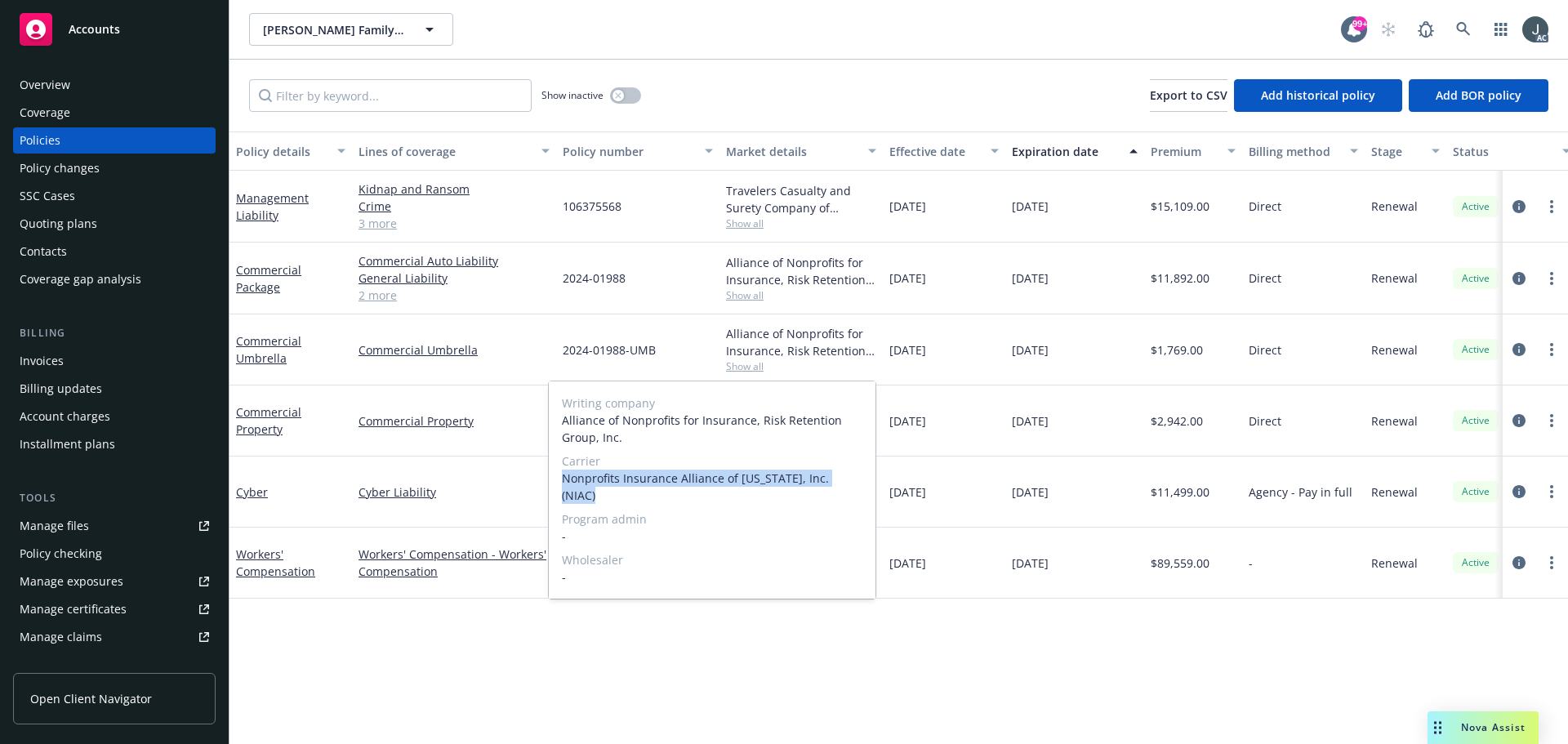
drag, startPoint x: 577, startPoint y: 477, endPoint x: 854, endPoint y: 483, distance: 277.1
click at [854, 483] on div "Writing company Alliance of Nonprofits for Insurance, Risk Retention Group, Inc…" at bounding box center [713, 490] width 327 height 217
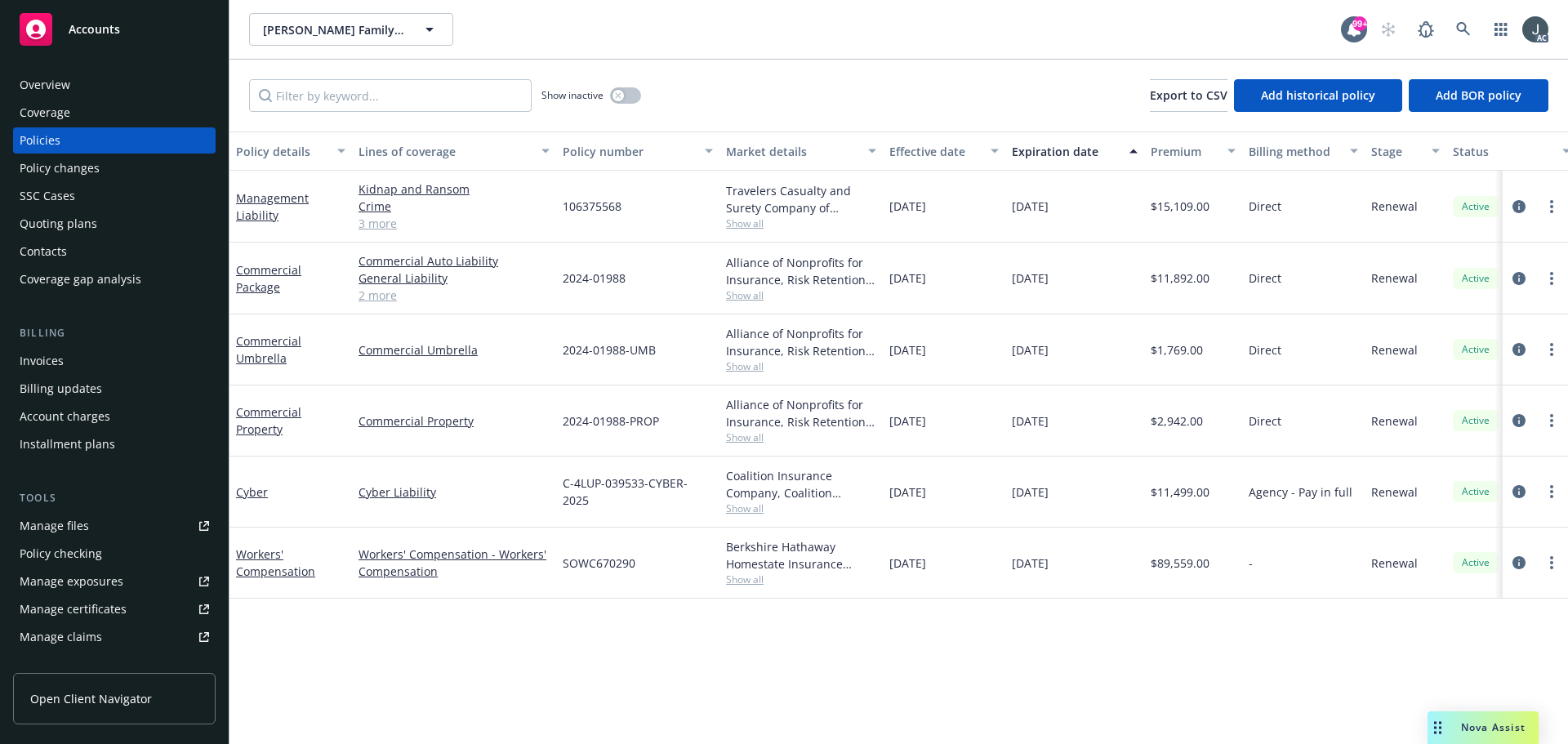
click at [1006, 330] on div "10/01/2025" at bounding box center [1075, 350] width 139 height 71
drag, startPoint x: 888, startPoint y: 281, endPoint x: 959, endPoint y: 283, distance: 71.0
click at [959, 283] on div "10/01/2024" at bounding box center [945, 278] width 123 height 72
click at [1164, 275] on span "$11,892.00" at bounding box center [1181, 278] width 59 height 17
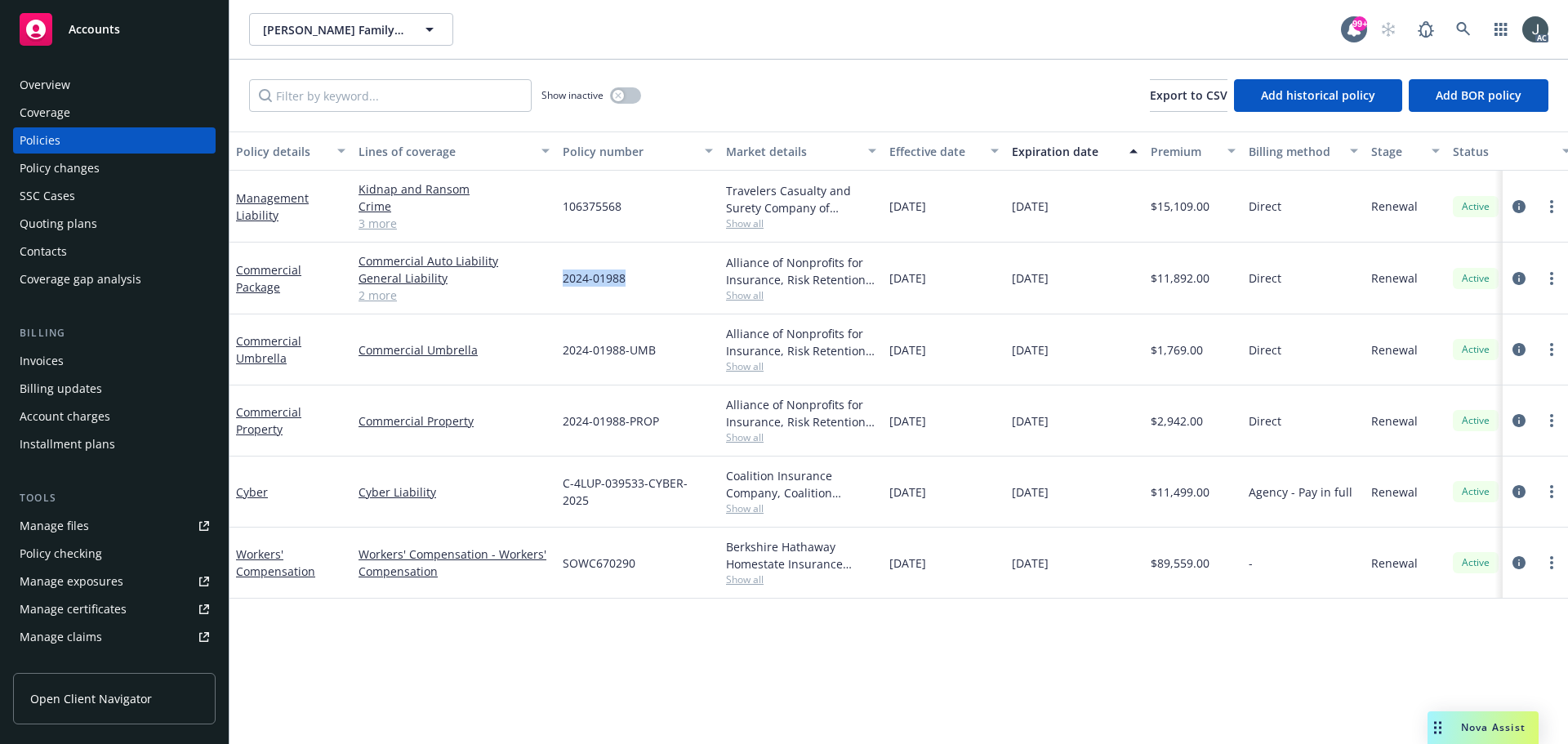
drag, startPoint x: 562, startPoint y: 278, endPoint x: 653, endPoint y: 282, distance: 91.1
click at [653, 282] on div "2024-01988" at bounding box center [638, 278] width 163 height 72
click at [742, 300] on span "Show all" at bounding box center [802, 295] width 150 height 14
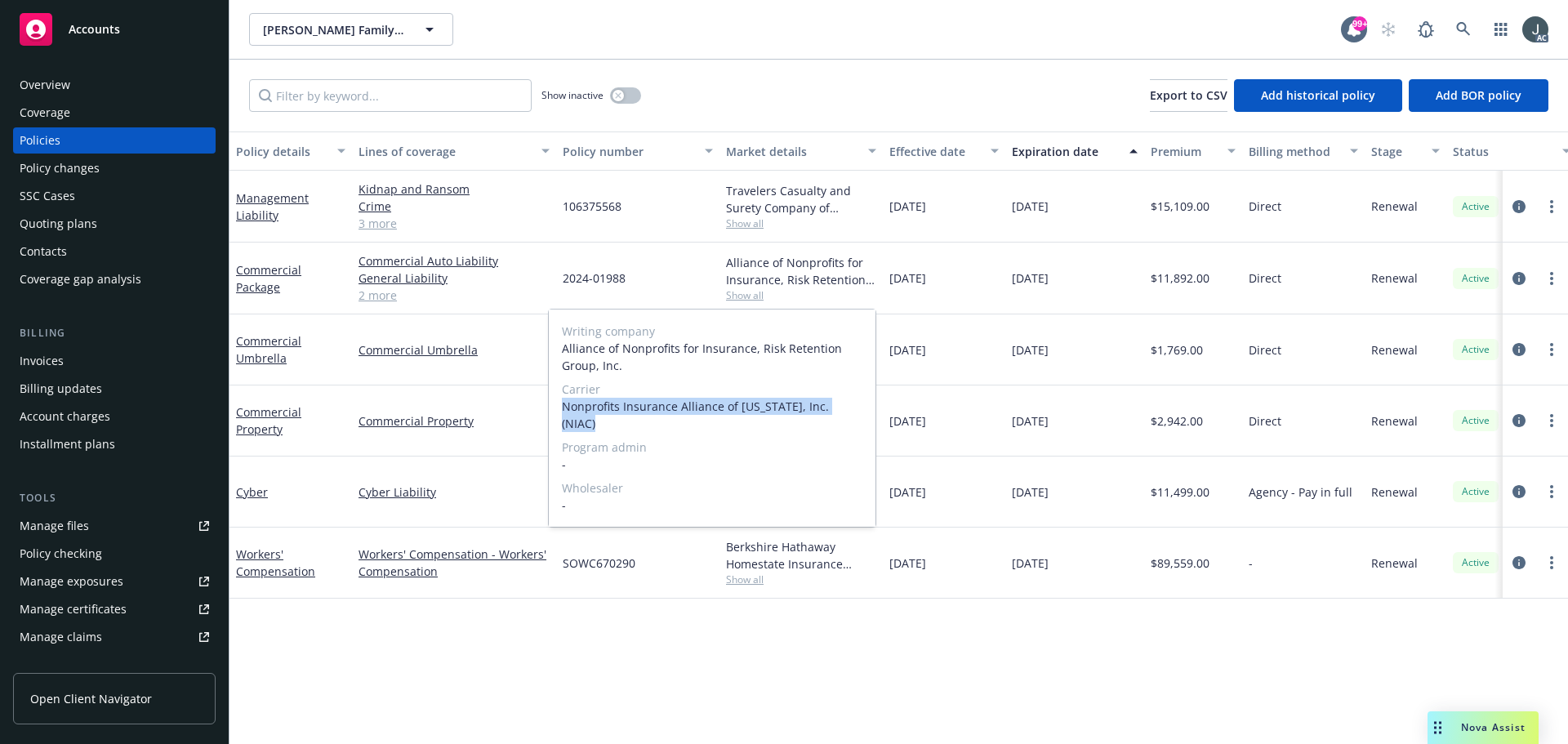
drag, startPoint x: 565, startPoint y: 407, endPoint x: 856, endPoint y: 408, distance: 291.0
click at [856, 408] on span "Nonprofits Insurance Alliance of California, Inc. (NIAC)" at bounding box center [713, 415] width 301 height 34
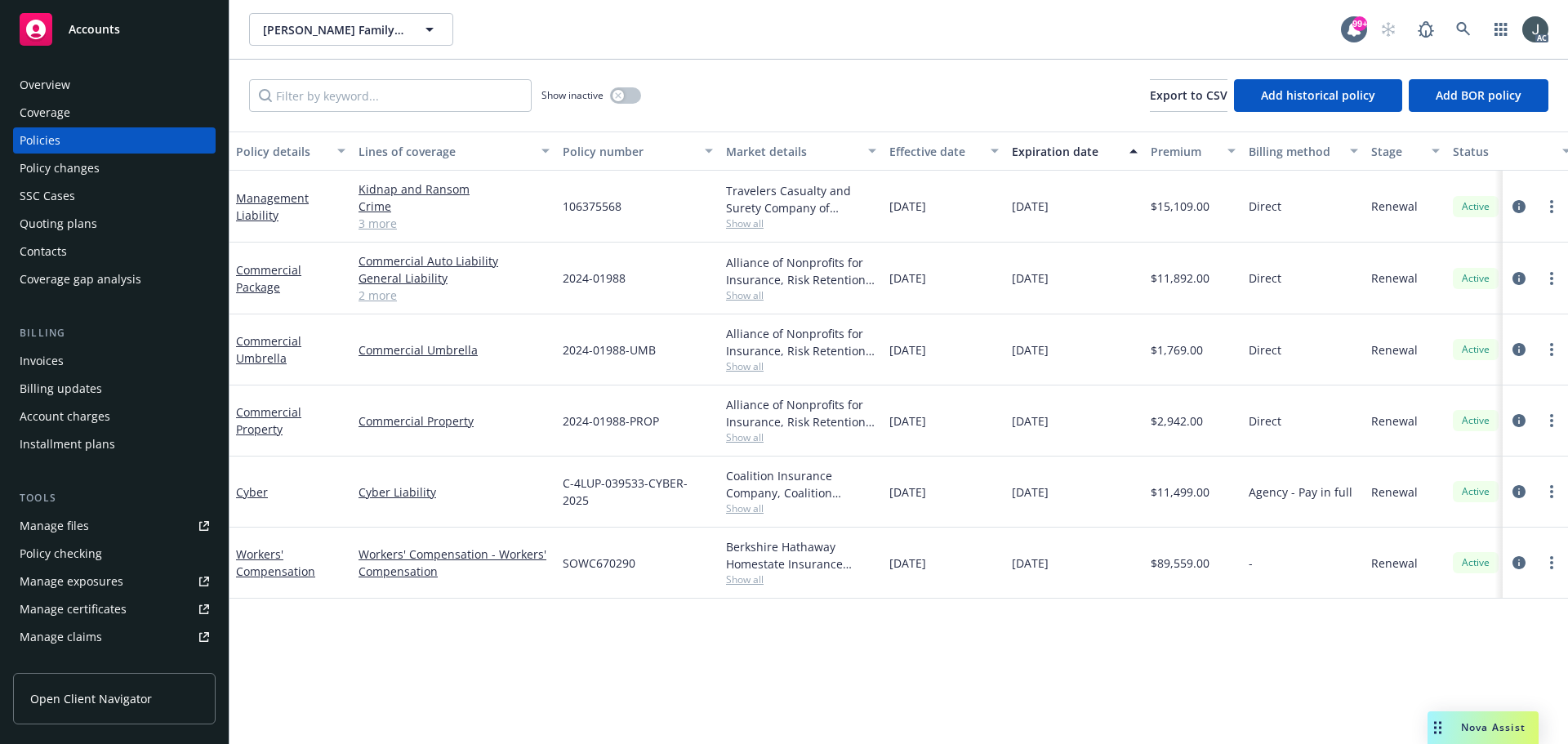
click at [1183, 278] on span "$11,892.00" at bounding box center [1181, 278] width 59 height 17
drag, startPoint x: 567, startPoint y: 422, endPoint x: 667, endPoint y: 422, distance: 100.0
click at [667, 422] on div "2024-01988-PROP" at bounding box center [638, 421] width 163 height 71
drag, startPoint x: 561, startPoint y: 419, endPoint x: 667, endPoint y: 421, distance: 106.0
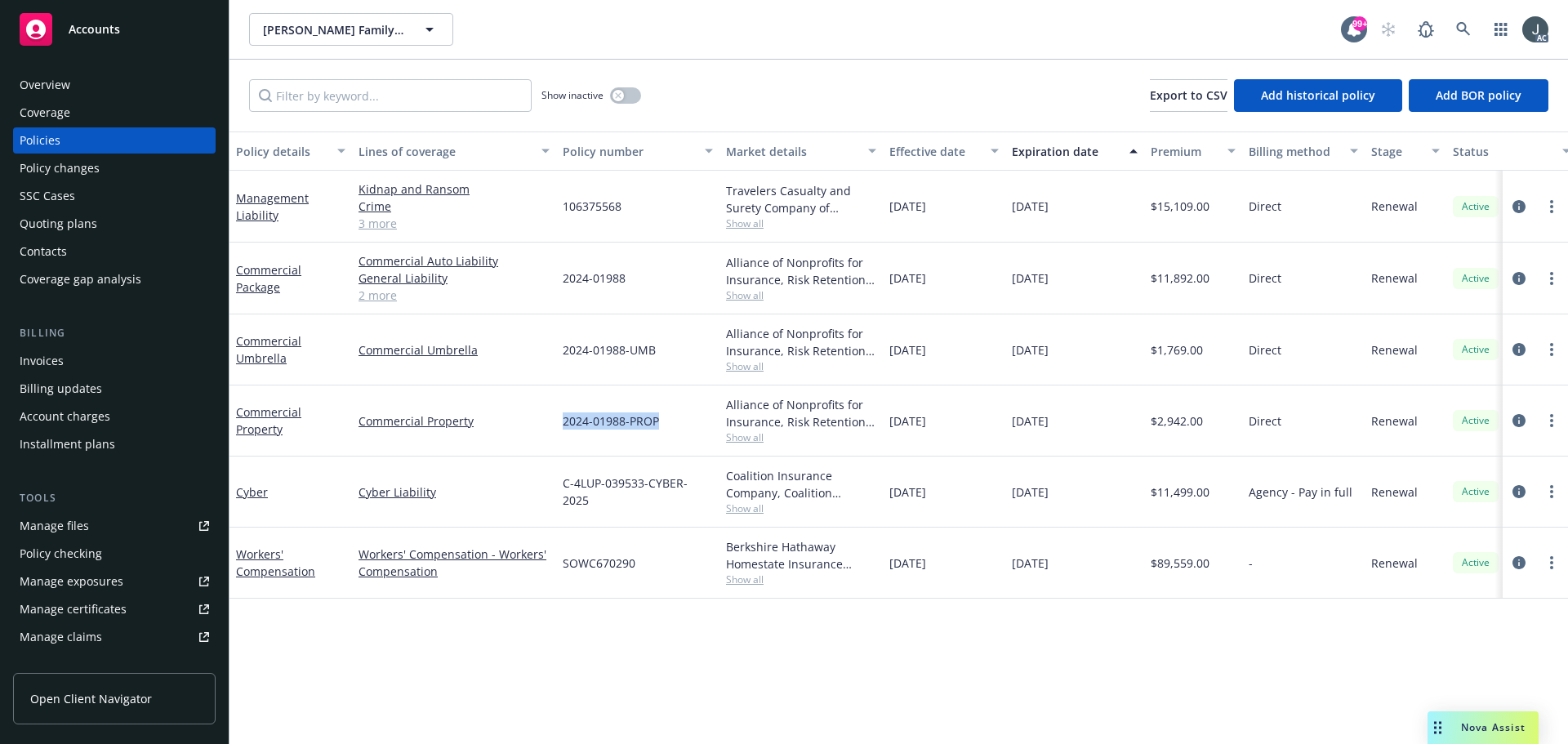
click at [667, 421] on div "2024-01988-PROP" at bounding box center [638, 421] width 163 height 71
click at [749, 440] on span "Show all" at bounding box center [802, 437] width 150 height 14
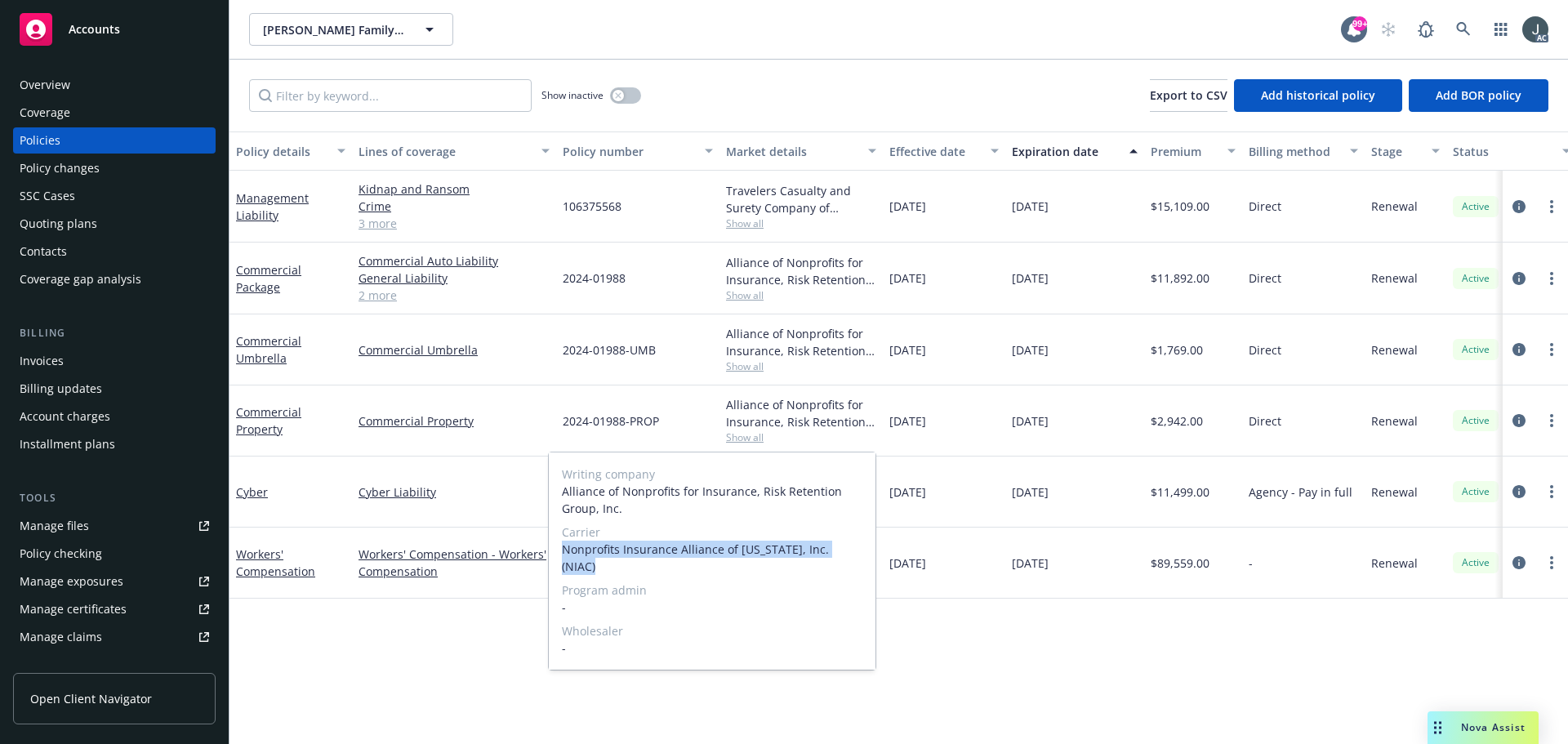
drag, startPoint x: 562, startPoint y: 555, endPoint x: 860, endPoint y: 550, distance: 298.0
click at [860, 550] on span "Nonprofits Insurance Alliance of California, Inc. (NIAC)" at bounding box center [713, 558] width 301 height 34
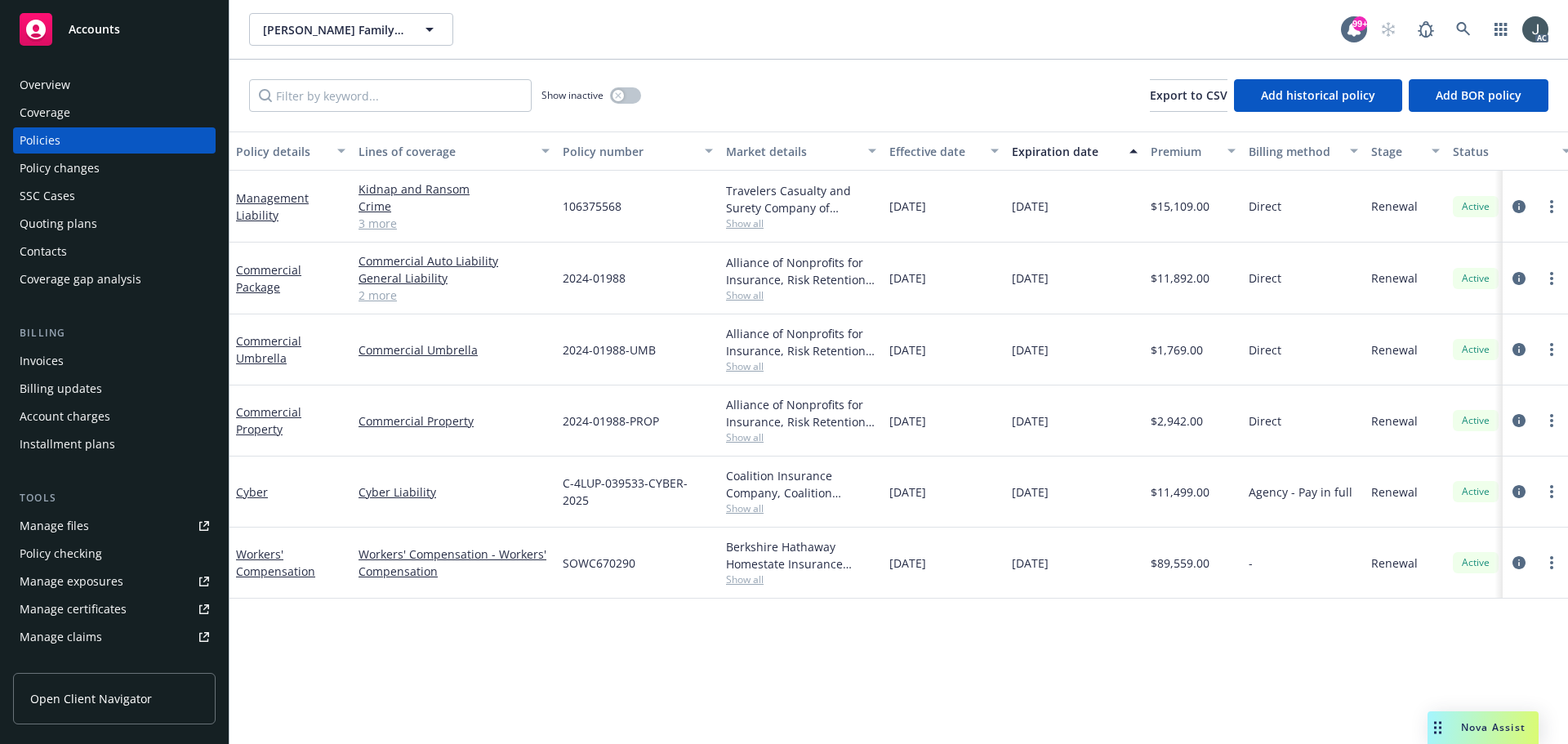
drag, startPoint x: 1180, startPoint y: 402, endPoint x: 1182, endPoint y: 418, distance: 16.1
click at [1180, 402] on div "$2,942.00" at bounding box center [1194, 421] width 98 height 71
click at [1182, 420] on span "$2,942.00" at bounding box center [1177, 421] width 52 height 17
click at [617, 93] on icon "button" at bounding box center [618, 95] width 6 height 6
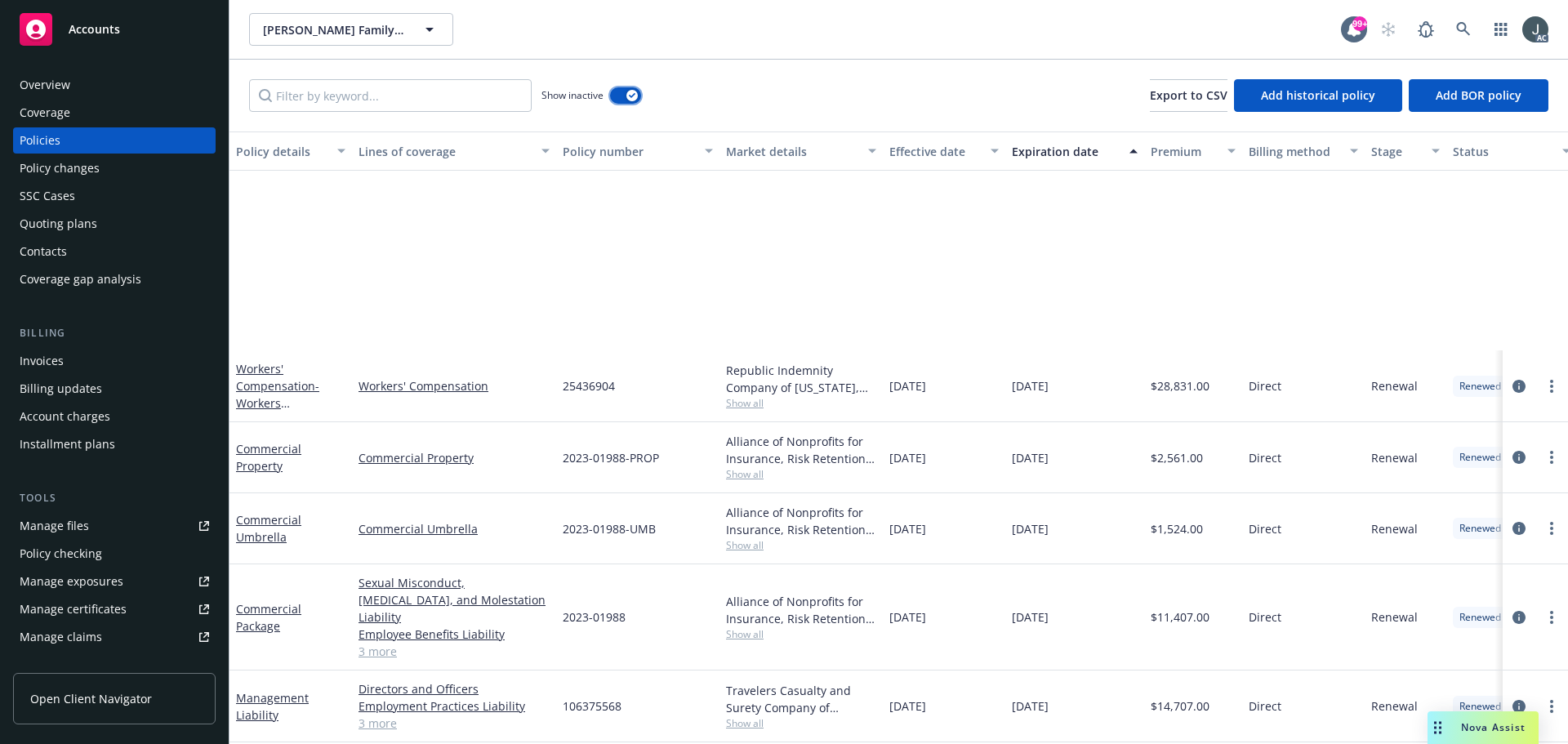
scroll to position [1306, 0]
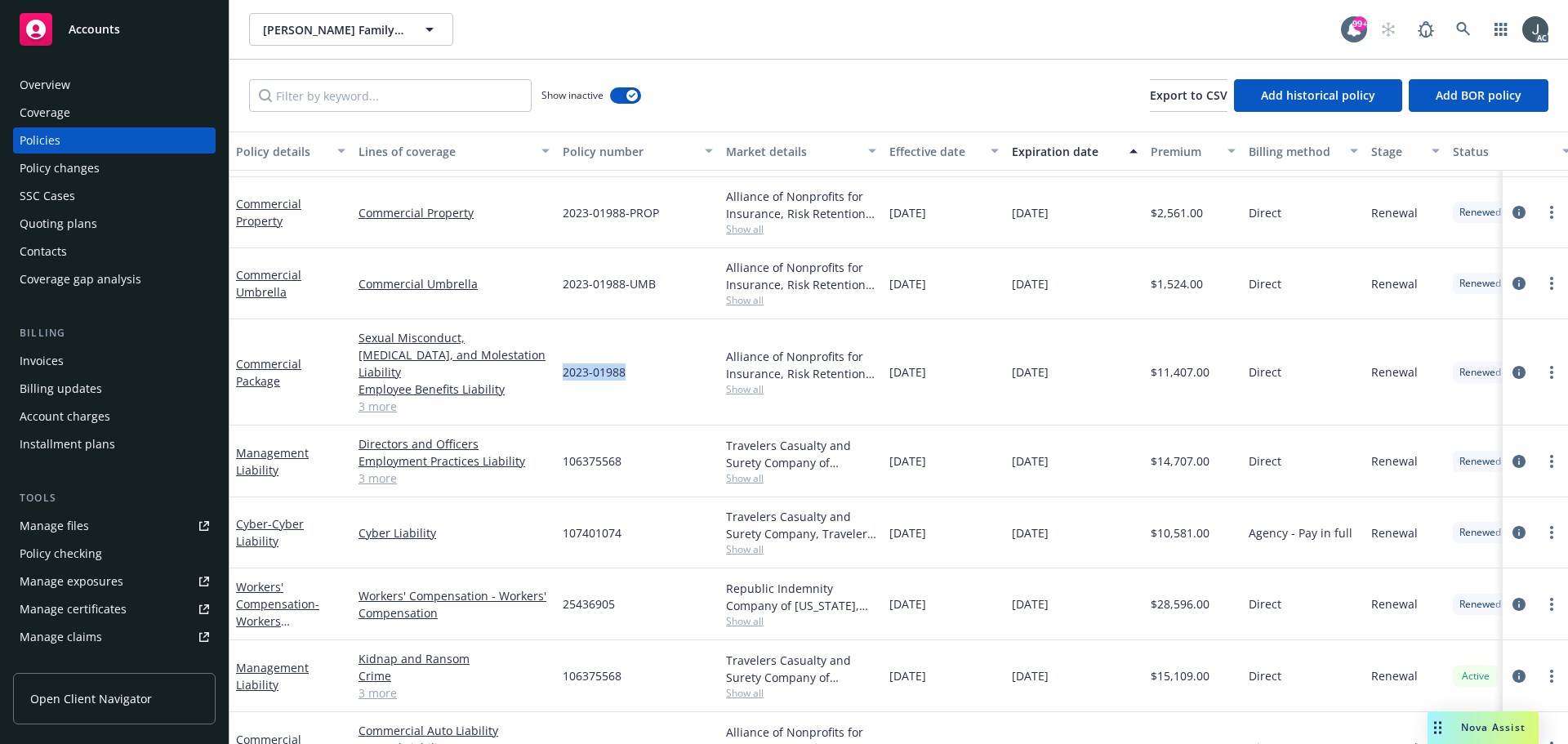
drag, startPoint x: 563, startPoint y: 362, endPoint x: 635, endPoint y: 362, distance: 72.0
click at [635, 362] on div "2023-01988" at bounding box center [638, 372] width 163 height 106
click at [753, 382] on span "Show all" at bounding box center [802, 389] width 150 height 14
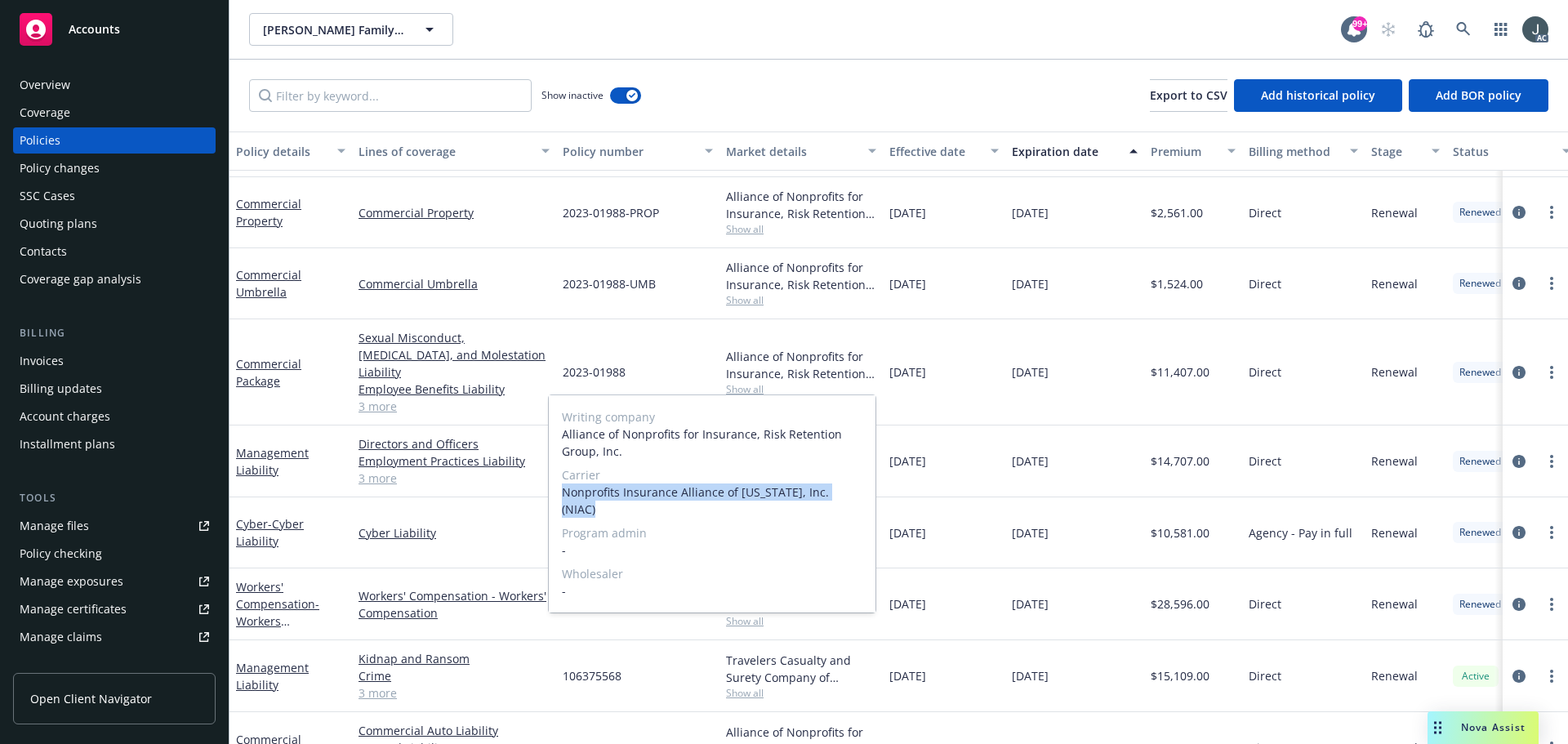
drag, startPoint x: 563, startPoint y: 490, endPoint x: 864, endPoint y: 494, distance: 301.0
click at [864, 494] on div "Writing company Alliance of Nonprofits for Insurance, Risk Retention Group, Inc…" at bounding box center [713, 504] width 327 height 217
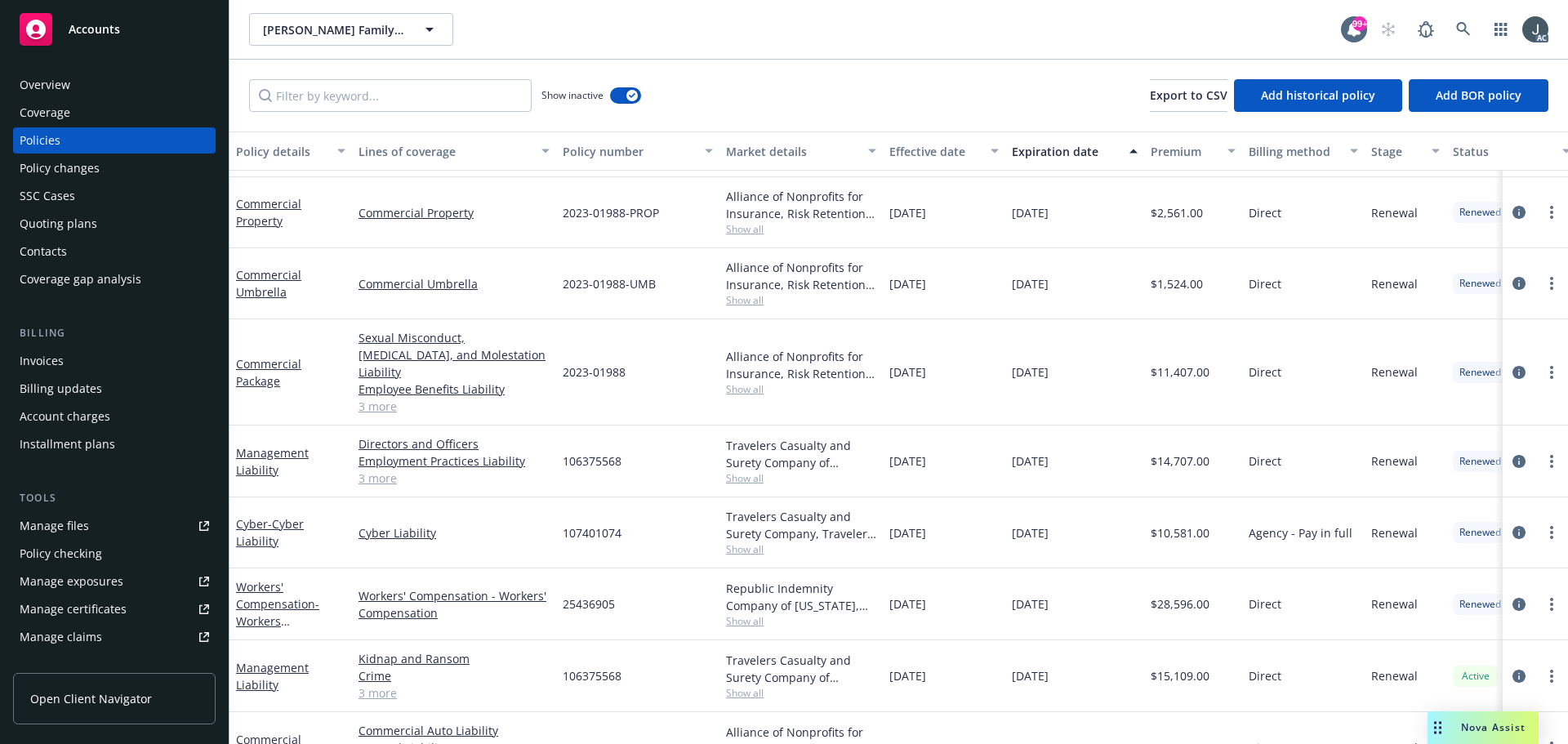
click at [953, 364] on div "10/01/2023" at bounding box center [945, 372] width 123 height 106
drag, startPoint x: 891, startPoint y: 365, endPoint x: 961, endPoint y: 368, distance: 70.1
click at [961, 368] on div "10/01/2023" at bounding box center [945, 372] width 123 height 106
click at [1168, 363] on span "$11,407.00" at bounding box center [1181, 372] width 59 height 17
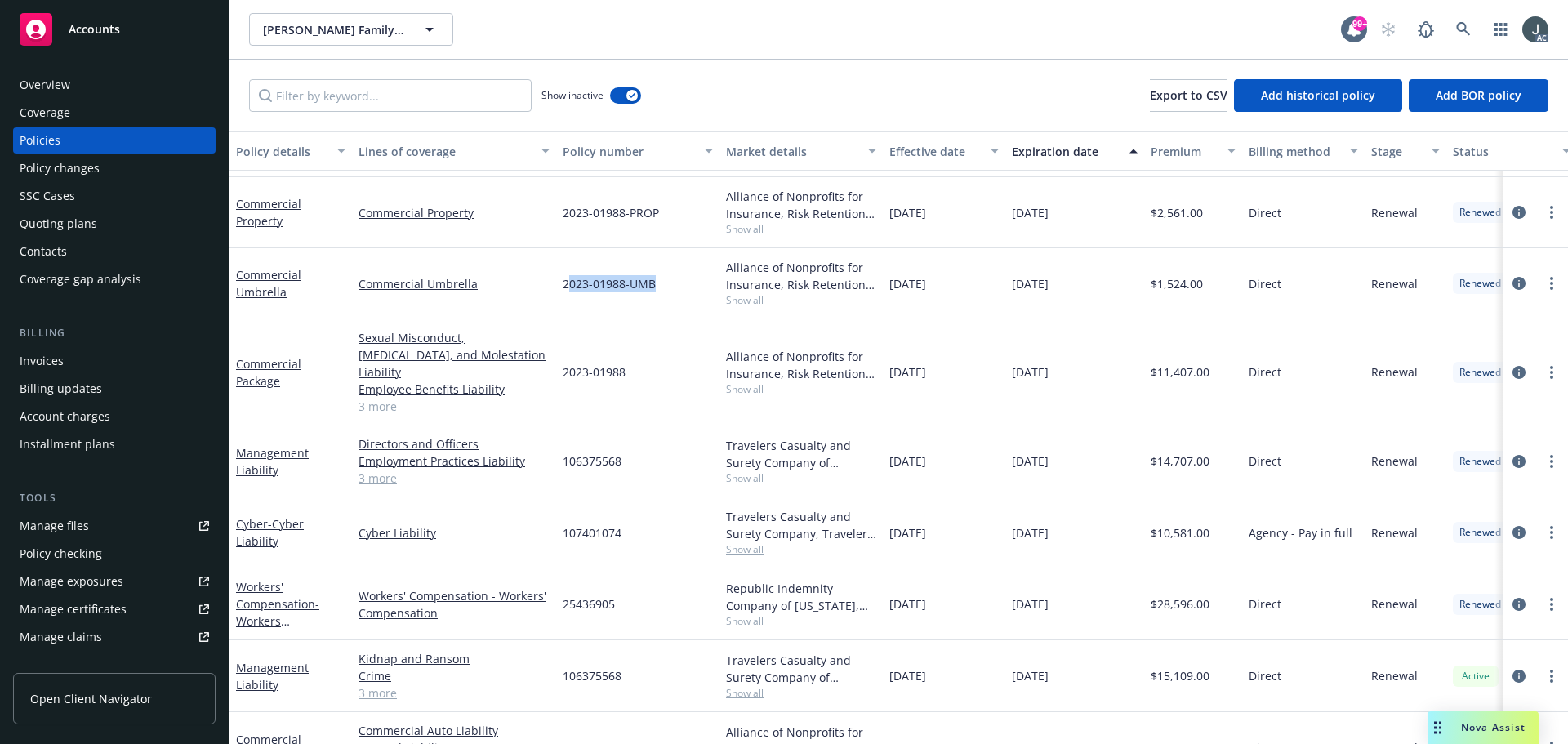
drag, startPoint x: 567, startPoint y: 287, endPoint x: 668, endPoint y: 287, distance: 101.0
click at [668, 287] on div "2023-01988-UMB" at bounding box center [638, 283] width 163 height 71
click at [584, 289] on span "2023-01988-UMB" at bounding box center [610, 283] width 93 height 17
drag, startPoint x: 563, startPoint y: 284, endPoint x: 656, endPoint y: 287, distance: 93.0
click at [656, 287] on div "2023-01988-UMB" at bounding box center [638, 283] width 163 height 71
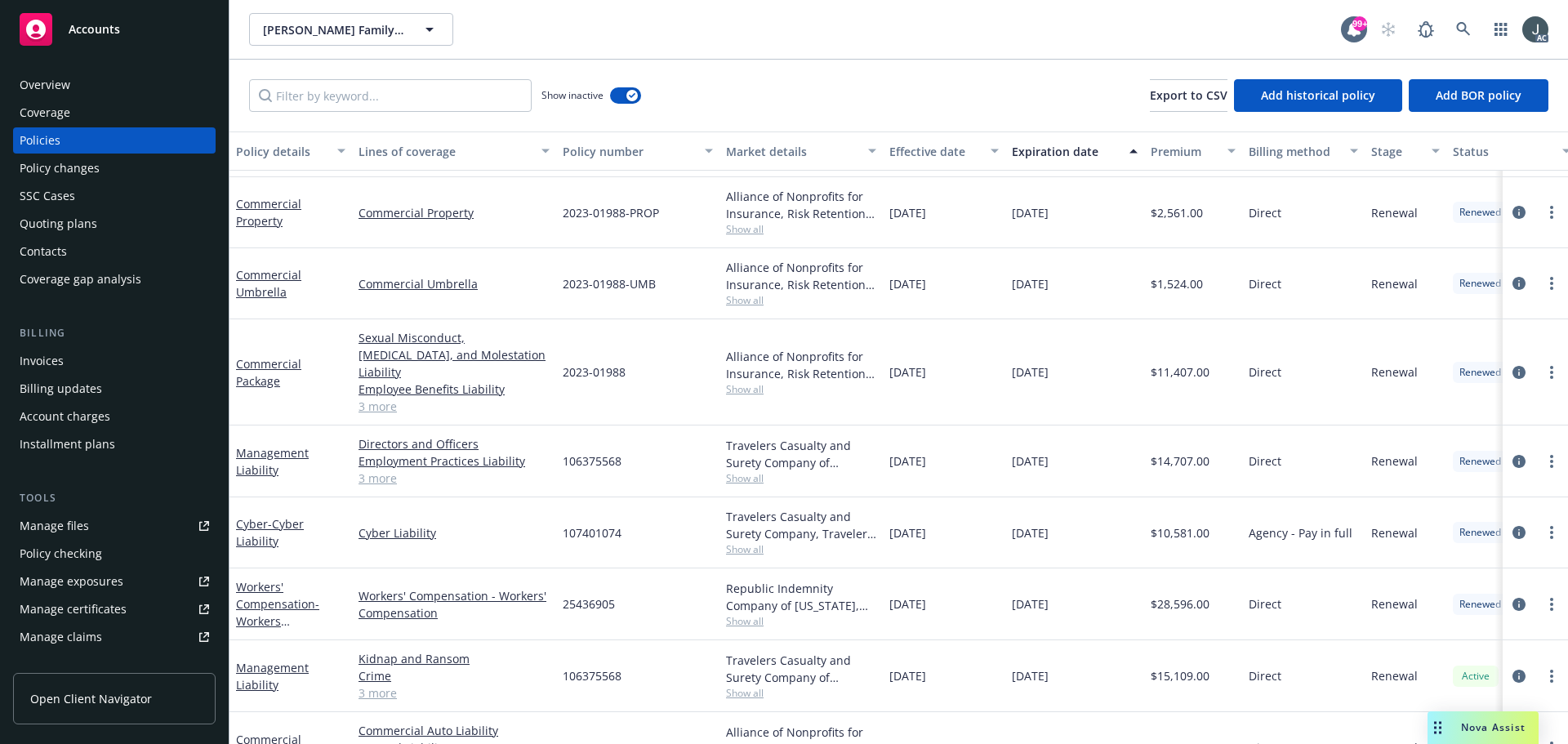
click at [753, 304] on span "Show all" at bounding box center [802, 300] width 150 height 14
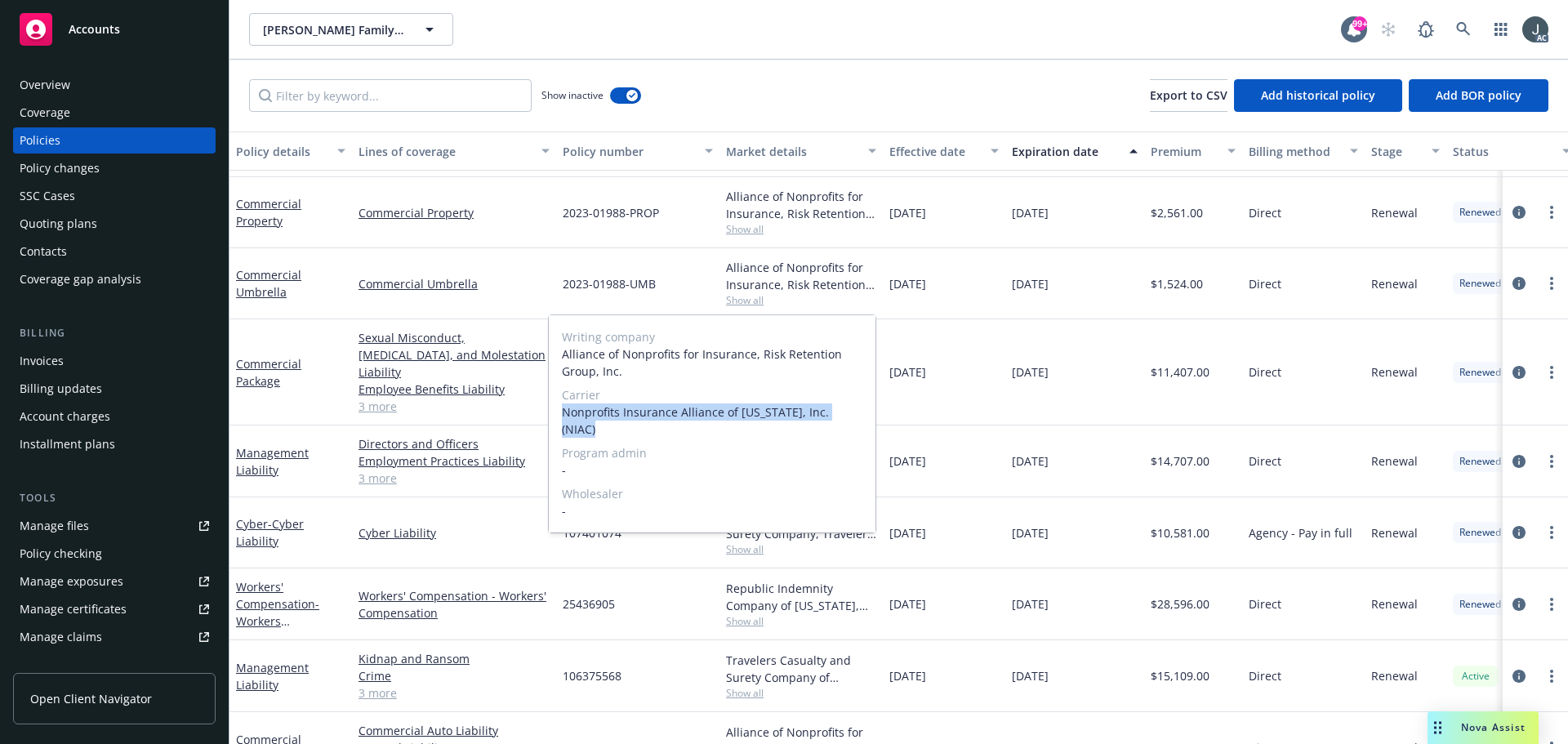
drag, startPoint x: 562, startPoint y: 412, endPoint x: 848, endPoint y: 412, distance: 286.0
click at [848, 412] on span "Nonprofits Insurance Alliance of California, Inc. (NIAC)" at bounding box center [713, 421] width 301 height 34
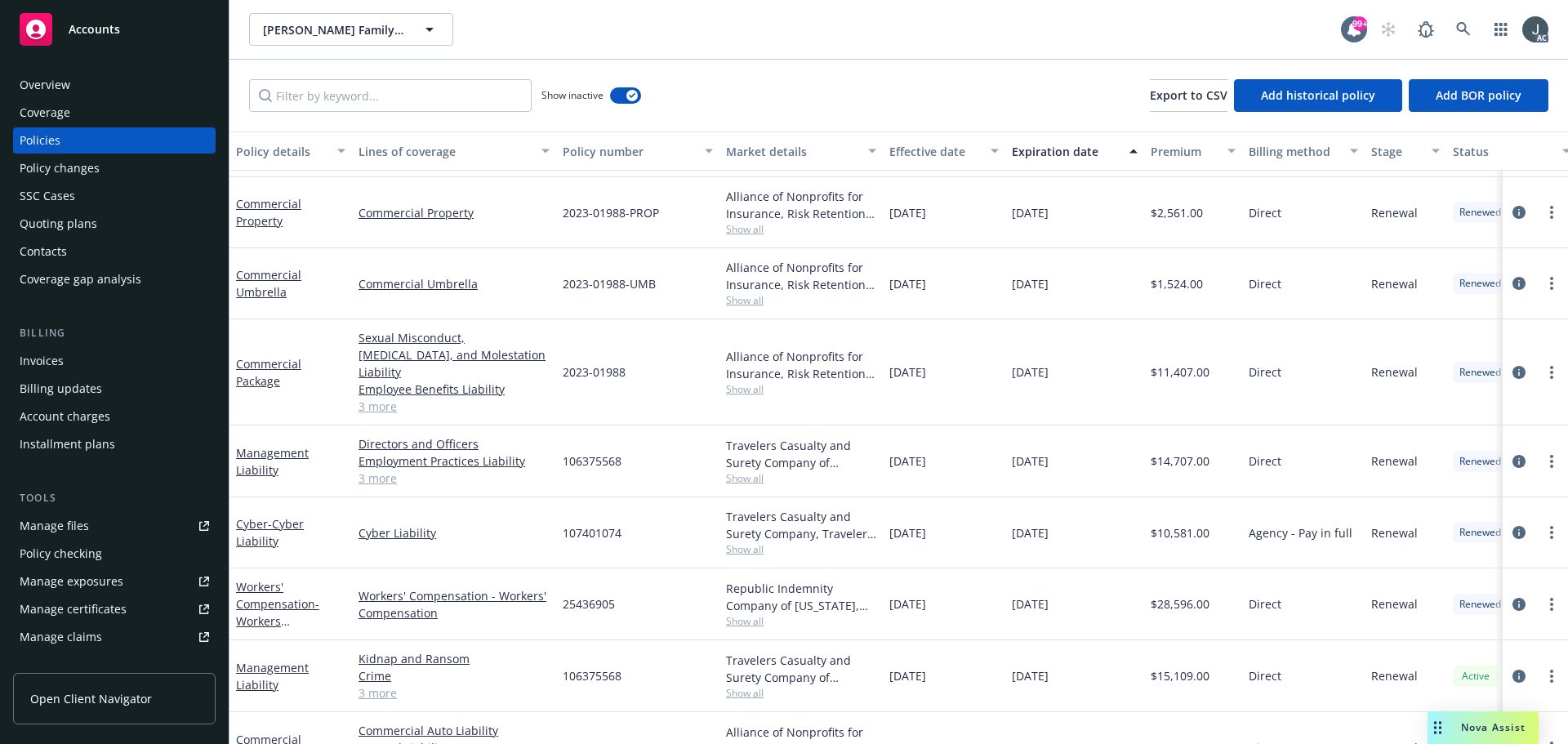
click at [1005, 311] on div "10/01/2023" at bounding box center [945, 283] width 123 height 71
drag, startPoint x: 891, startPoint y: 284, endPoint x: 960, endPoint y: 286, distance: 69.0
click at [960, 286] on div "10/01/2023" at bounding box center [945, 283] width 123 height 71
click at [1175, 287] on span "$1,524.00" at bounding box center [1177, 283] width 52 height 17
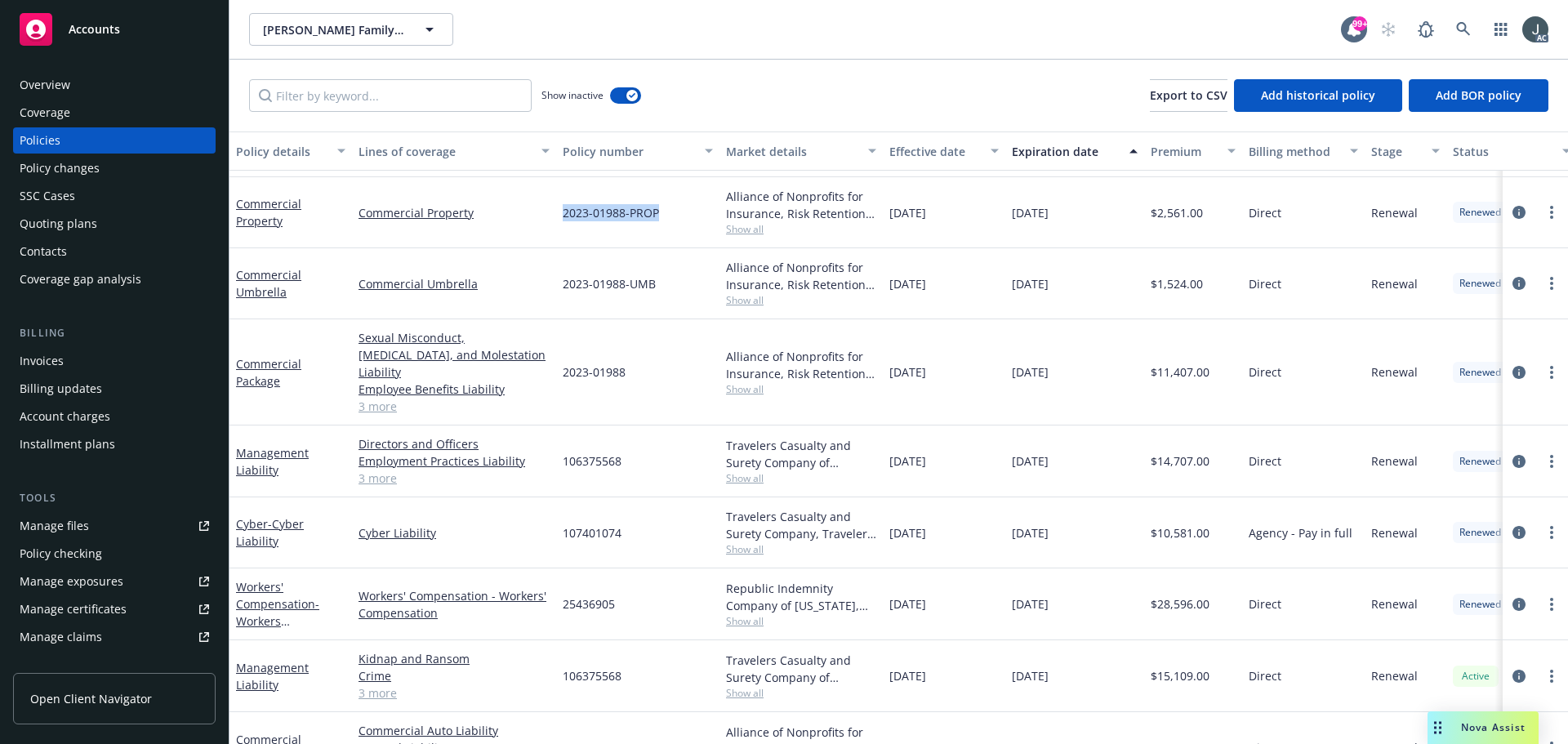
drag, startPoint x: 564, startPoint y: 211, endPoint x: 662, endPoint y: 218, distance: 98.2
click at [662, 218] on div "2023-01988-PROP" at bounding box center [638, 212] width 163 height 71
click at [739, 228] on span "Show all" at bounding box center [802, 229] width 150 height 14
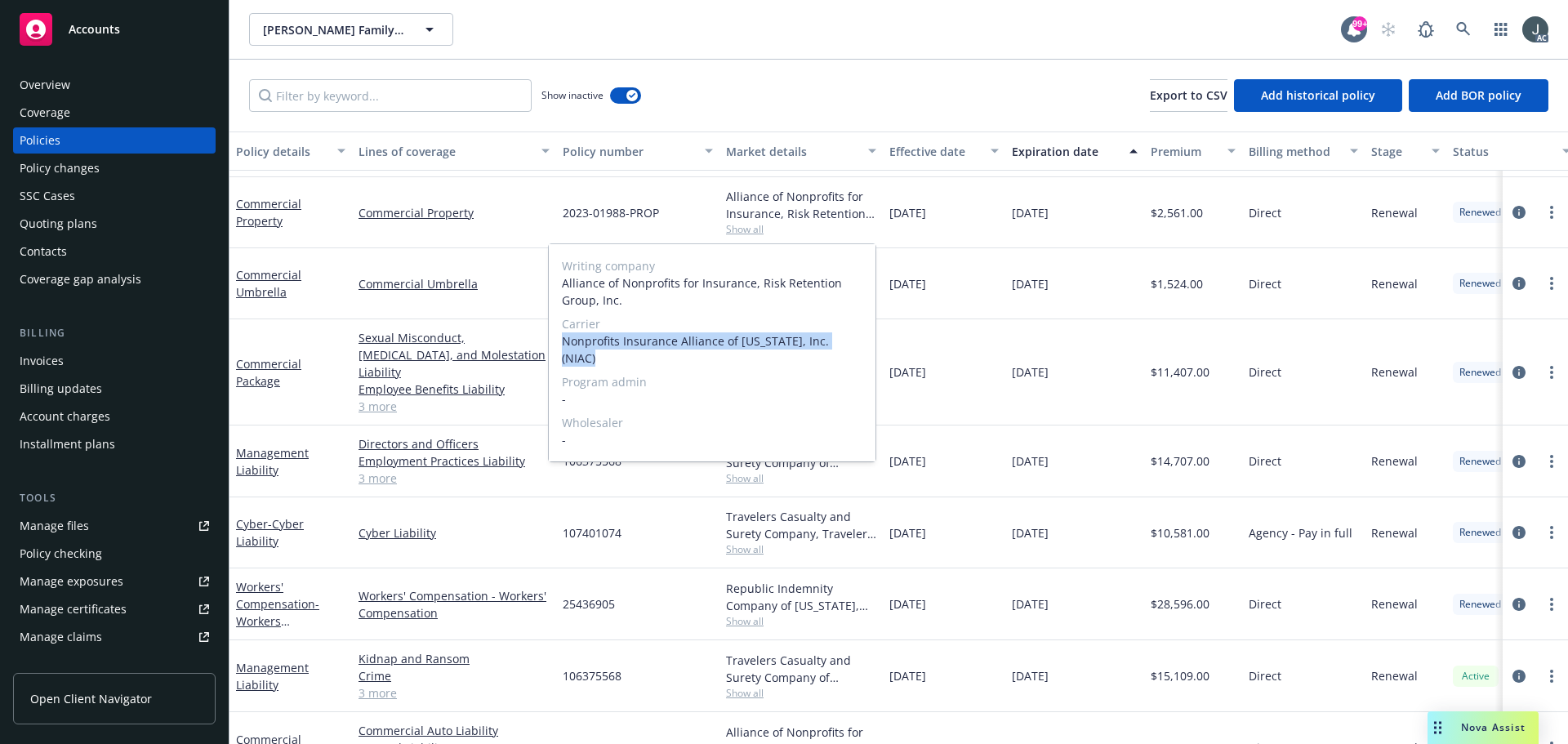
drag, startPoint x: 564, startPoint y: 340, endPoint x: 847, endPoint y: 341, distance: 283.0
click at [847, 341] on span "Nonprofits Insurance Alliance of California, Inc. (NIAC)" at bounding box center [713, 350] width 301 height 34
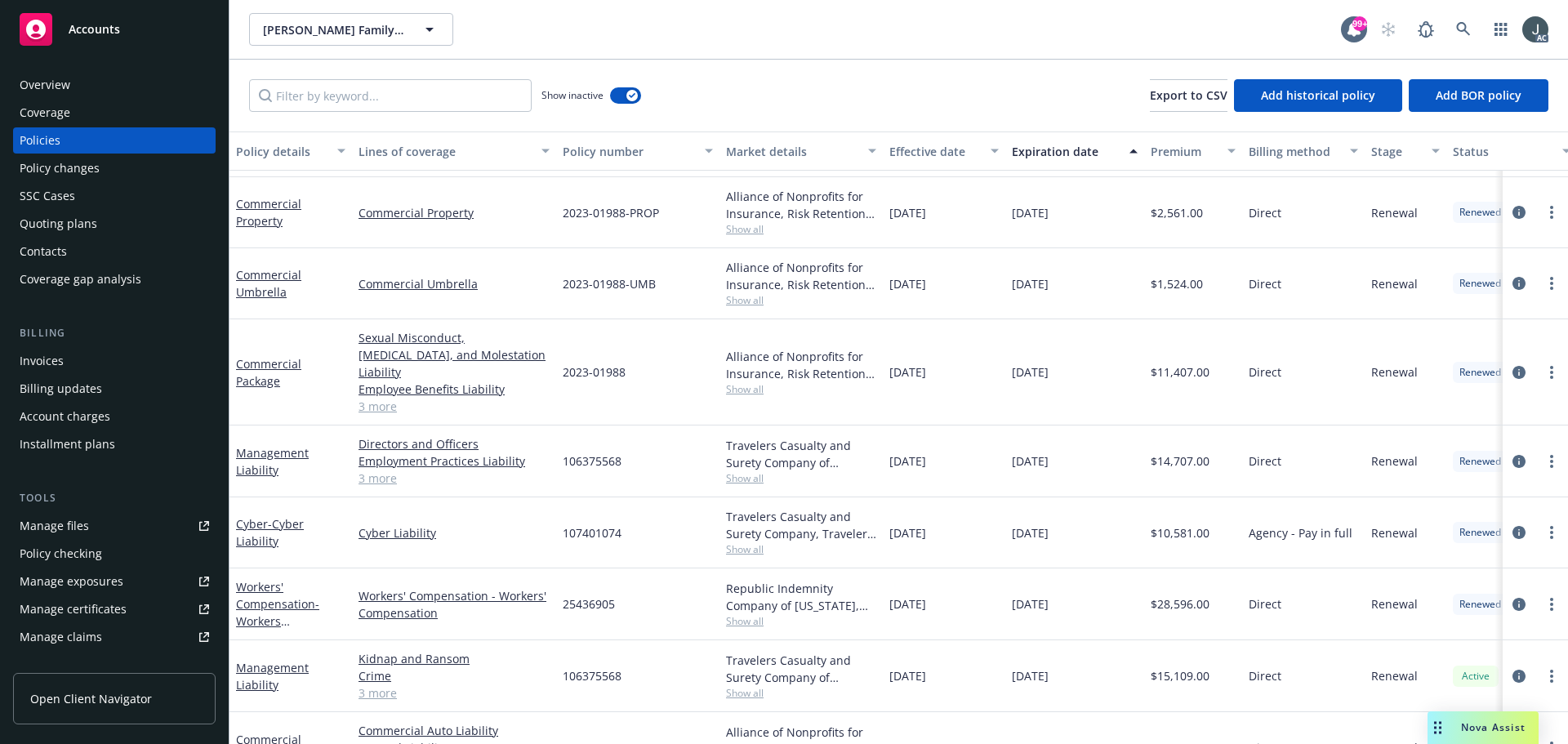
click at [1252, 276] on span "Direct" at bounding box center [1265, 283] width 33 height 17
click at [1191, 207] on span "$2,561.00" at bounding box center [1177, 212] width 52 height 17
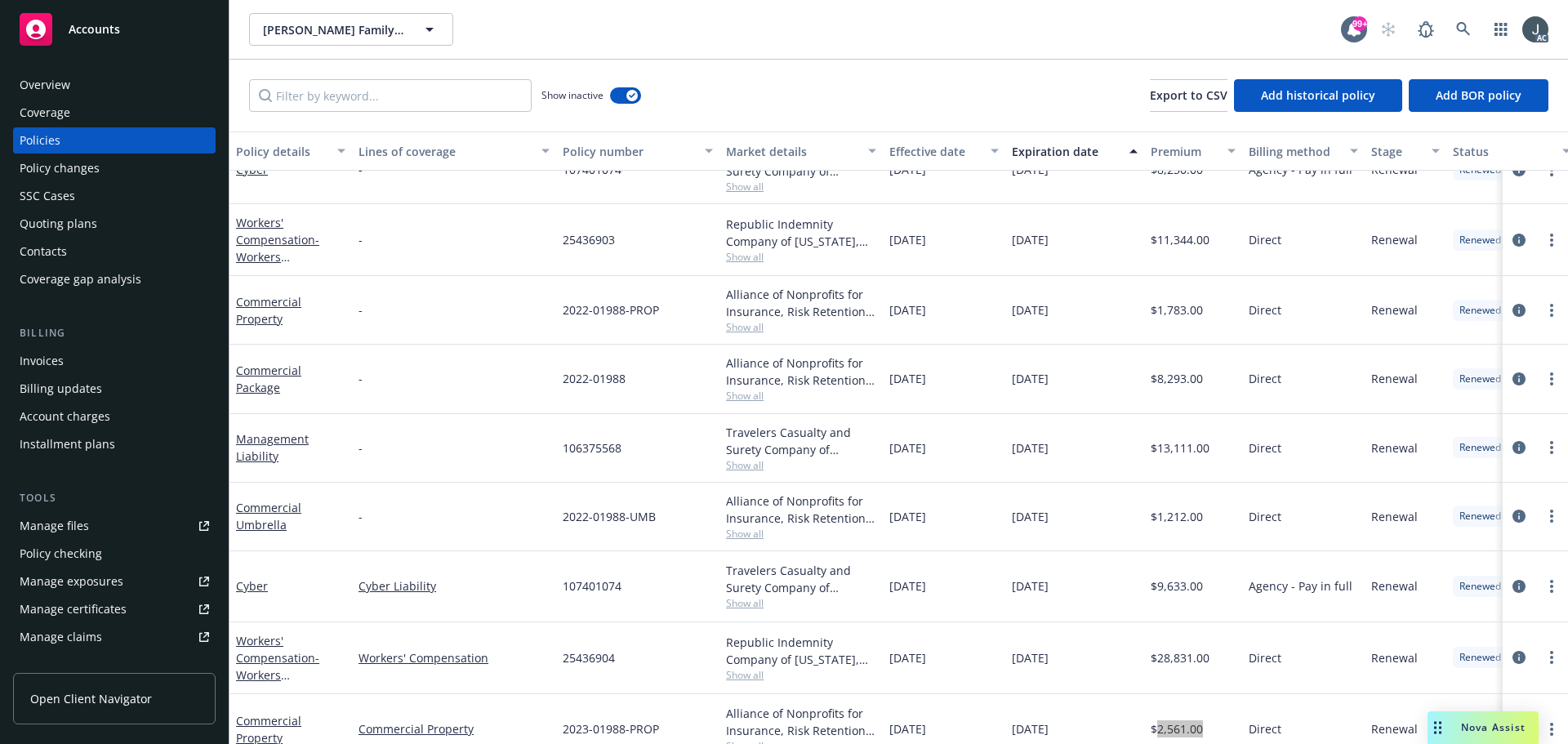
scroll to position [817, 0]
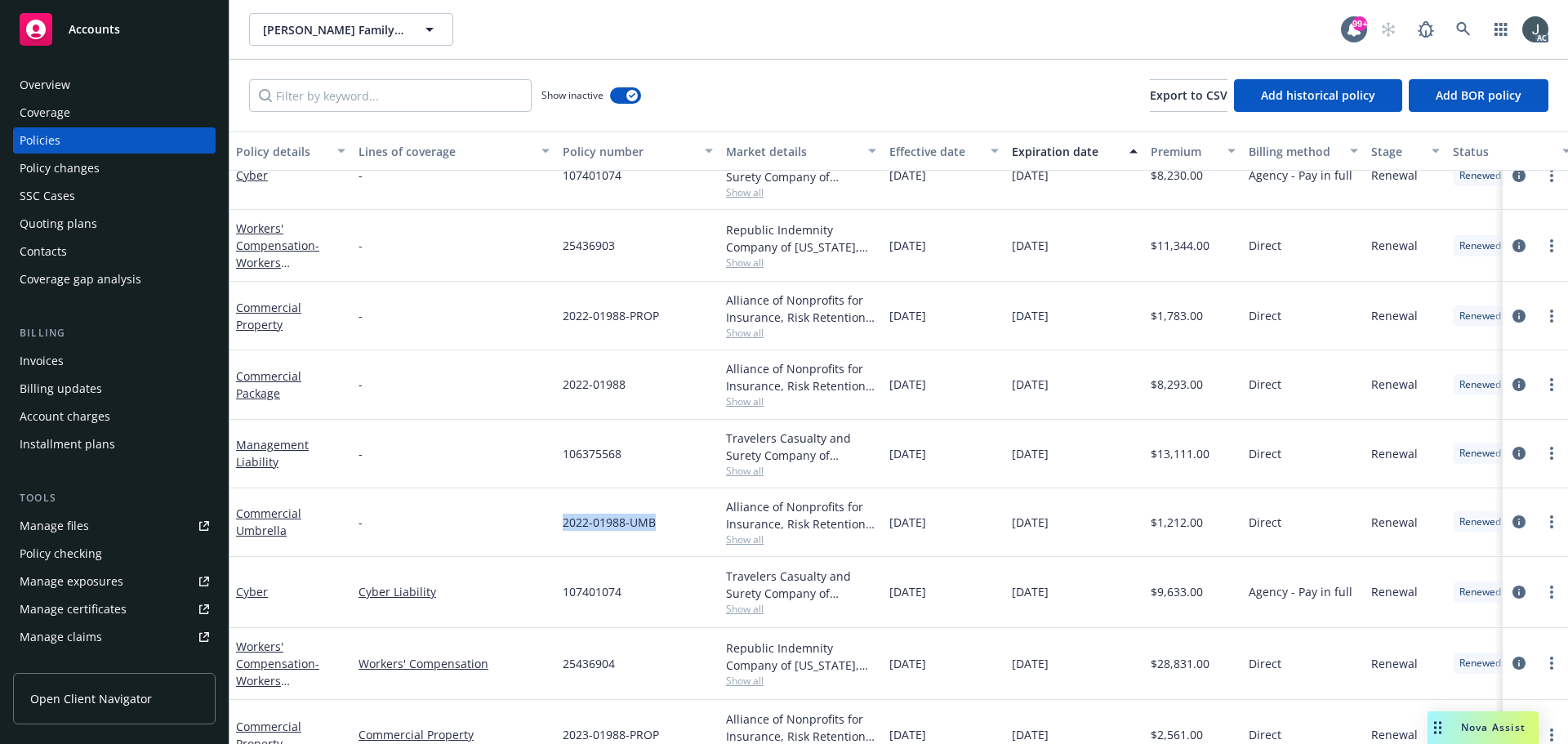
drag, startPoint x: 562, startPoint y: 523, endPoint x: 664, endPoint y: 523, distance: 102.0
click at [664, 523] on div "2022-01988-UMB" at bounding box center [638, 523] width 163 height 69
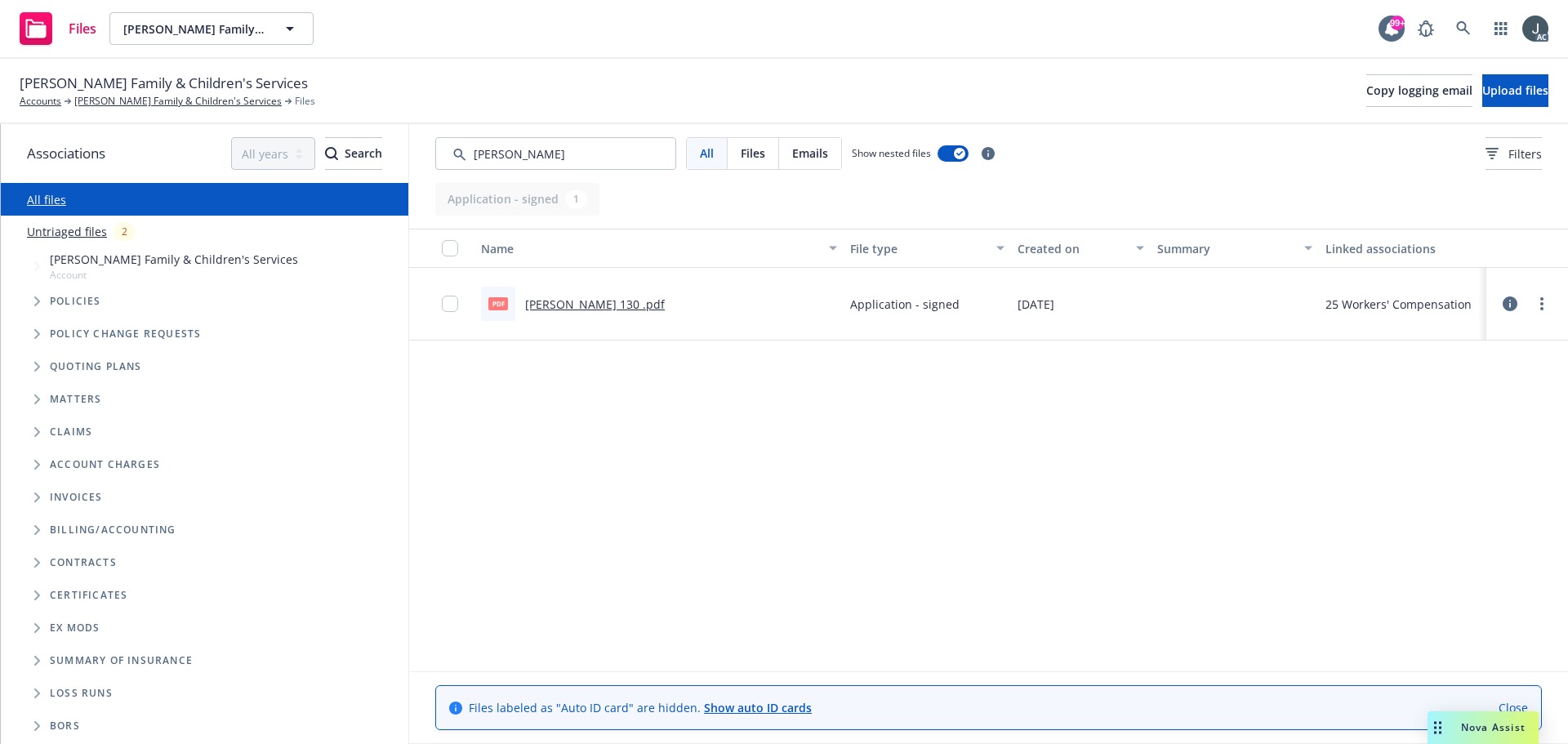
type input "[PERSON_NAME]"
click at [553, 304] on link "[PERSON_NAME] 130 .pdf" at bounding box center [595, 304] width 140 height 16
click at [529, 155] on input "Search by keyword..." at bounding box center [556, 154] width 241 height 33
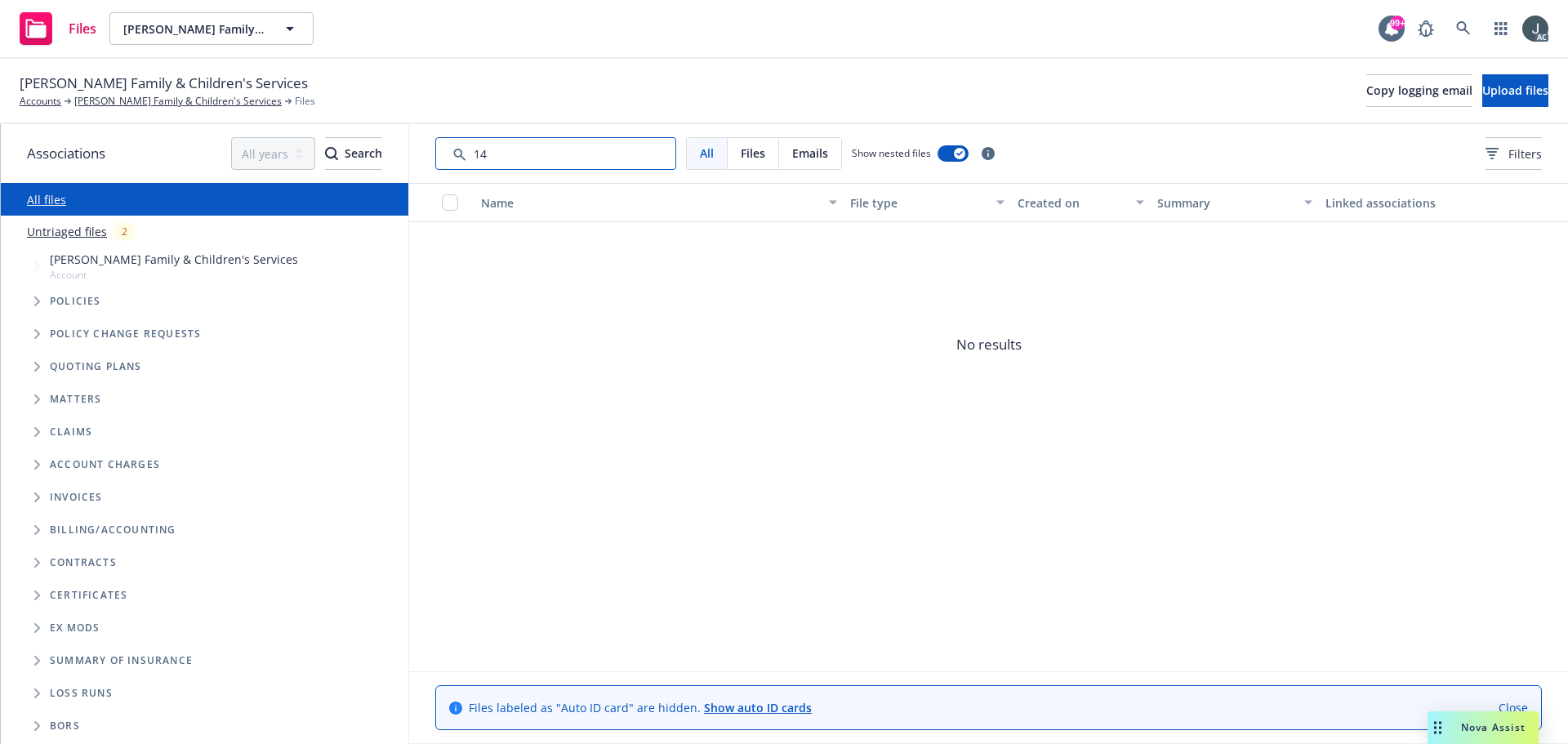
type input "140"
